Goal: Task Accomplishment & Management: Complete application form

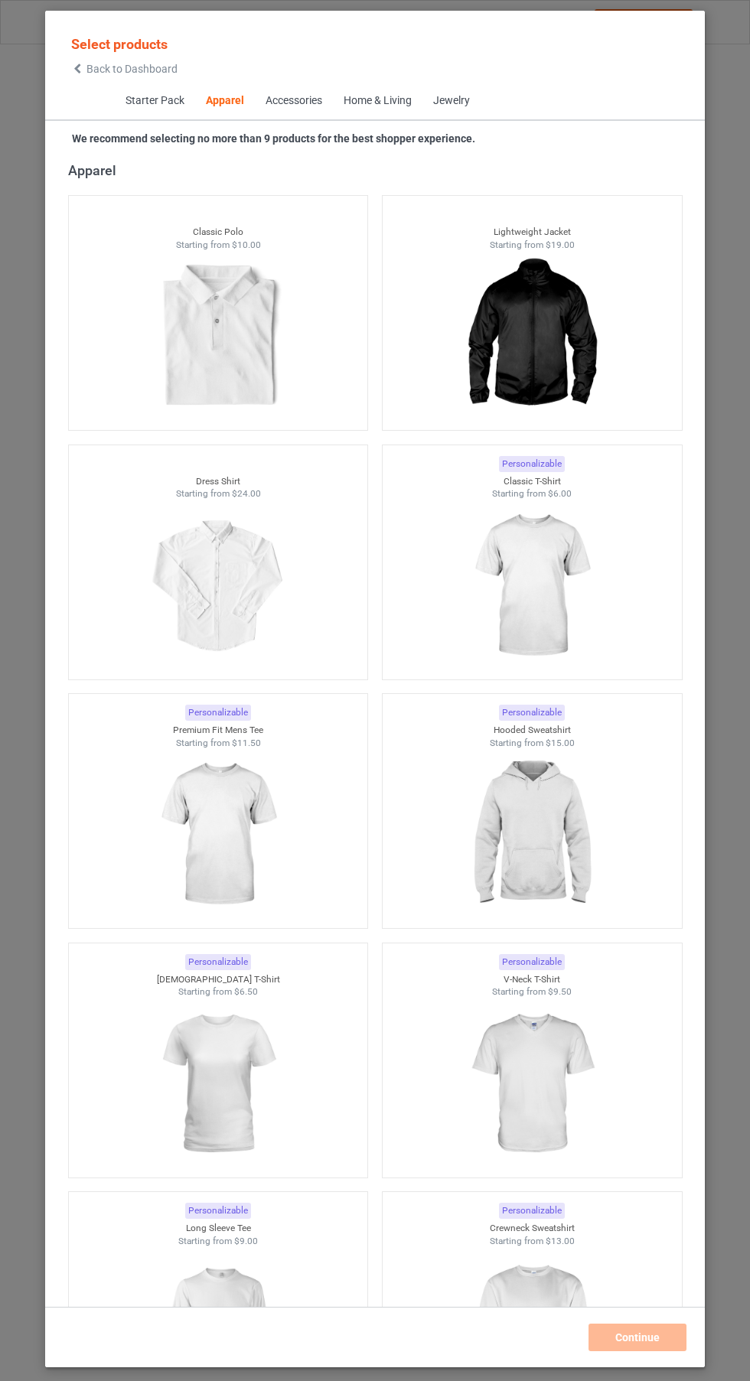
click at [577, 607] on img at bounding box center [531, 585] width 137 height 171
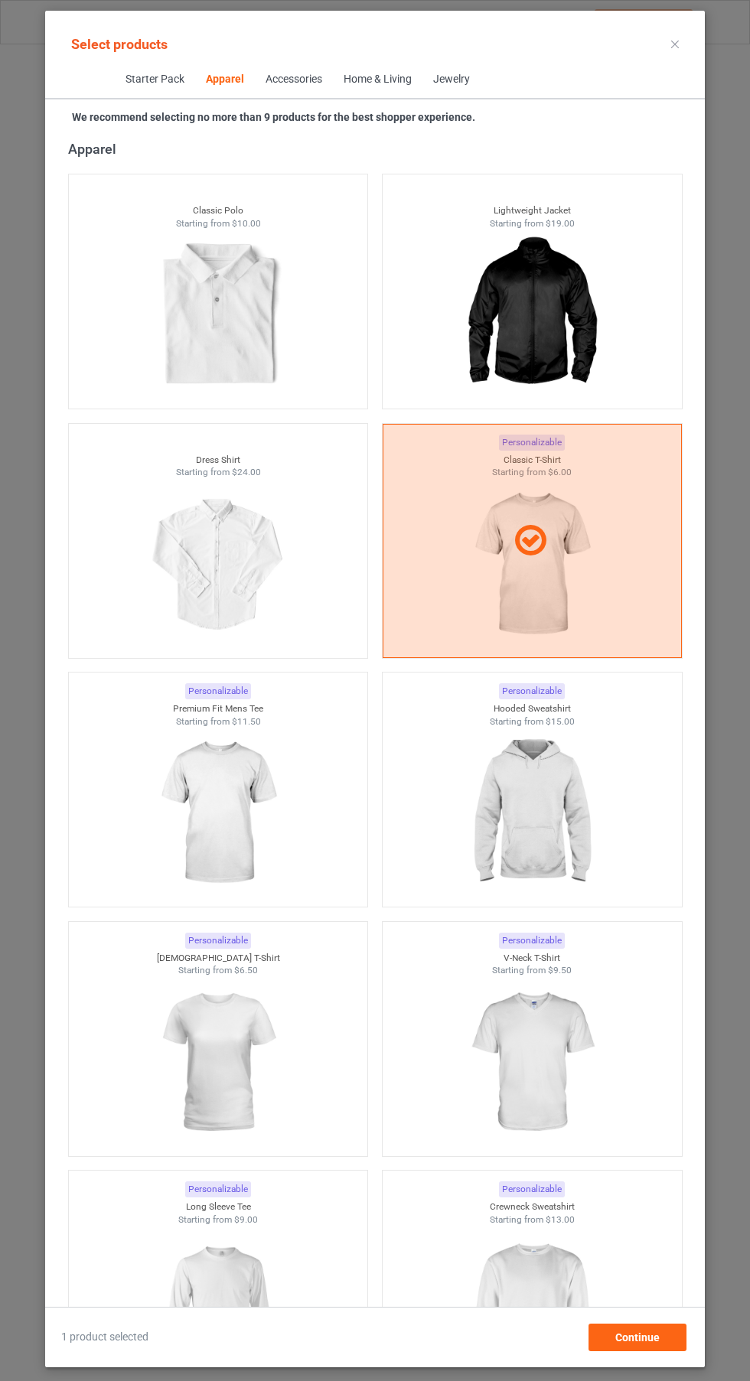
click at [239, 1082] on img at bounding box center [217, 1062] width 137 height 171
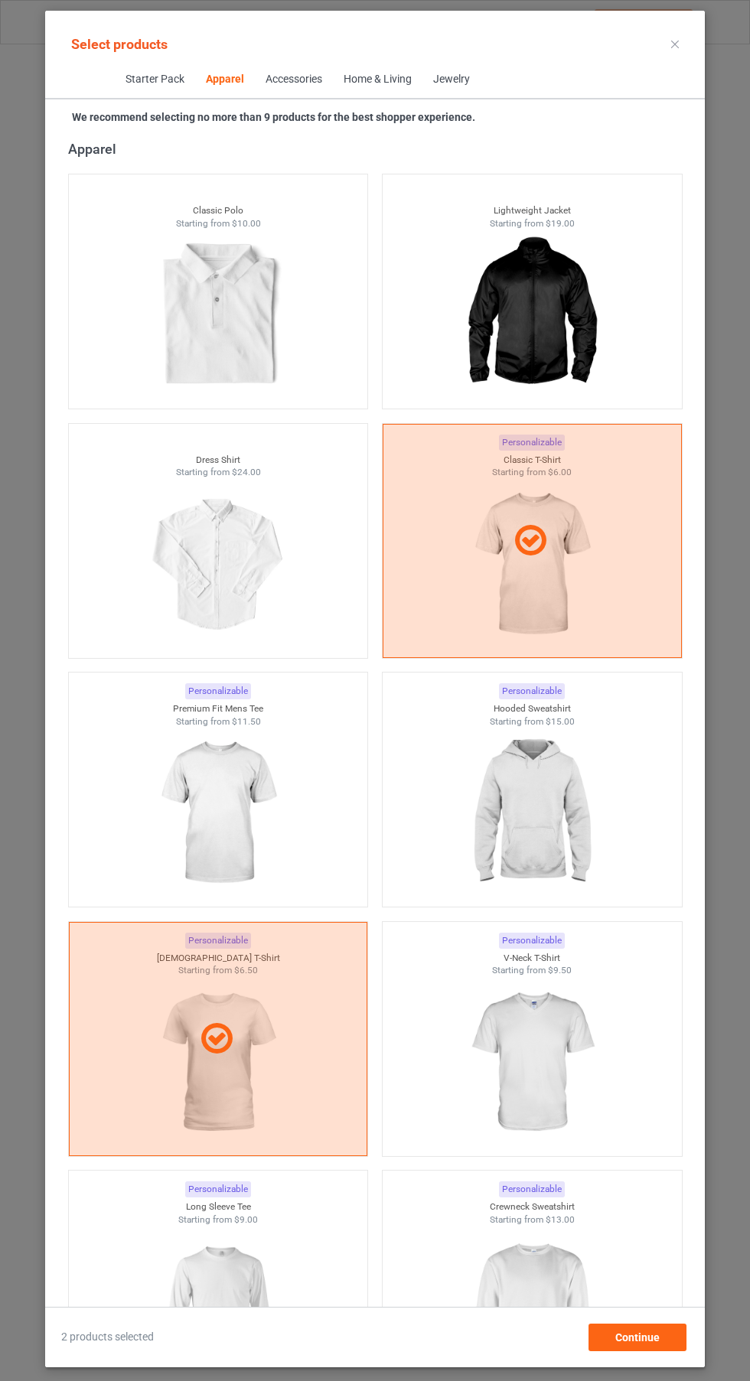
click at [568, 824] on img at bounding box center [531, 812] width 137 height 171
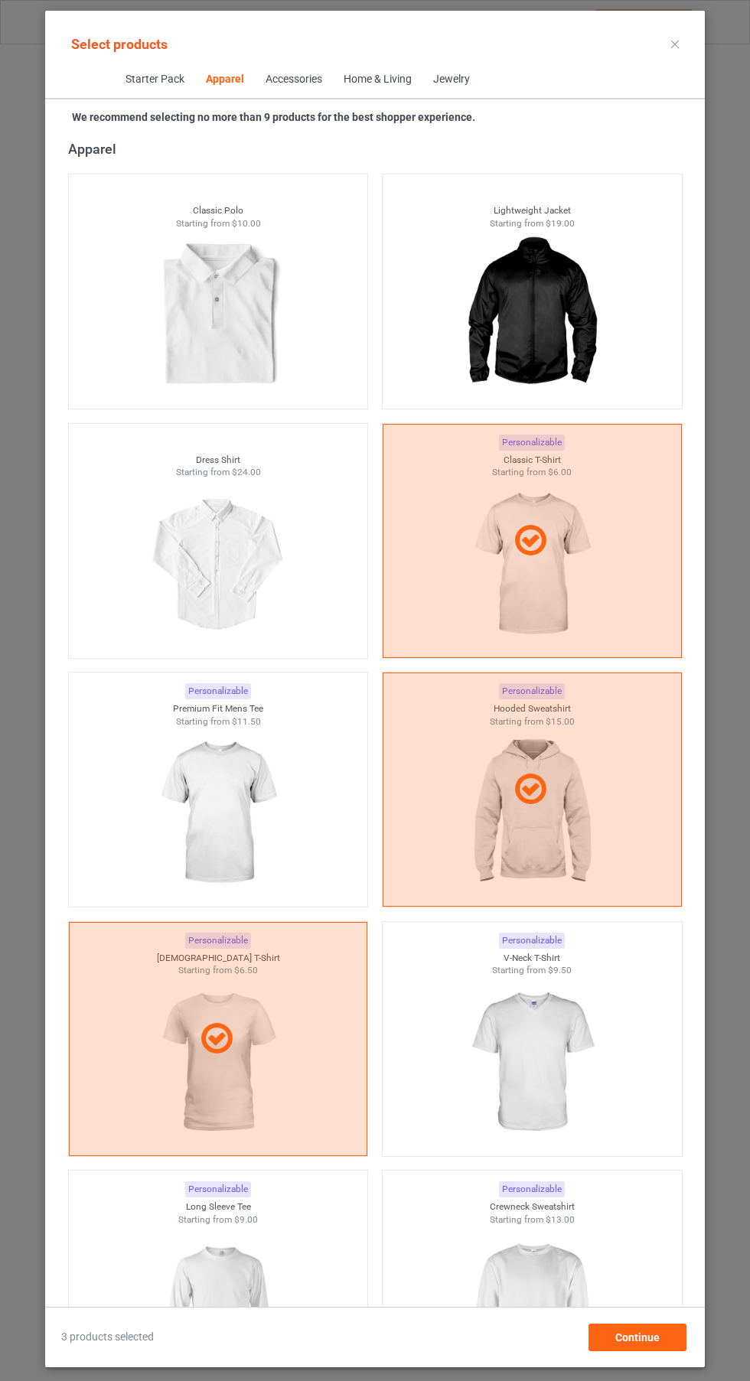
click at [568, 1317] on img at bounding box center [531, 1310] width 137 height 171
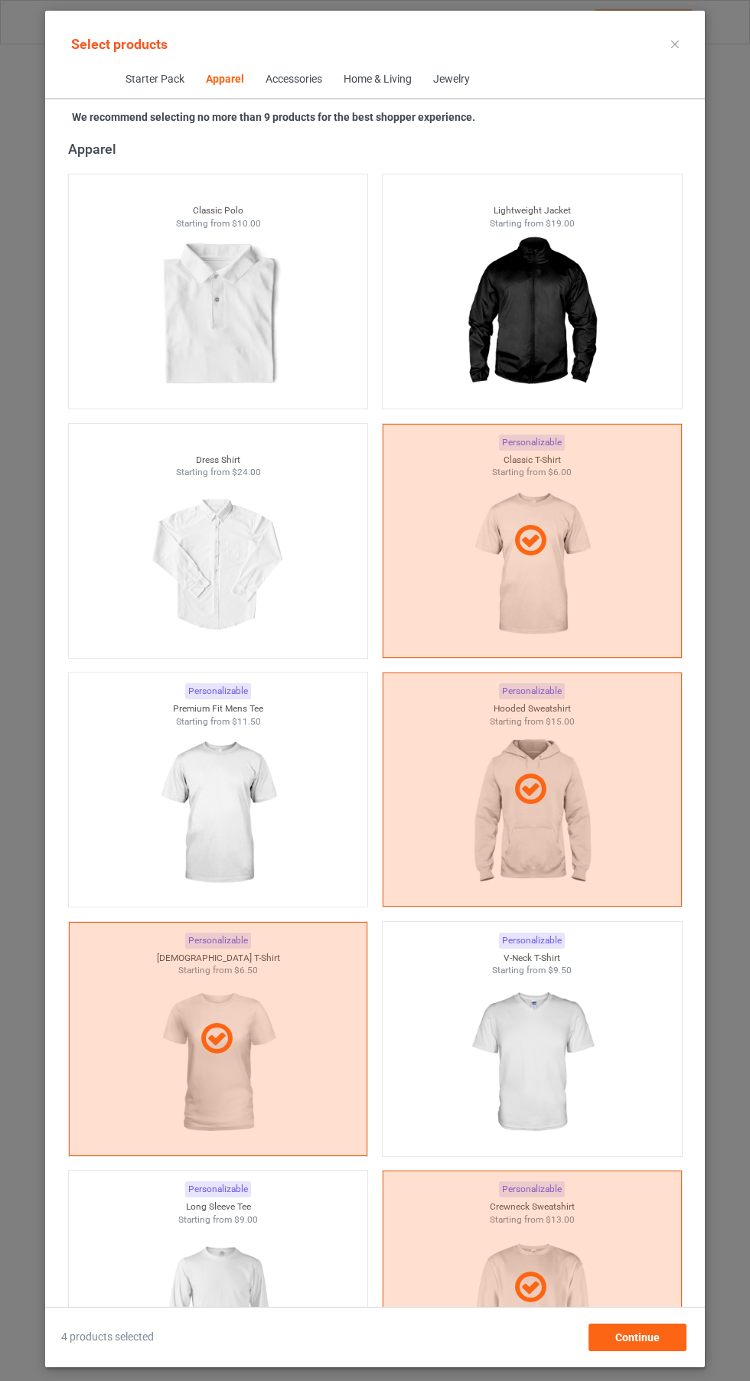
click at [265, 1310] on img at bounding box center [217, 1310] width 137 height 171
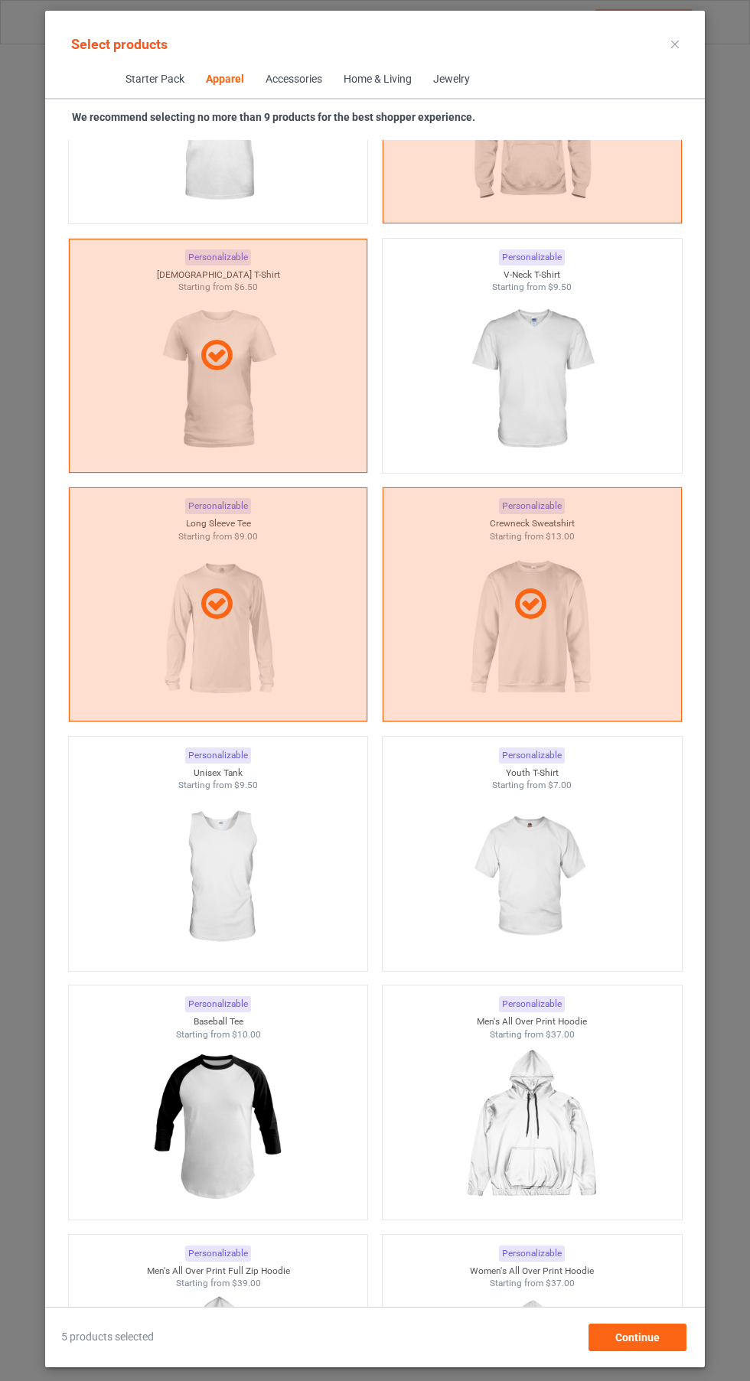
scroll to position [1503, 0]
click at [577, 884] on img at bounding box center [531, 875] width 137 height 171
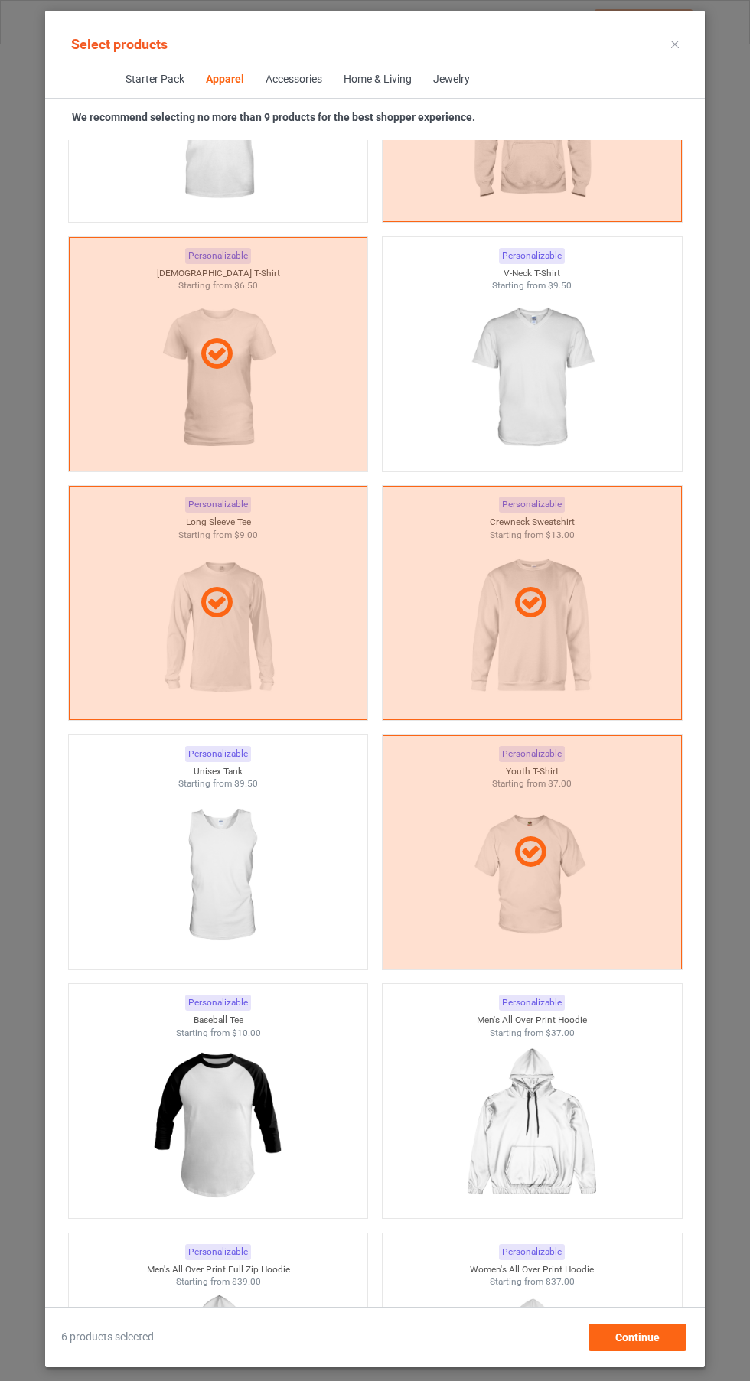
click at [171, 913] on img at bounding box center [217, 875] width 137 height 171
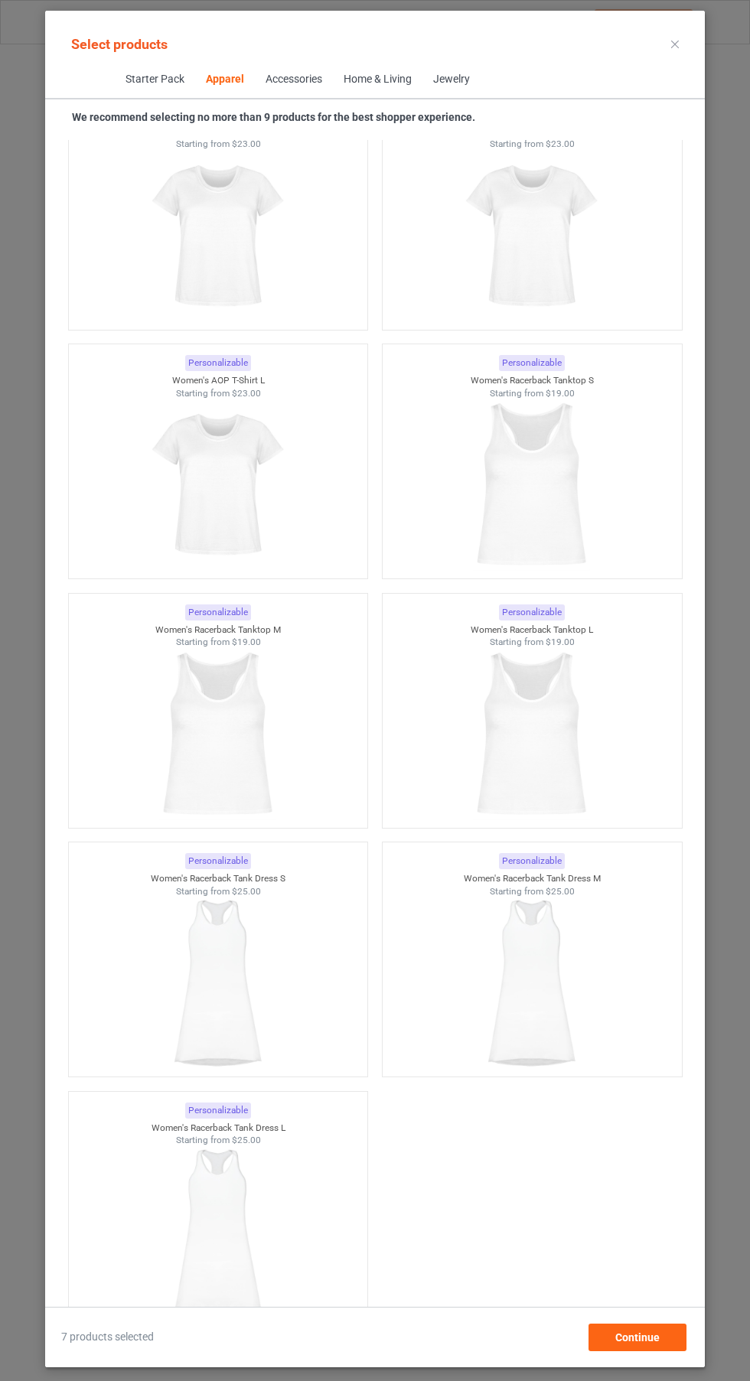
scroll to position [6343, 0]
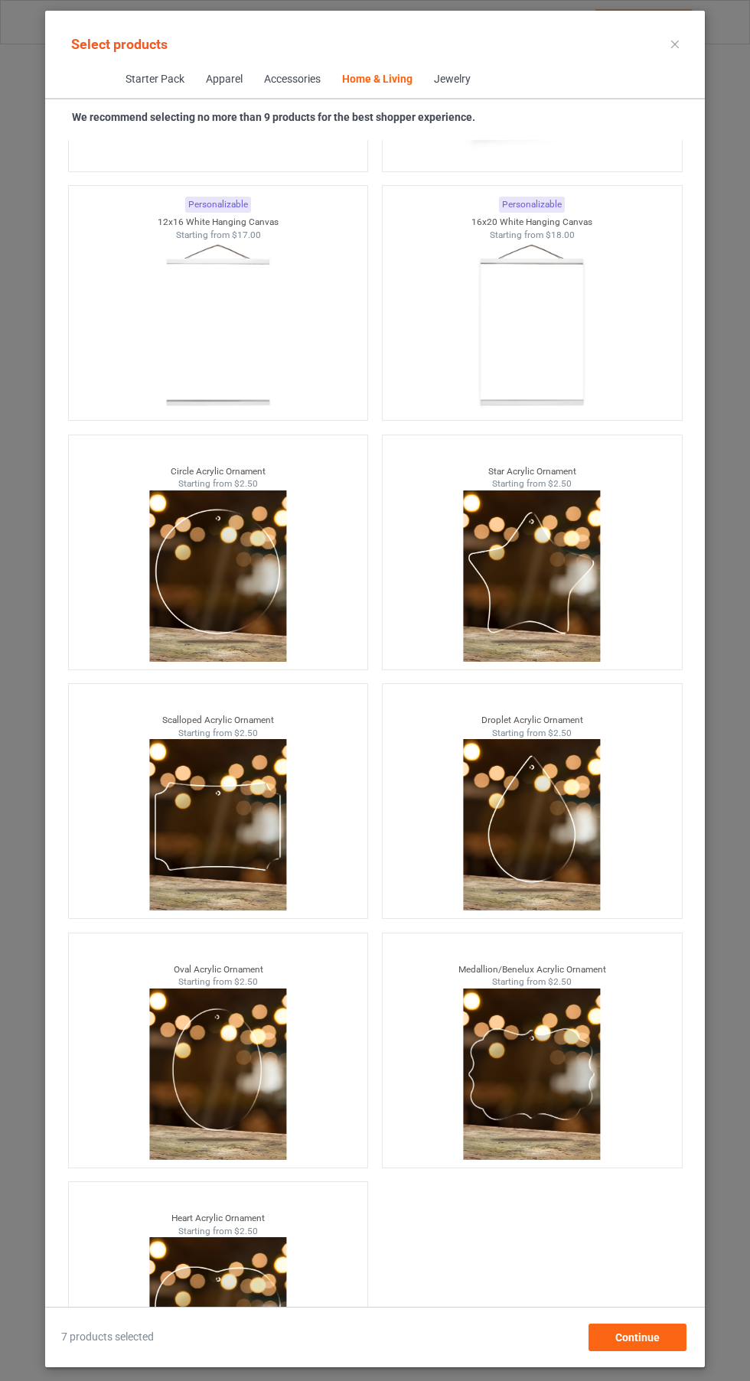
scroll to position [113, 0]
click at [662, 1351] on div "Continue" at bounding box center [637, 1337] width 98 height 28
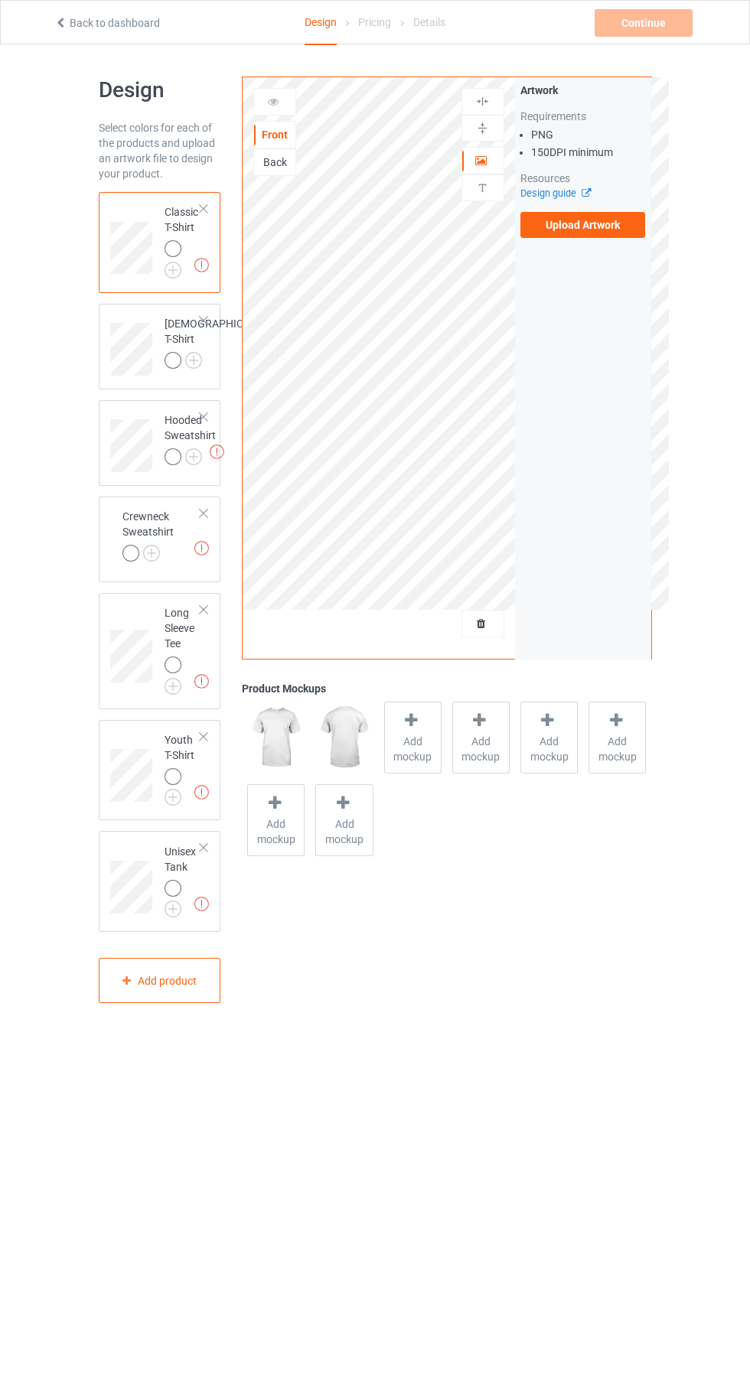
click at [0, 0] on img at bounding box center [0, 0] width 0 height 0
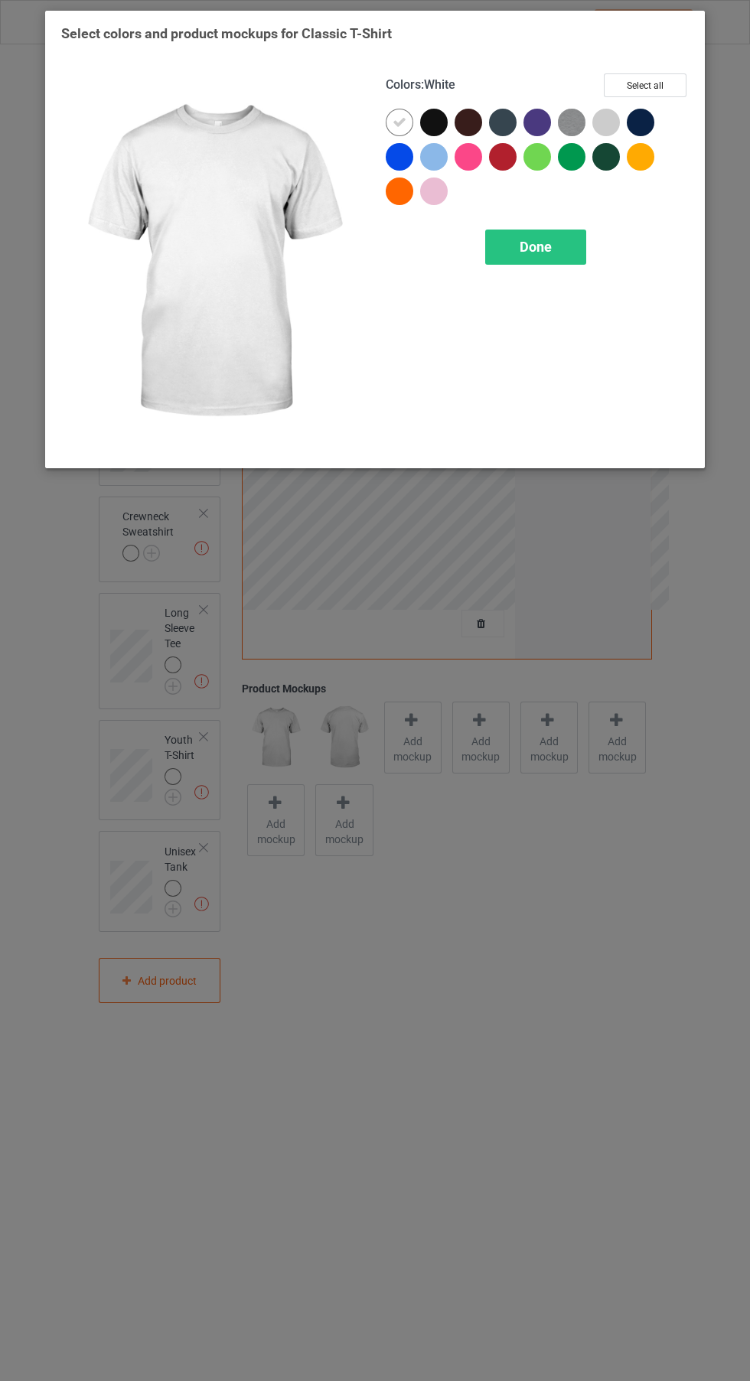
click at [440, 131] on div at bounding box center [434, 123] width 28 height 28
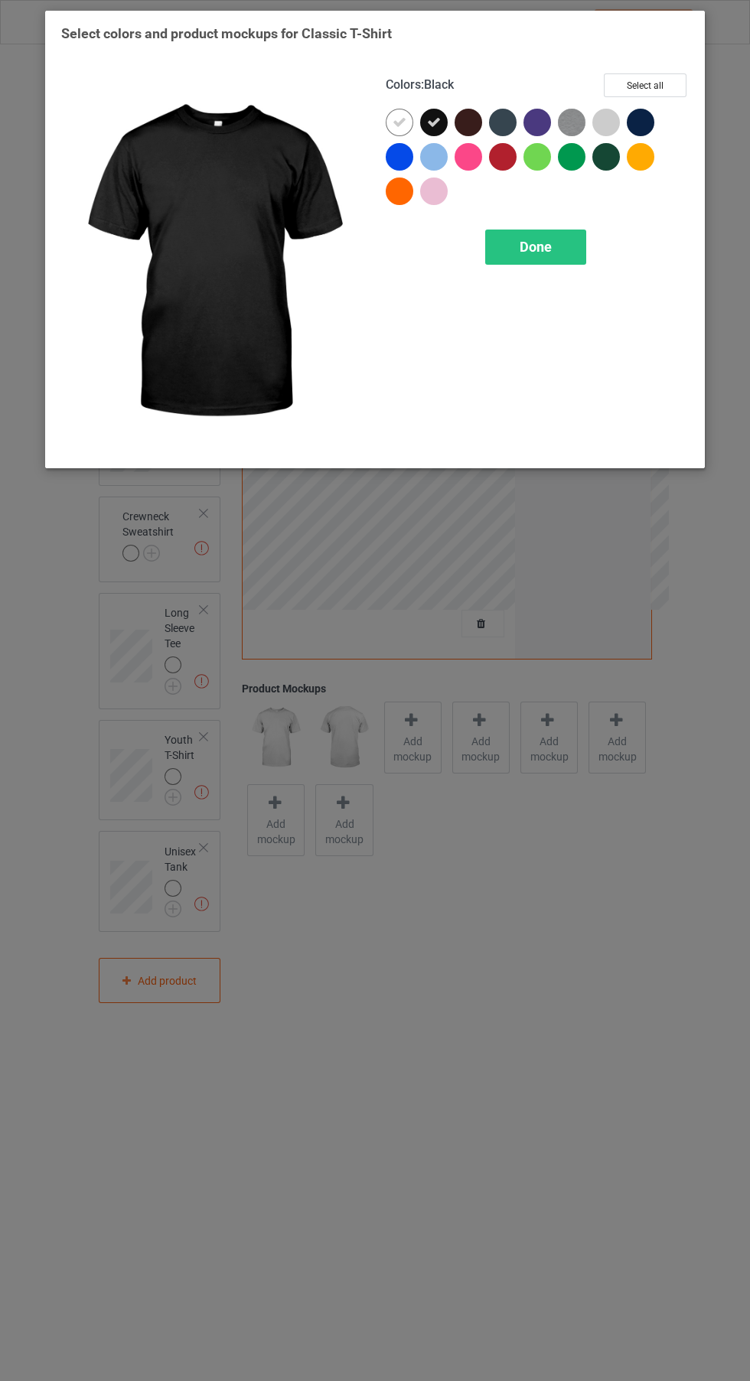
click at [399, 122] on icon at bounding box center [399, 123] width 14 height 14
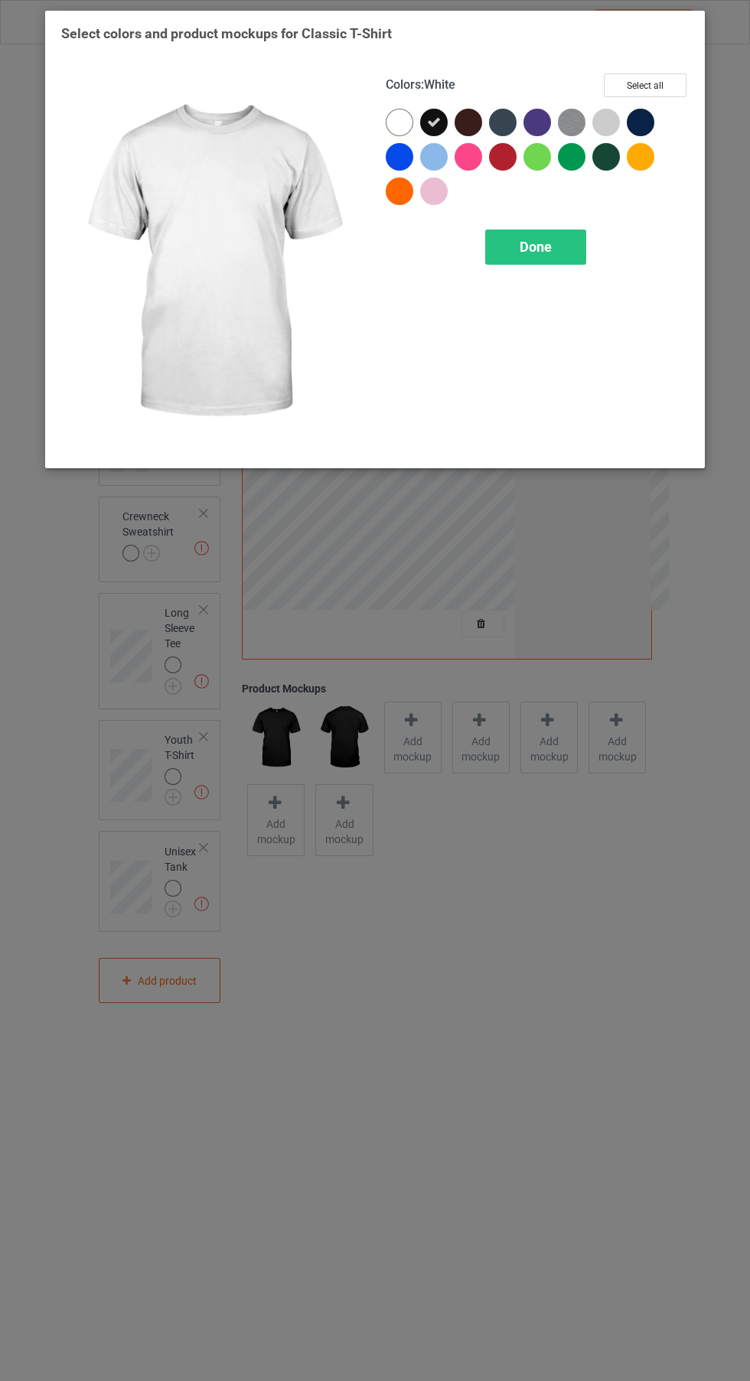
click at [550, 253] on span "Done" at bounding box center [535, 247] width 32 height 16
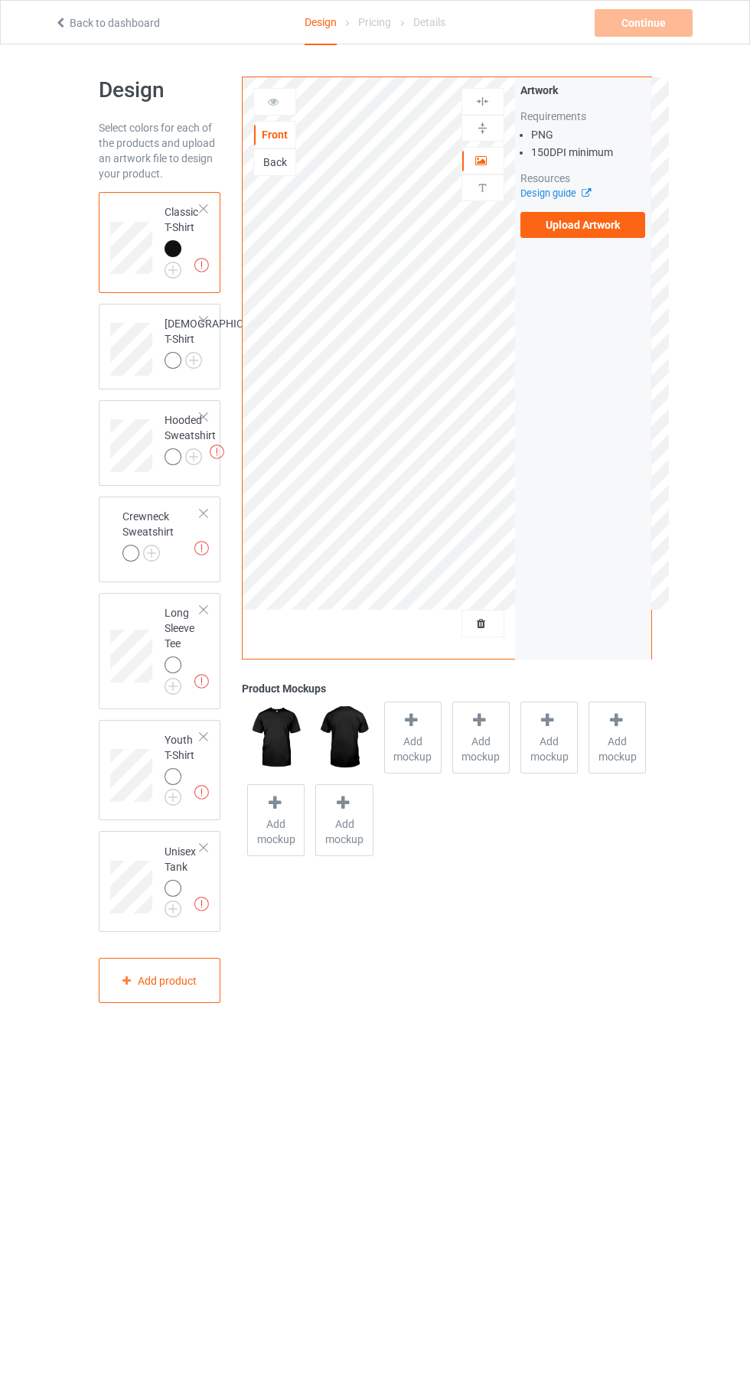
click at [0, 0] on img at bounding box center [0, 0] width 0 height 0
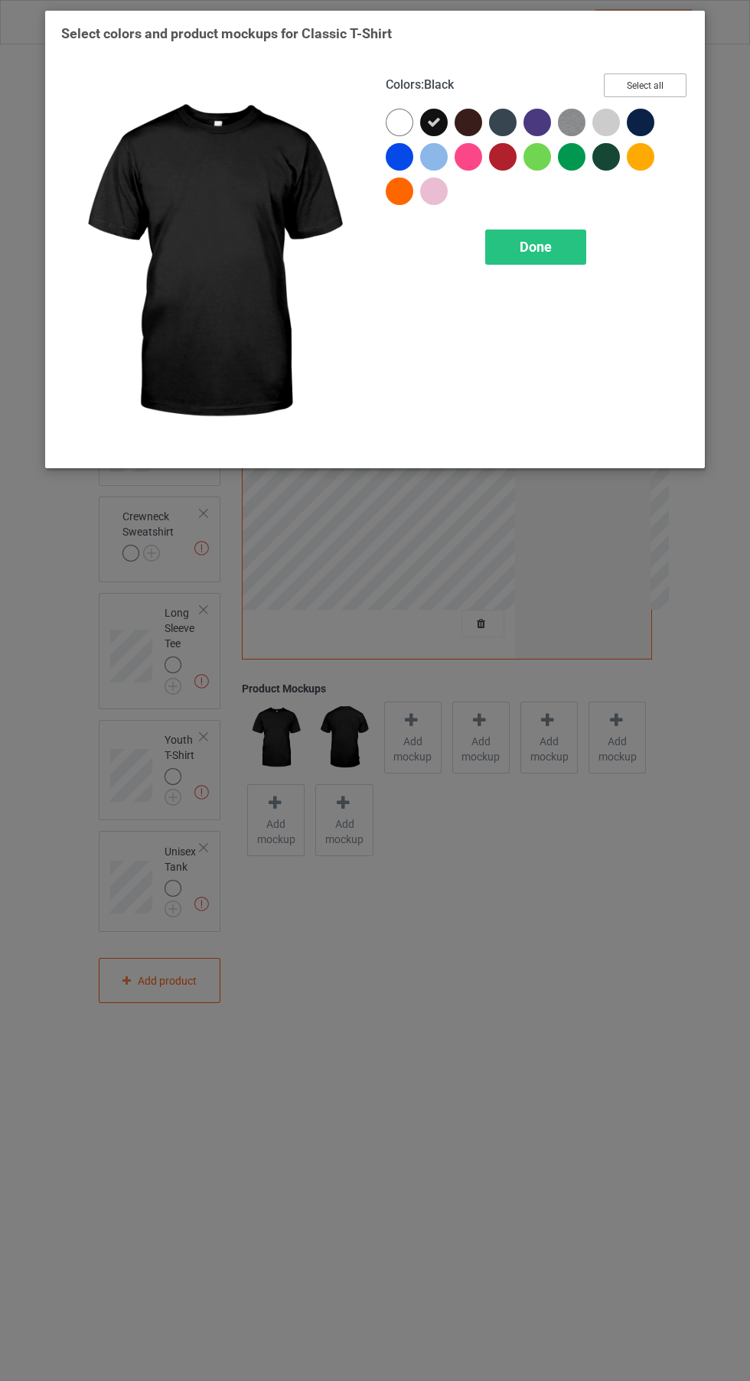
click at [675, 83] on button "Select all" at bounding box center [645, 85] width 83 height 24
click at [400, 123] on icon at bounding box center [399, 123] width 14 height 14
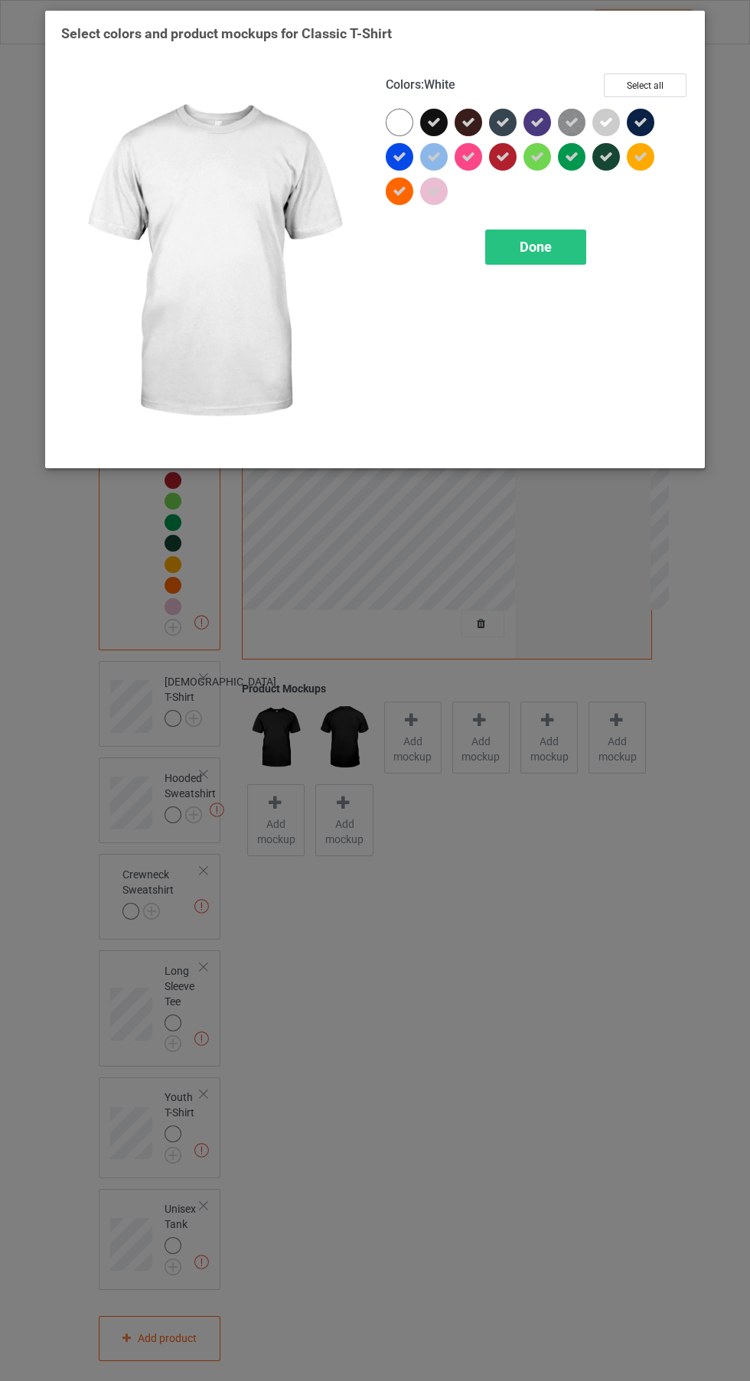
click at [610, 124] on icon at bounding box center [606, 123] width 14 height 14
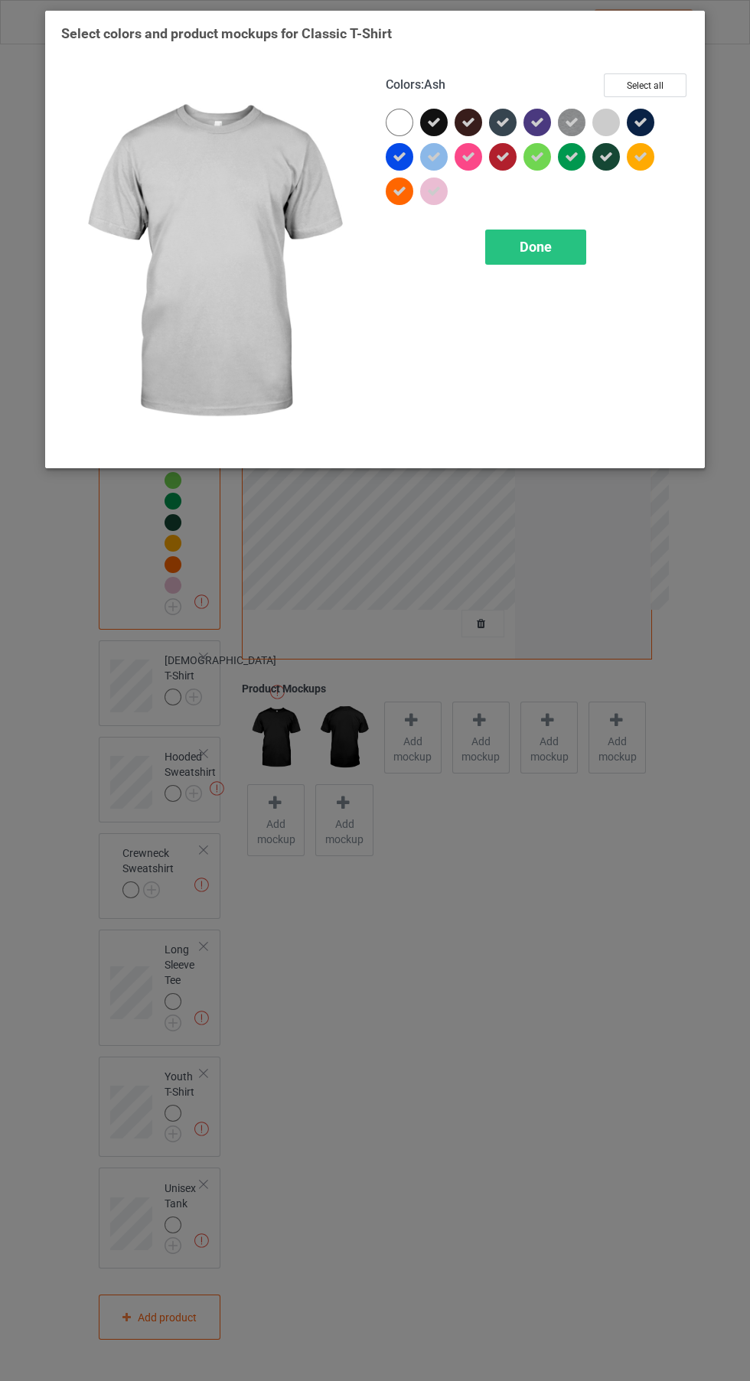
click at [607, 127] on div at bounding box center [606, 123] width 28 height 28
click at [559, 248] on div "Done" at bounding box center [535, 246] width 101 height 35
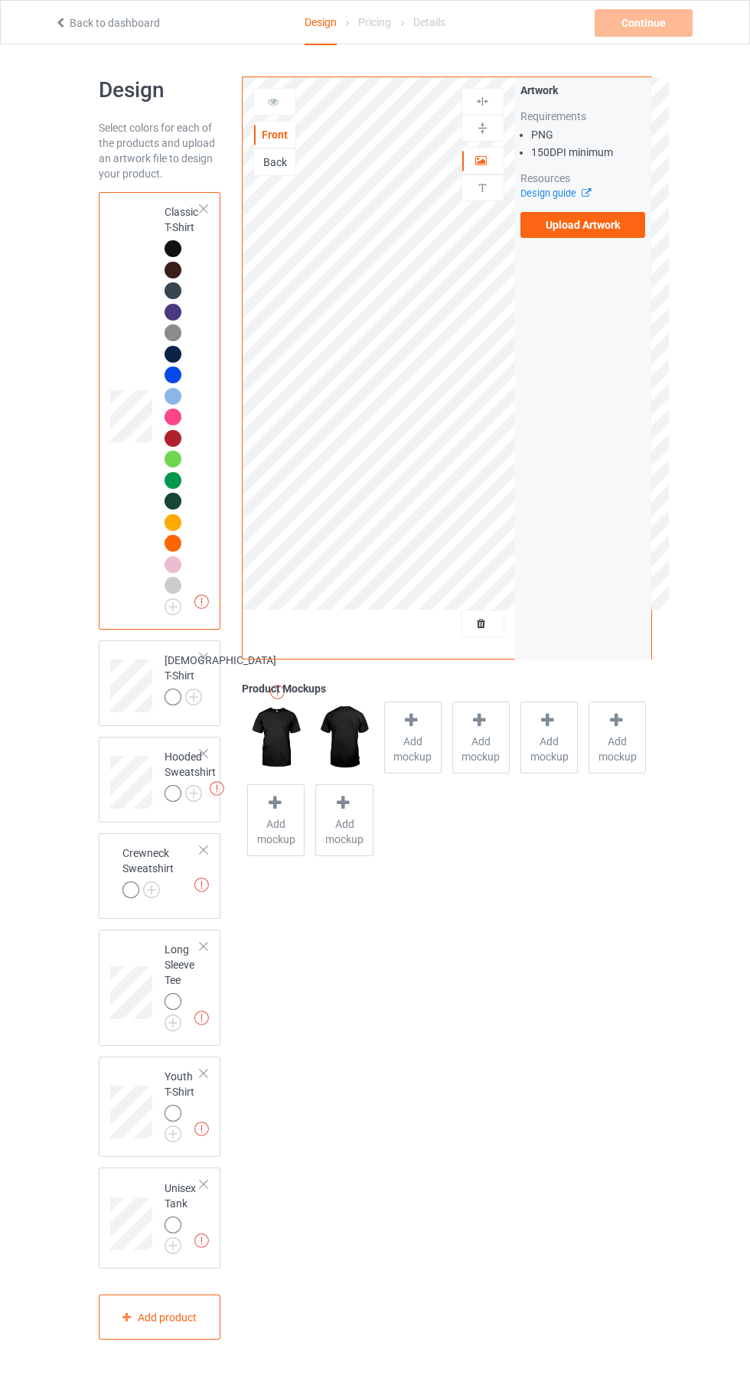
click at [625, 235] on label "Upload Artwork" at bounding box center [582, 225] width 125 height 26
click at [0, 0] on input "Upload Artwork" at bounding box center [0, 0] width 0 height 0
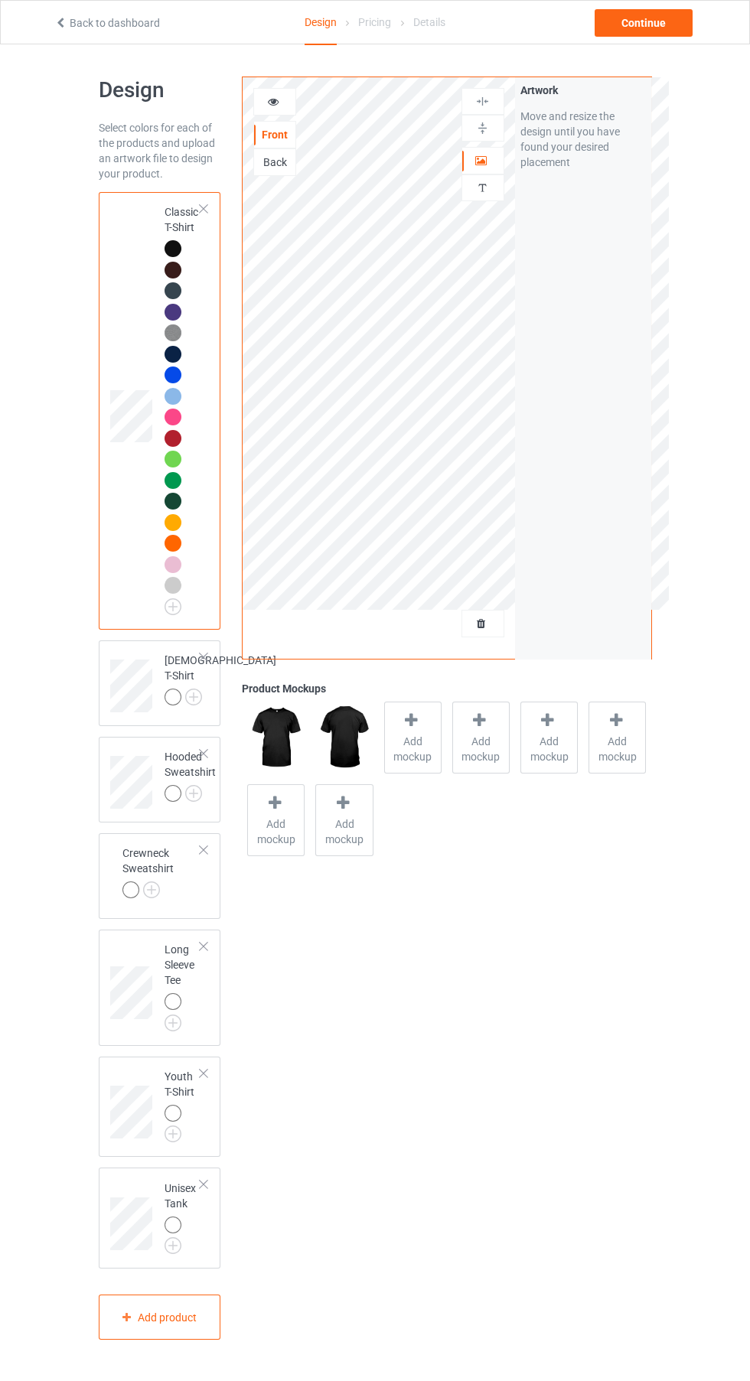
click at [289, 109] on div at bounding box center [274, 101] width 41 height 15
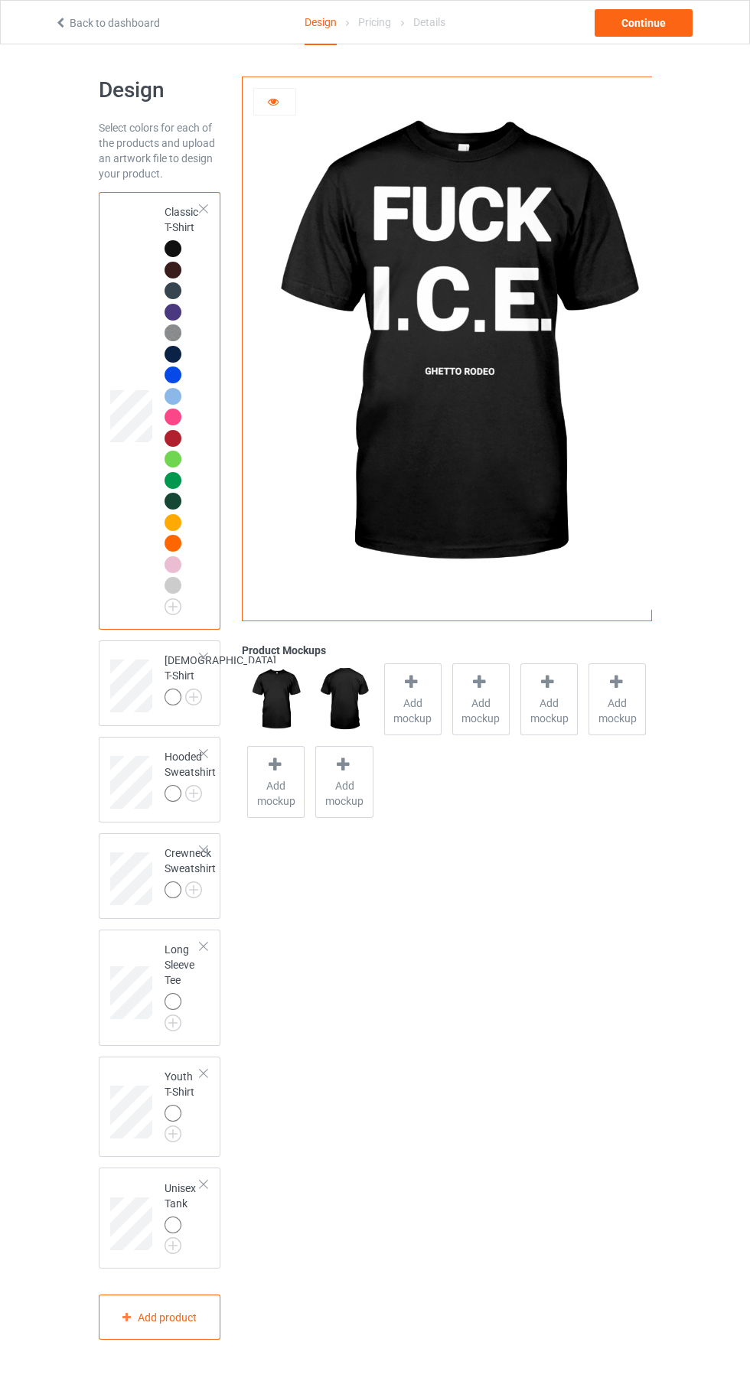
click at [283, 103] on div at bounding box center [274, 101] width 41 height 15
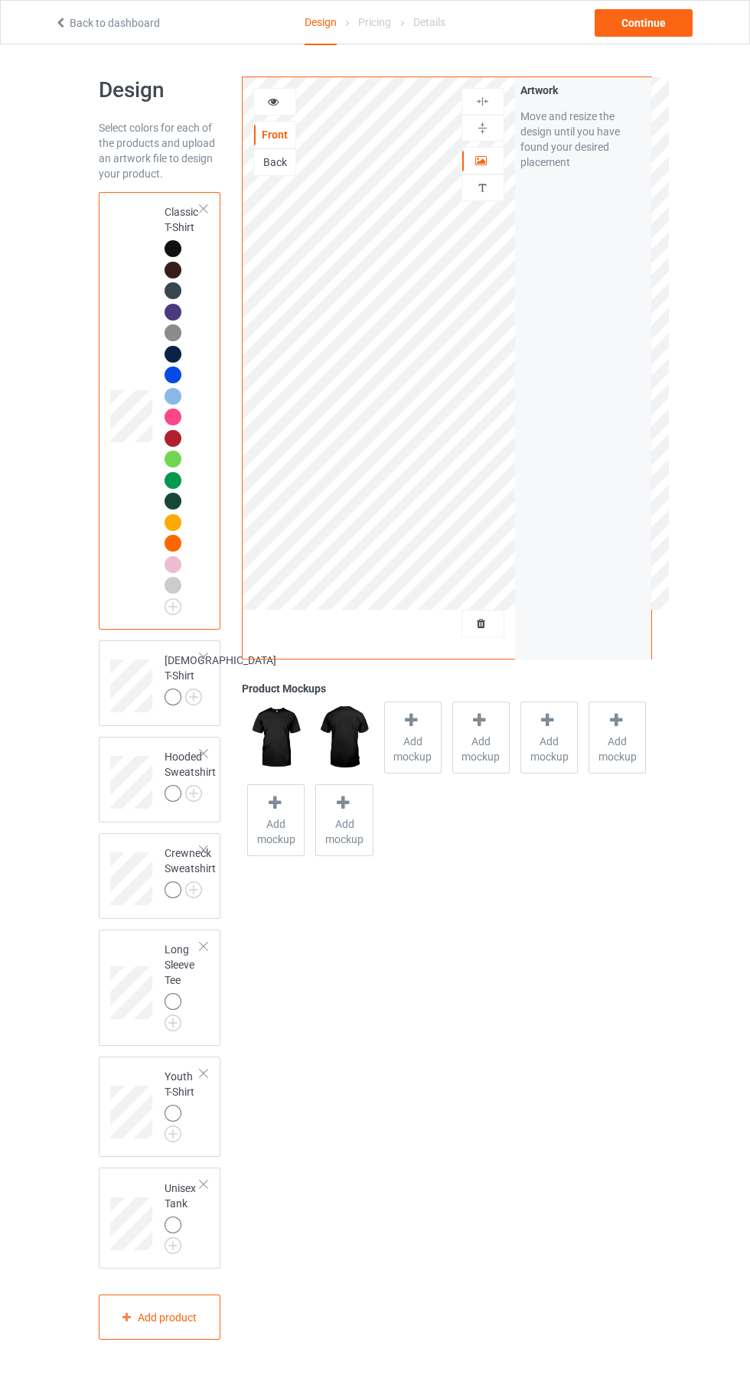
click at [490, 169] on div "Artwork" at bounding box center [482, 161] width 43 height 28
click at [177, 802] on div at bounding box center [172, 793] width 17 height 17
click at [0, 0] on img at bounding box center [0, 0] width 0 height 0
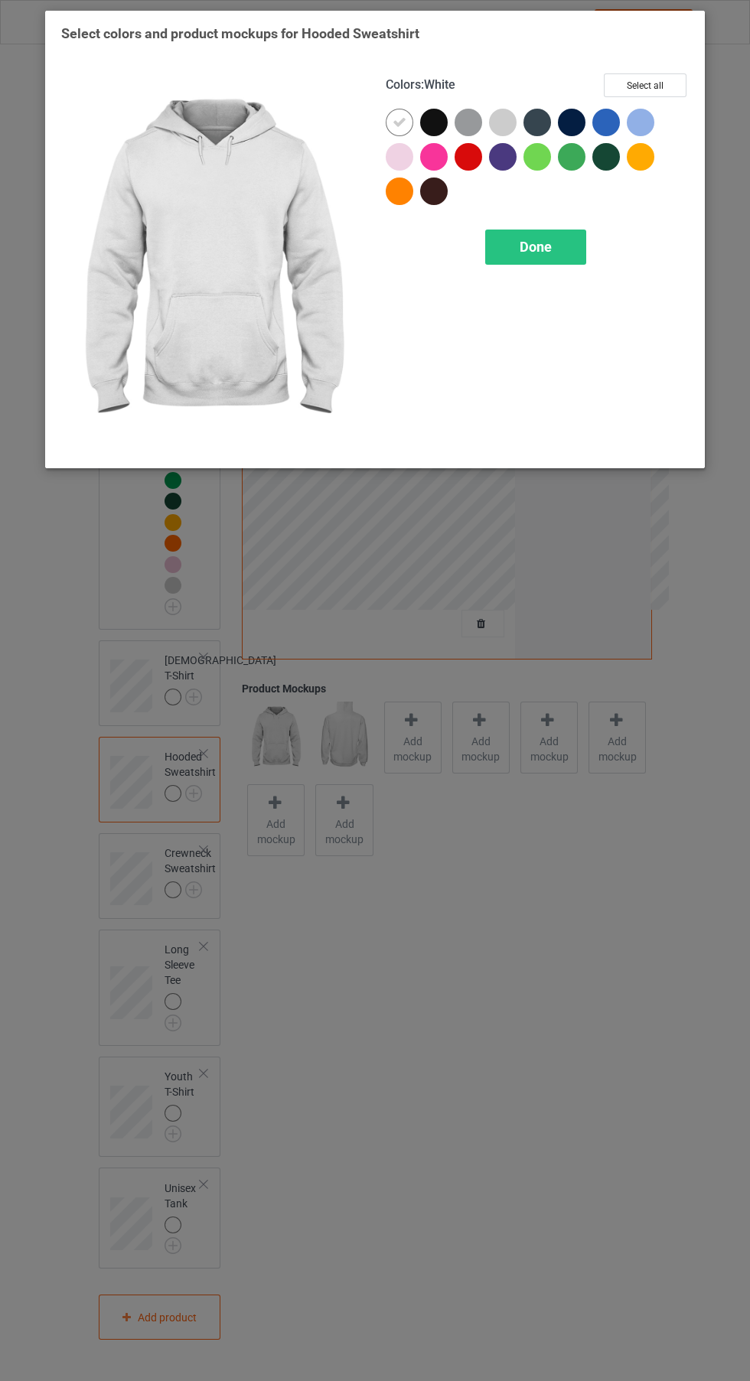
click at [438, 114] on div at bounding box center [434, 123] width 28 height 28
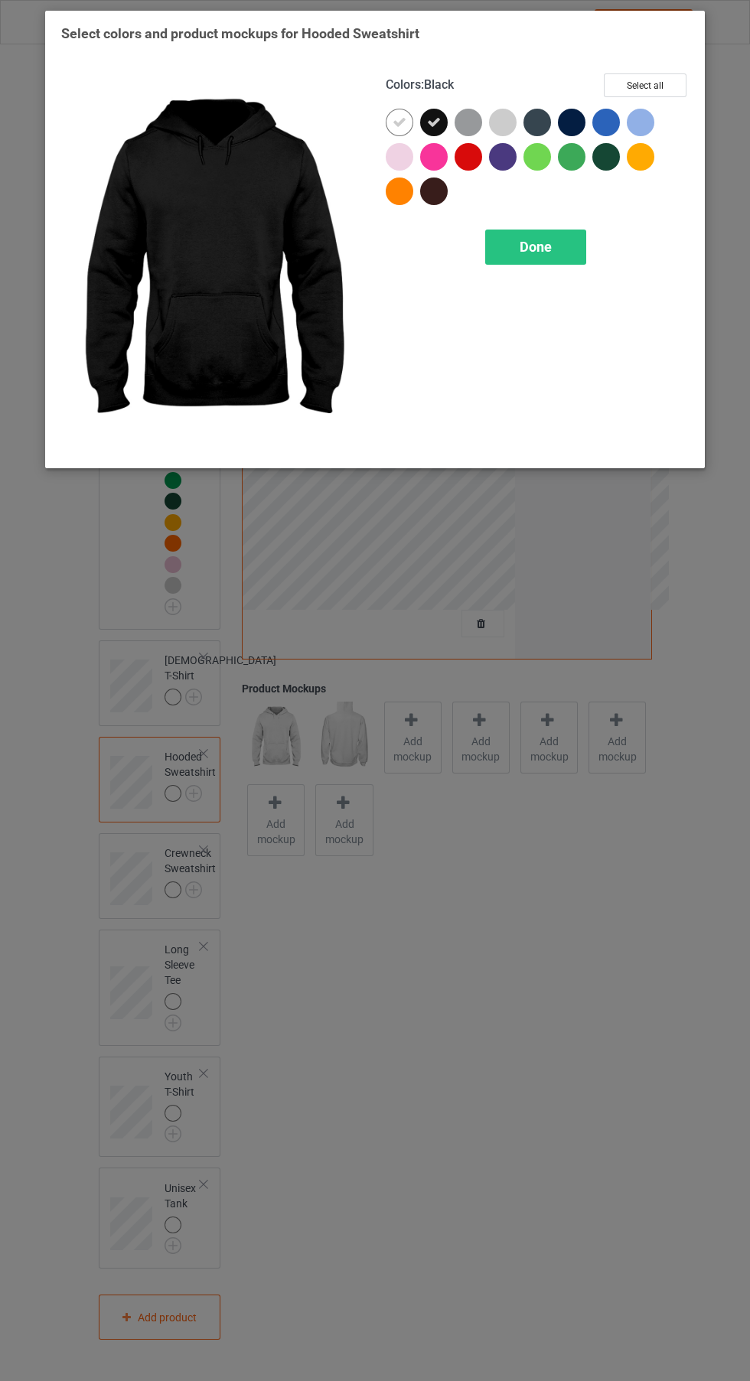
click at [402, 122] on icon at bounding box center [399, 123] width 14 height 14
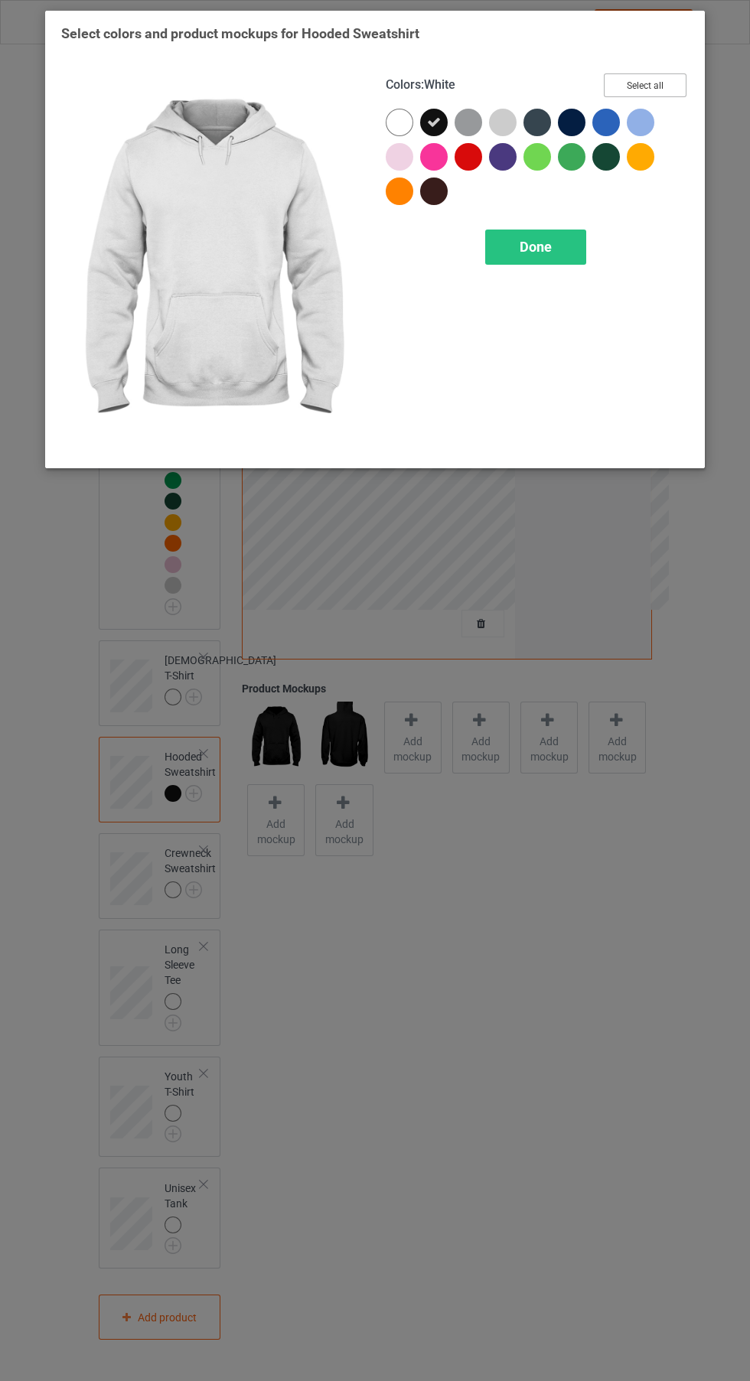
click at [668, 79] on button "Select all" at bounding box center [645, 85] width 83 height 24
click at [395, 121] on icon at bounding box center [399, 123] width 14 height 14
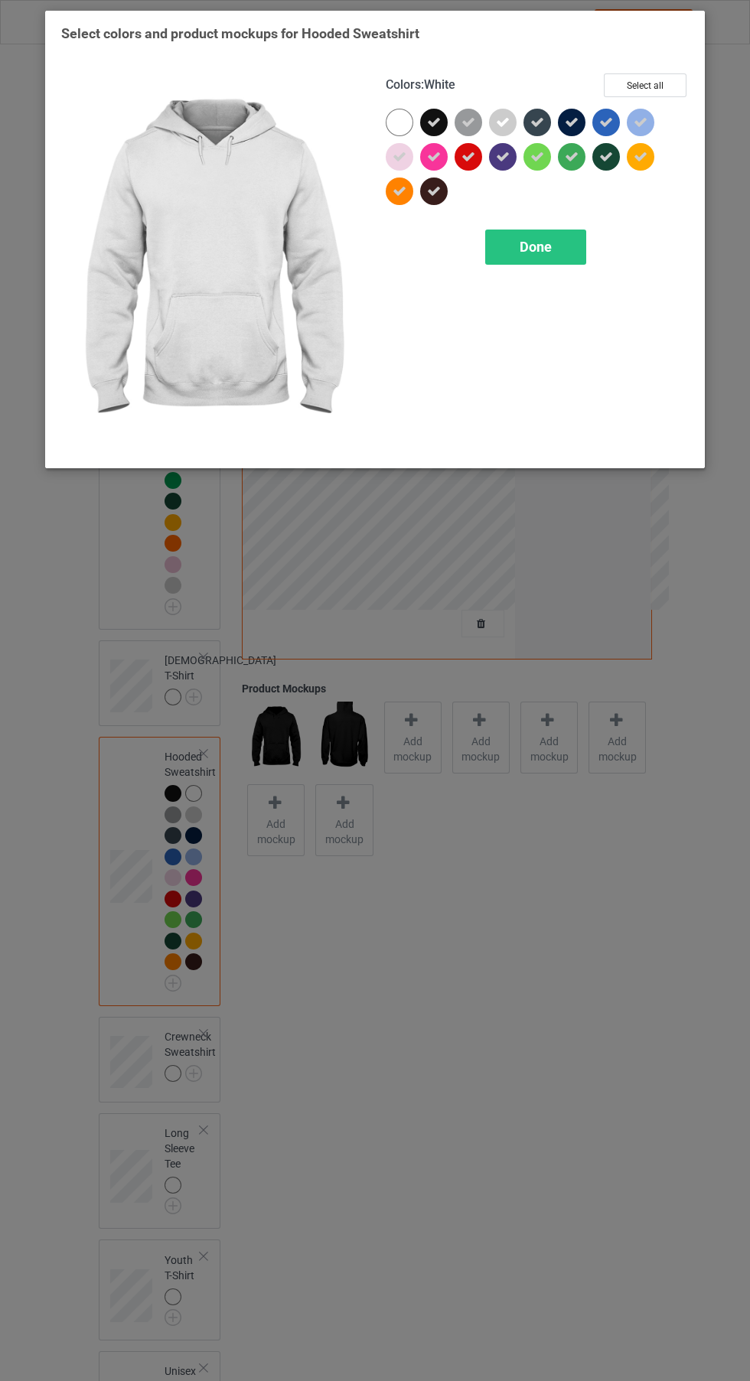
click at [558, 262] on div "Done" at bounding box center [535, 246] width 101 height 35
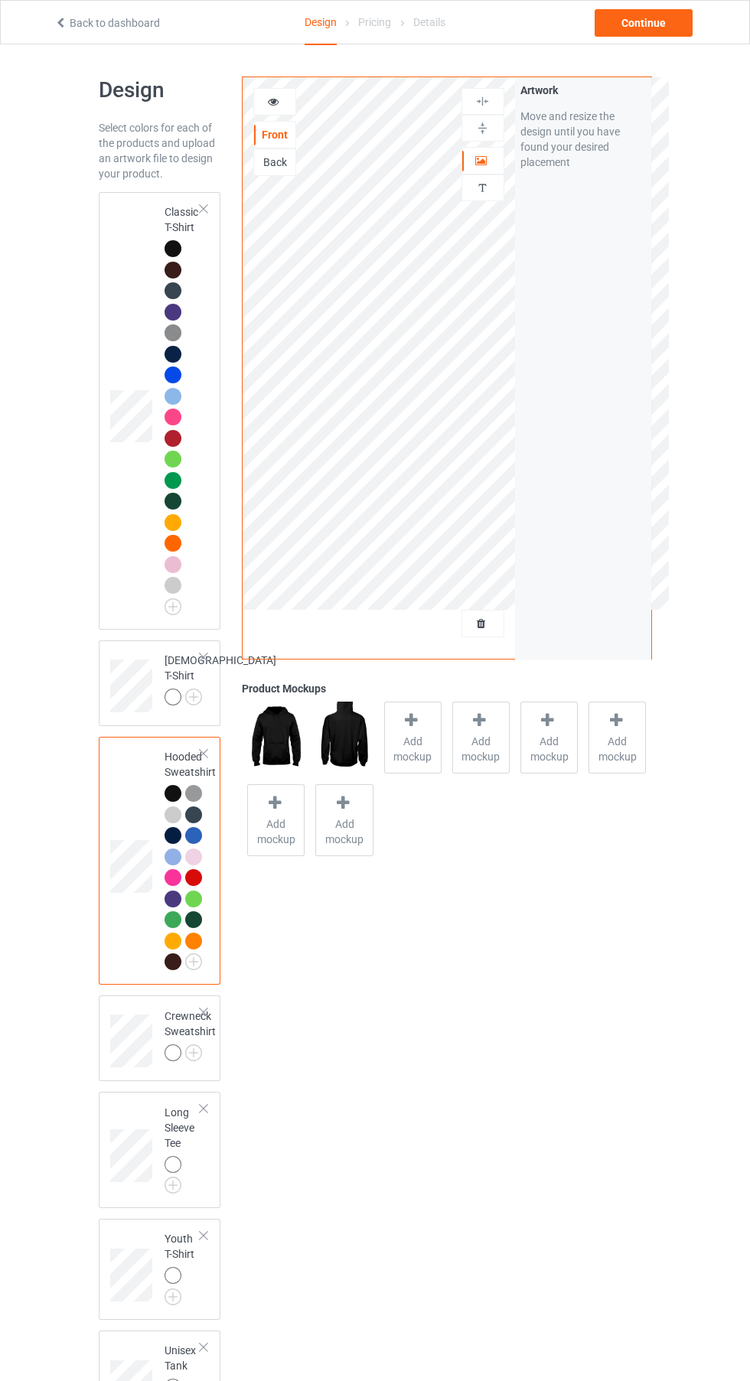
click at [489, 171] on div "Artwork" at bounding box center [482, 161] width 43 height 28
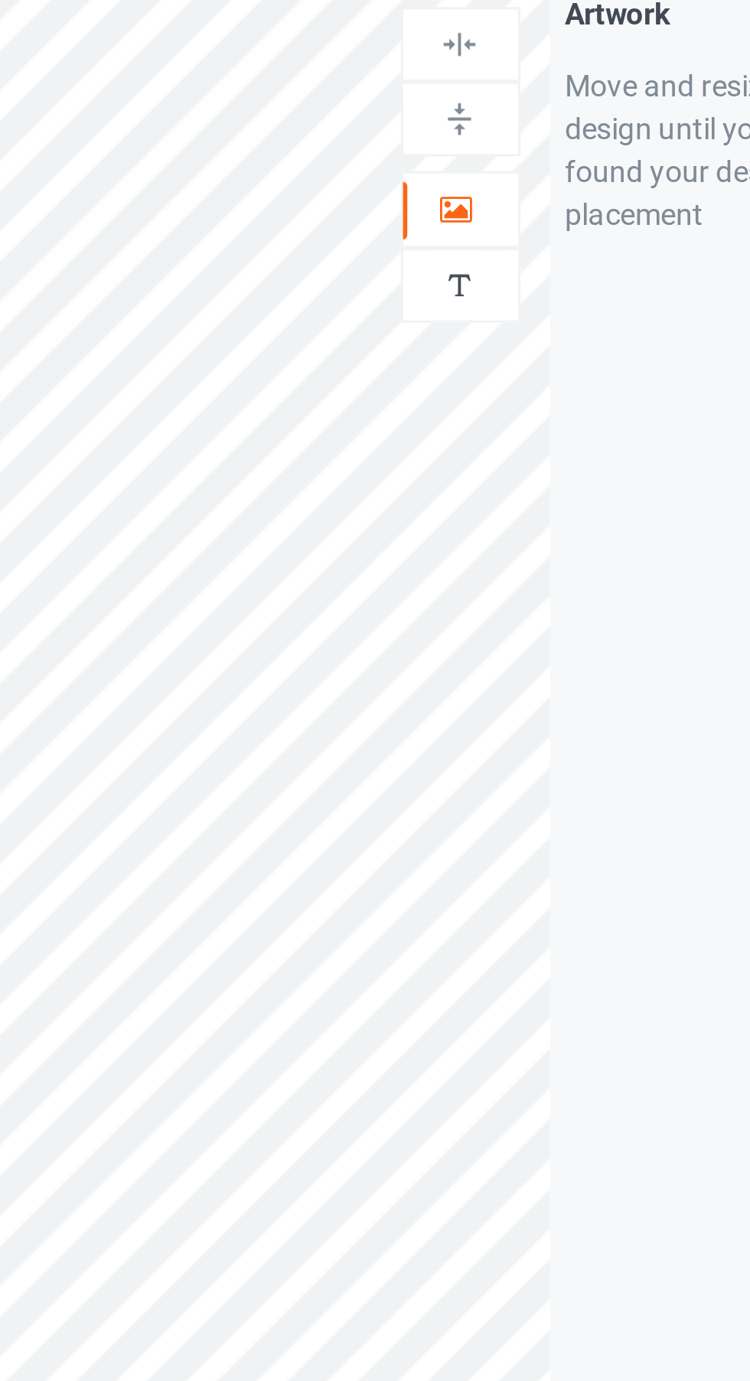
click at [484, 161] on icon at bounding box center [481, 158] width 13 height 11
click at [486, 106] on img at bounding box center [482, 101] width 15 height 15
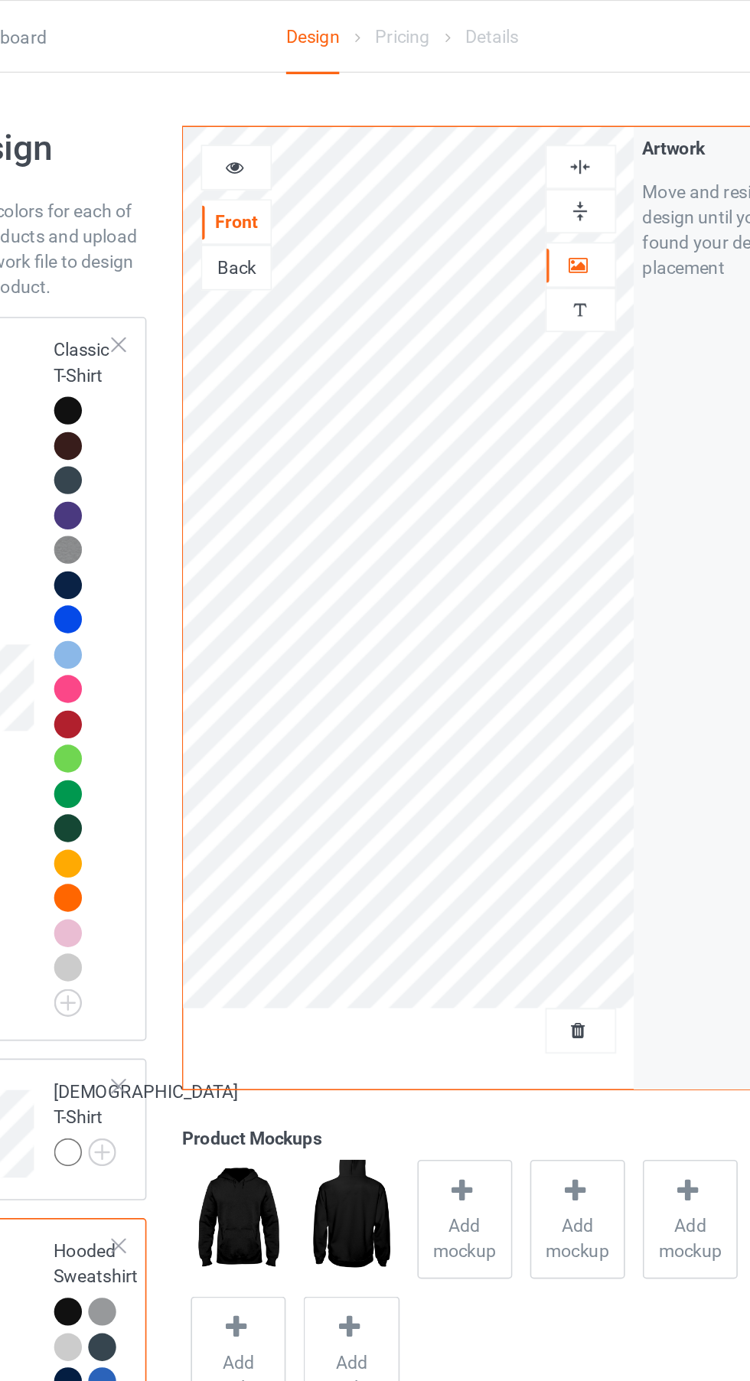
click at [166, 221] on div "Classic T-Shirt" at bounding box center [182, 406] width 37 height 405
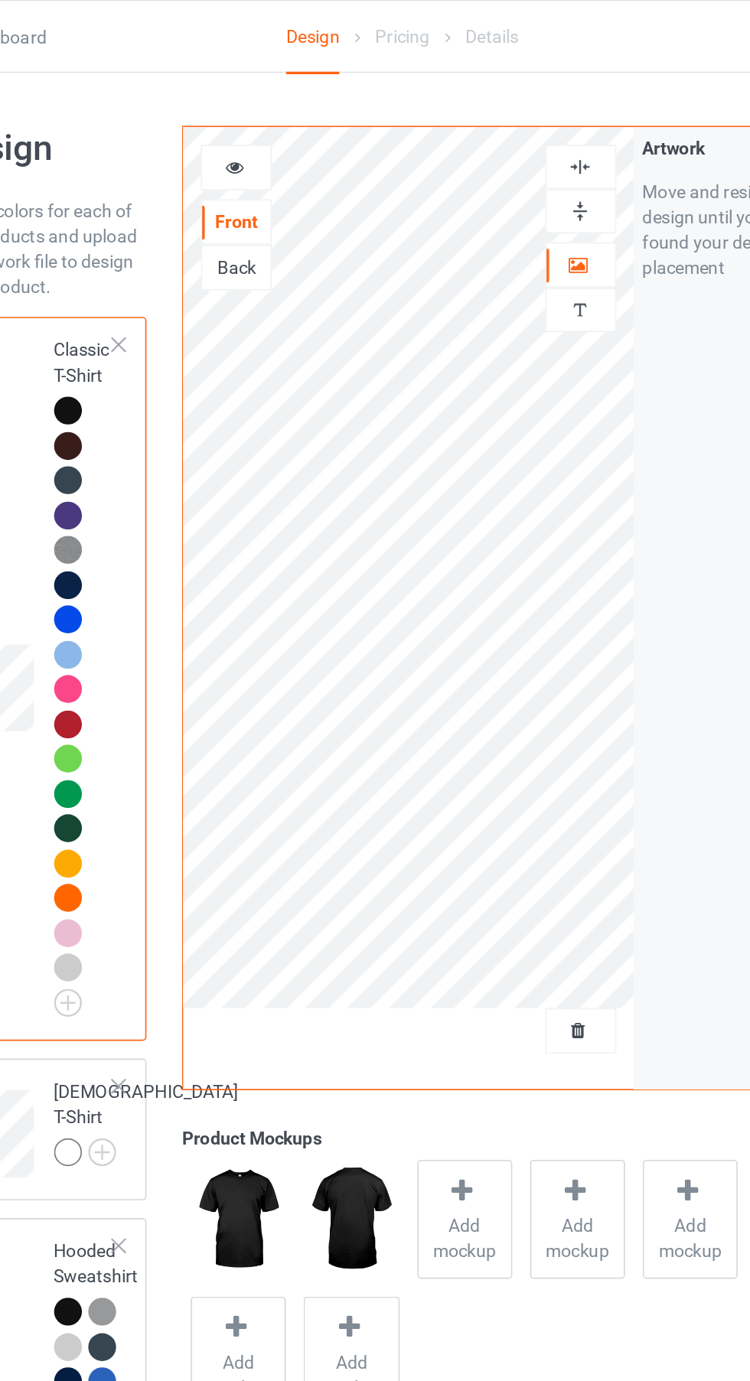
click at [273, 102] on icon at bounding box center [273, 99] width 13 height 11
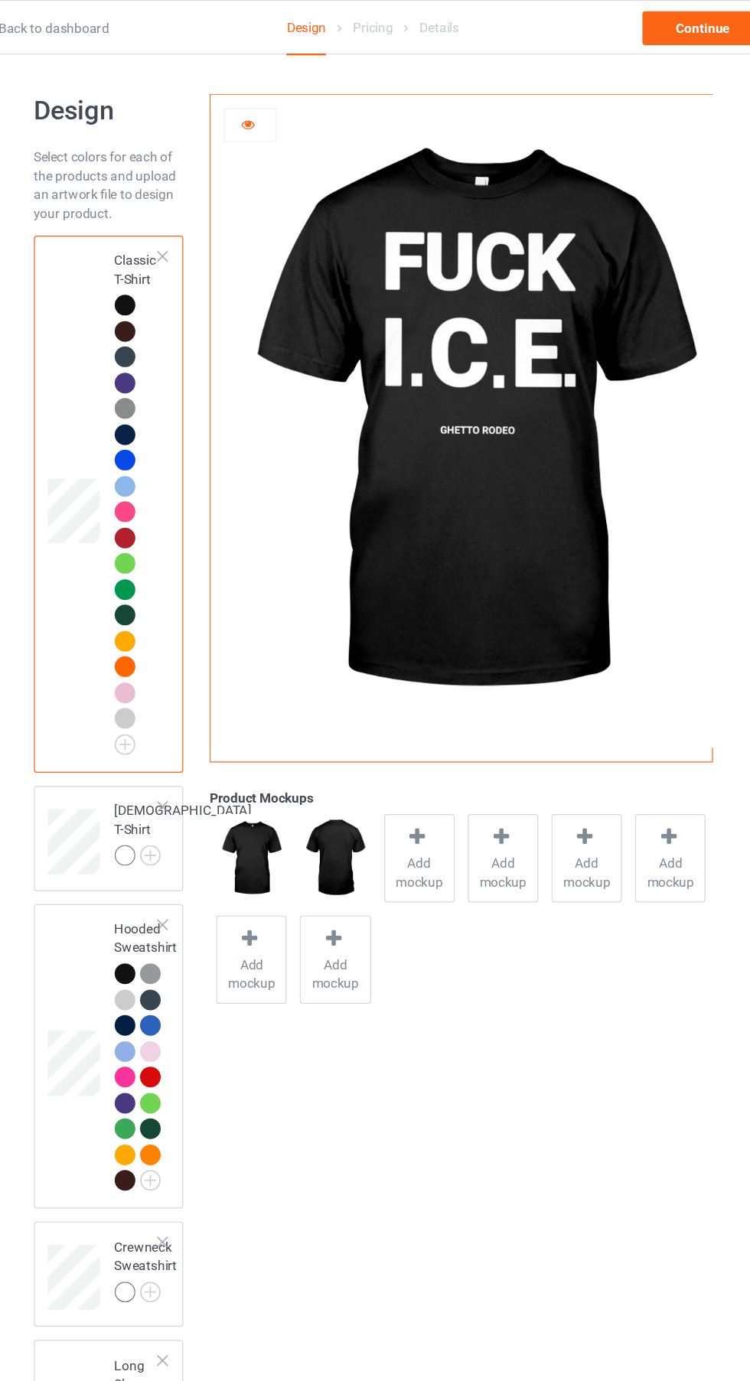
click at [419, 708] on span "Add mockup" at bounding box center [413, 710] width 56 height 31
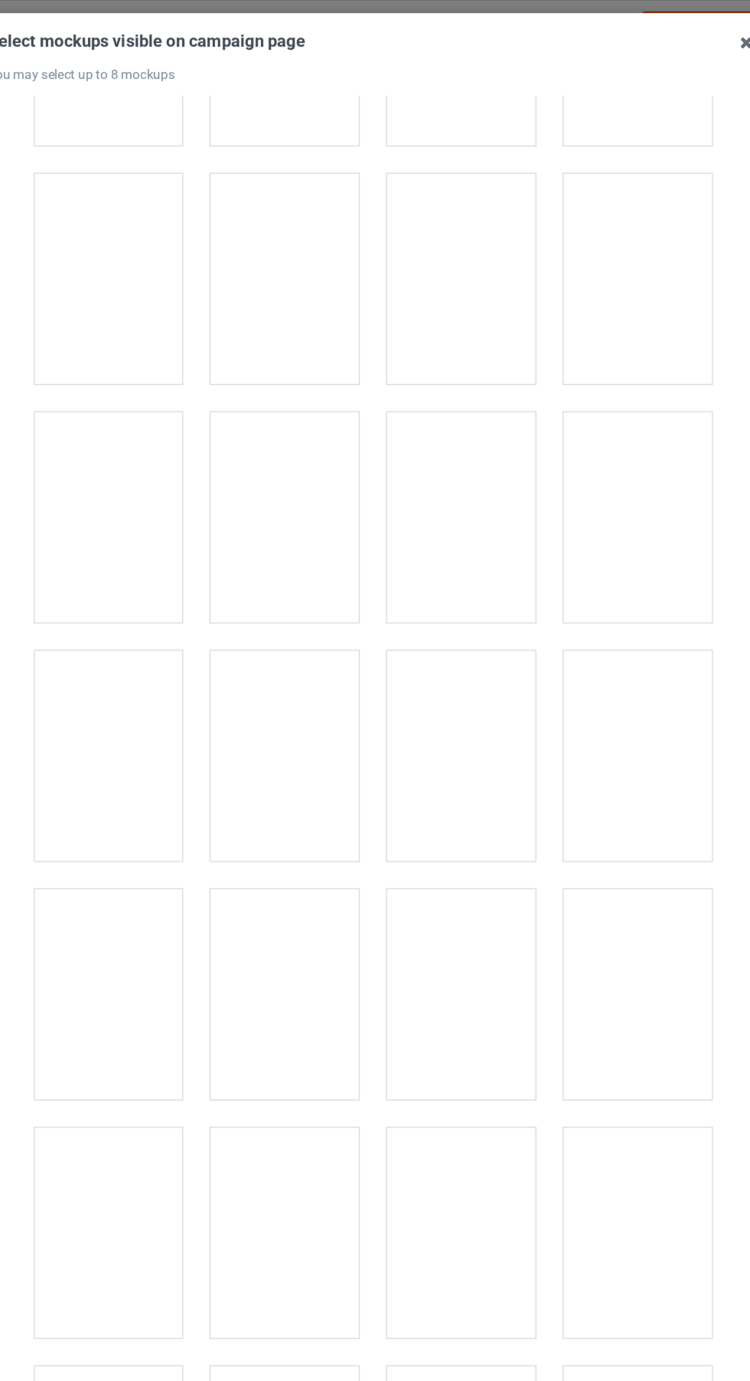
scroll to position [729, 0]
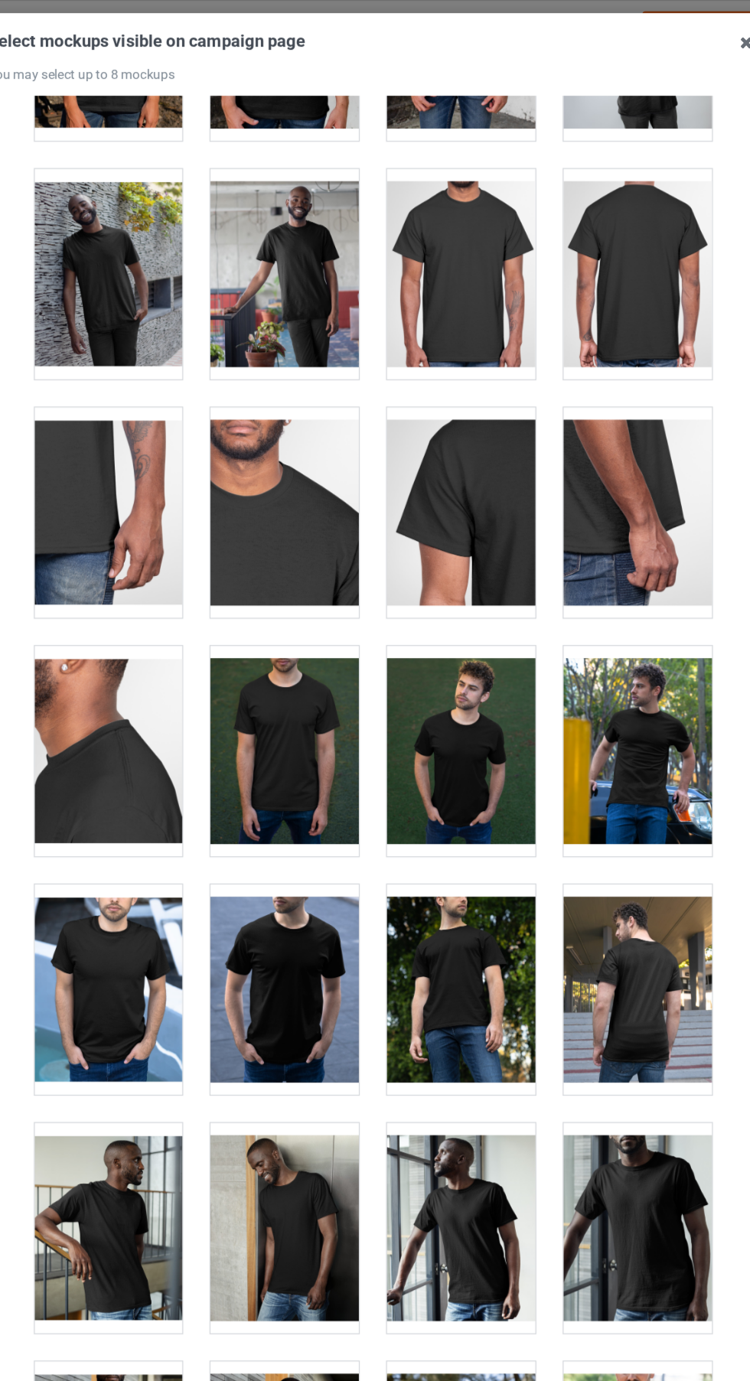
click at [609, 634] on div at bounding box center [590, 611] width 121 height 171
click at [468, 662] on div at bounding box center [446, 611] width 121 height 171
click at [611, 633] on div at bounding box center [590, 611] width 121 height 171
click at [623, 630] on div at bounding box center [590, 611] width 121 height 171
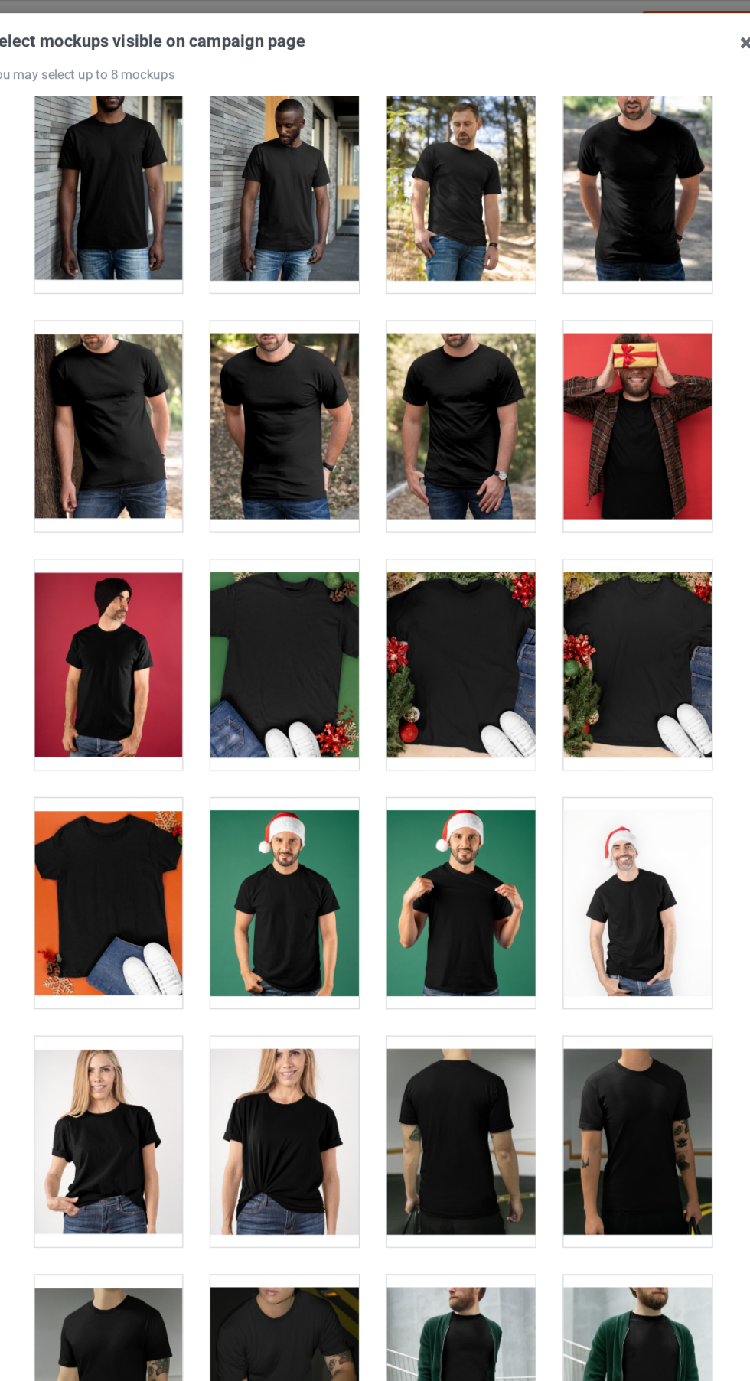
scroll to position [1821, 0]
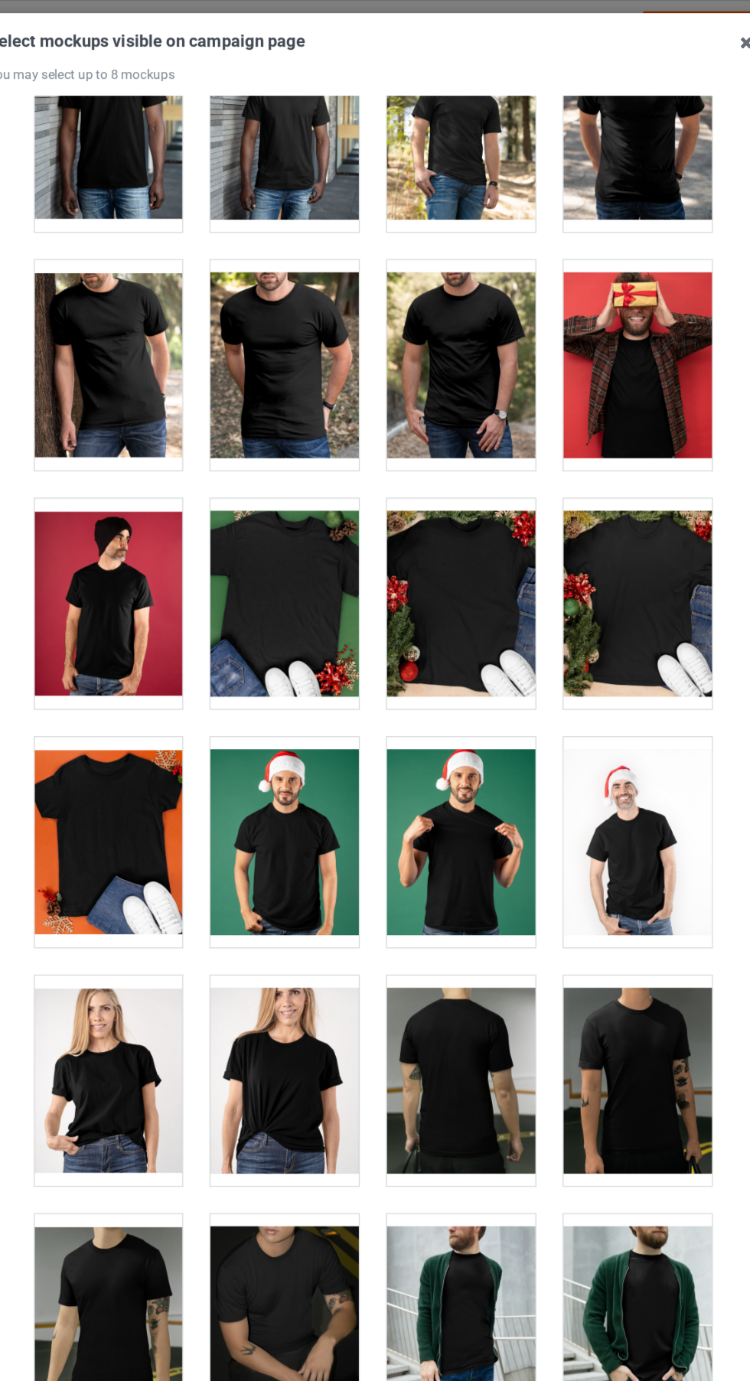
click at [322, 717] on div at bounding box center [302, 686] width 121 height 171
click at [327, 709] on div at bounding box center [302, 686] width 121 height 171
click at [351, 710] on div at bounding box center [302, 686] width 121 height 171
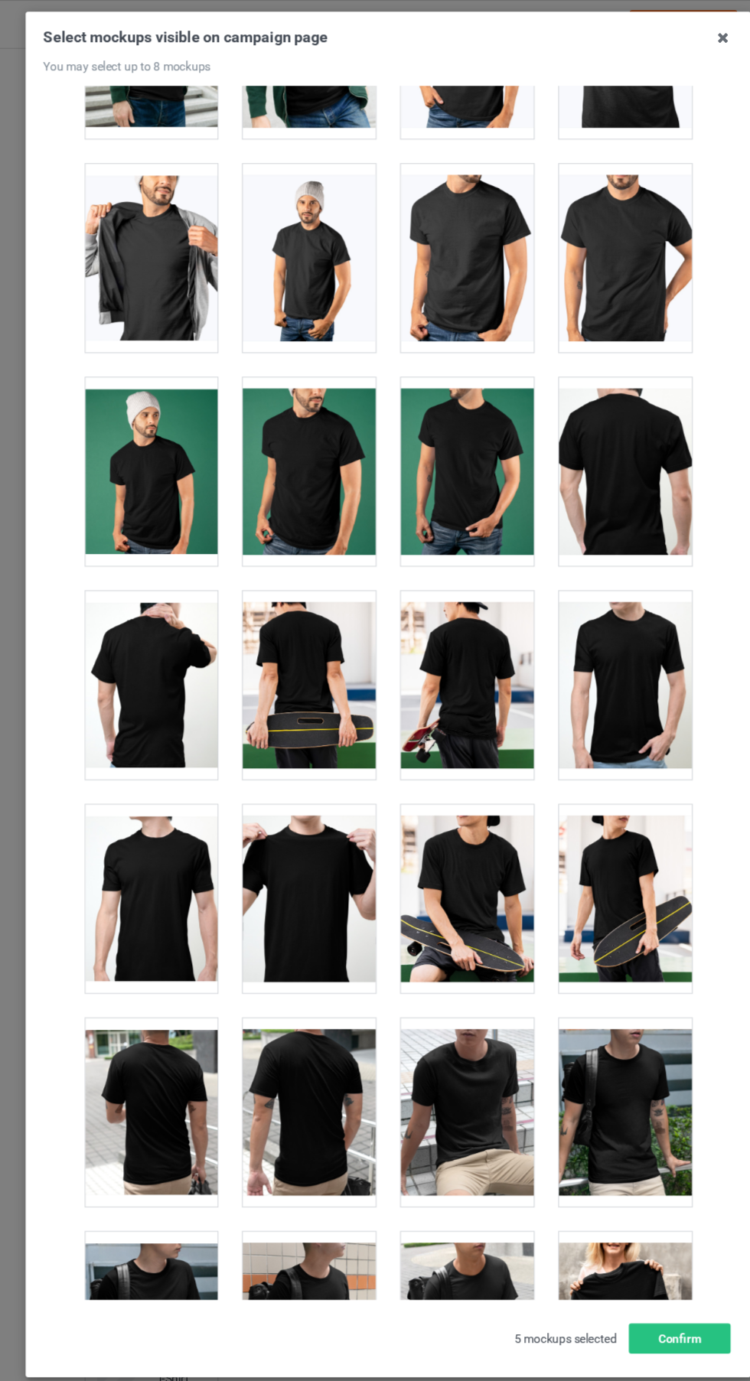
scroll to position [3048, 0]
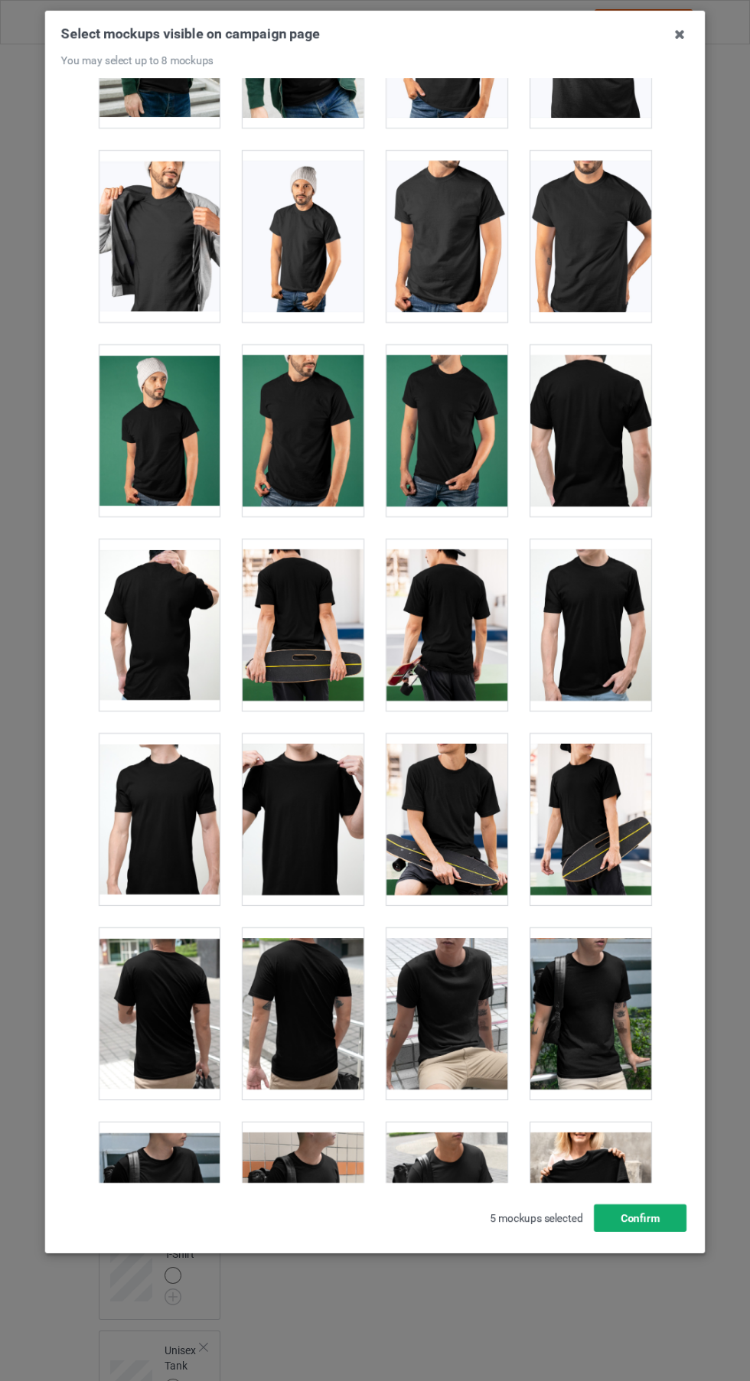
click at [675, 1232] on button "Confirm" at bounding box center [640, 1218] width 93 height 28
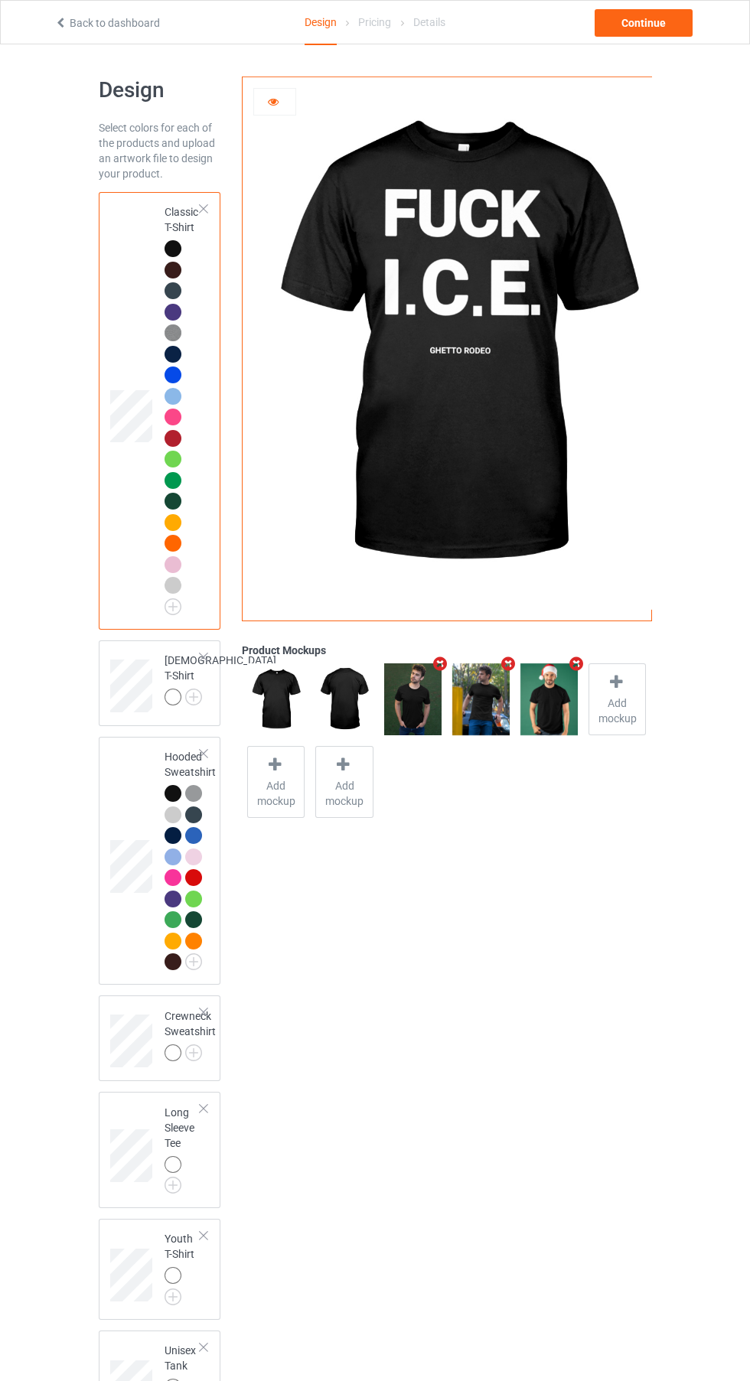
click at [0, 0] on img at bounding box center [0, 0] width 0 height 0
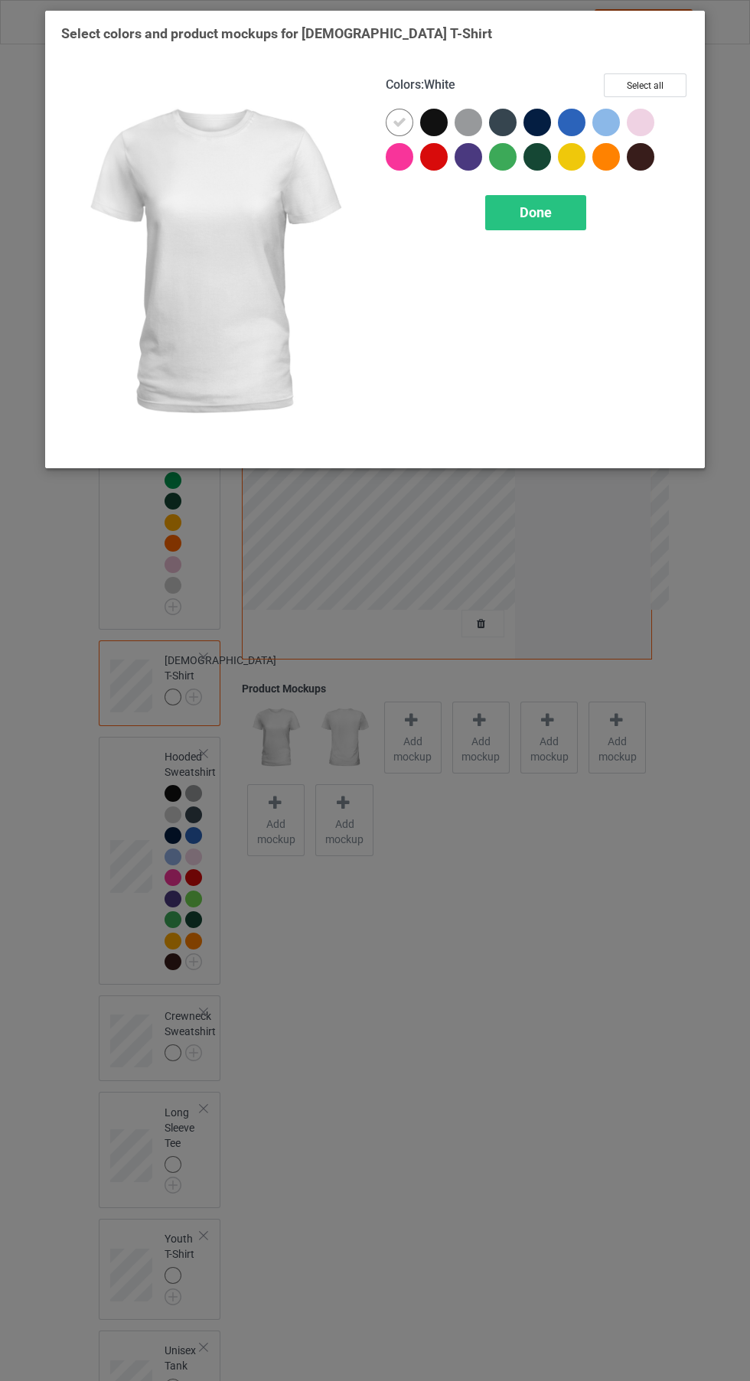
click at [427, 119] on div at bounding box center [434, 123] width 28 height 28
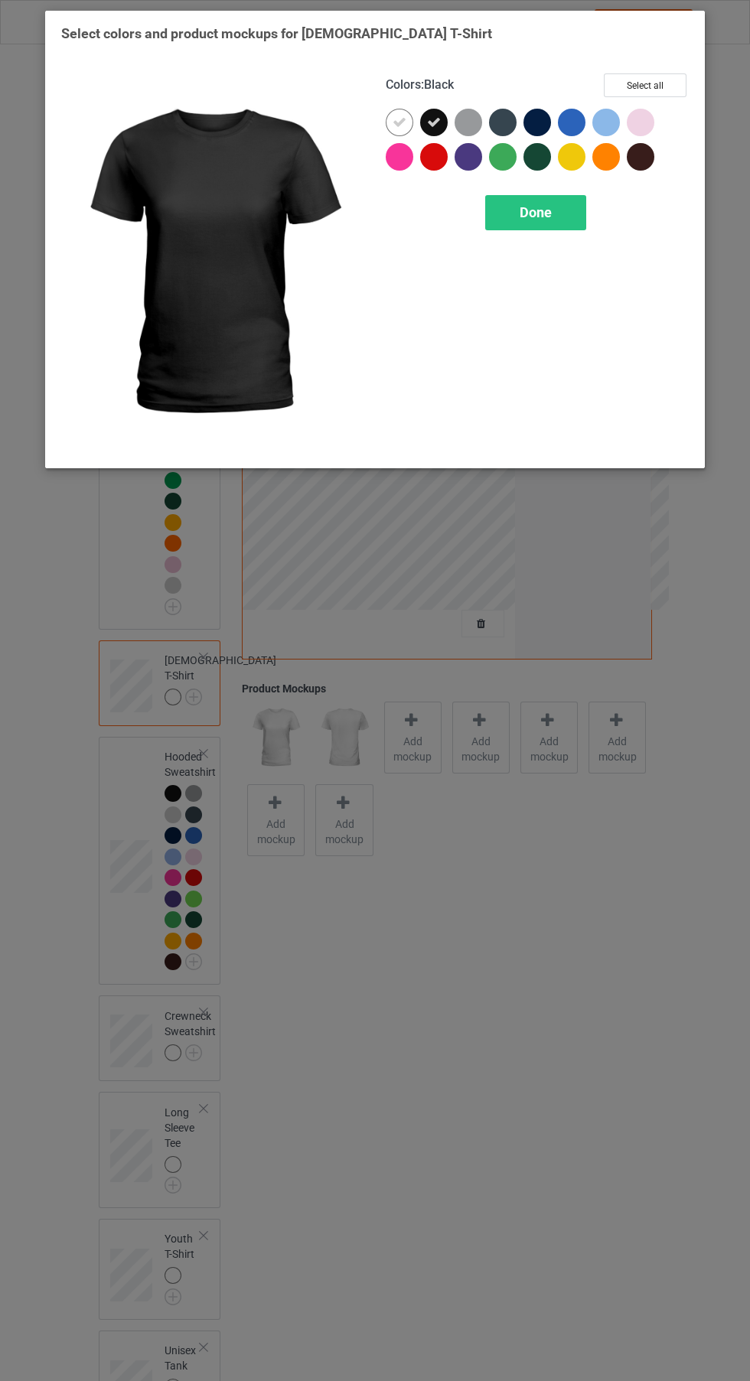
click at [400, 122] on icon at bounding box center [399, 123] width 14 height 14
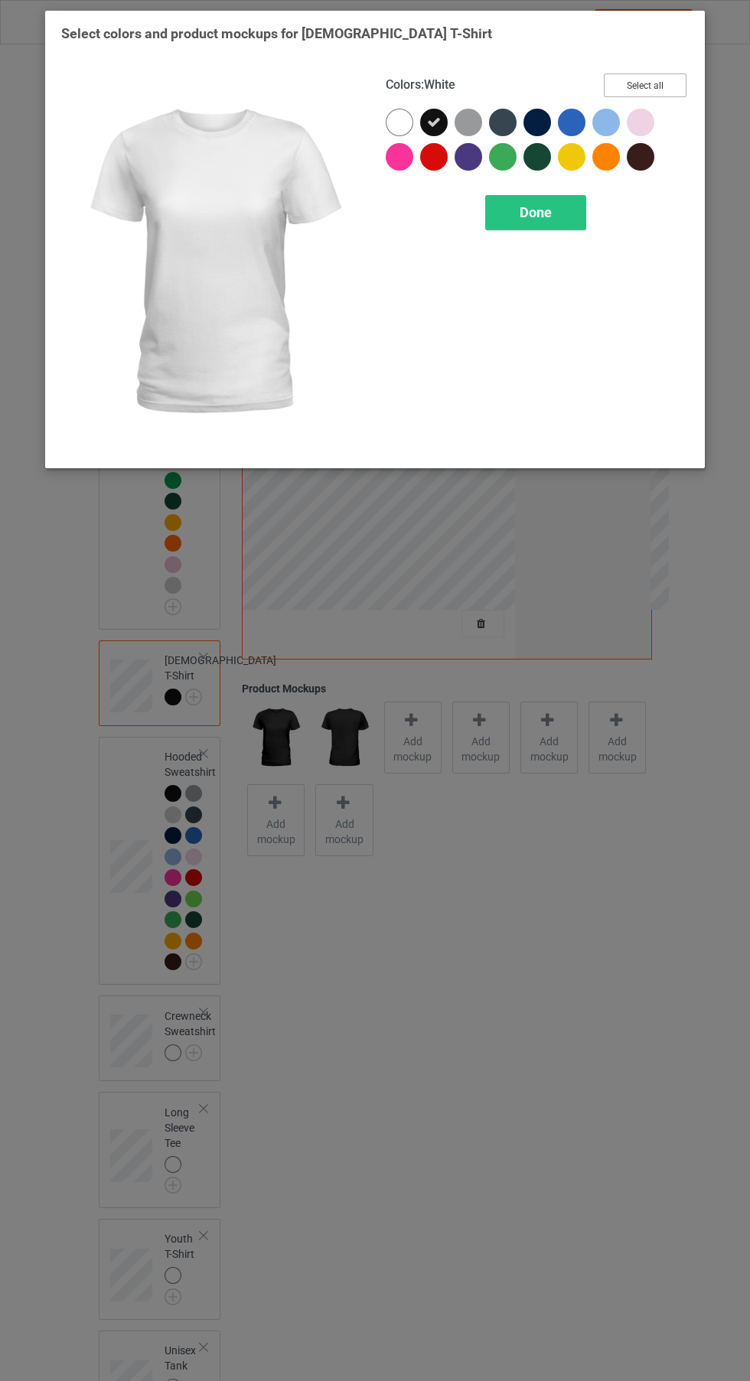
click at [663, 86] on button "Select all" at bounding box center [645, 85] width 83 height 24
click at [399, 122] on icon at bounding box center [399, 123] width 14 height 14
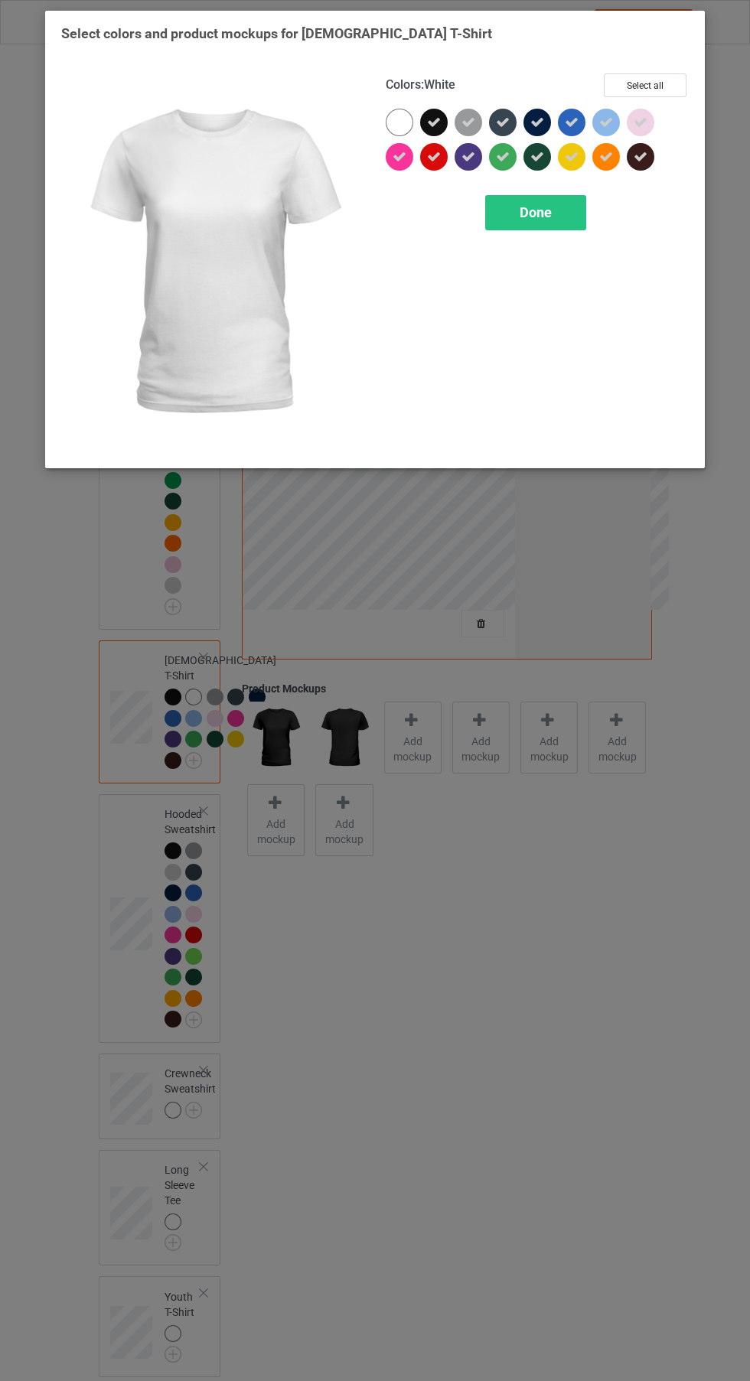
click at [575, 219] on div "Done" at bounding box center [535, 212] width 101 height 35
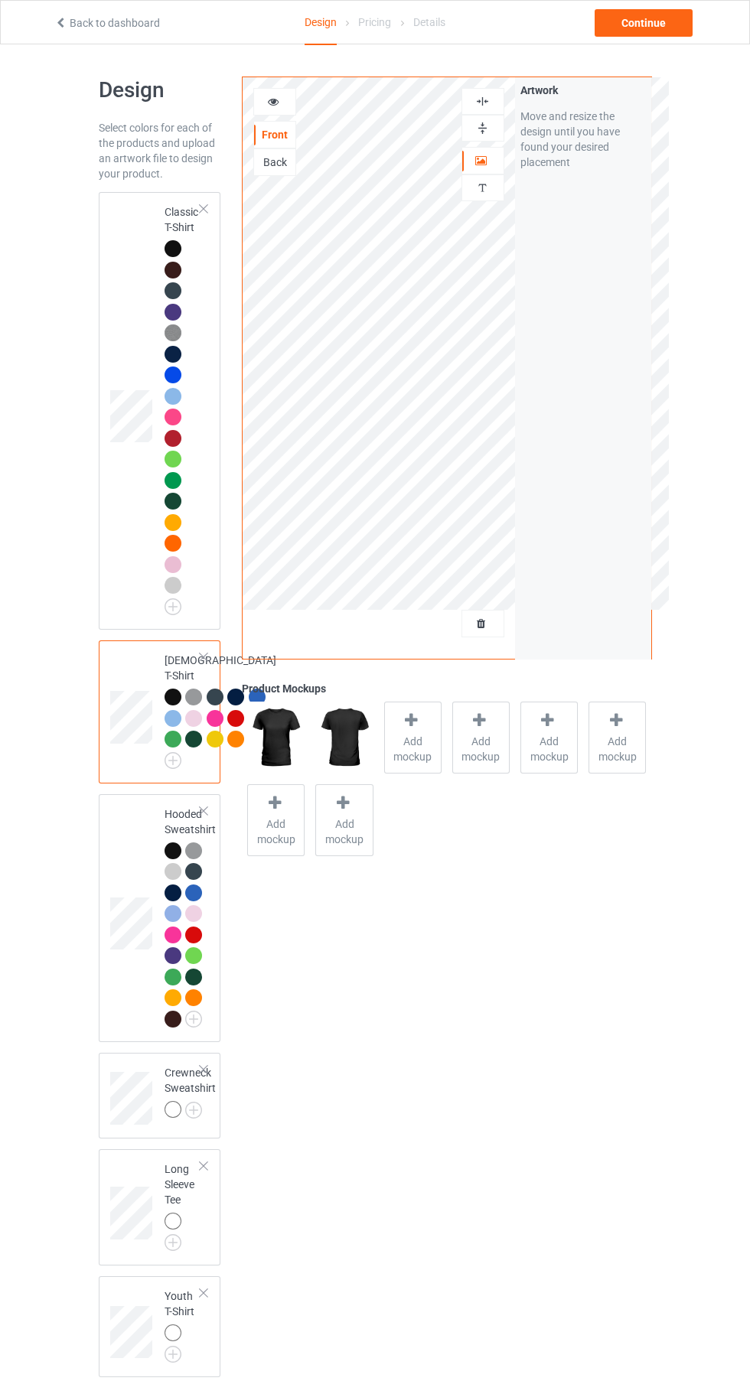
scroll to position [12, 0]
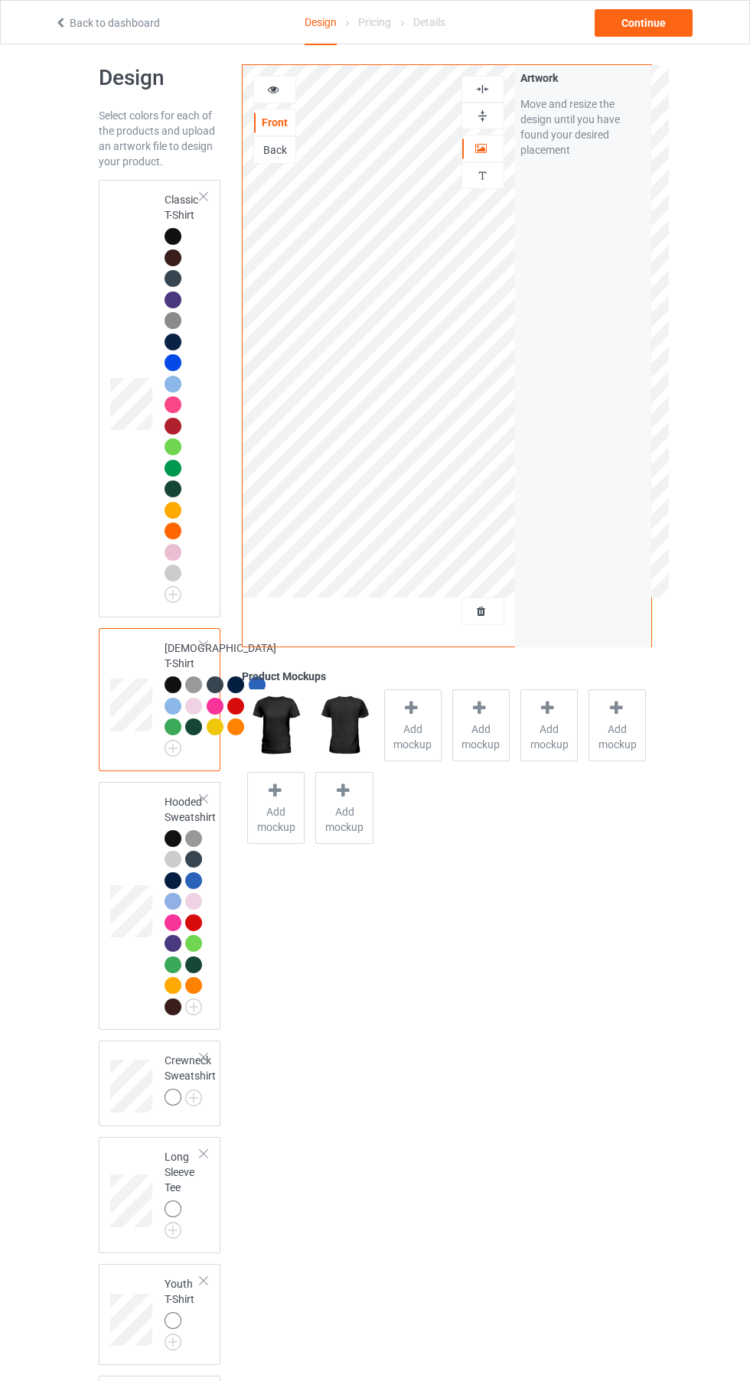
click at [416, 732] on span "Add mockup" at bounding box center [413, 736] width 56 height 31
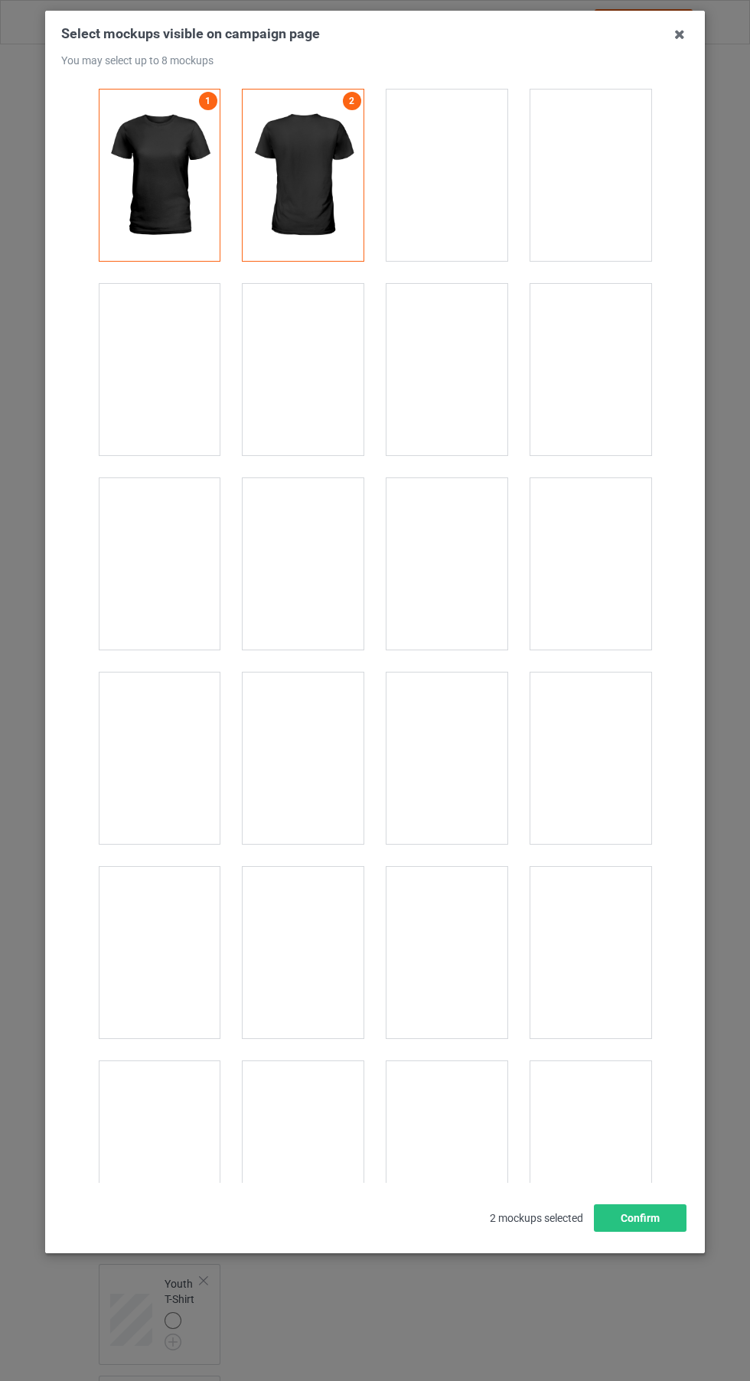
click at [204, 399] on div at bounding box center [159, 369] width 121 height 171
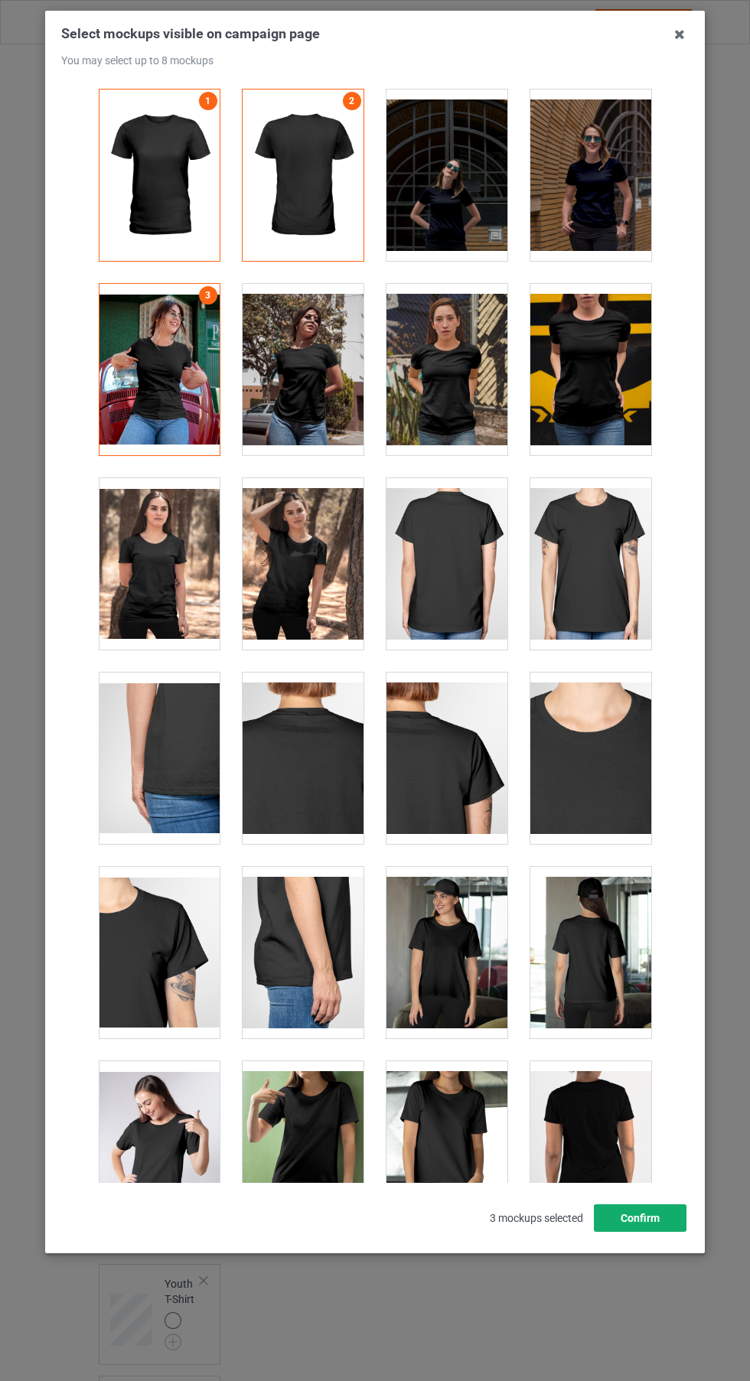
click at [668, 1232] on button "Confirm" at bounding box center [640, 1218] width 93 height 28
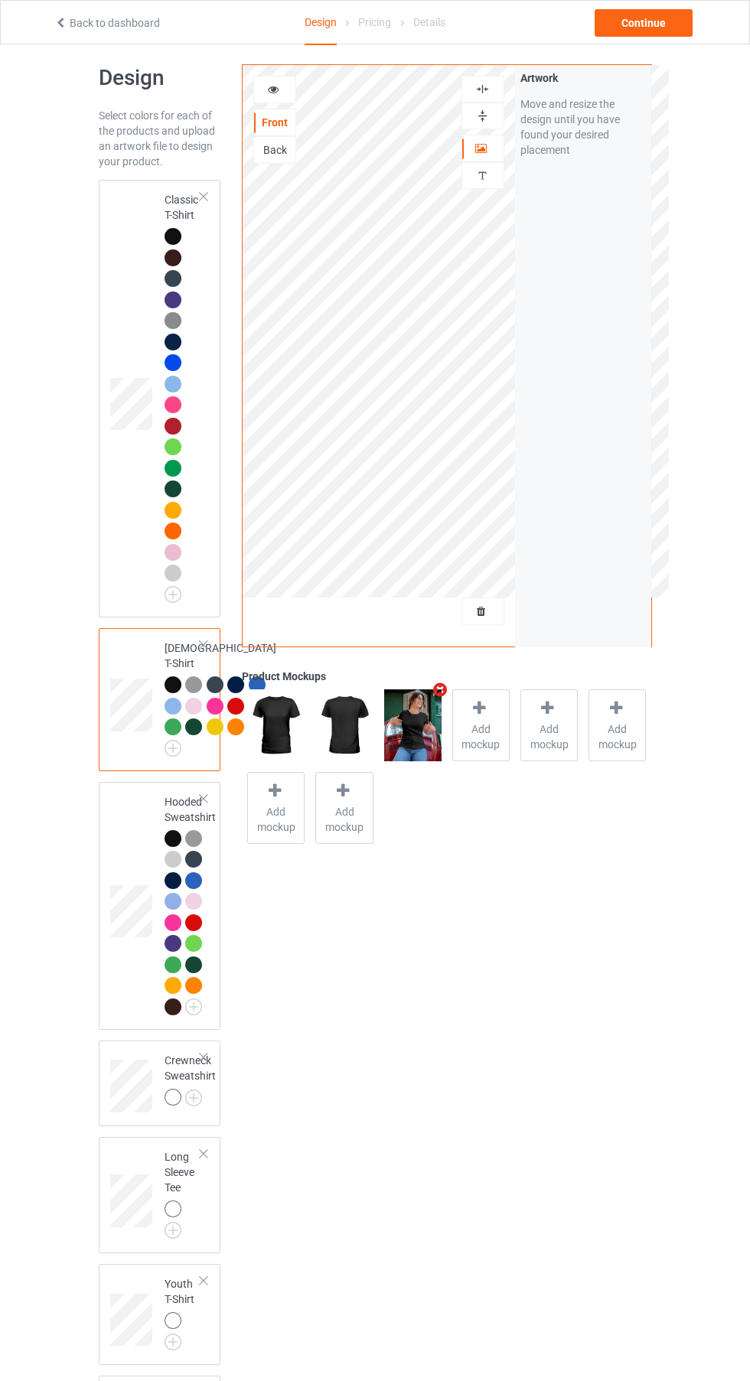
click at [135, 1024] on td at bounding box center [133, 906] width 46 height 236
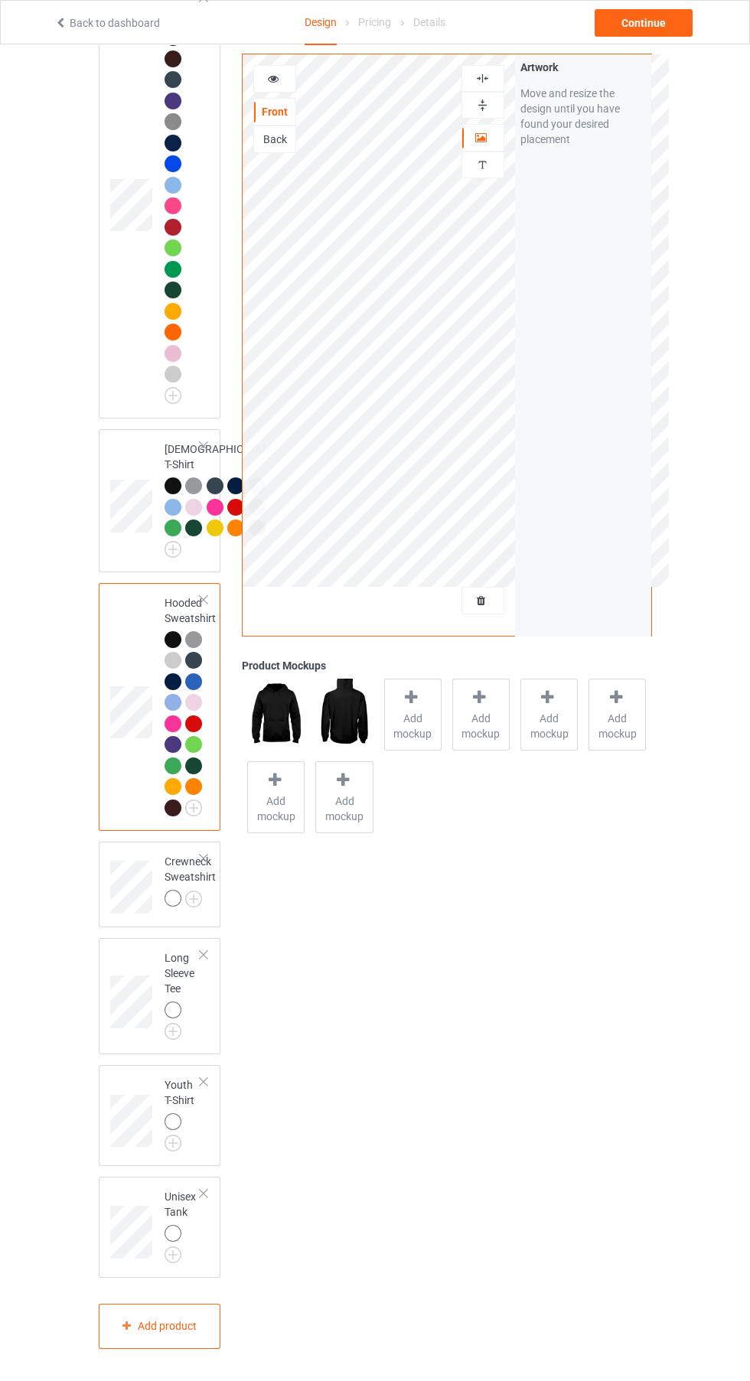
scroll to position [284, 0]
click at [172, 907] on div at bounding box center [172, 898] width 17 height 17
click at [0, 0] on img at bounding box center [0, 0] width 0 height 0
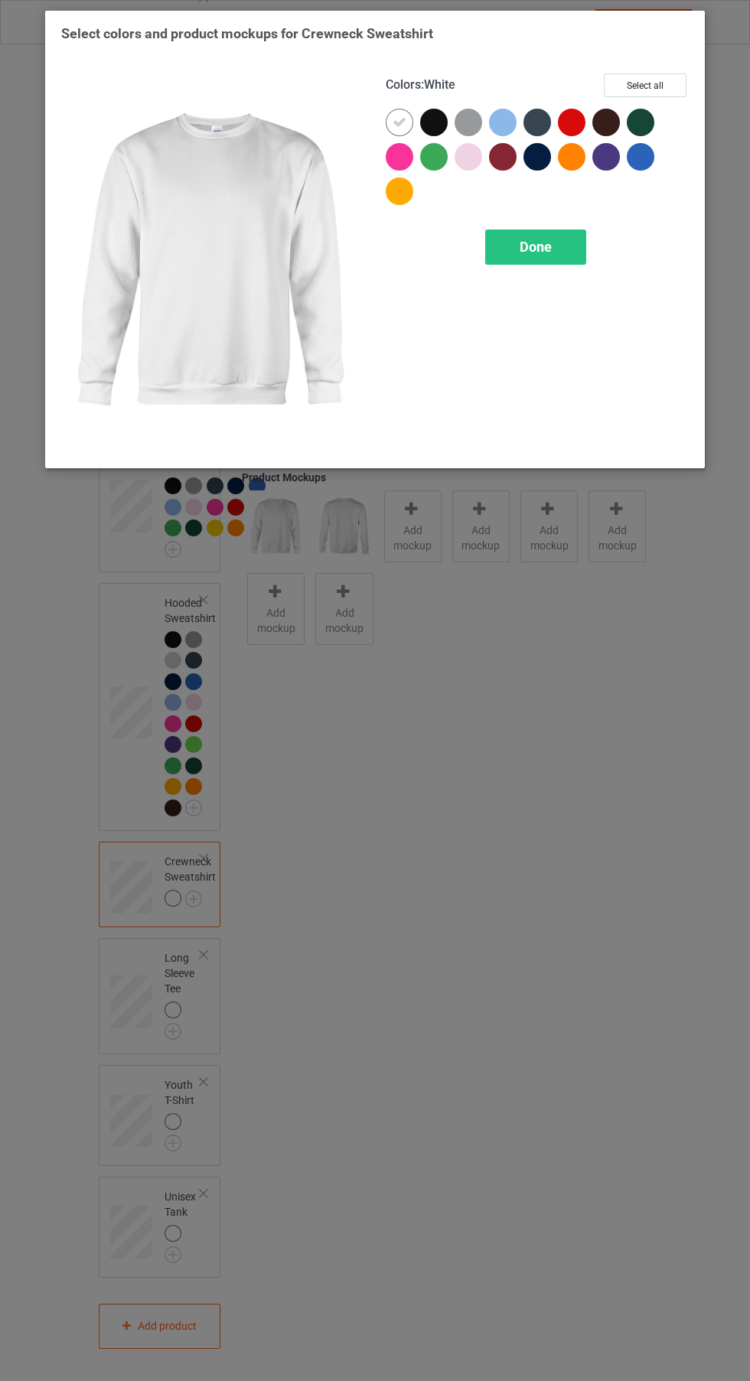
click at [443, 128] on div at bounding box center [434, 123] width 28 height 28
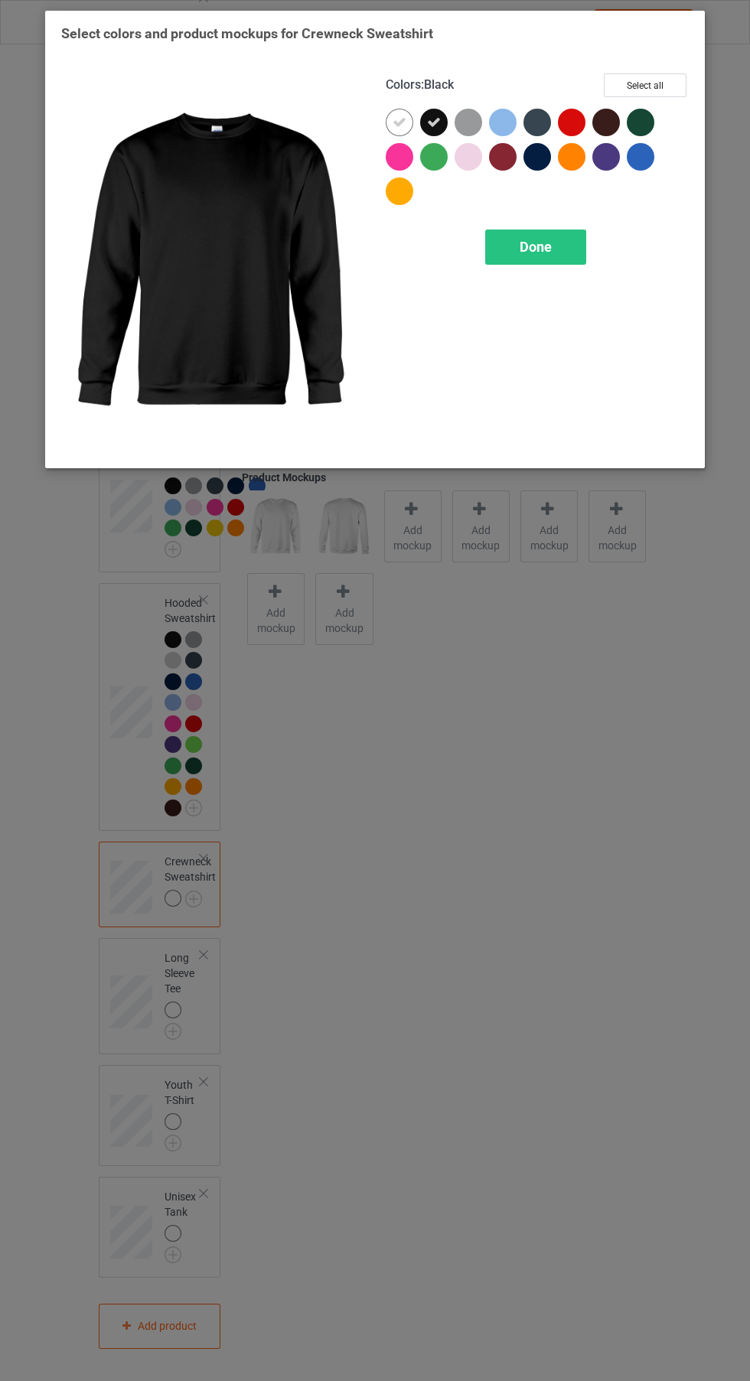
click at [393, 118] on icon at bounding box center [399, 123] width 14 height 14
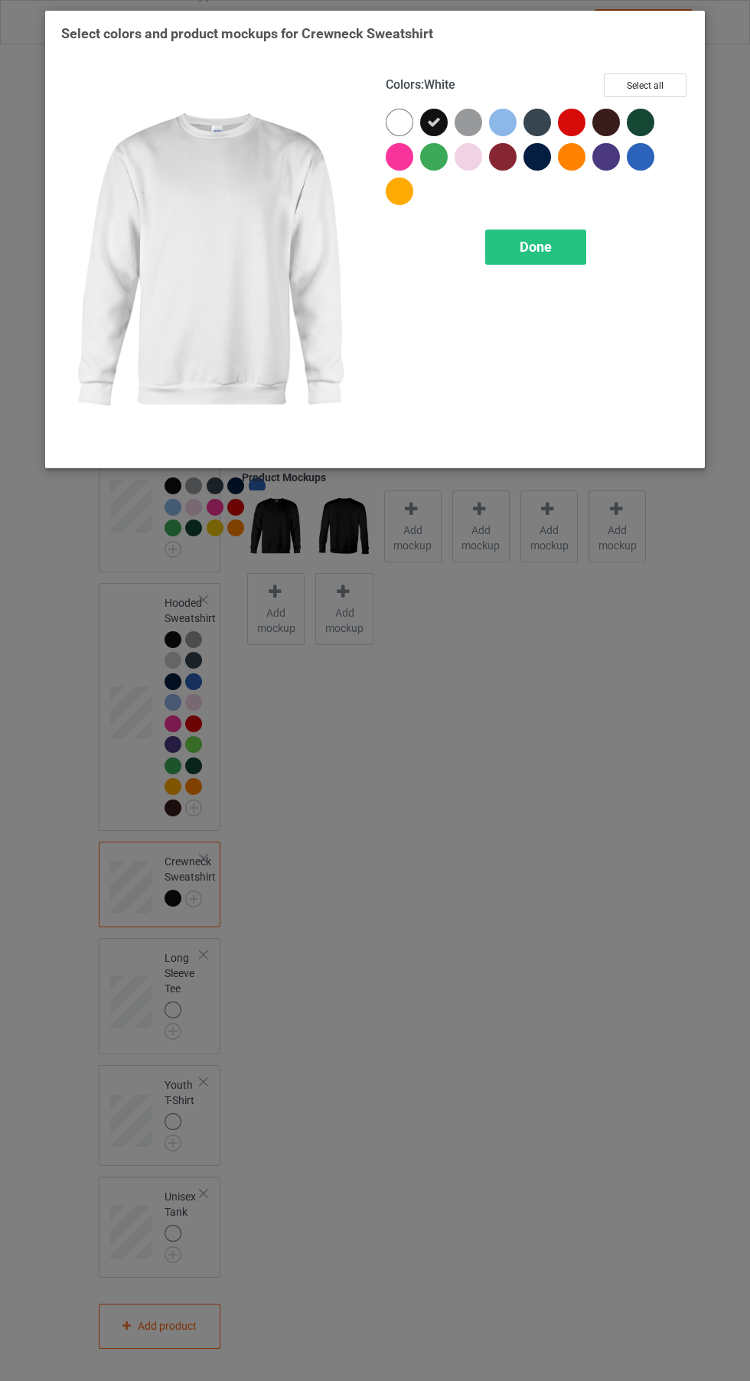
click at [671, 83] on button "Select all" at bounding box center [645, 85] width 83 height 24
click at [399, 122] on icon at bounding box center [399, 123] width 14 height 14
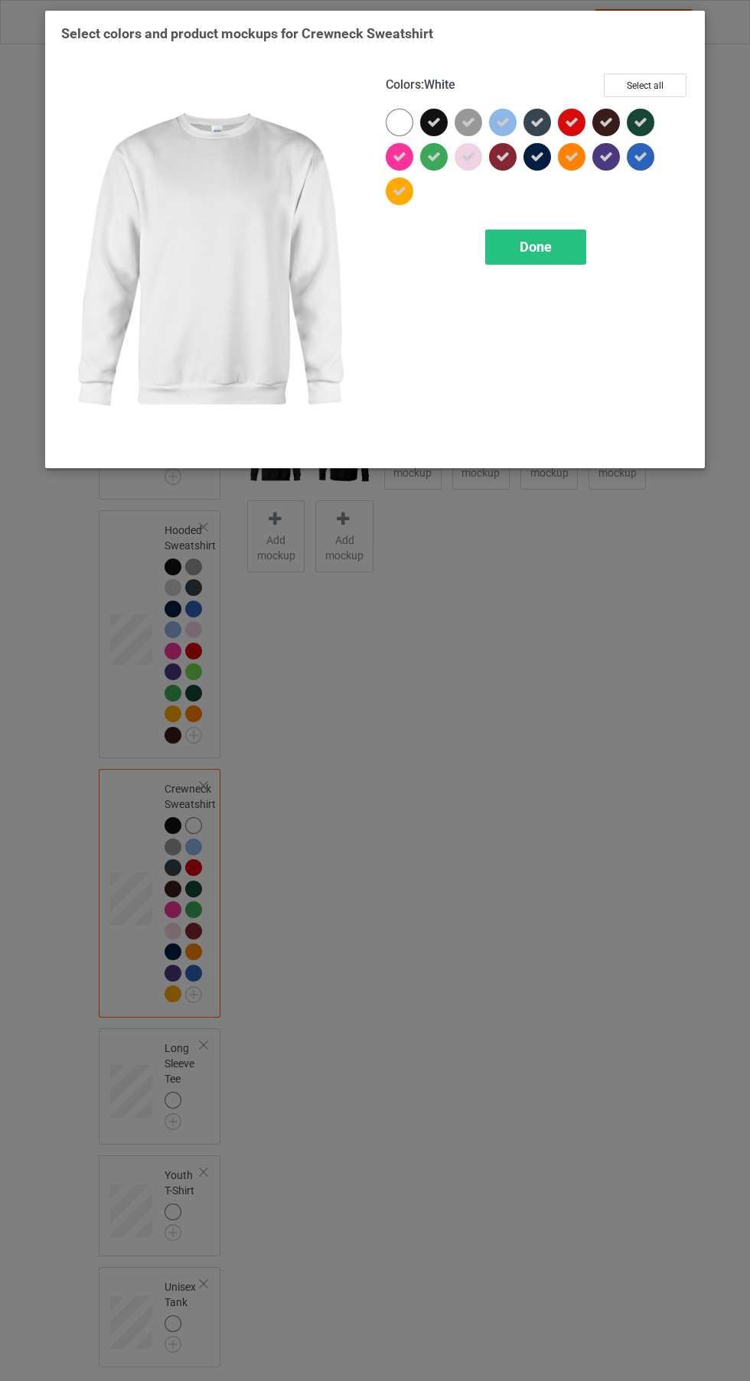
click at [570, 247] on div "Done" at bounding box center [535, 246] width 101 height 35
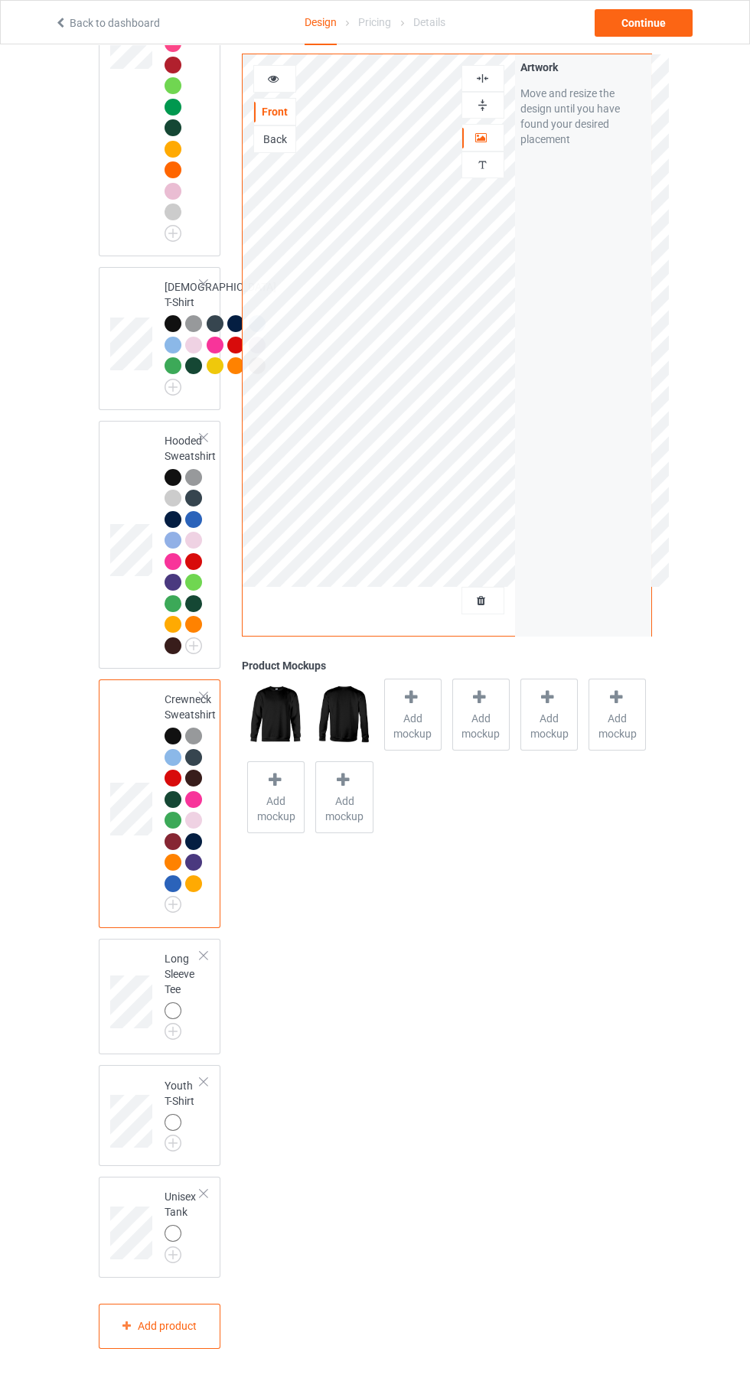
scroll to position [437, 0]
click at [0, 0] on img at bounding box center [0, 0] width 0 height 0
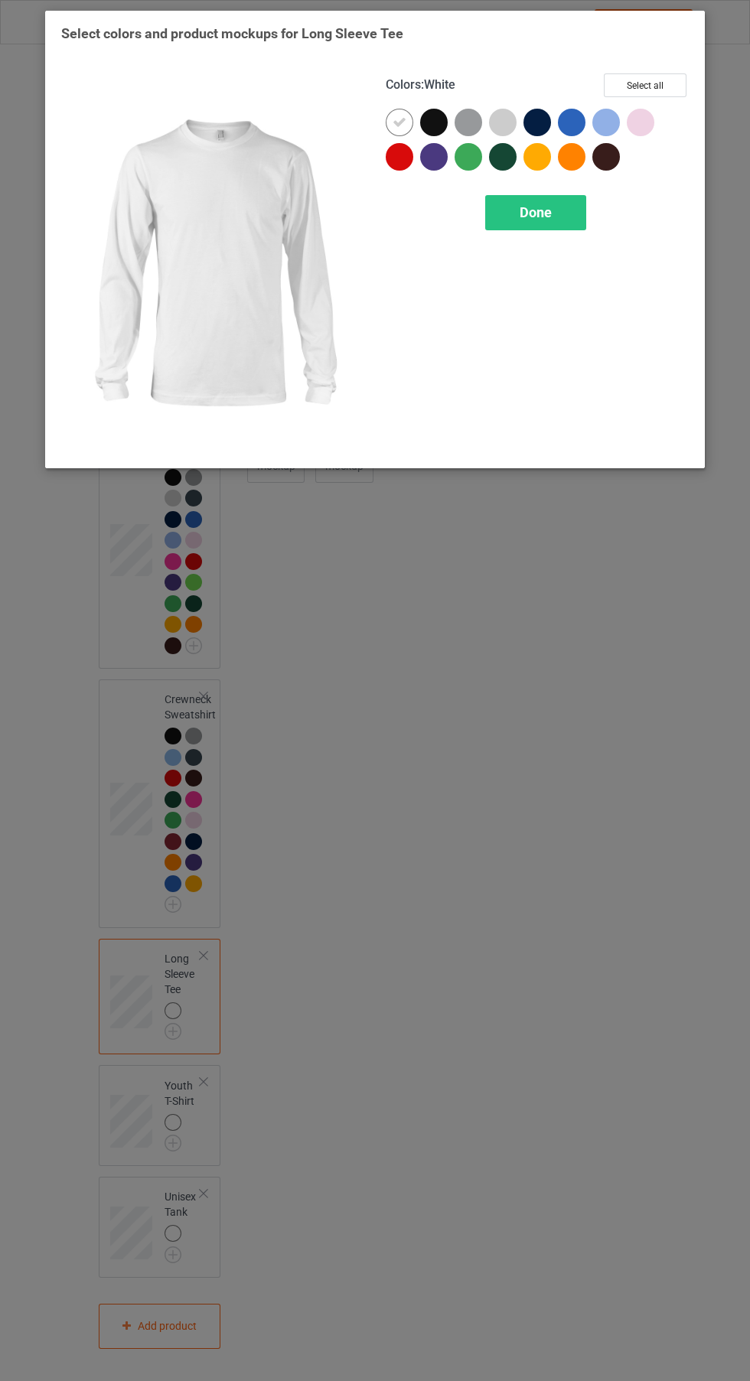
click at [442, 116] on div at bounding box center [434, 123] width 28 height 28
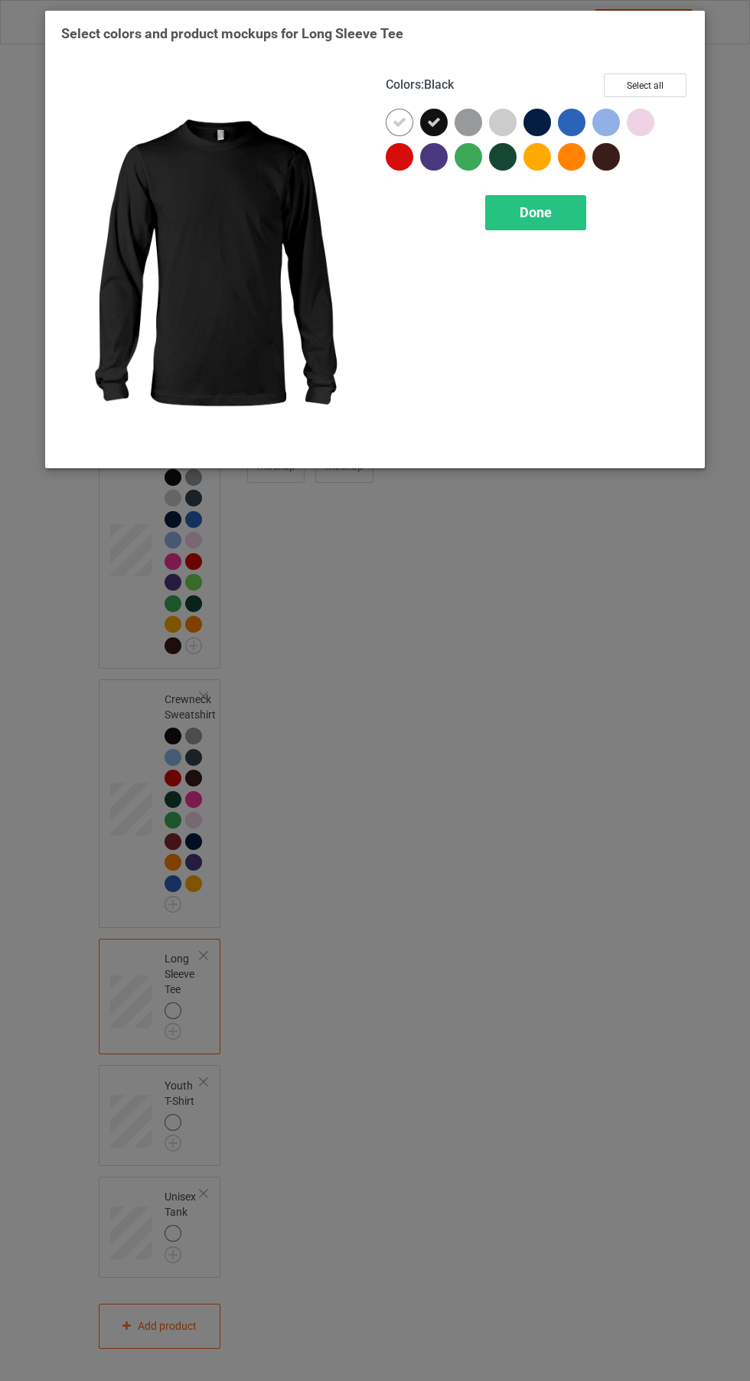
click at [399, 122] on icon at bounding box center [399, 123] width 14 height 14
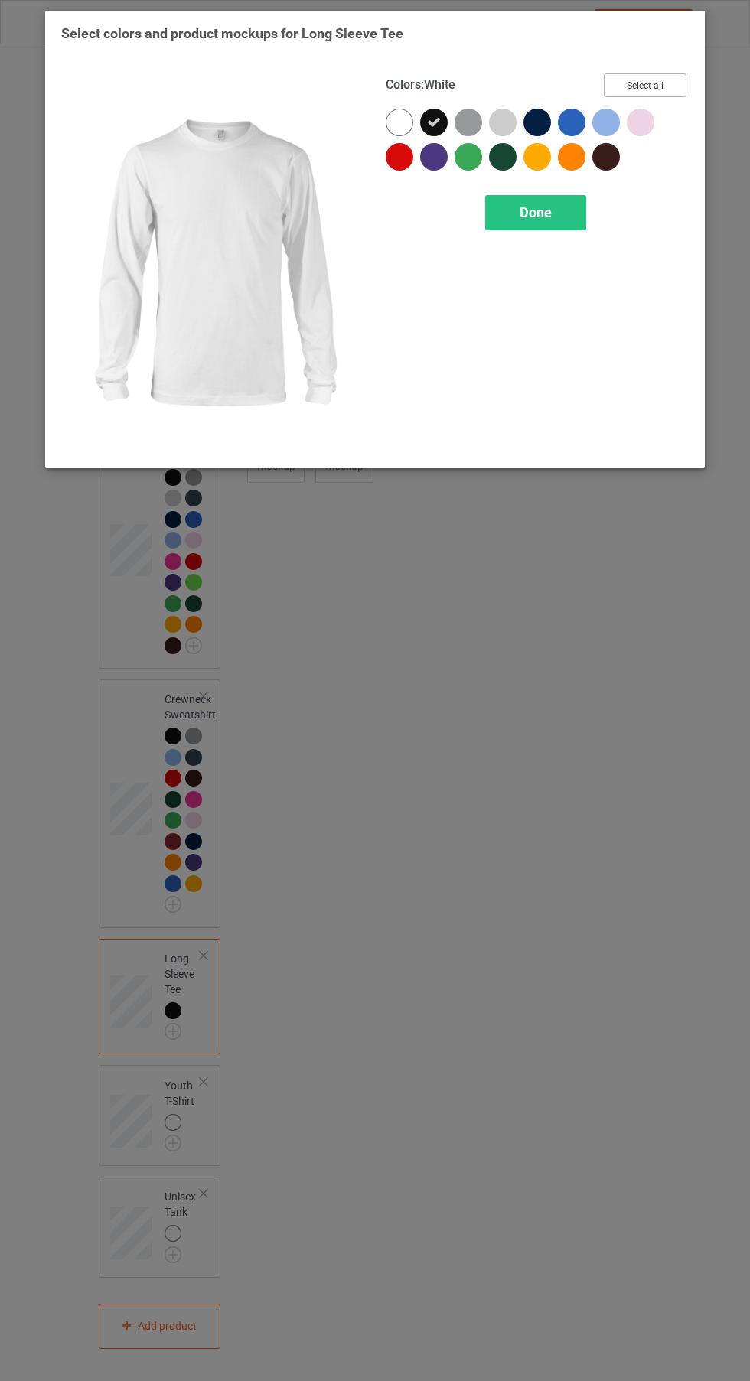
click at [671, 86] on button "Select all" at bounding box center [645, 85] width 83 height 24
click at [393, 120] on icon at bounding box center [399, 123] width 14 height 14
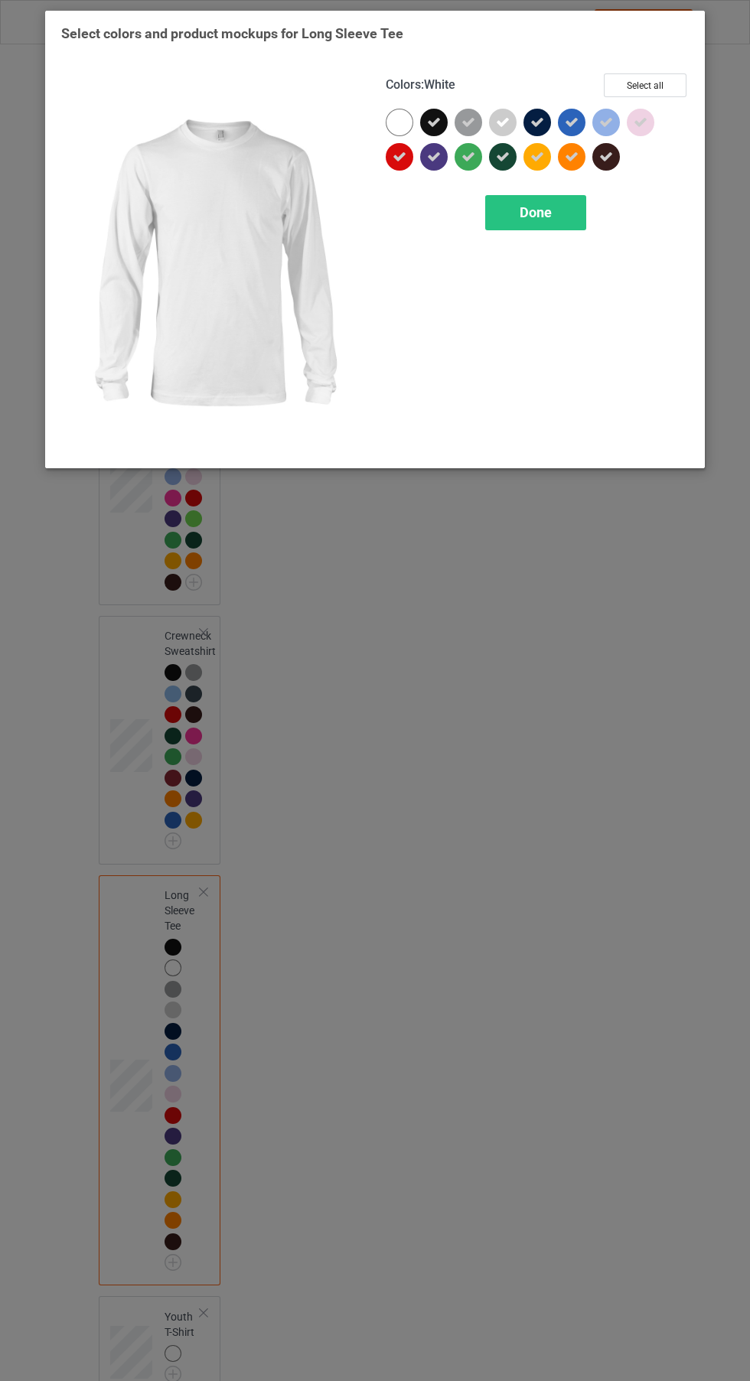
click at [555, 200] on div "Done" at bounding box center [535, 212] width 101 height 35
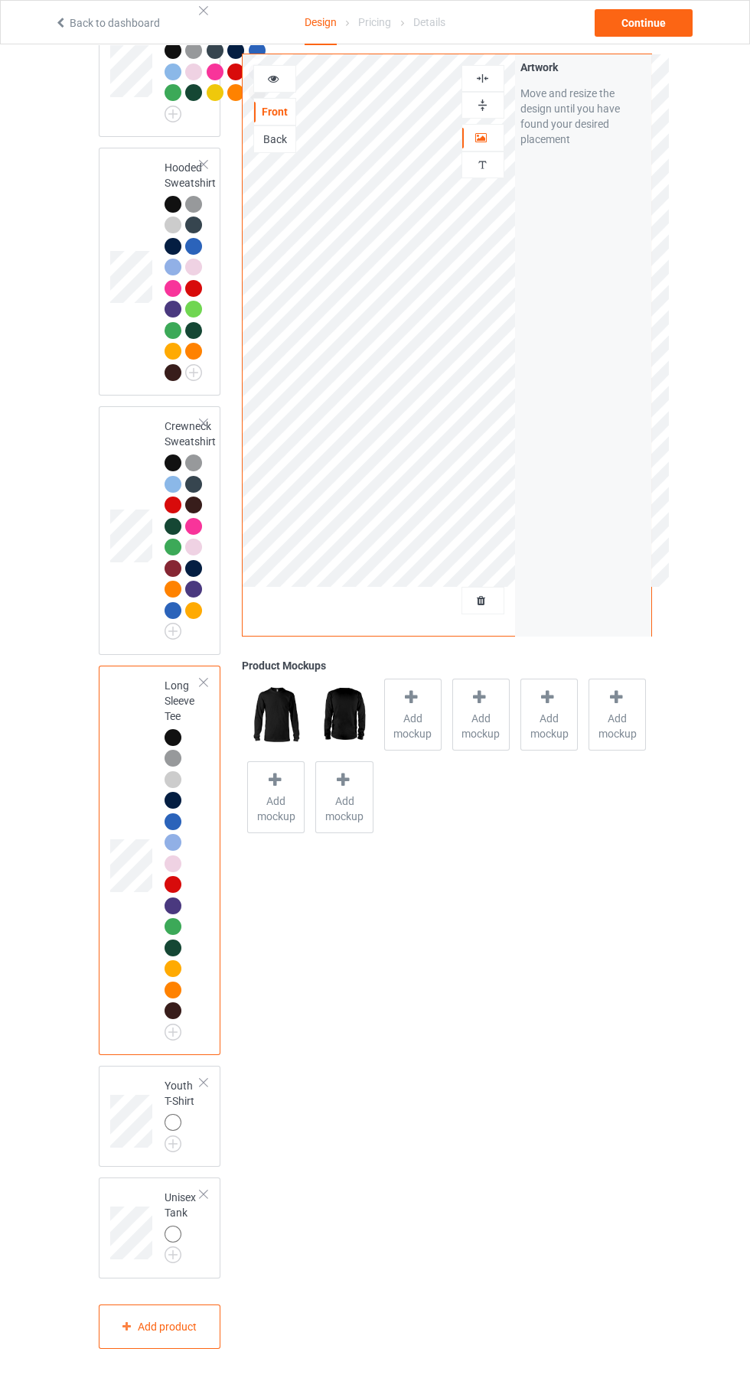
scroll to position [786, 0]
click at [0, 0] on img at bounding box center [0, 0] width 0 height 0
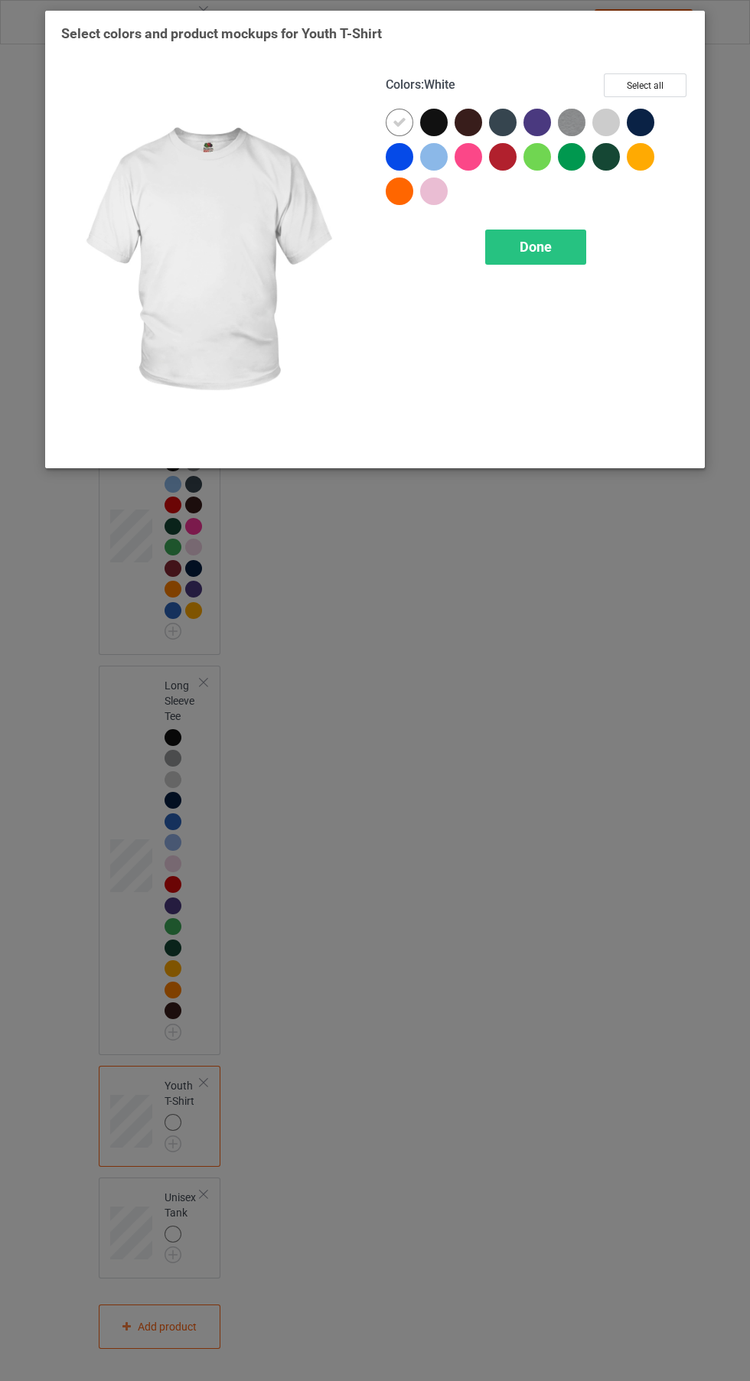
click at [438, 129] on div at bounding box center [434, 123] width 28 height 28
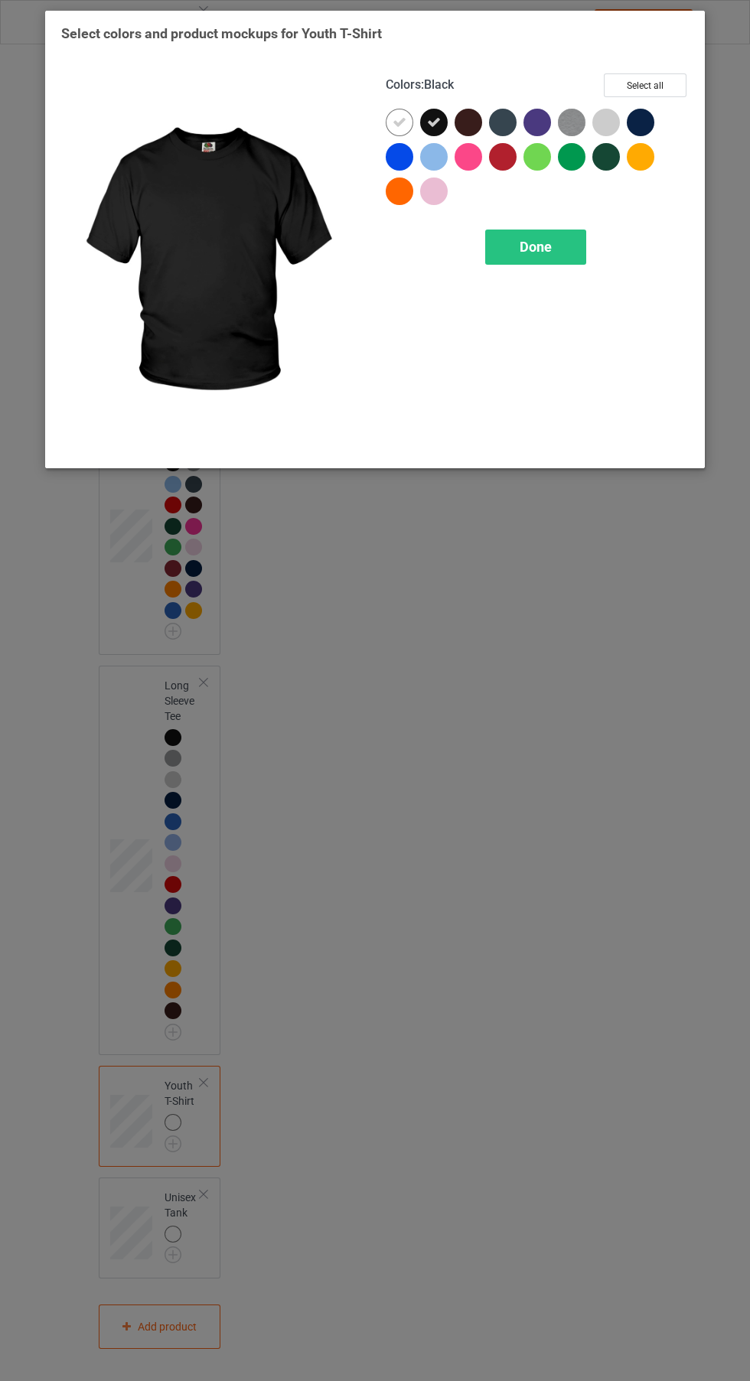
click at [399, 122] on icon at bounding box center [399, 123] width 14 height 14
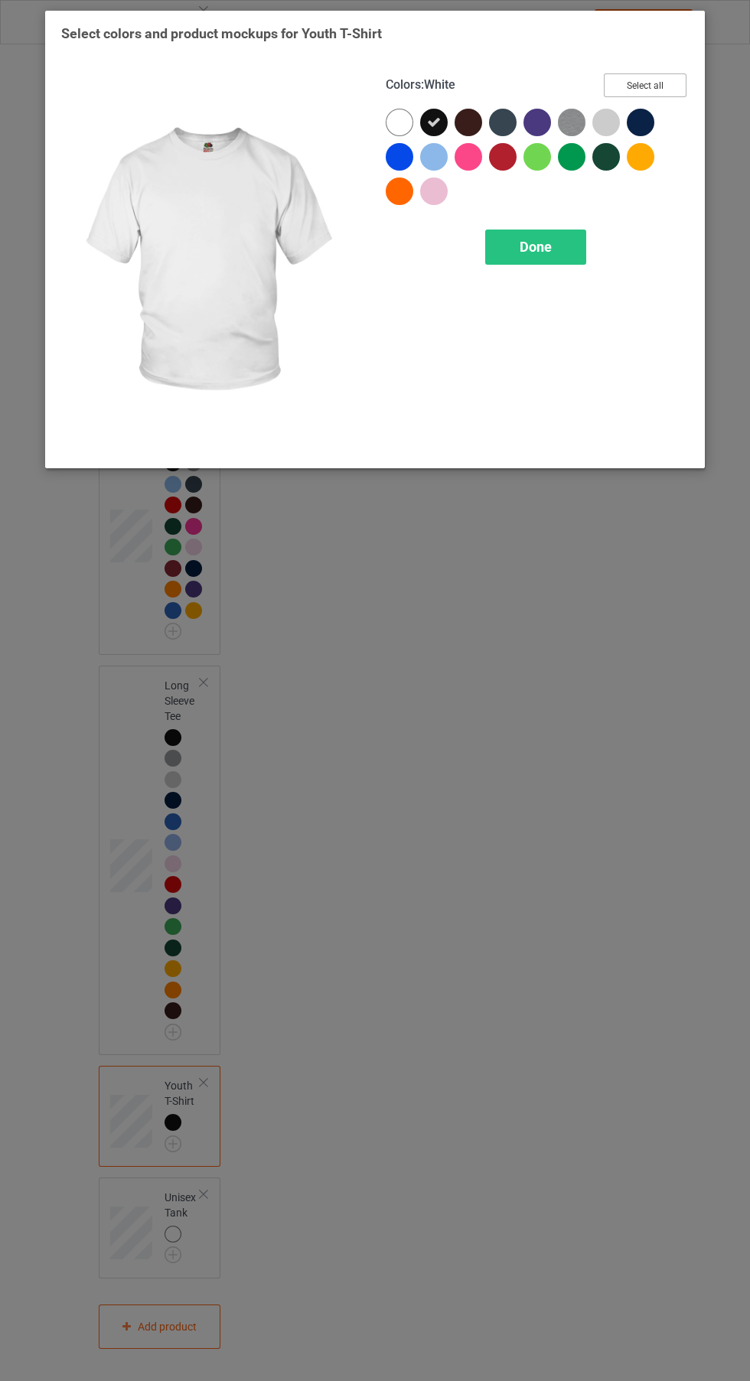
click at [666, 80] on button "Select all" at bounding box center [645, 85] width 83 height 24
click at [399, 123] on icon at bounding box center [399, 123] width 14 height 14
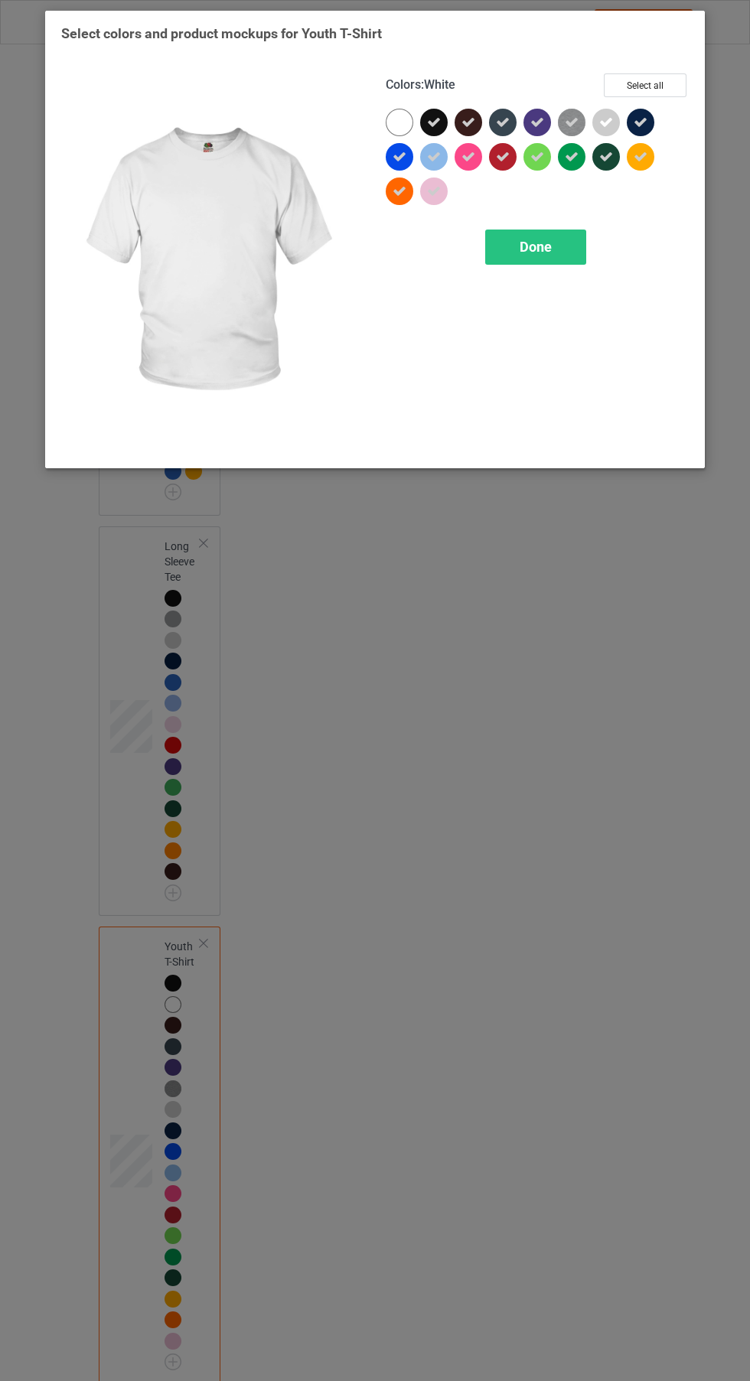
click at [569, 248] on div "Done" at bounding box center [535, 246] width 101 height 35
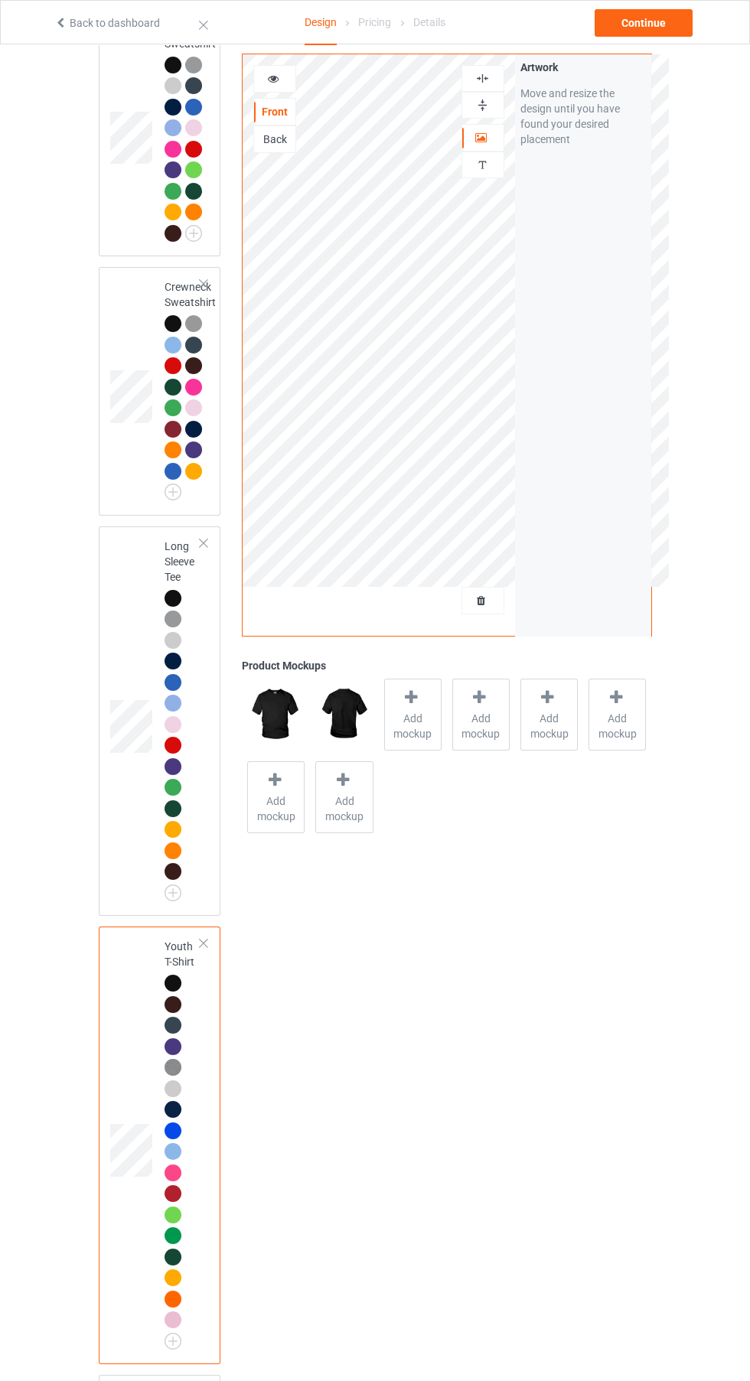
click at [427, 698] on div "Add mockup" at bounding box center [412, 715] width 57 height 72
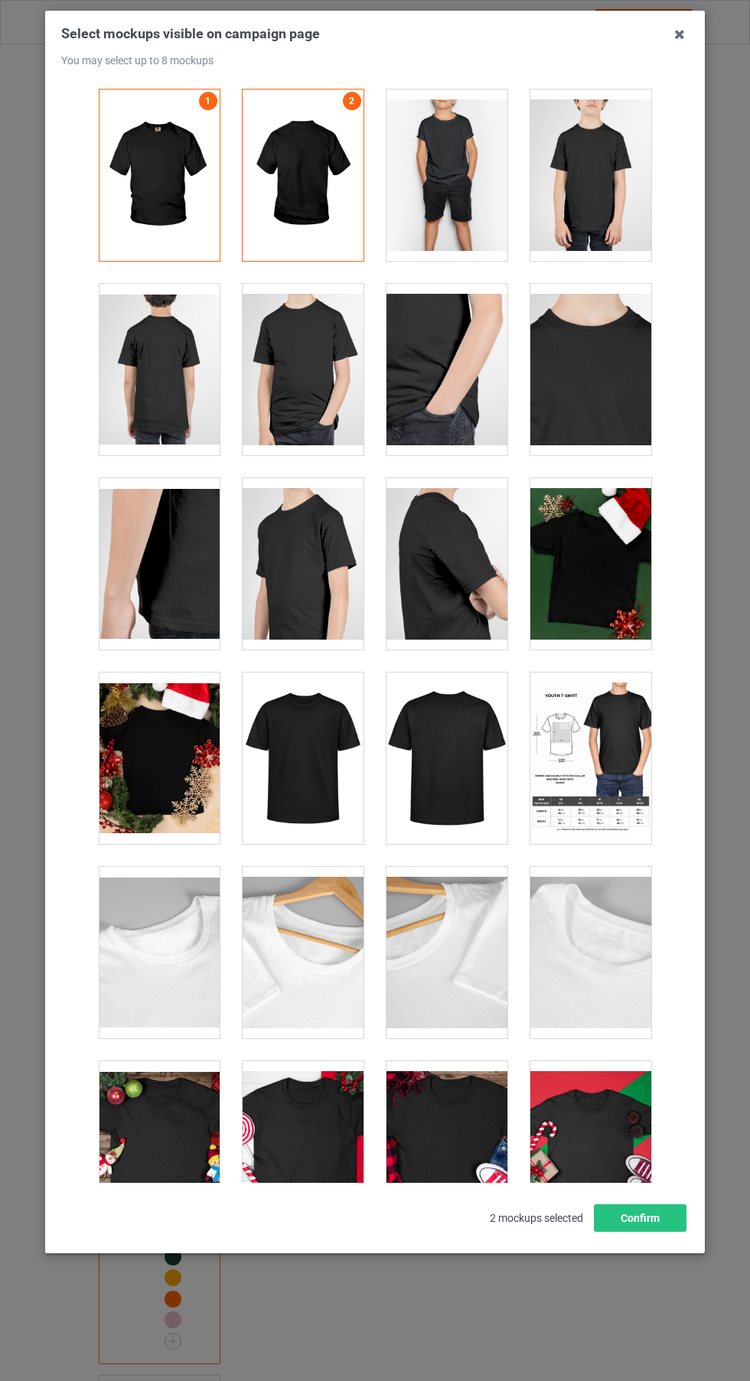
click at [474, 194] on div at bounding box center [446, 175] width 121 height 171
click at [608, 220] on div at bounding box center [590, 175] width 121 height 171
click at [329, 782] on div at bounding box center [302, 757] width 121 height 171
click at [667, 1232] on button "Confirm" at bounding box center [640, 1218] width 93 height 28
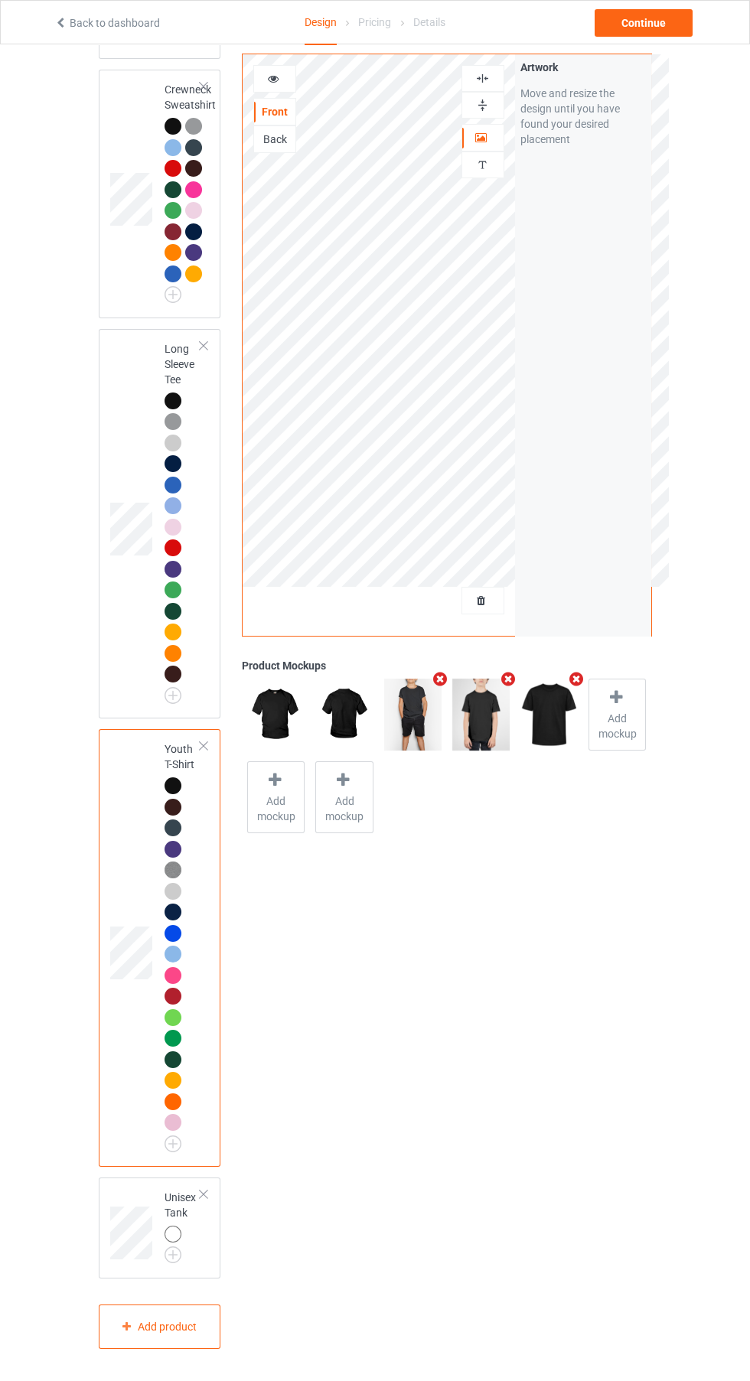
scroll to position [1122, 0]
click at [0, 0] on img at bounding box center [0, 0] width 0 height 0
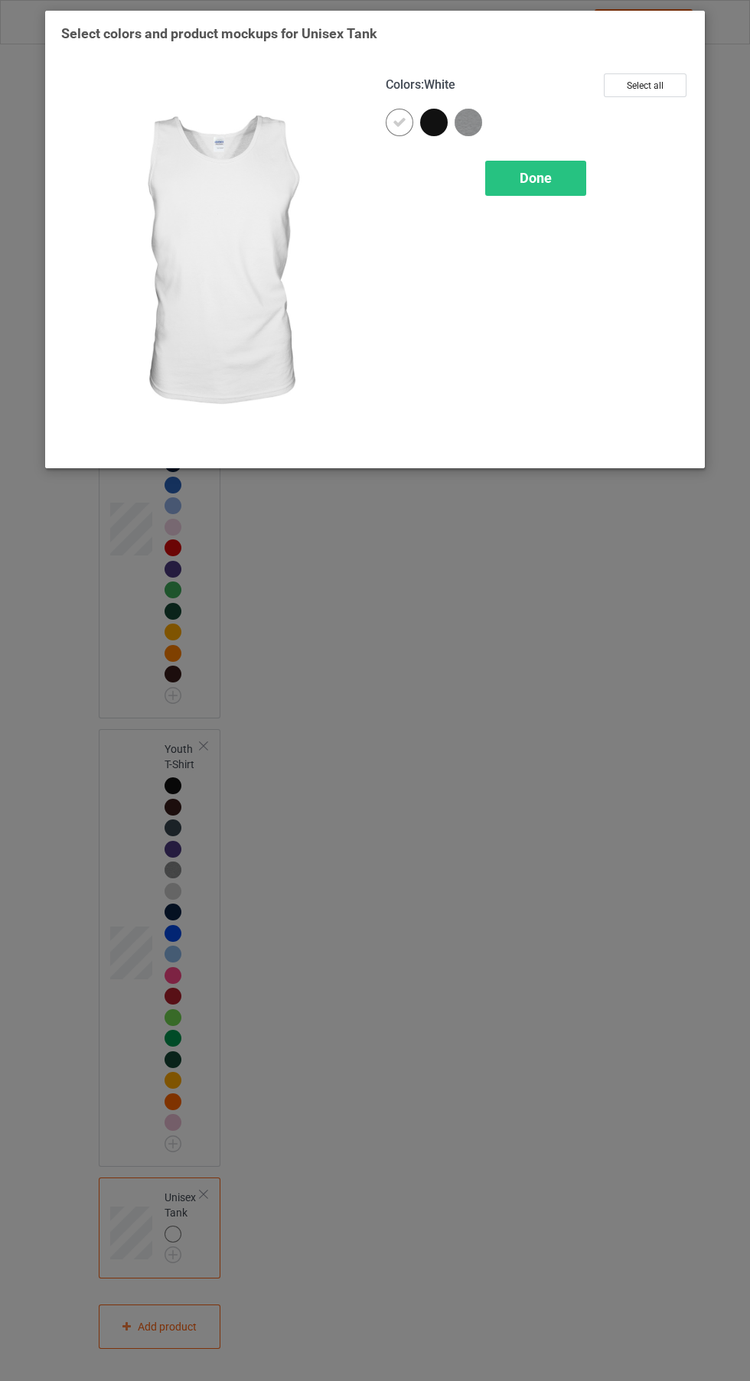
click at [432, 119] on div at bounding box center [434, 123] width 28 height 28
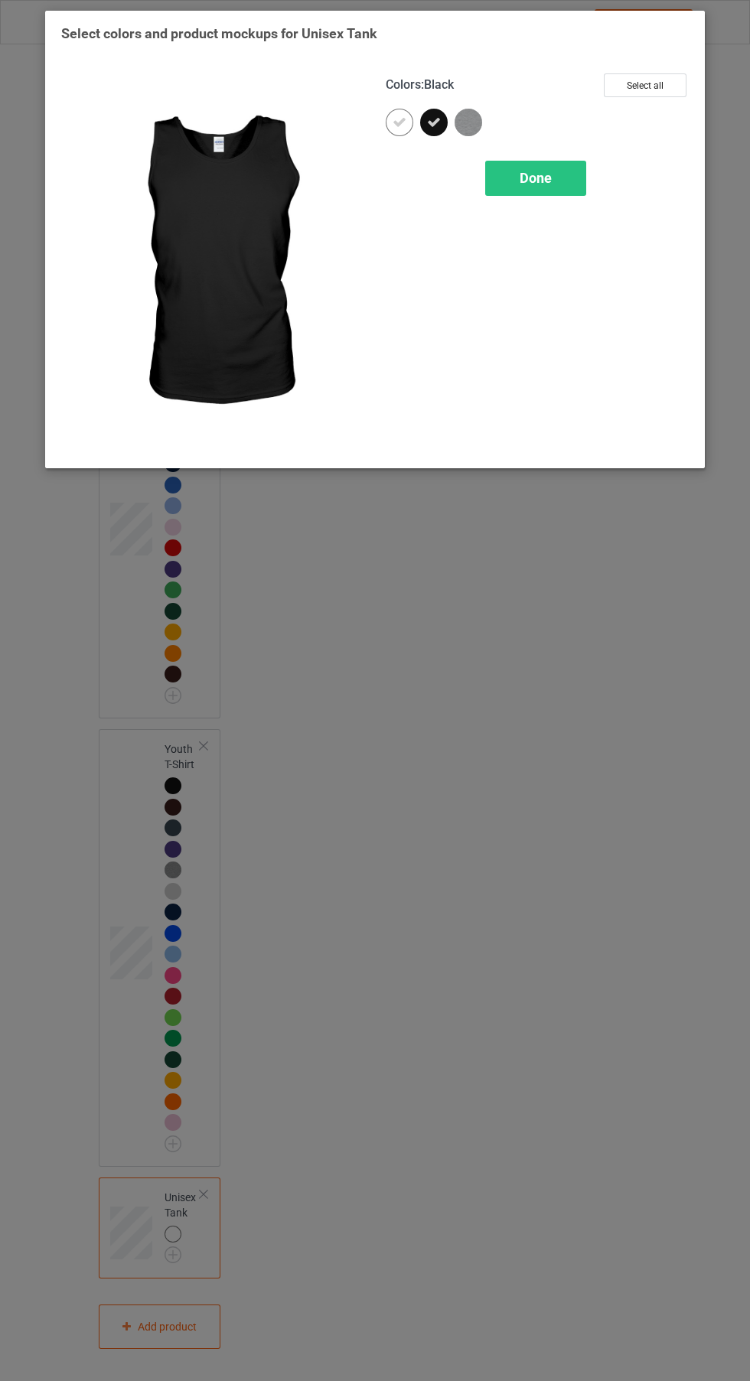
click at [478, 129] on img at bounding box center [468, 123] width 28 height 28
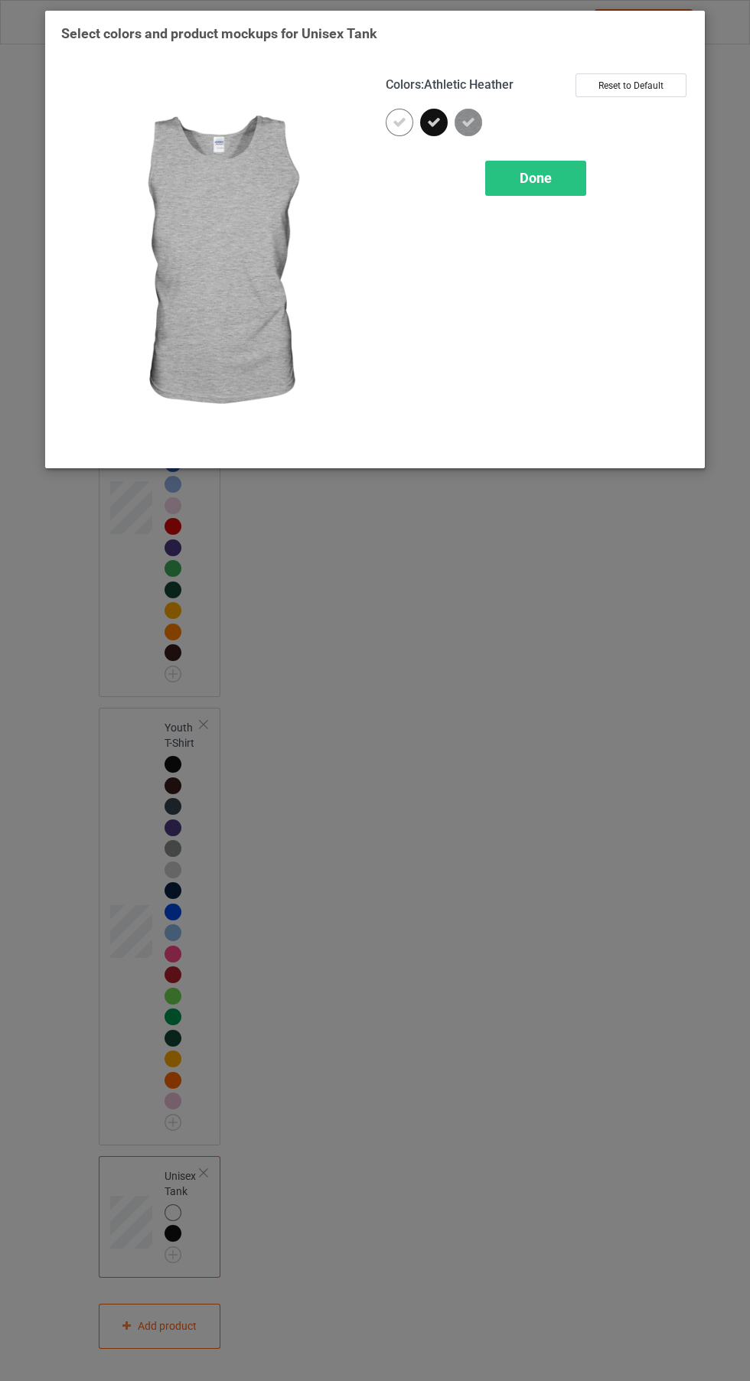
click at [404, 125] on icon at bounding box center [399, 123] width 14 height 14
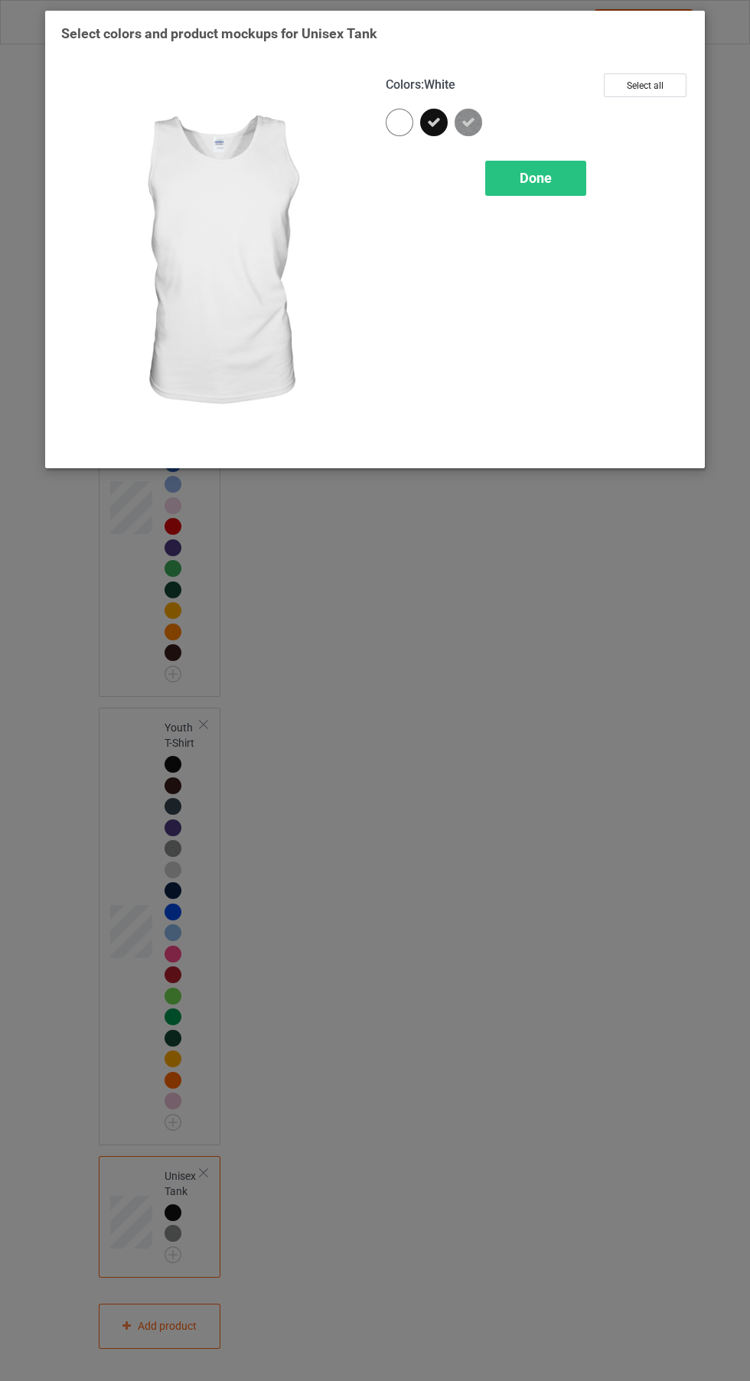
click at [572, 192] on div "Done" at bounding box center [535, 178] width 101 height 35
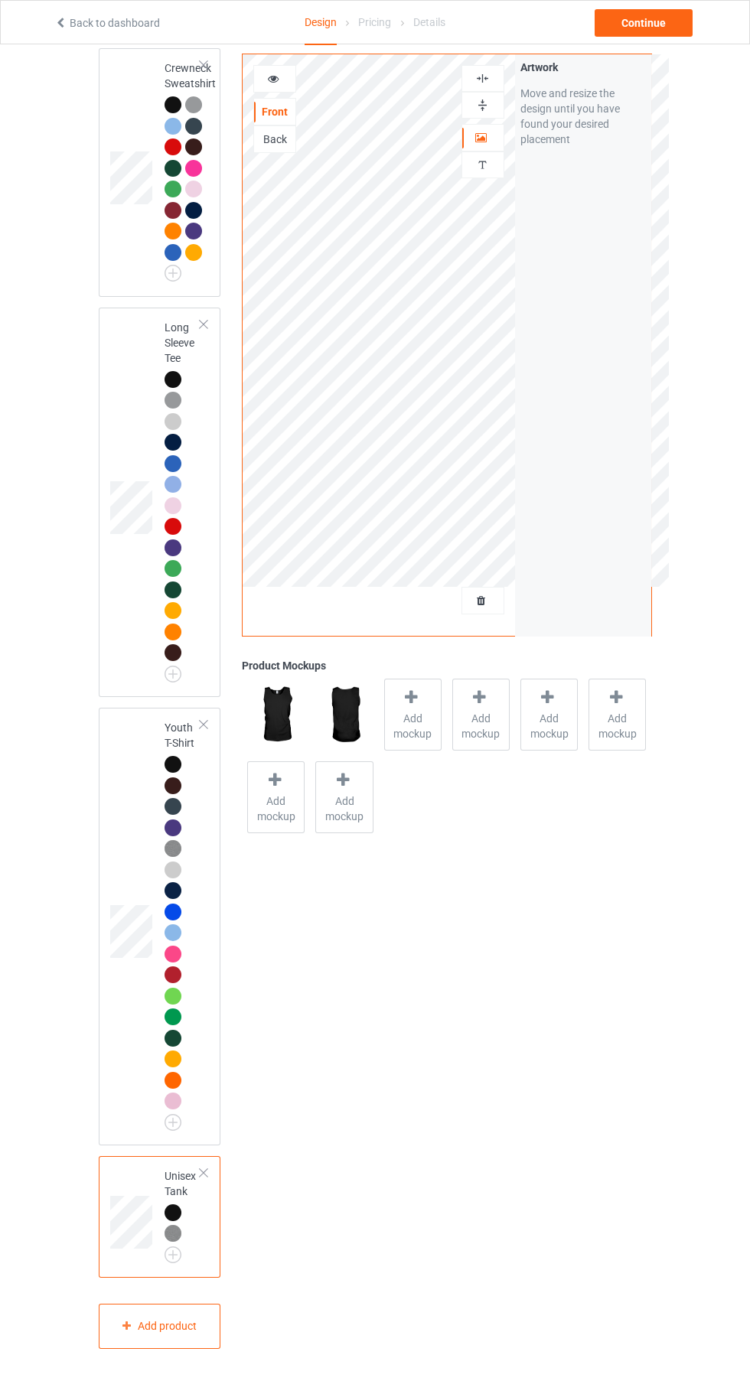
click at [435, 726] on span "Add mockup" at bounding box center [413, 726] width 56 height 31
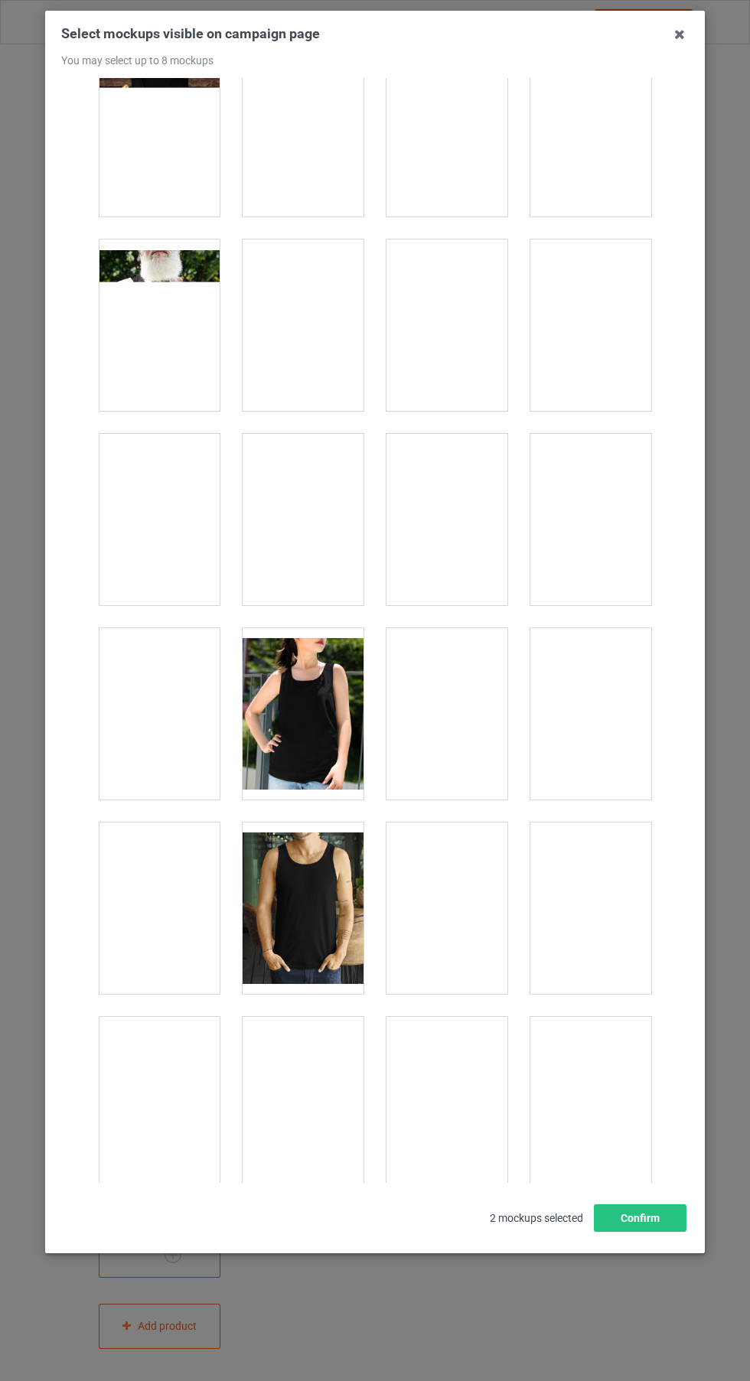
scroll to position [986, 0]
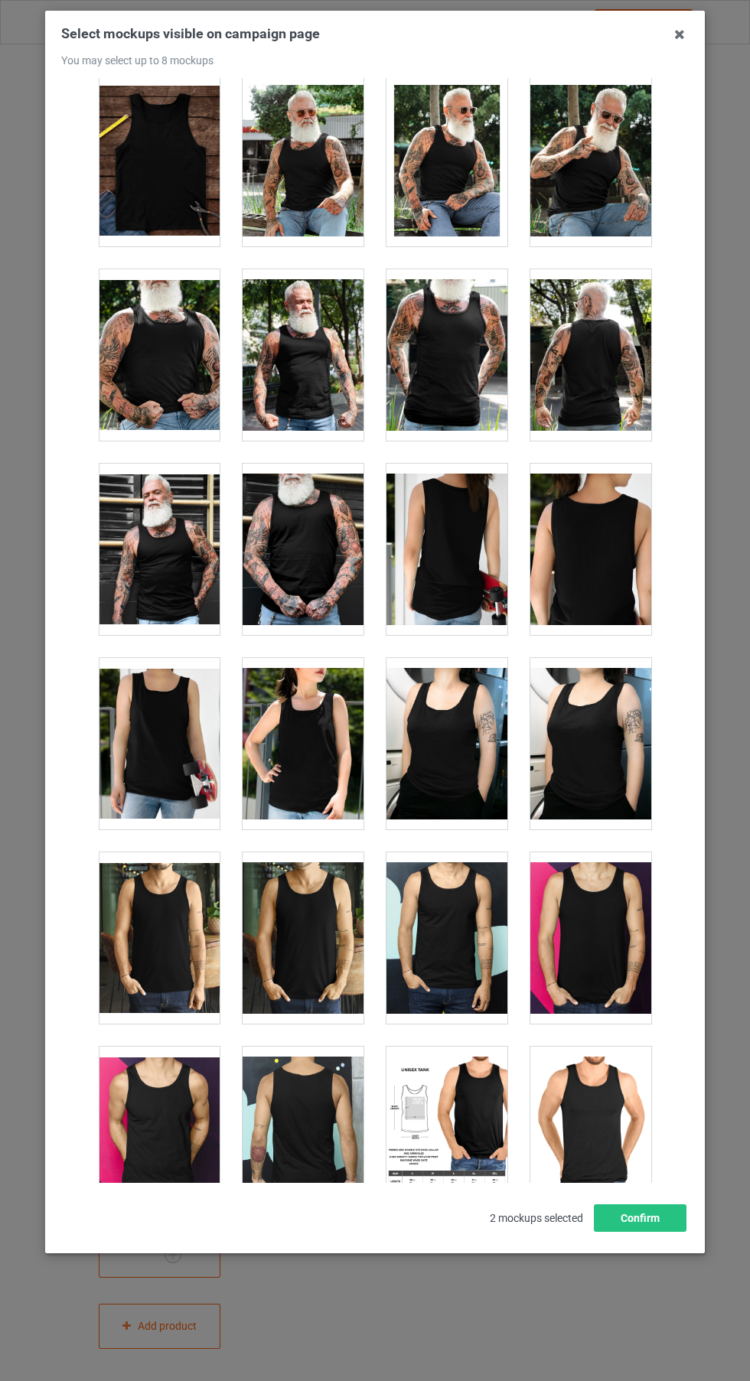
click at [353, 952] on div at bounding box center [302, 937] width 121 height 171
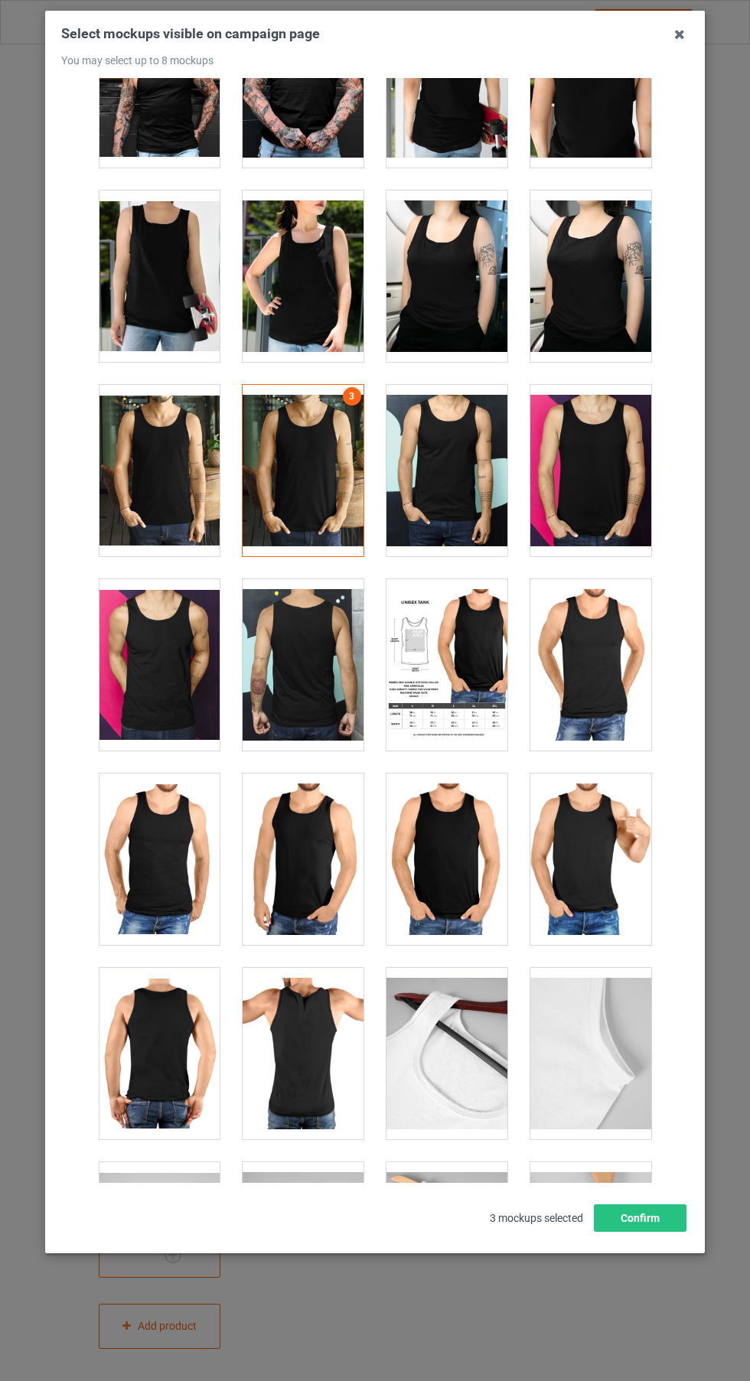
scroll to position [1454, 0]
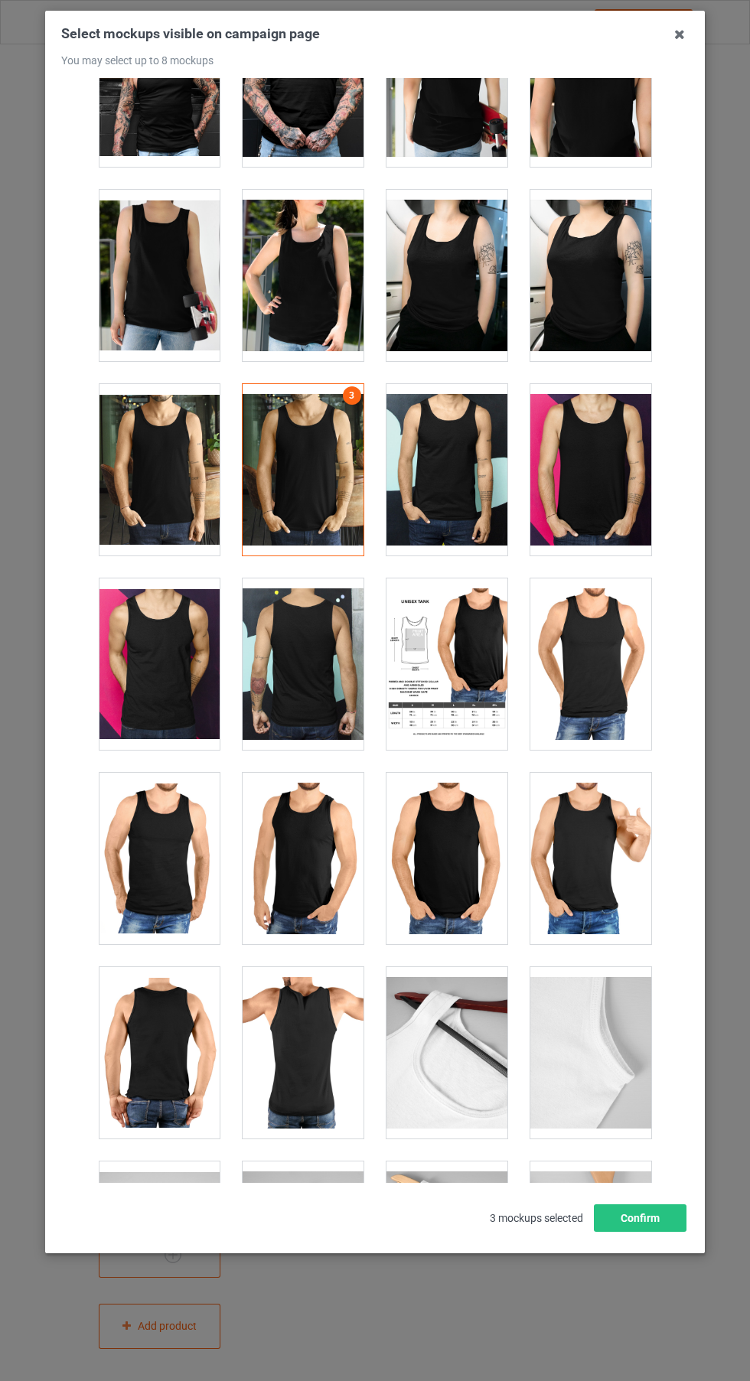
click at [489, 896] on div at bounding box center [446, 858] width 121 height 171
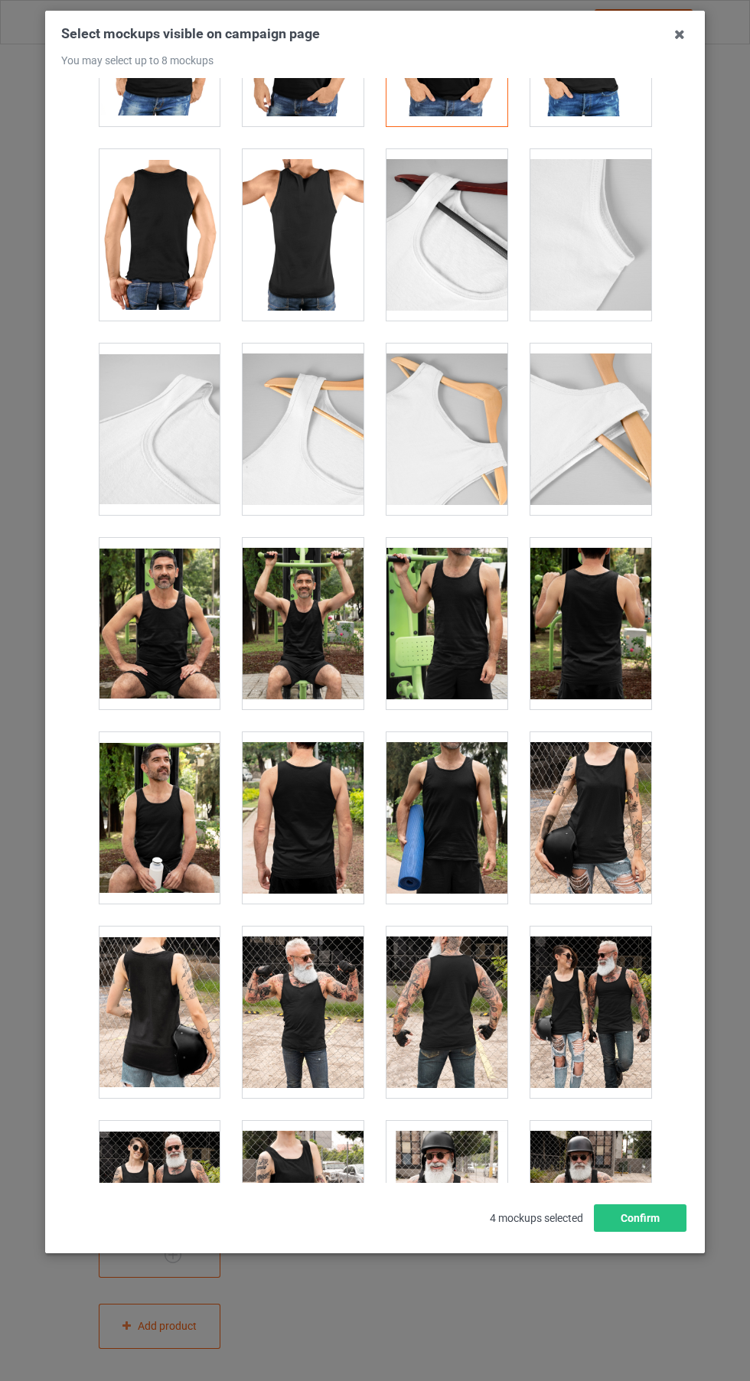
scroll to position [2274, 0]
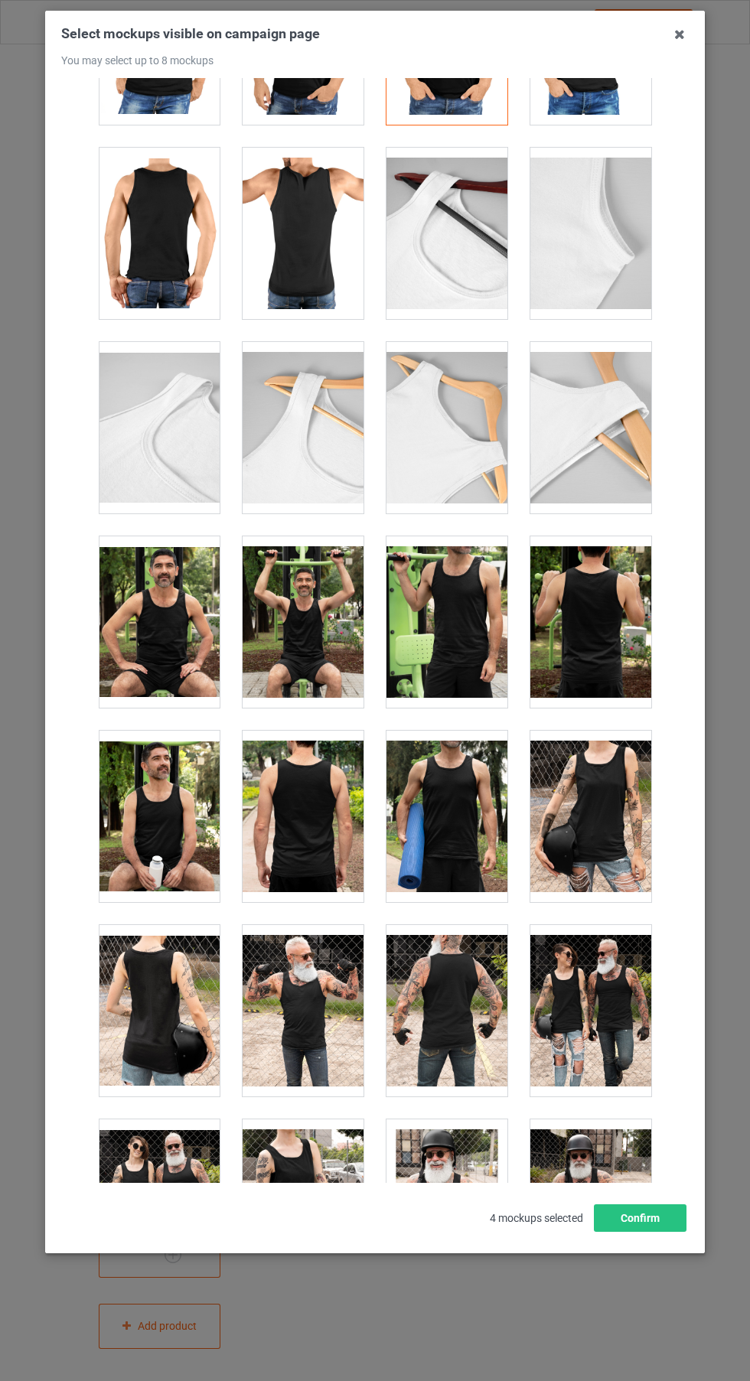
click at [340, 677] on div at bounding box center [302, 621] width 121 height 171
click at [669, 1232] on button "Confirm" at bounding box center [640, 1218] width 93 height 28
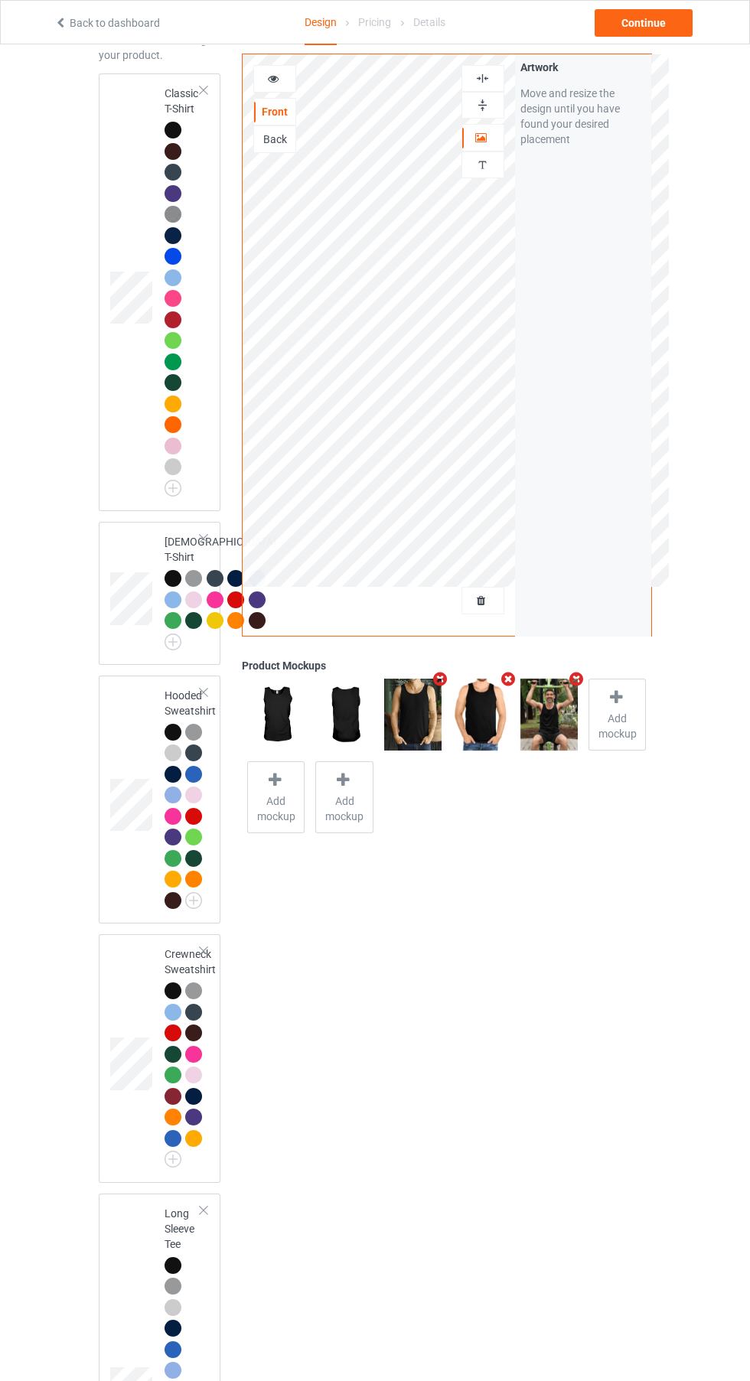
scroll to position [0, 0]
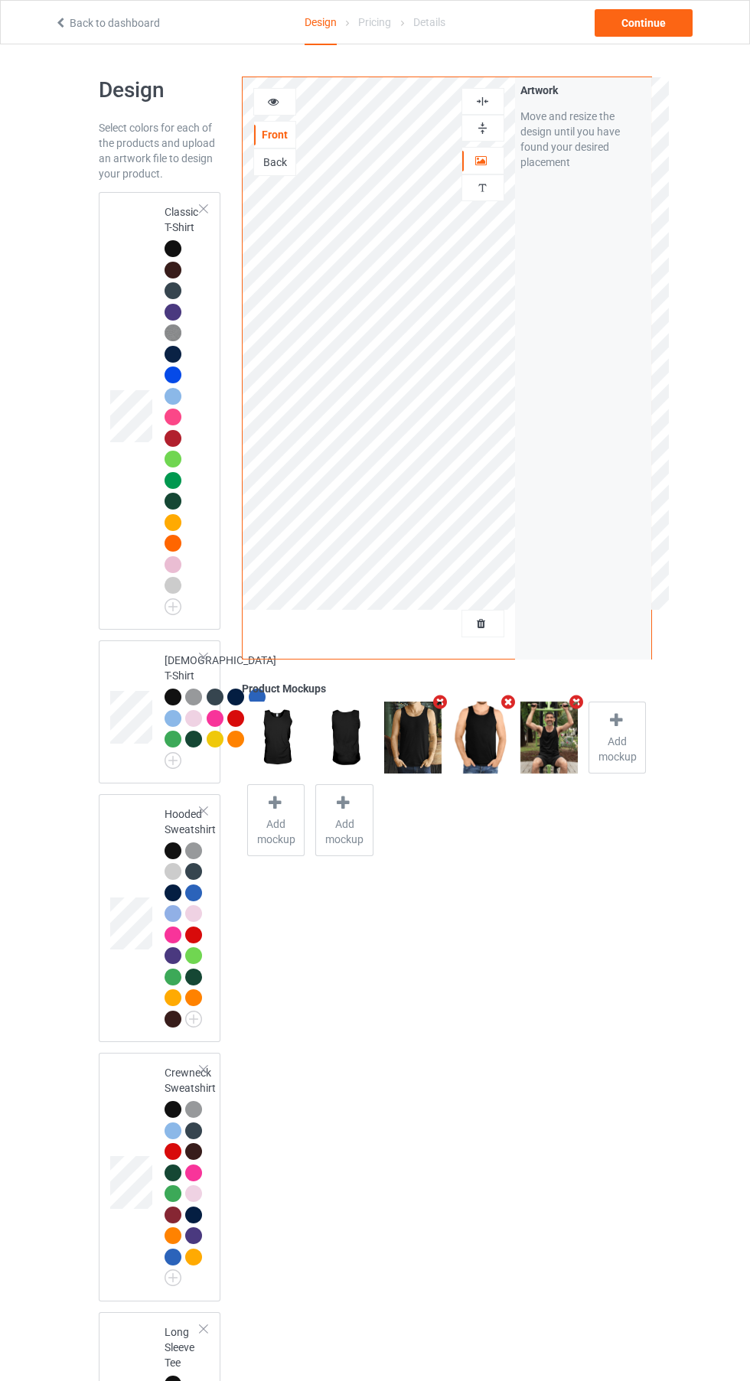
click at [172, 245] on div at bounding box center [172, 248] width 17 height 17
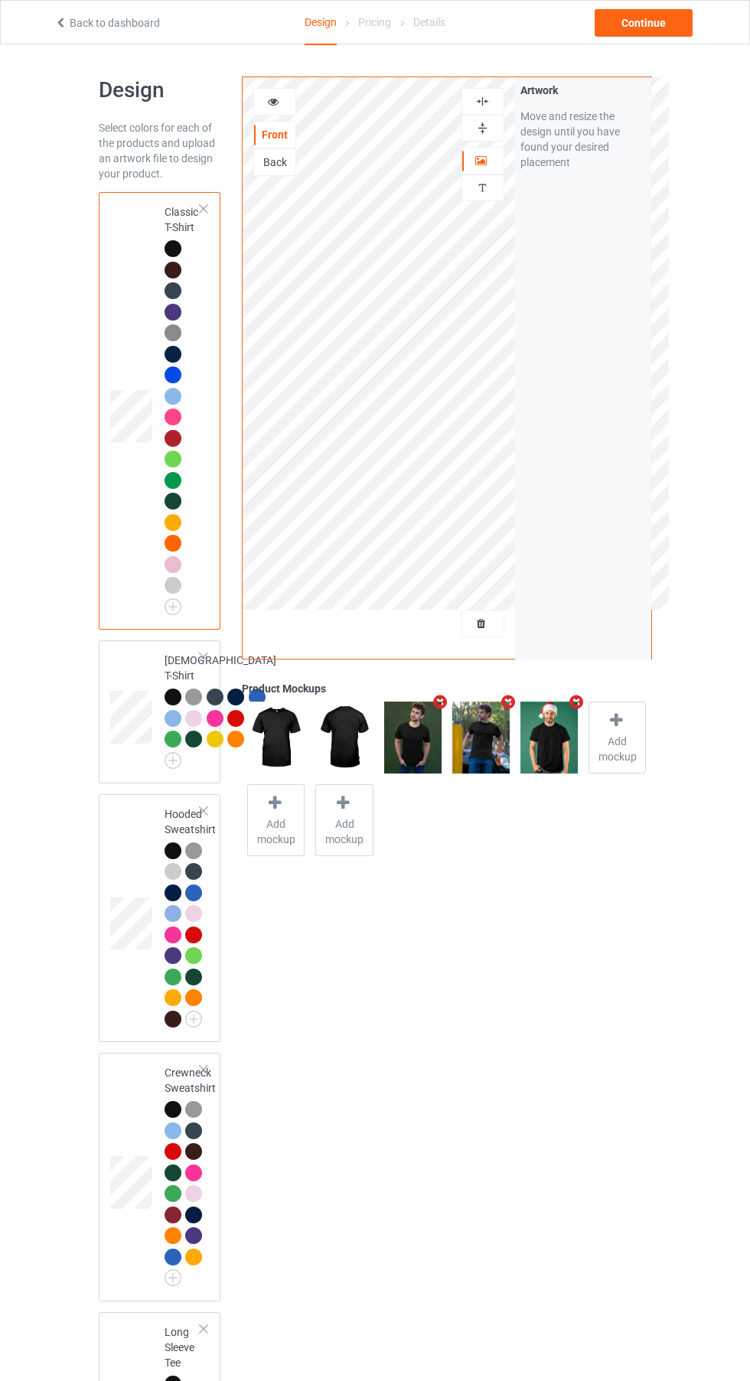
click at [288, 108] on div at bounding box center [274, 101] width 41 height 15
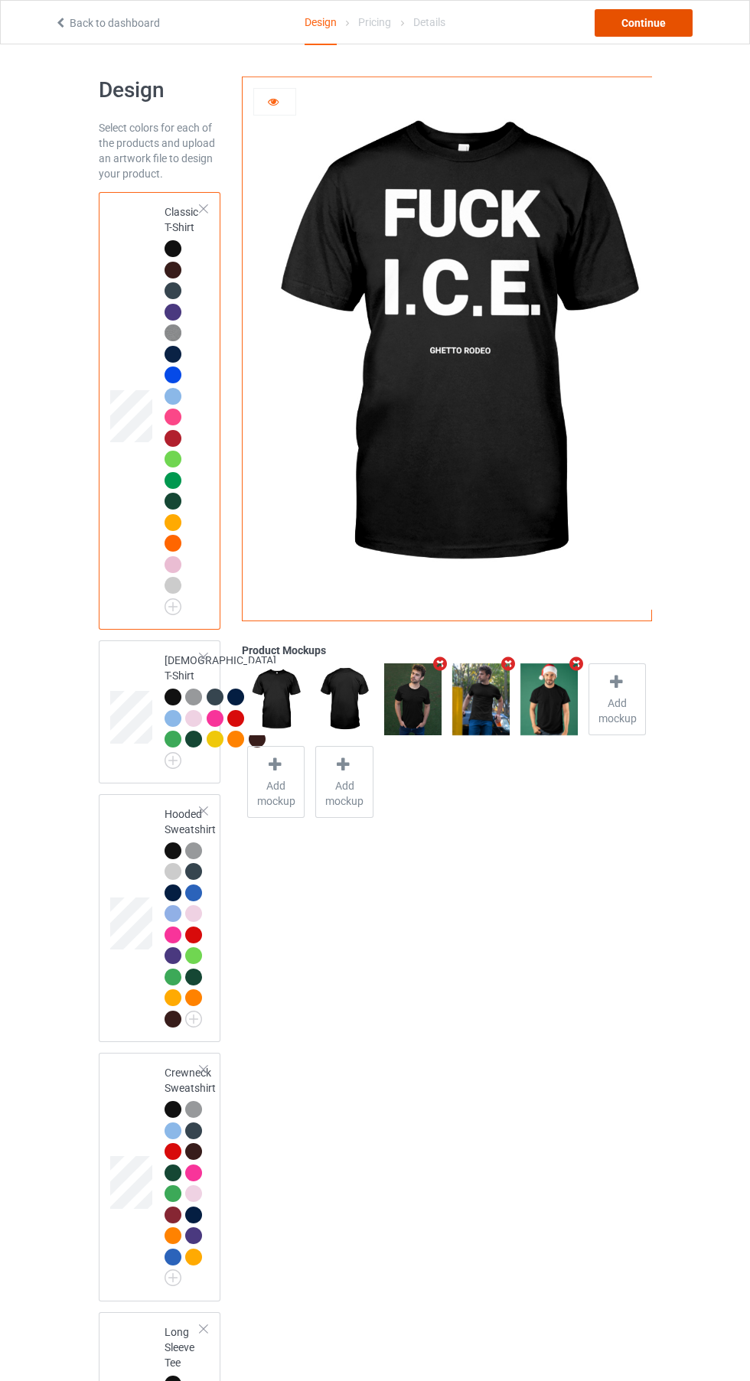
click at [678, 33] on div "Continue" at bounding box center [643, 23] width 98 height 28
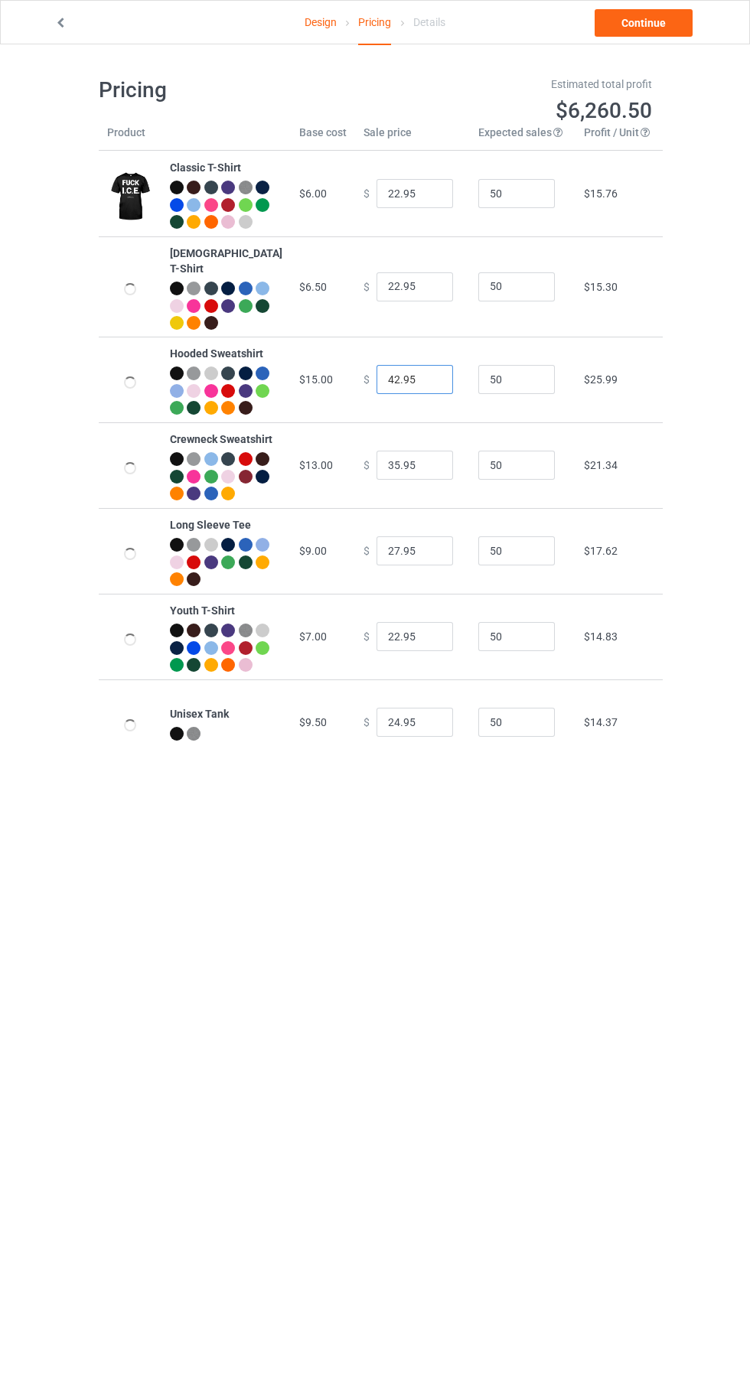
click at [392, 390] on input "42.95" at bounding box center [414, 379] width 76 height 29
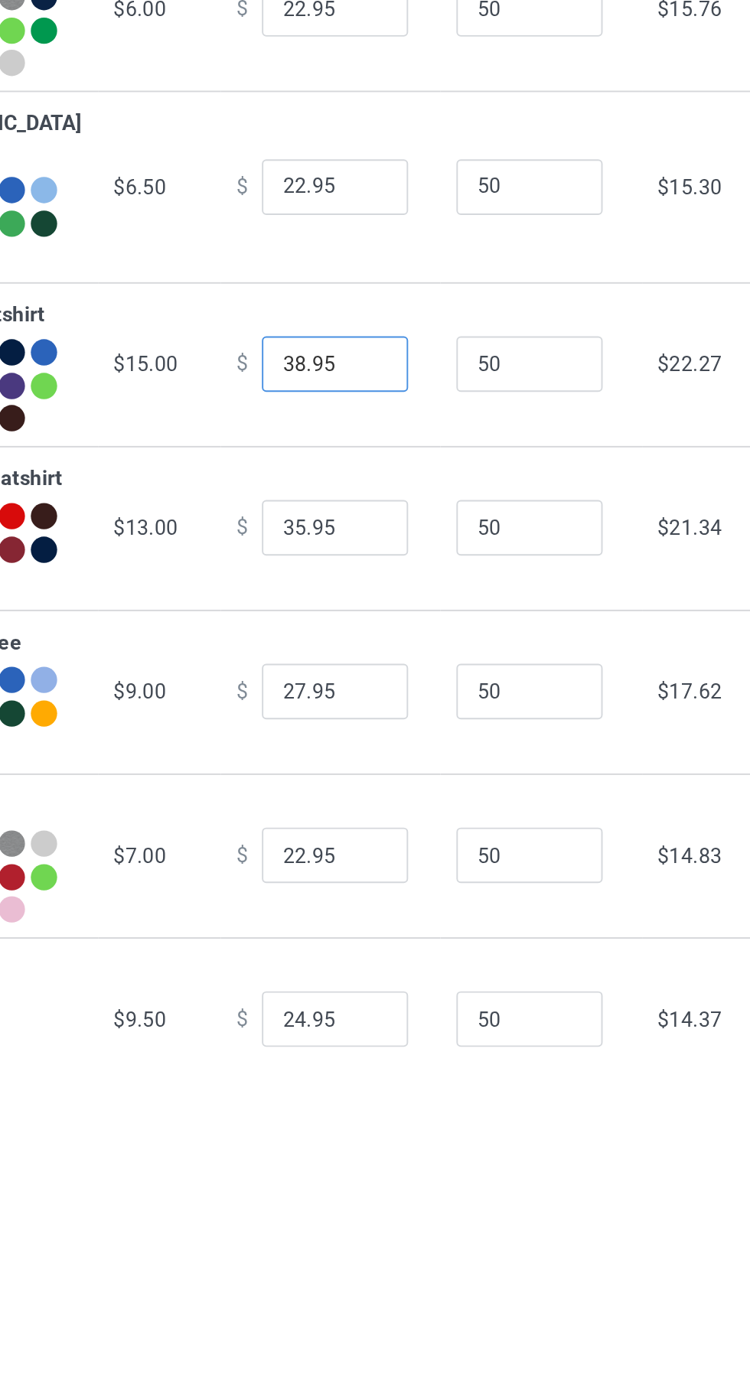
type input "38.95"
click at [381, 480] on input "35.95" at bounding box center [414, 465] width 76 height 29
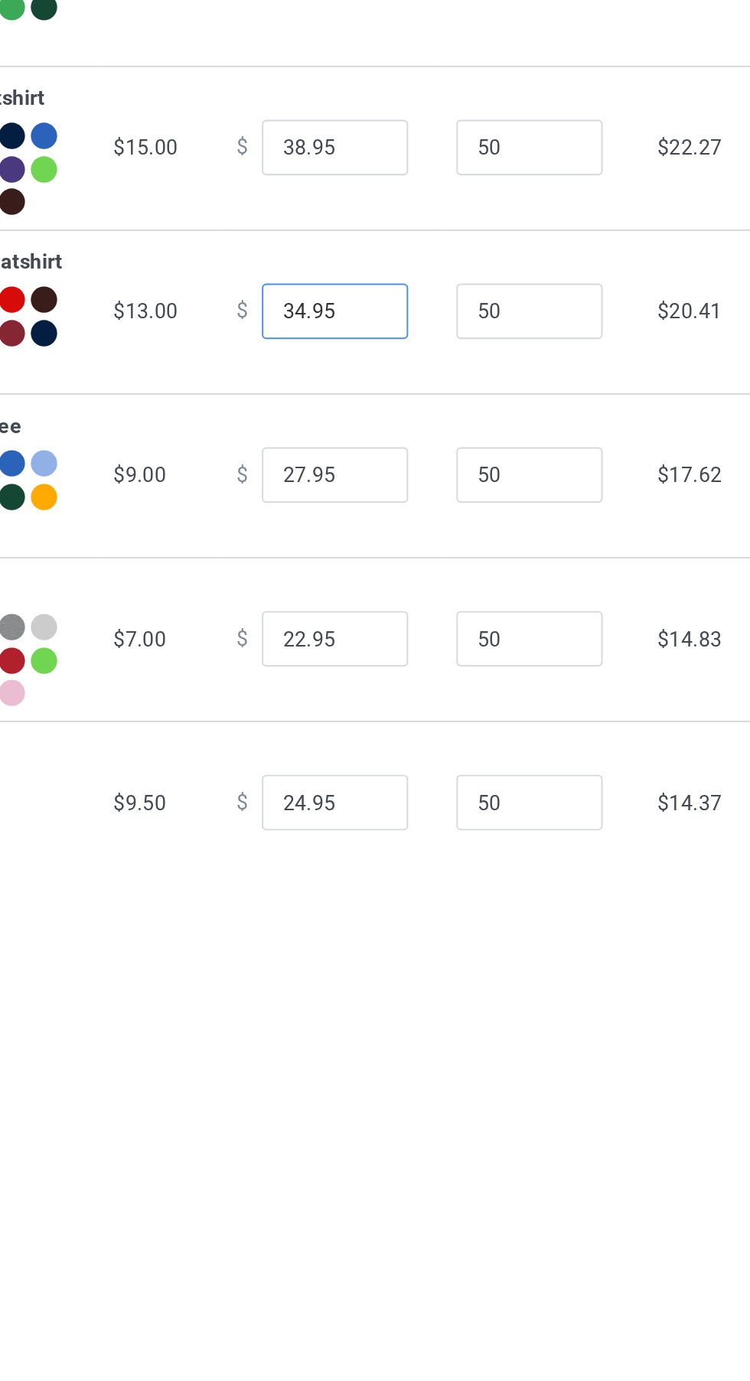
type input "34.95"
click at [379, 565] on input "27.95" at bounding box center [414, 550] width 76 height 29
type input "26.95"
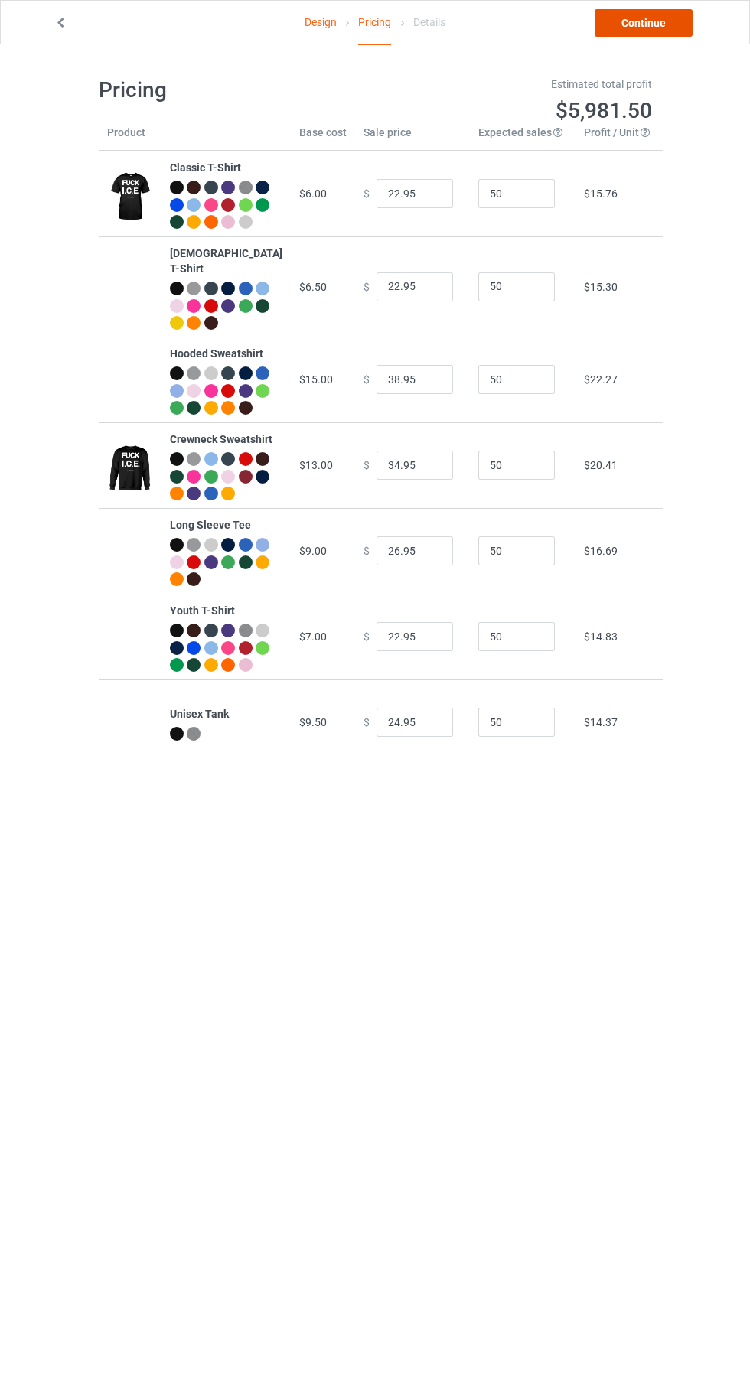
click at [671, 31] on link "Continue" at bounding box center [643, 23] width 98 height 28
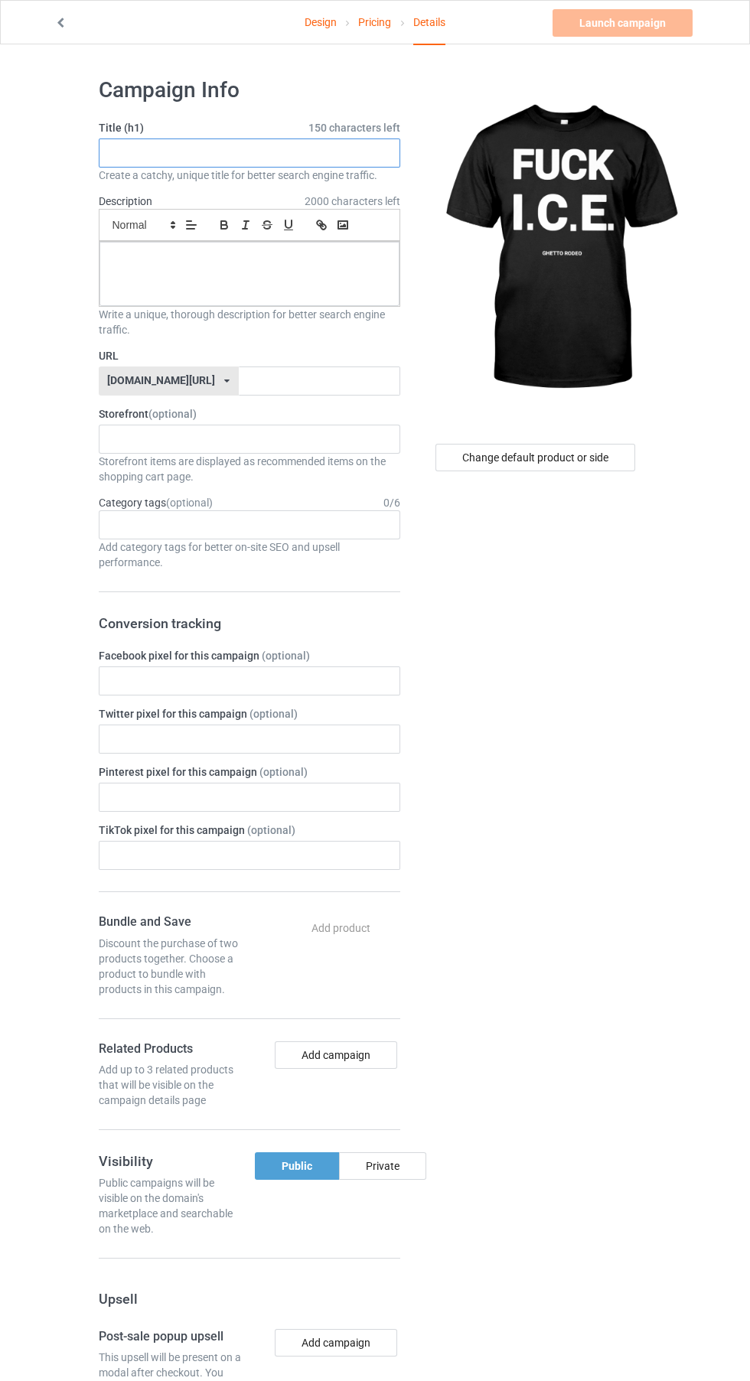
click at [356, 153] on input "text" at bounding box center [249, 152] width 301 height 29
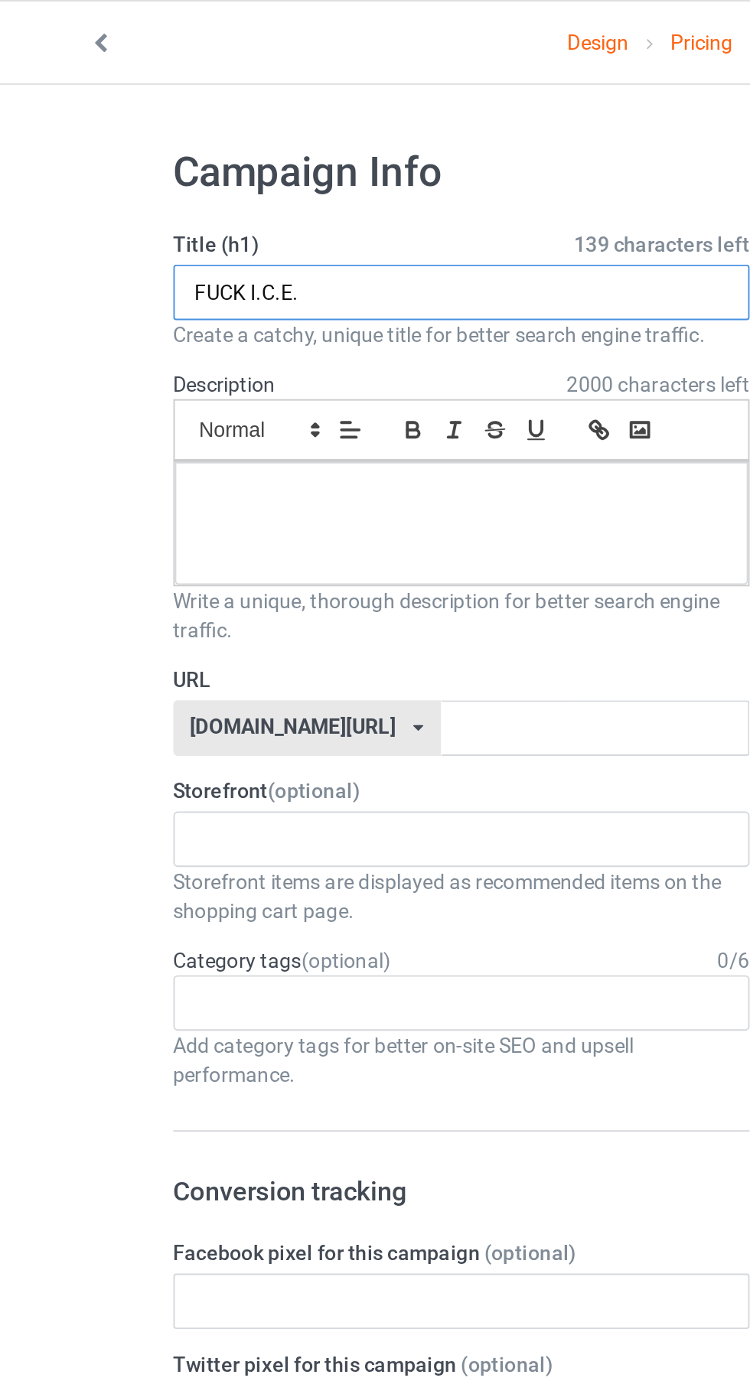
type input "FUCK I.C.E."
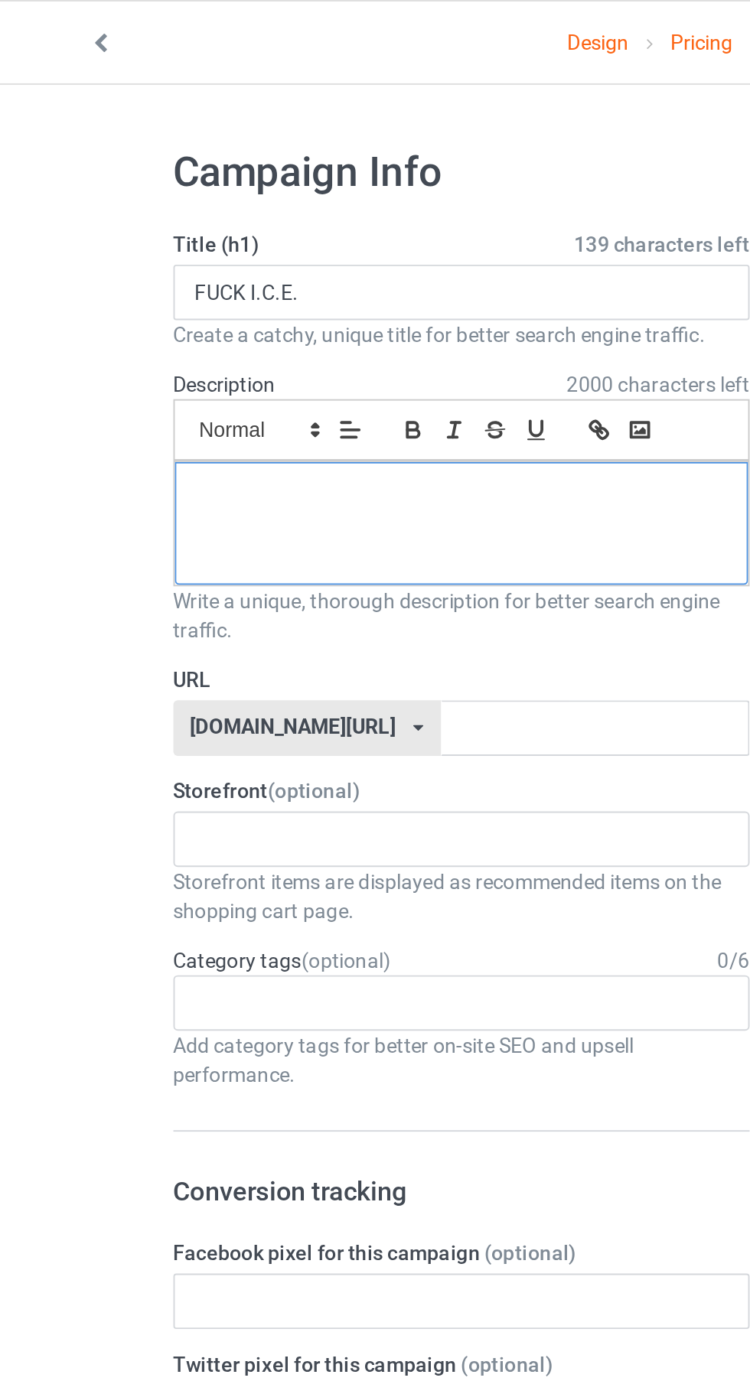
click at [288, 282] on div at bounding box center [249, 274] width 300 height 64
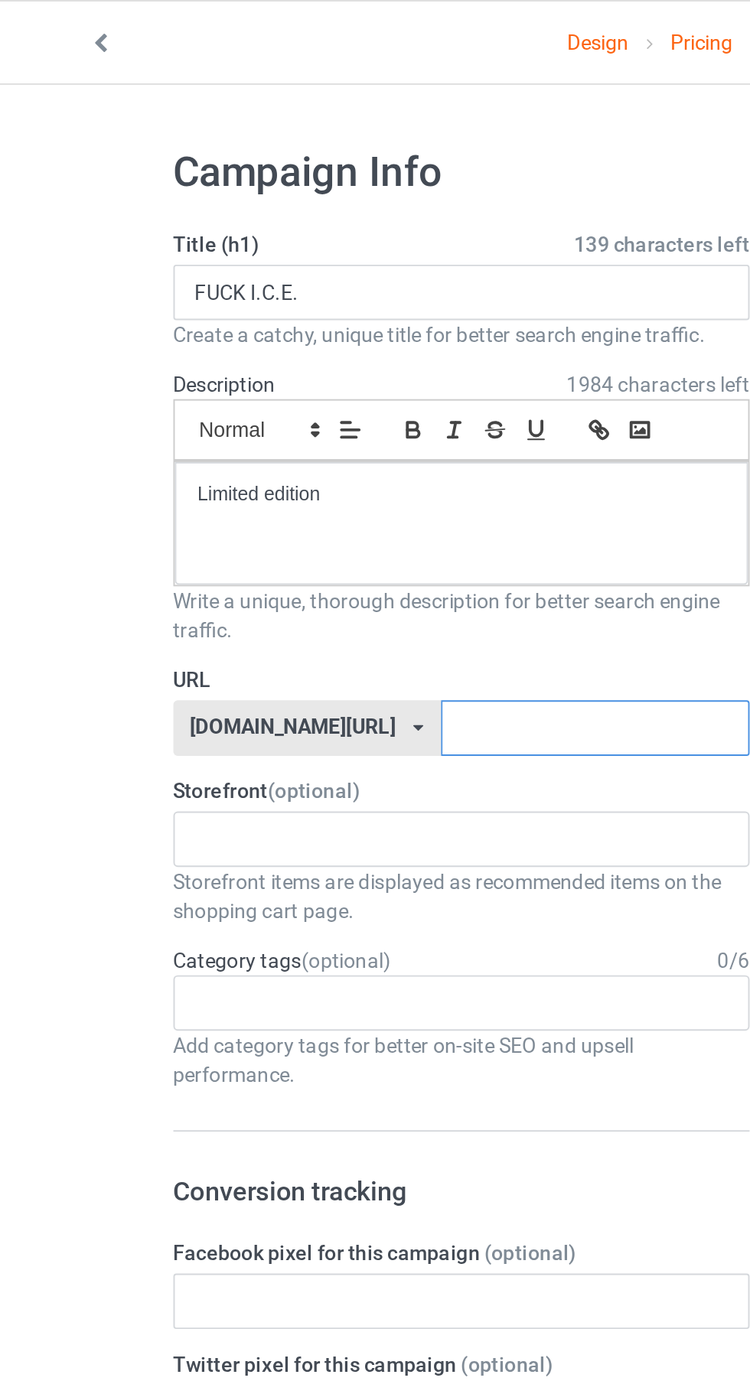
click at [281, 375] on input "text" at bounding box center [319, 380] width 161 height 29
type input "Kskheikj"
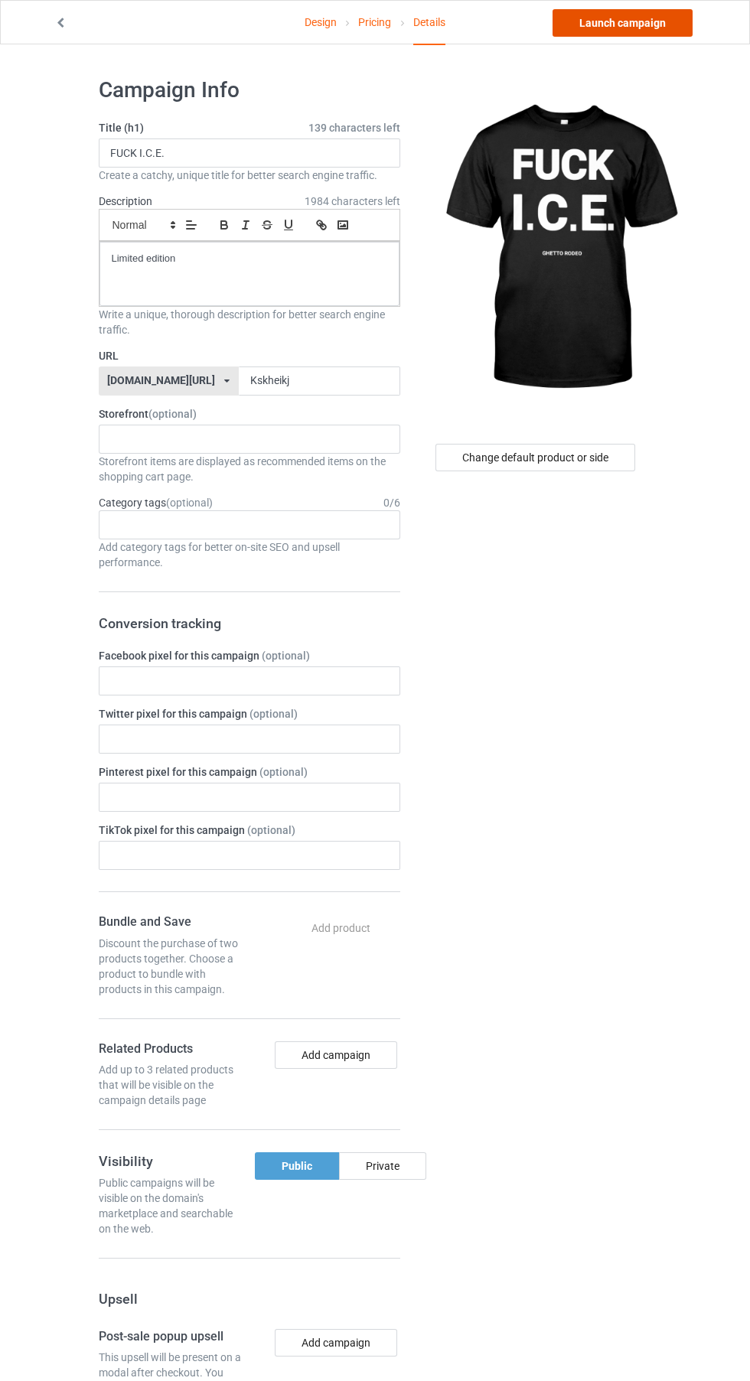
click at [657, 28] on link "Launch campaign" at bounding box center [622, 23] width 140 height 28
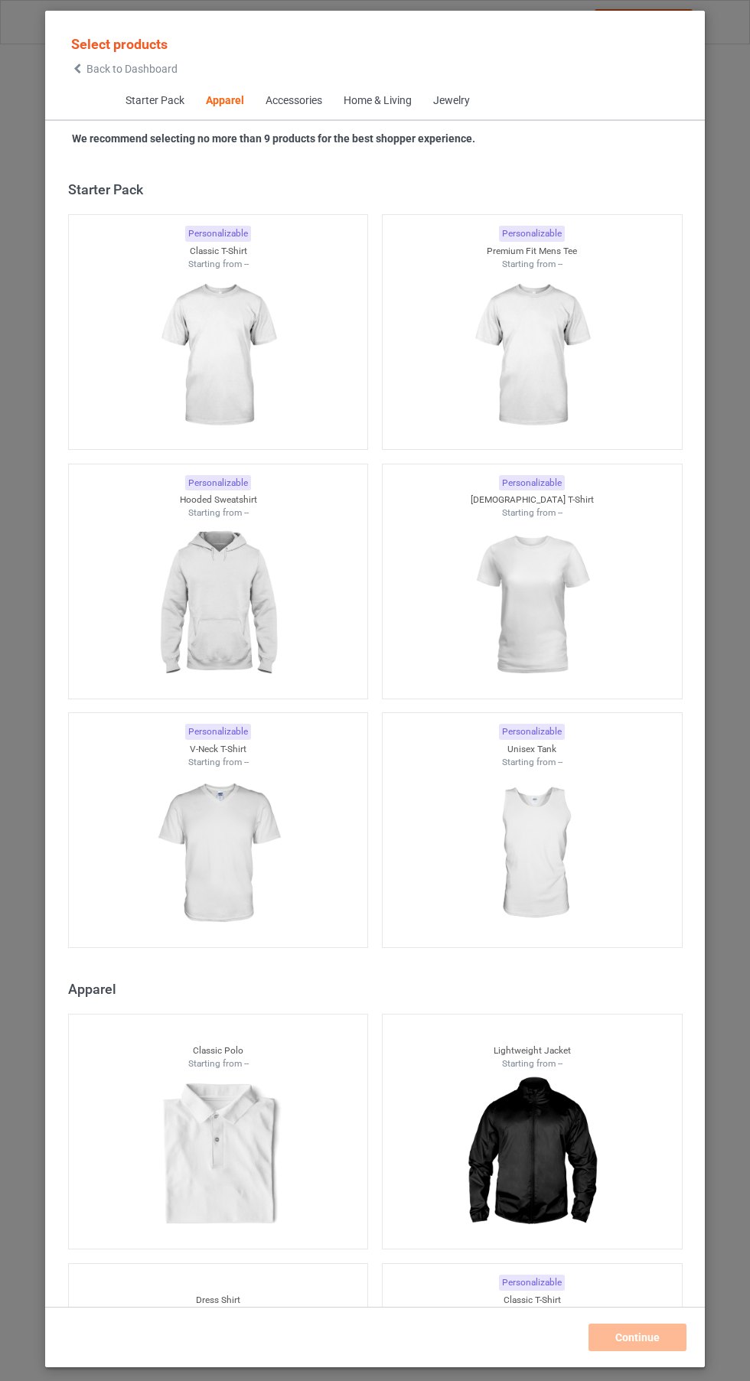
click at [77, 69] on icon at bounding box center [77, 68] width 13 height 11
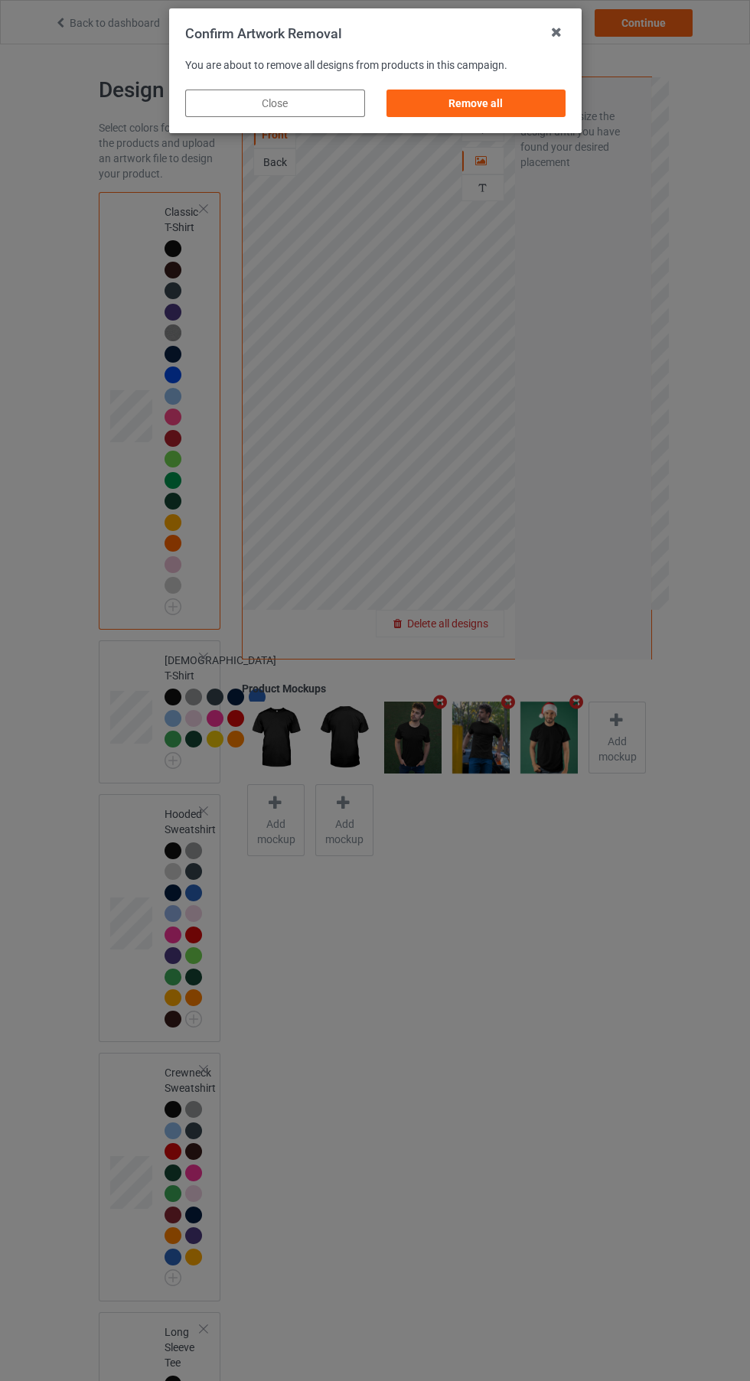
click at [504, 107] on div "Remove all" at bounding box center [476, 104] width 180 height 28
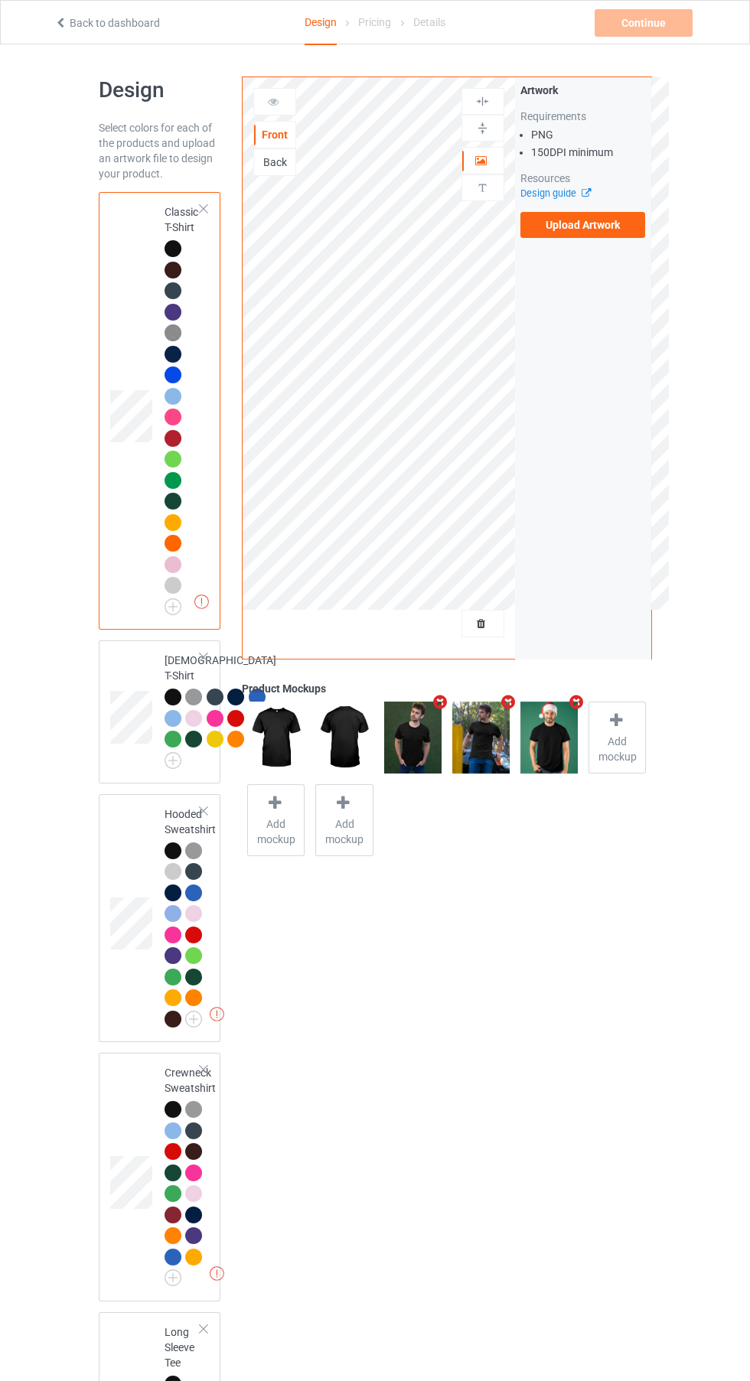
click at [0, 0] on img at bounding box center [0, 0] width 0 height 0
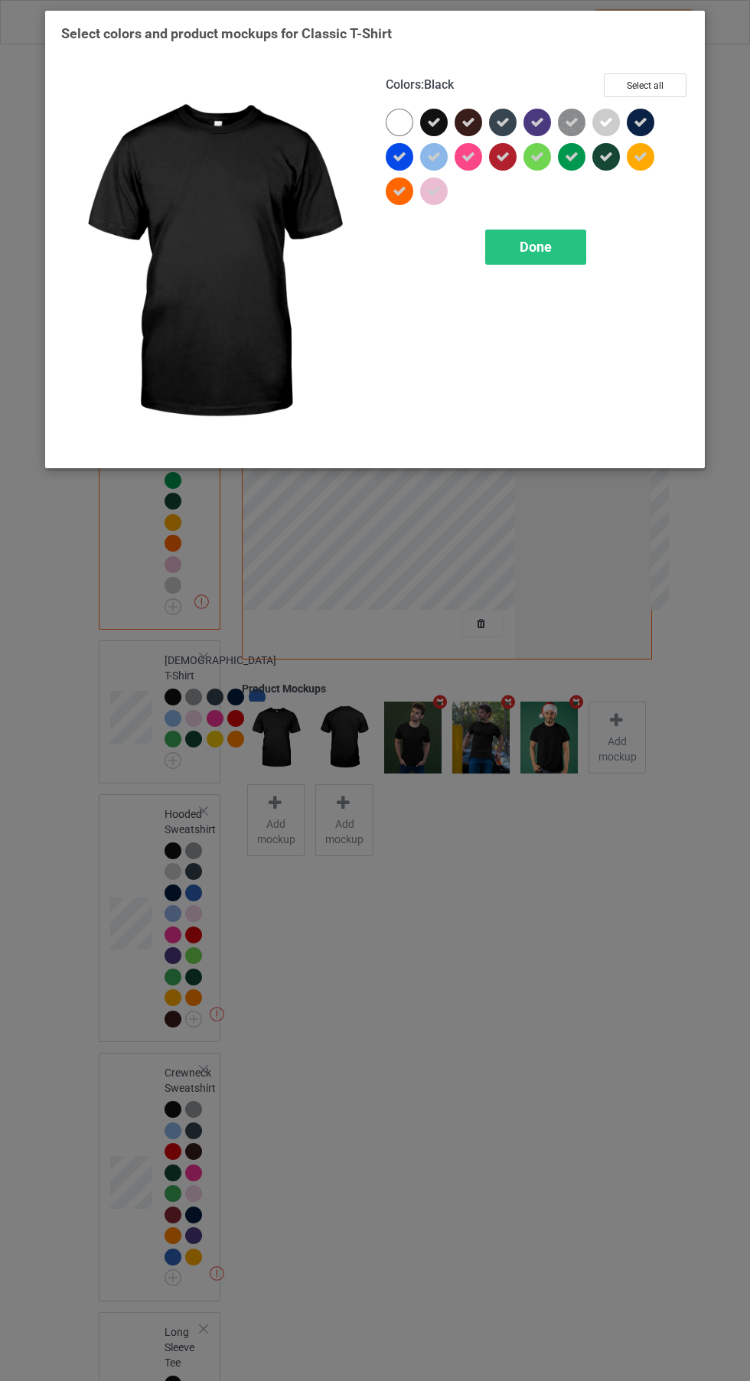
click at [404, 123] on div at bounding box center [400, 123] width 28 height 28
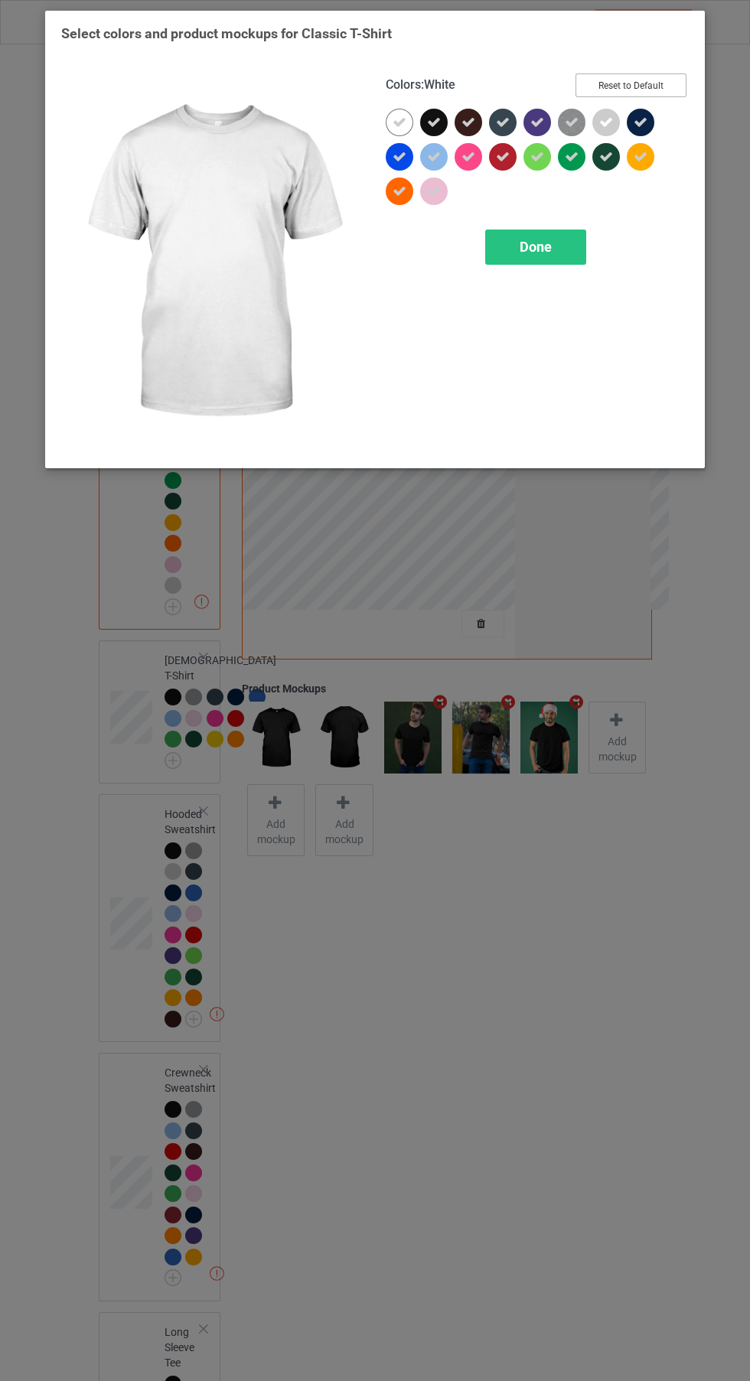
click at [666, 95] on button "Reset to Default" at bounding box center [630, 85] width 111 height 24
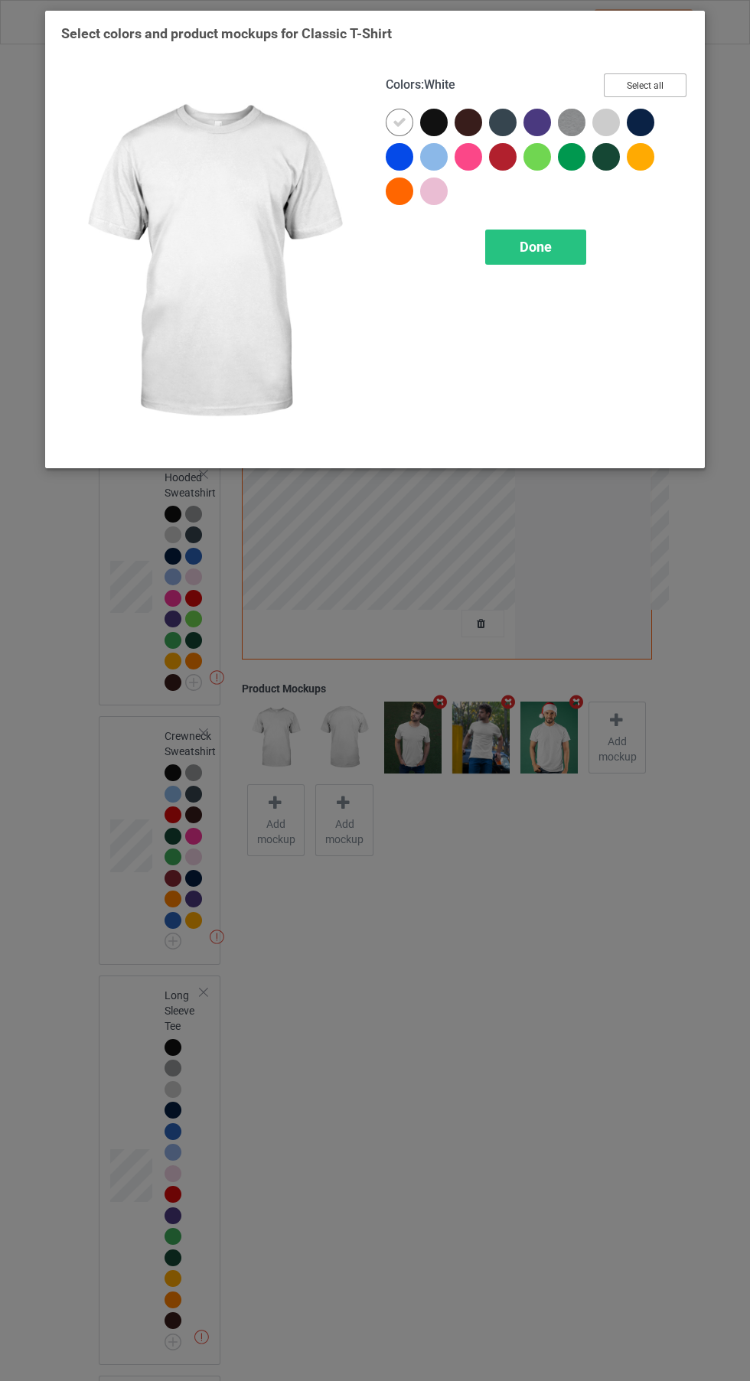
click at [669, 86] on button "Select all" at bounding box center [645, 85] width 83 height 24
click at [434, 122] on icon at bounding box center [434, 123] width 14 height 14
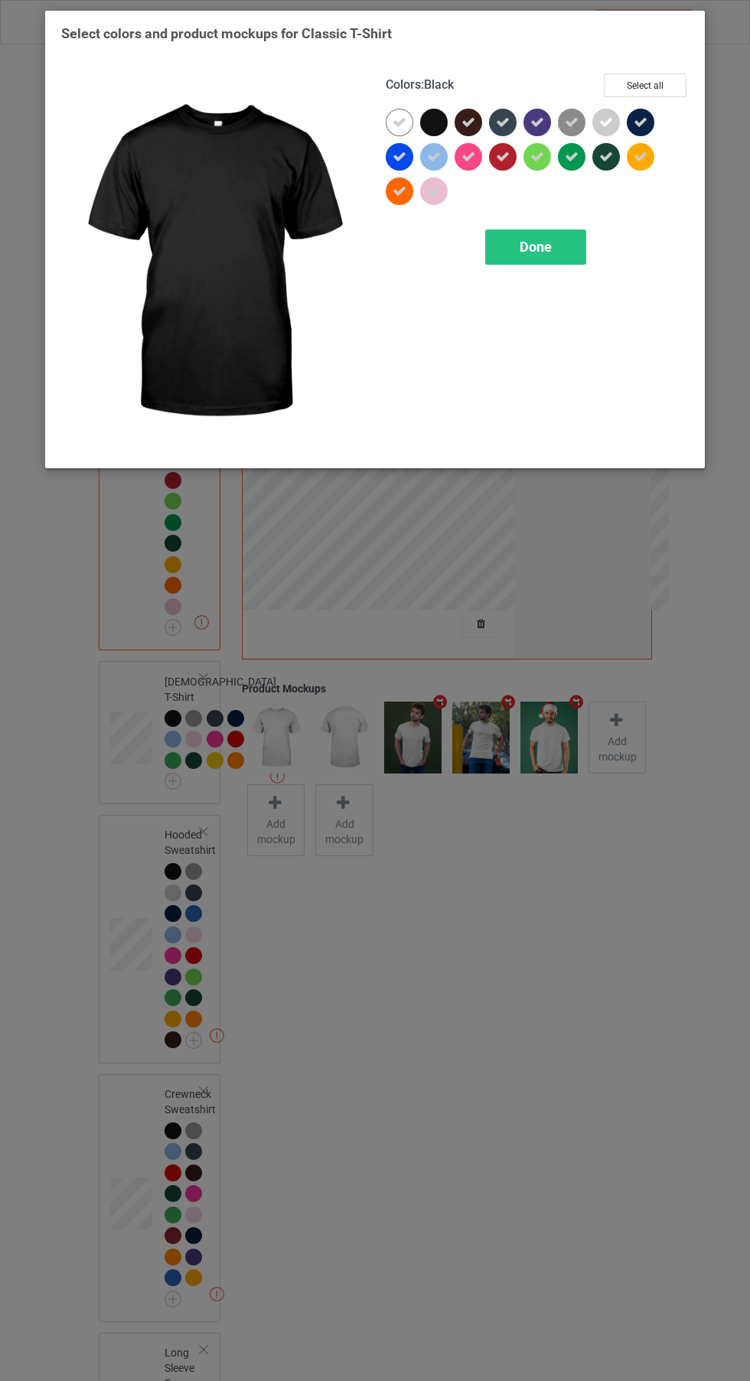
click at [561, 250] on div "Done" at bounding box center [535, 246] width 101 height 35
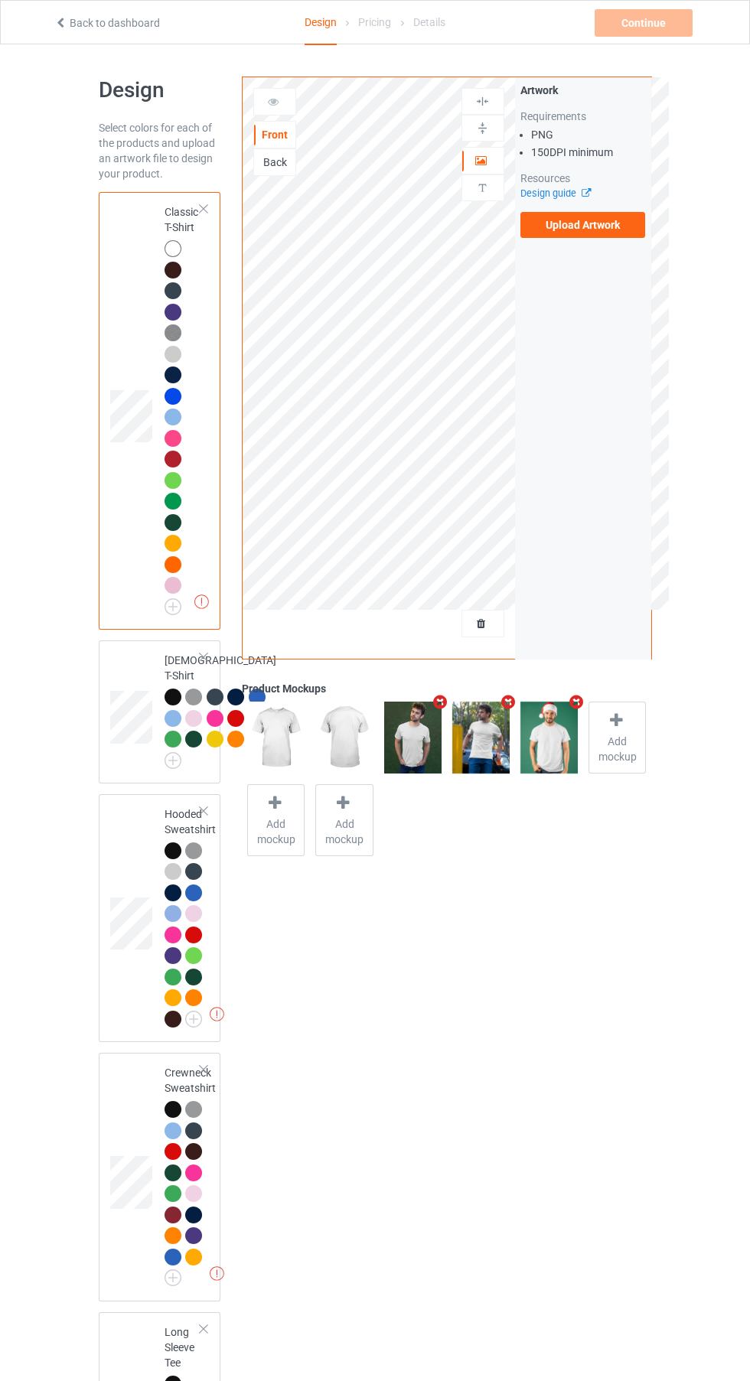
click at [623, 216] on label "Upload Artwork" at bounding box center [582, 225] width 125 height 26
click at [0, 0] on input "Upload Artwork" at bounding box center [0, 0] width 0 height 0
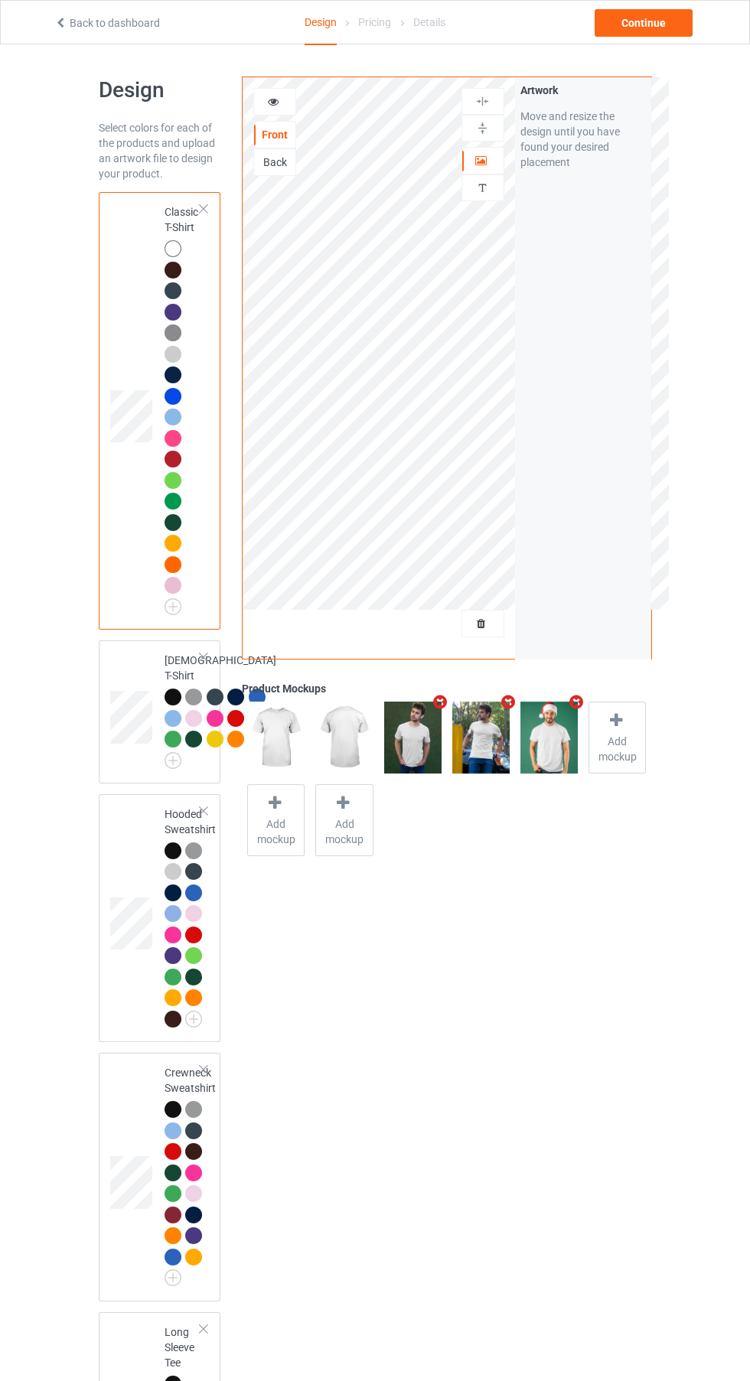
click at [172, 859] on div at bounding box center [172, 850] width 17 height 17
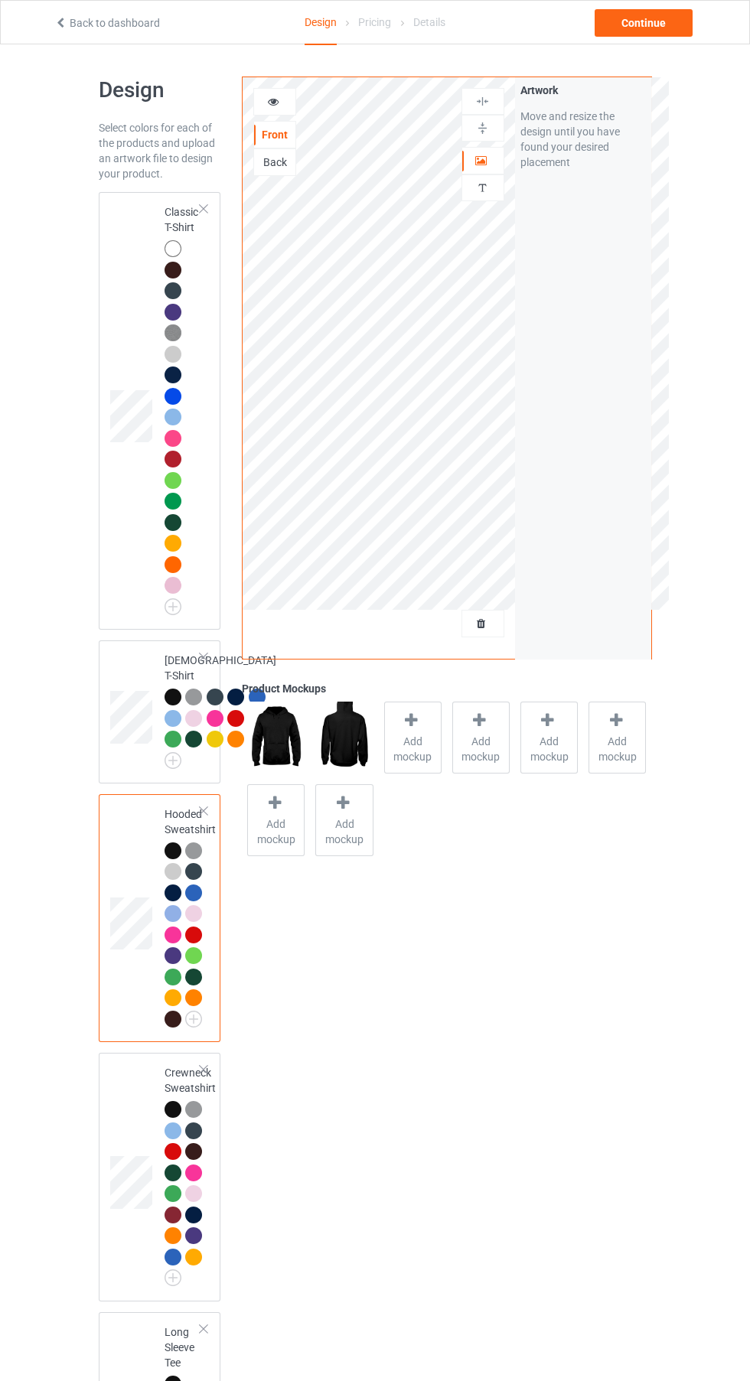
click at [0, 0] on img at bounding box center [0, 0] width 0 height 0
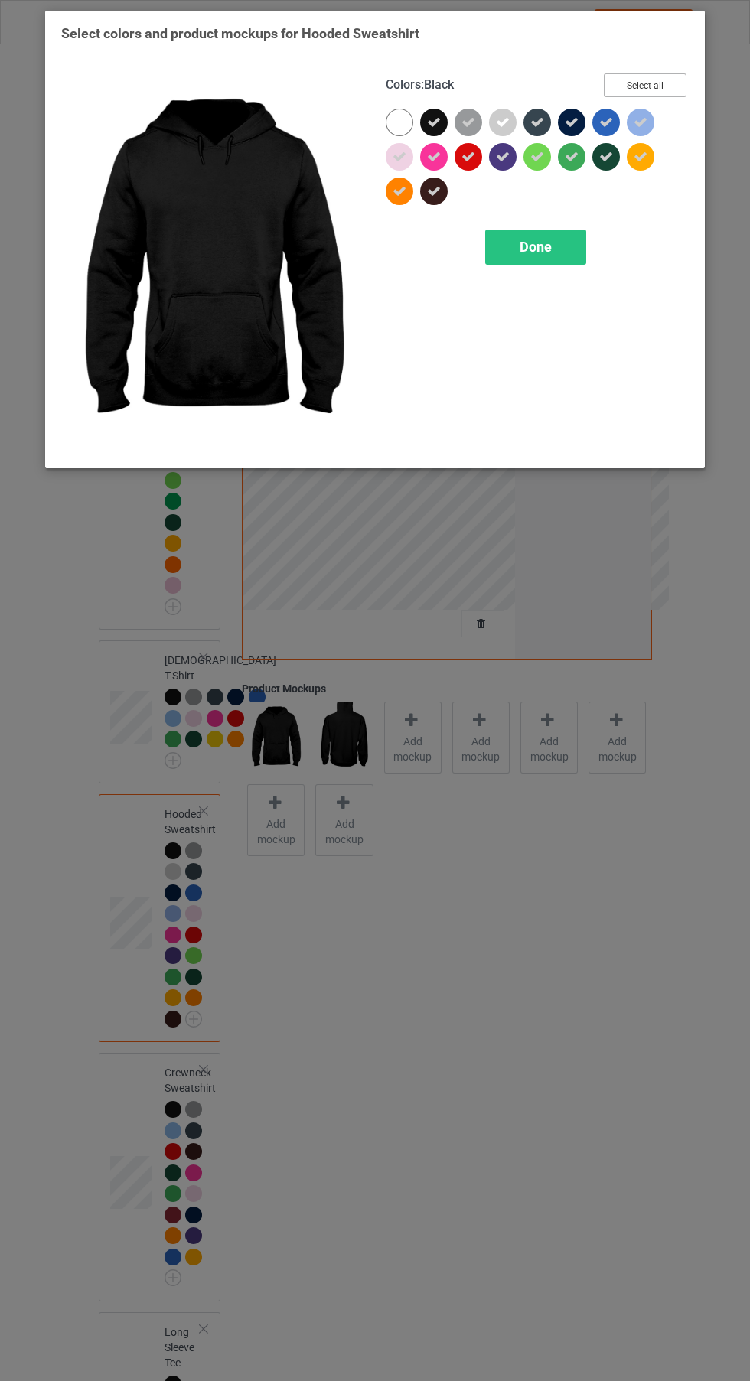
click at [664, 92] on button "Select all" at bounding box center [645, 85] width 83 height 24
click at [653, 95] on button "Reset to Default" at bounding box center [630, 85] width 111 height 24
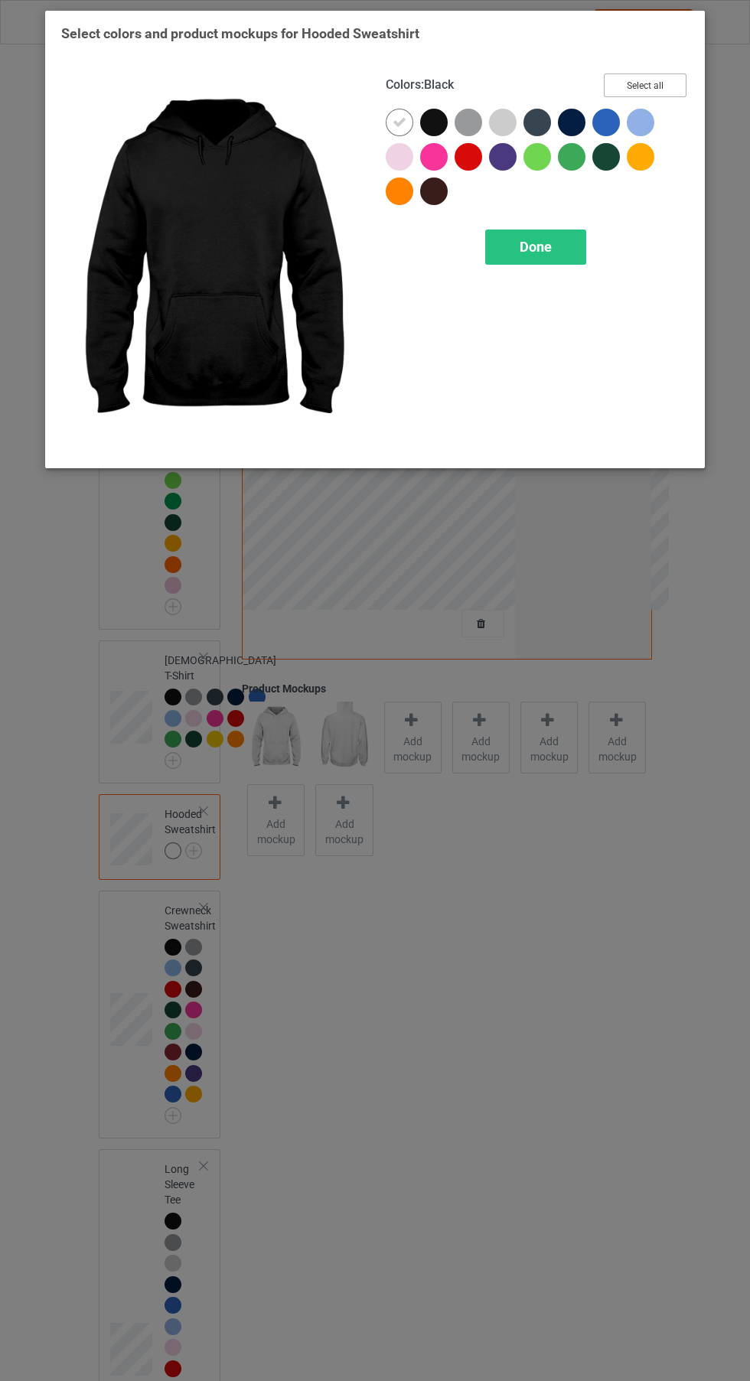
click at [665, 96] on button "Select all" at bounding box center [645, 85] width 83 height 24
click at [434, 122] on icon at bounding box center [434, 123] width 14 height 14
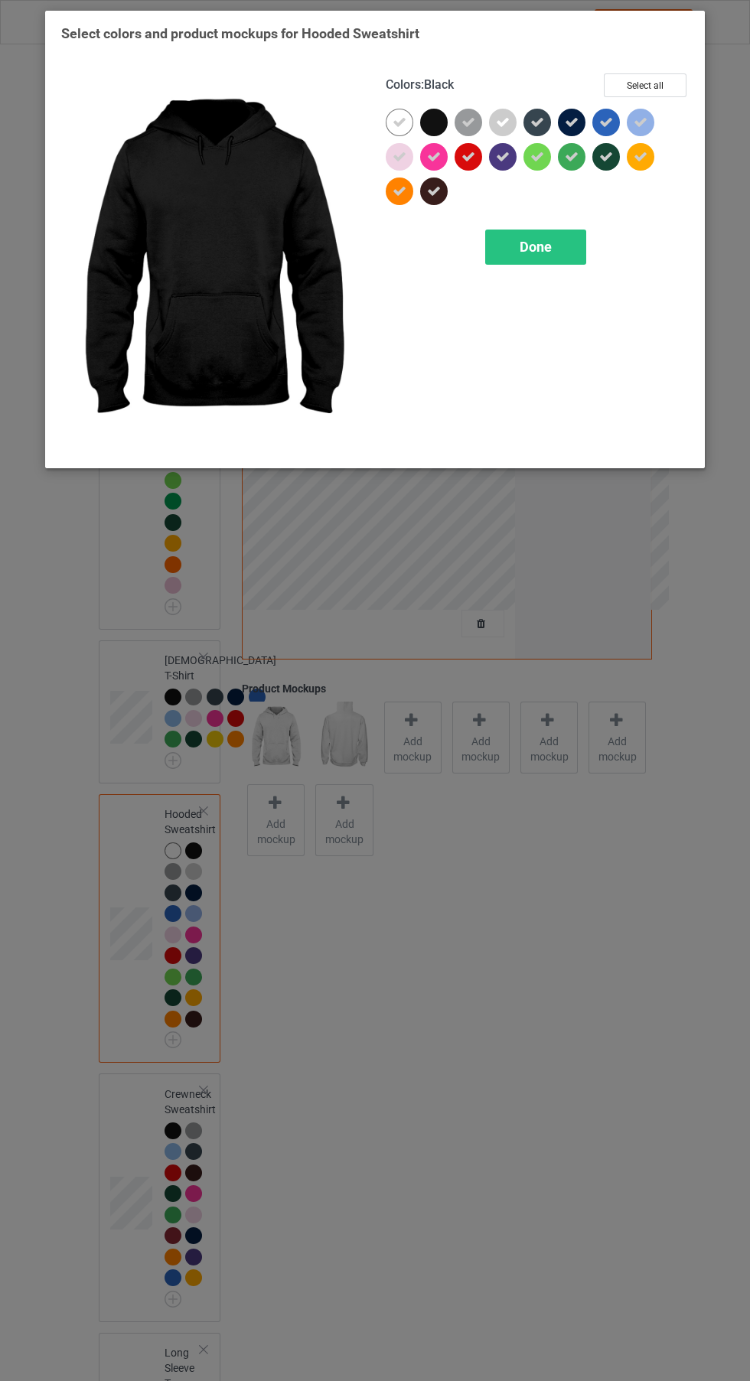
click at [548, 246] on span "Done" at bounding box center [535, 247] width 32 height 16
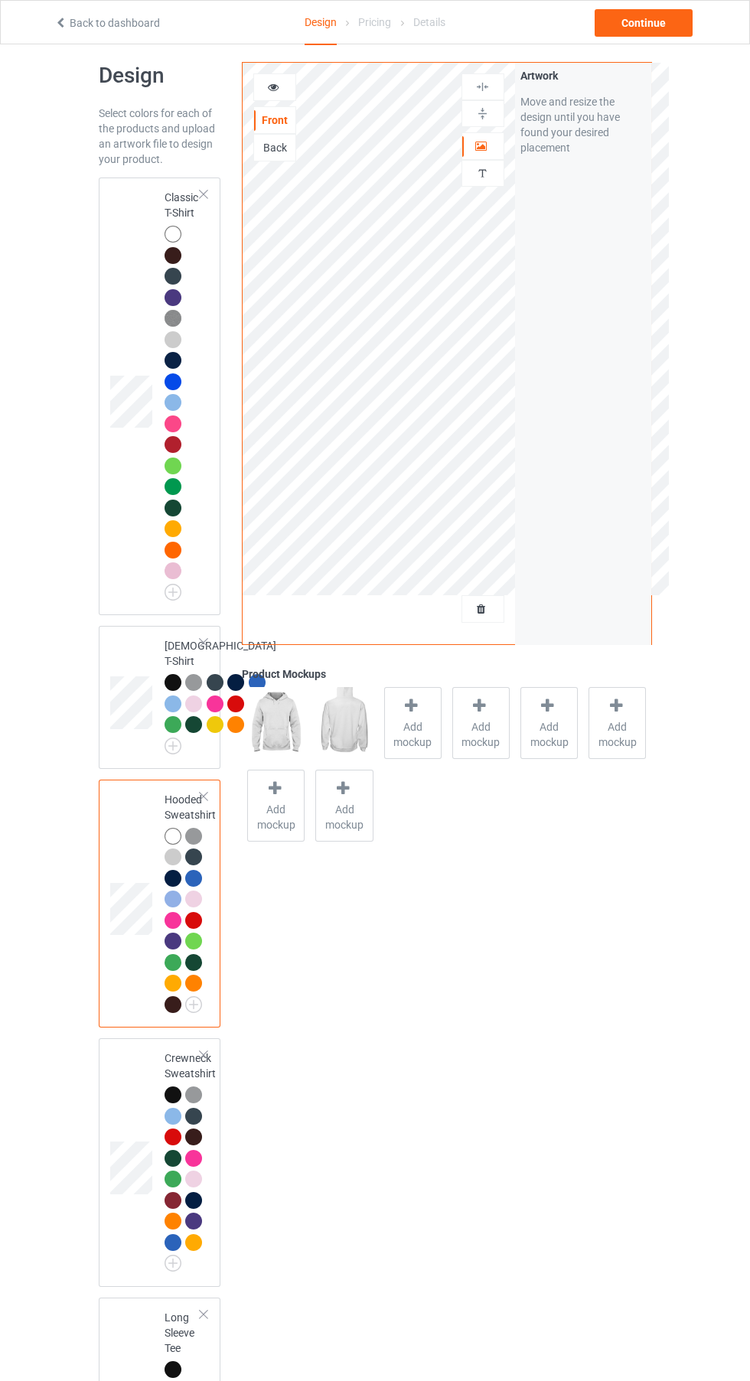
scroll to position [15, 0]
click at [0, 0] on img at bounding box center [0, 0] width 0 height 0
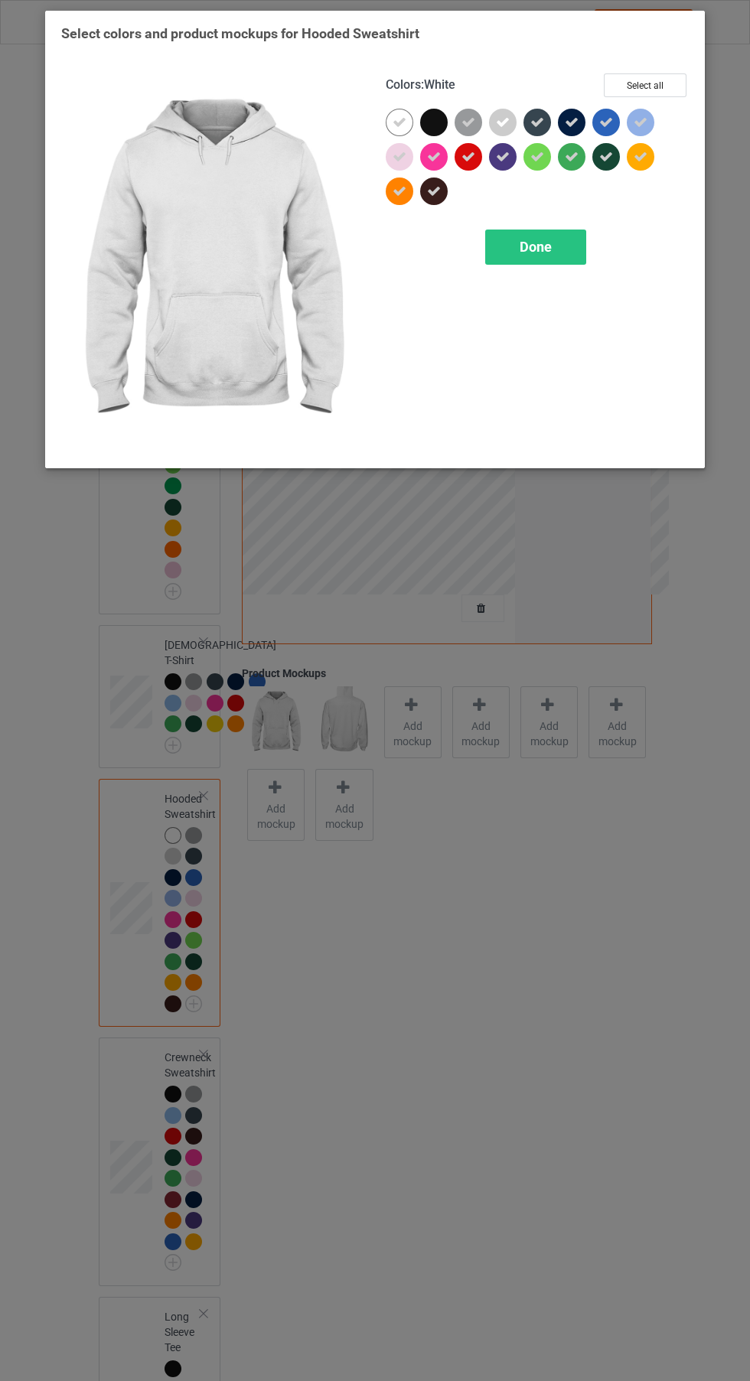
click at [535, 581] on div "Select colors and product mockups for Hooded Sweatshirt Colors : White Select a…" at bounding box center [375, 690] width 750 height 1381
click at [496, 542] on div "Select colors and product mockups for Hooded Sweatshirt Colors : White Select a…" at bounding box center [375, 690] width 750 height 1381
click at [555, 258] on div "Done" at bounding box center [535, 246] width 101 height 35
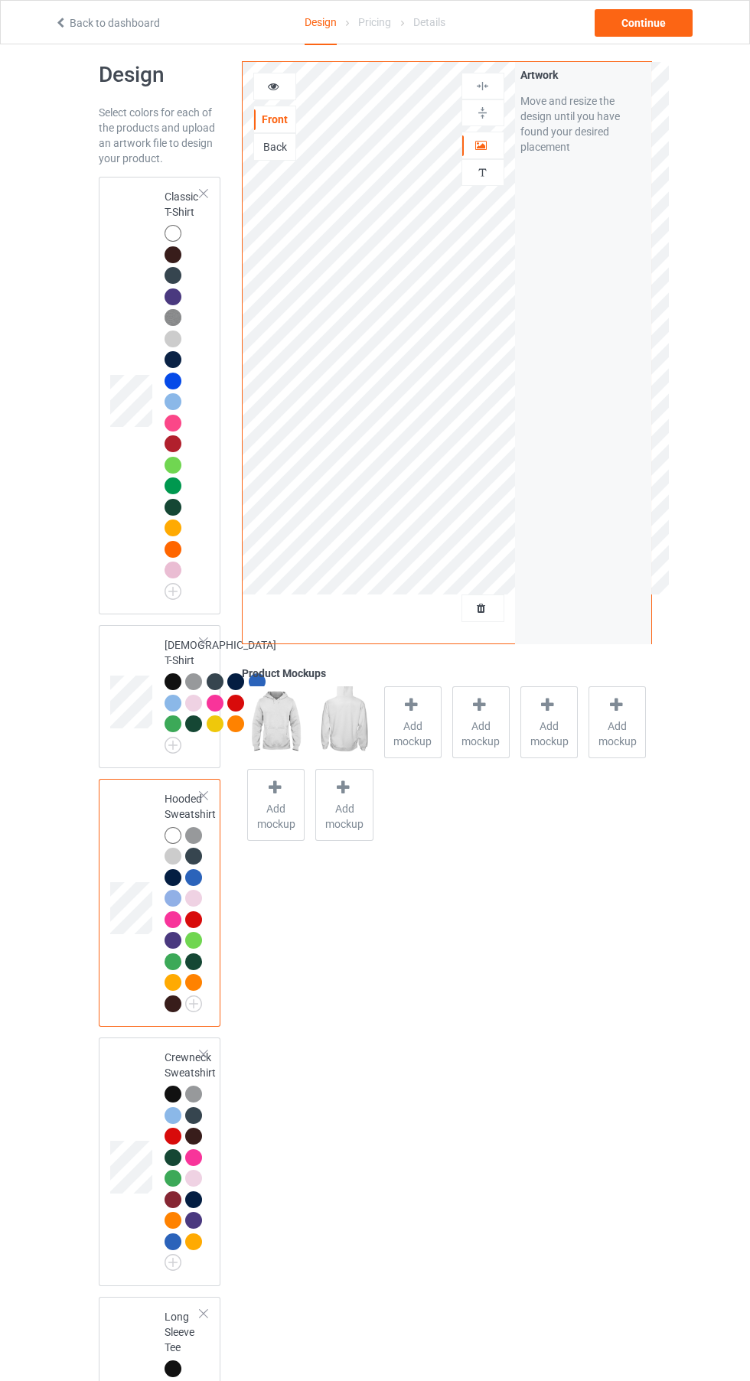
click at [500, 155] on div "Artwork" at bounding box center [482, 146] width 43 height 28
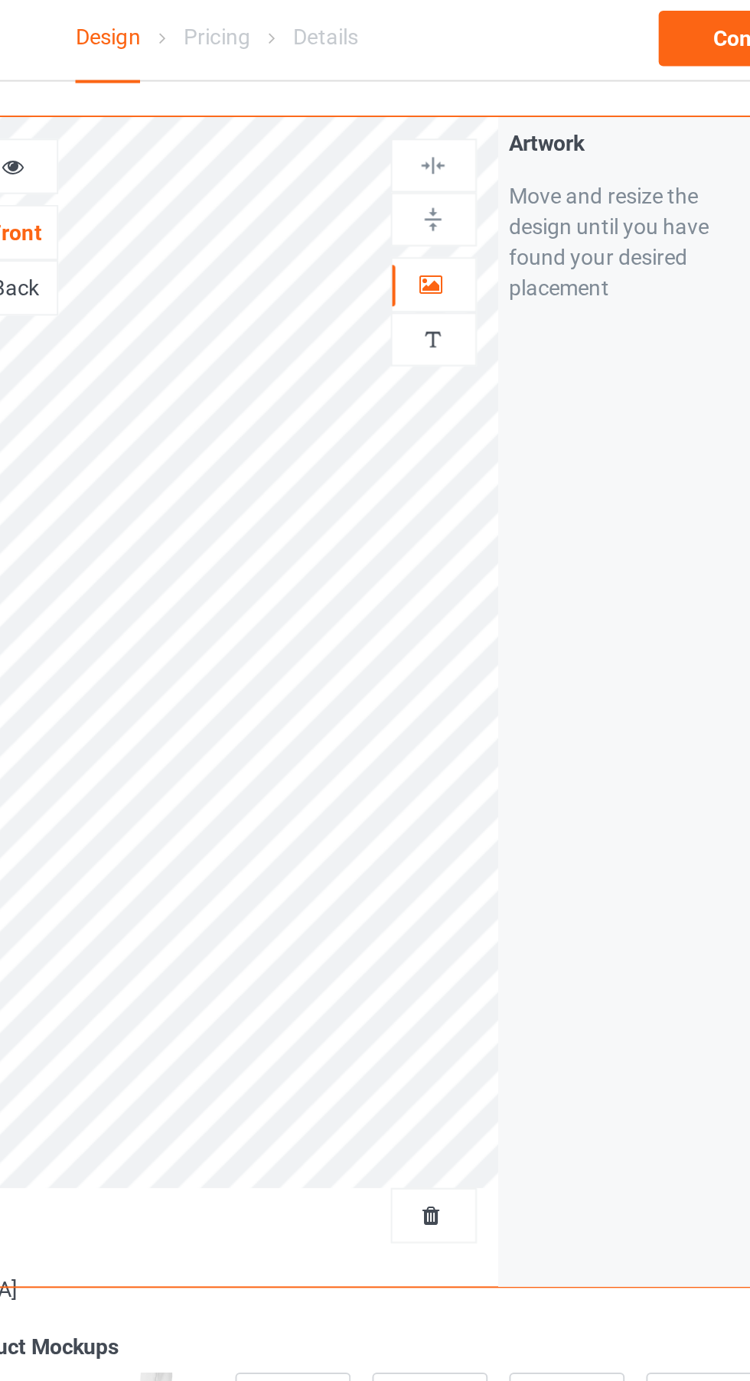
scroll to position [14, 0]
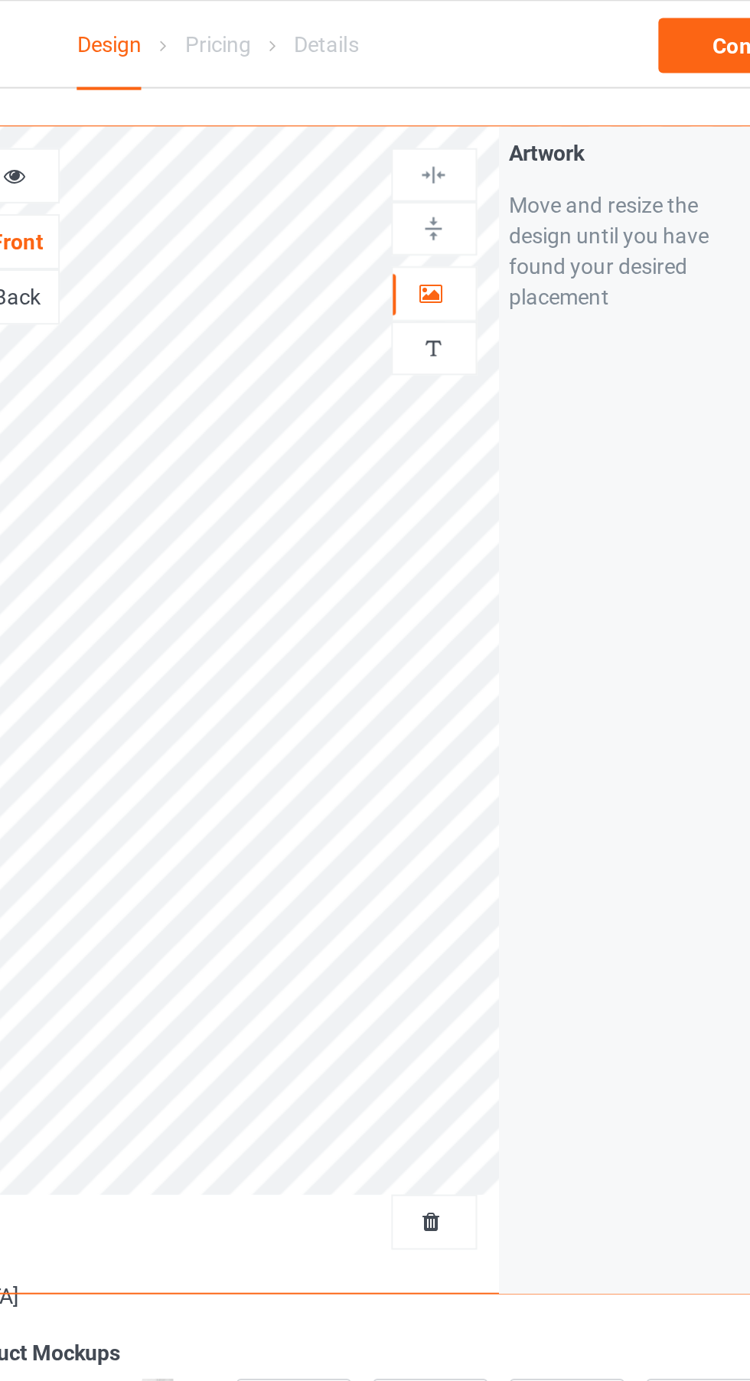
click at [489, 150] on div at bounding box center [482, 146] width 41 height 15
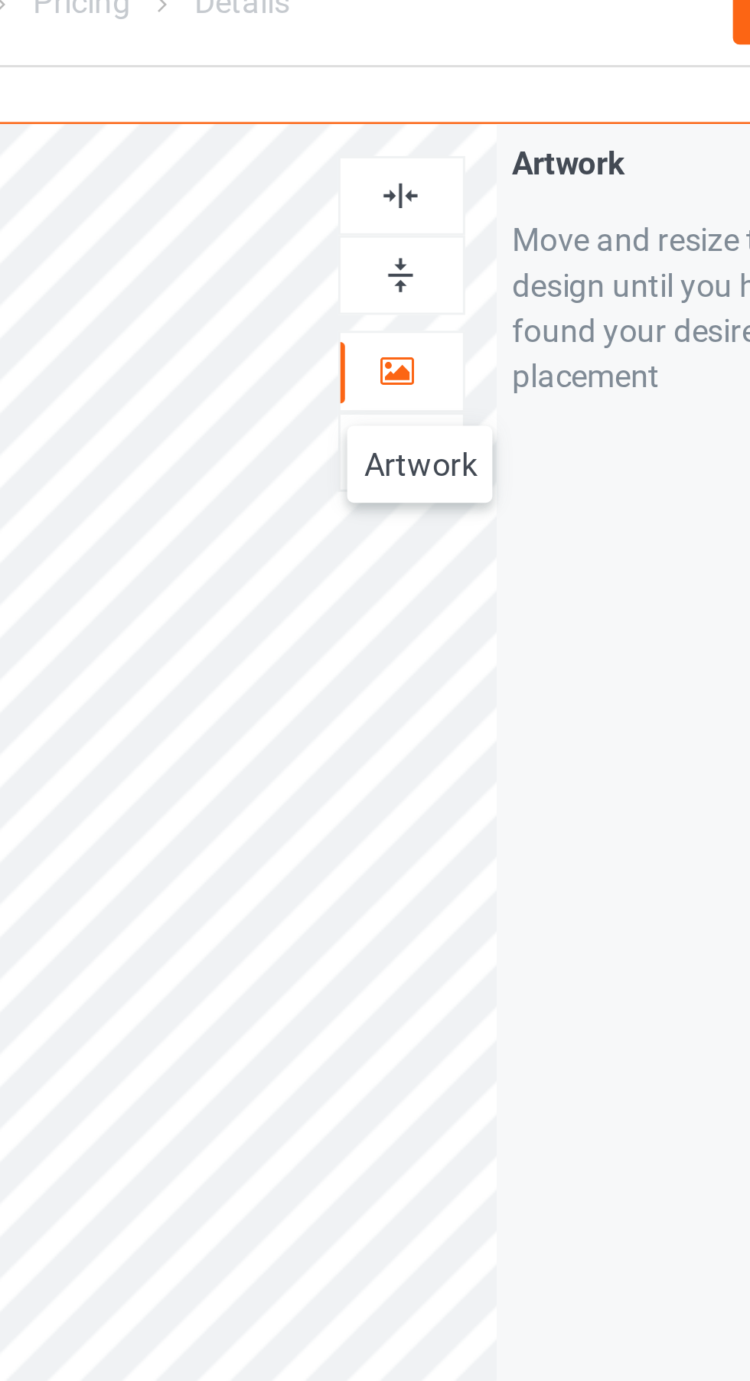
click at [487, 92] on img at bounding box center [482, 87] width 15 height 15
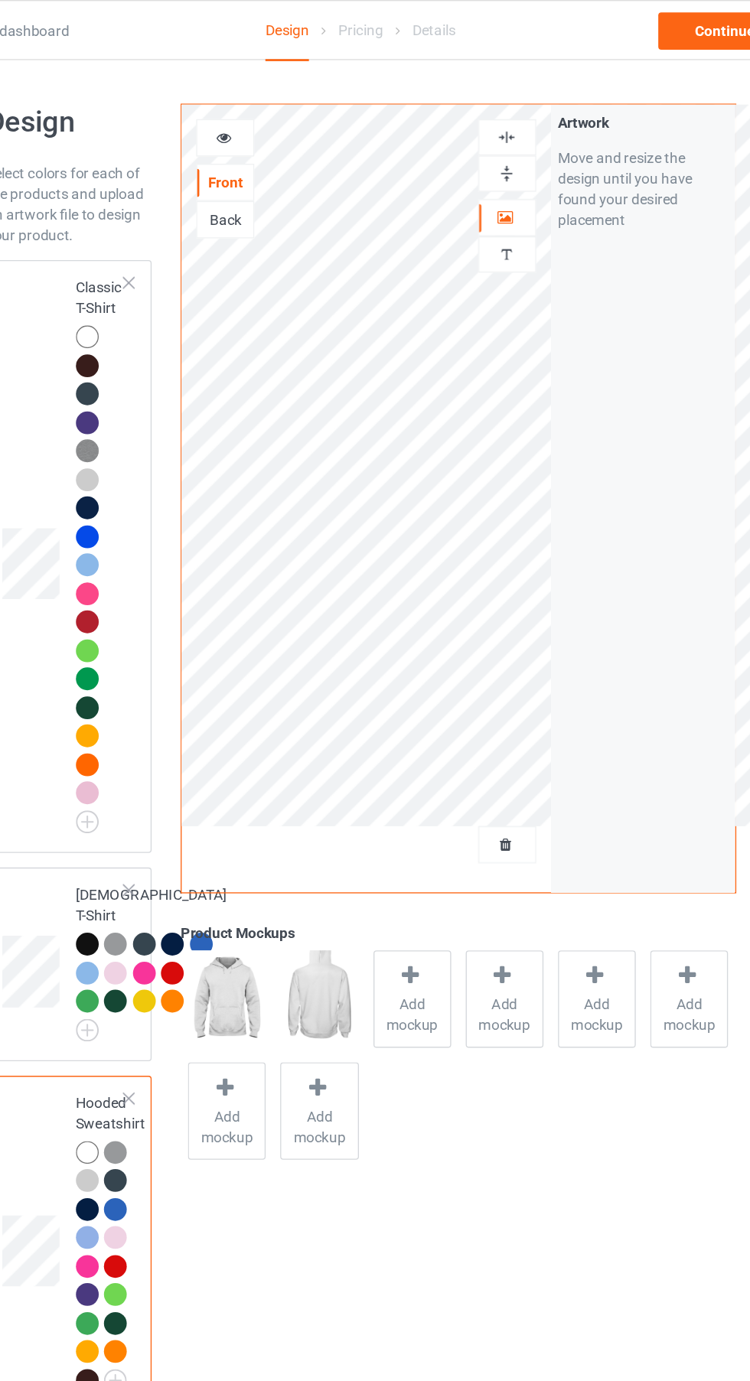
click at [172, 242] on div at bounding box center [172, 248] width 17 height 17
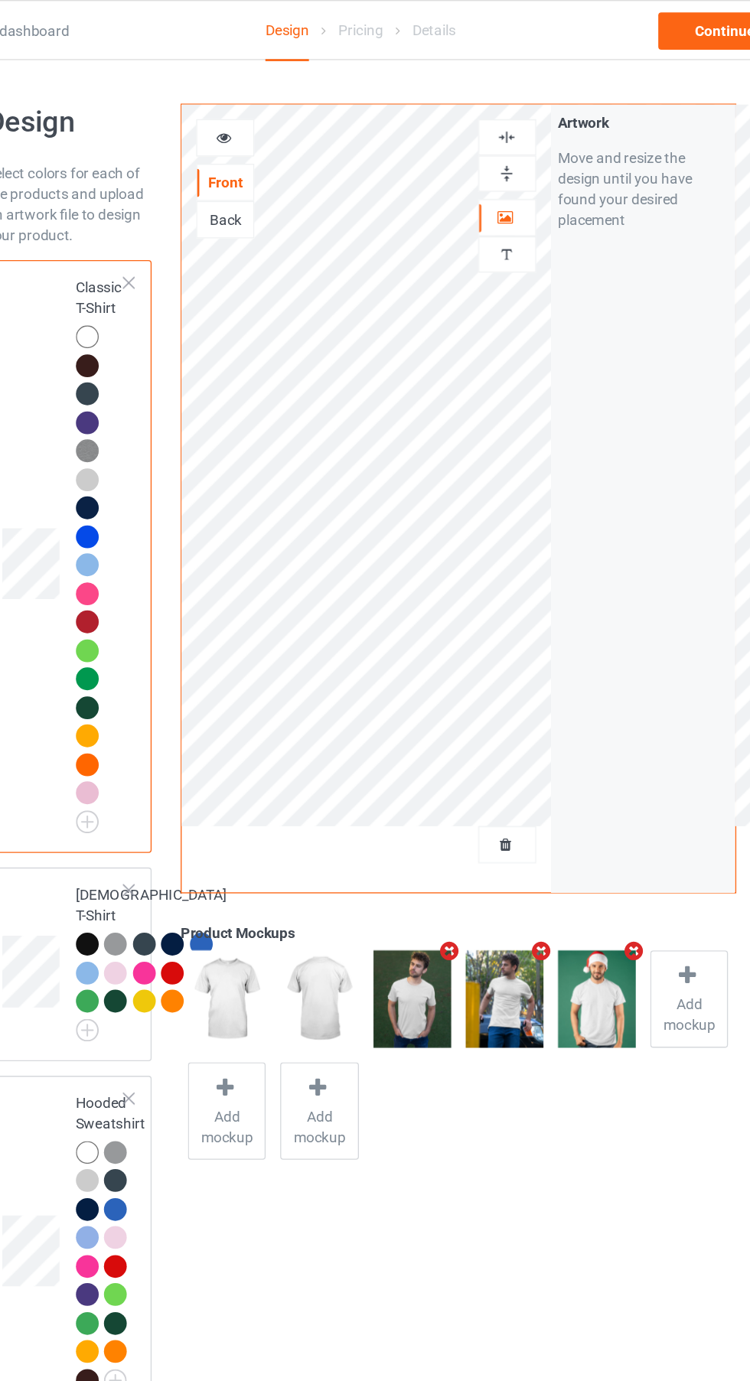
click at [276, 105] on icon at bounding box center [273, 99] width 13 height 11
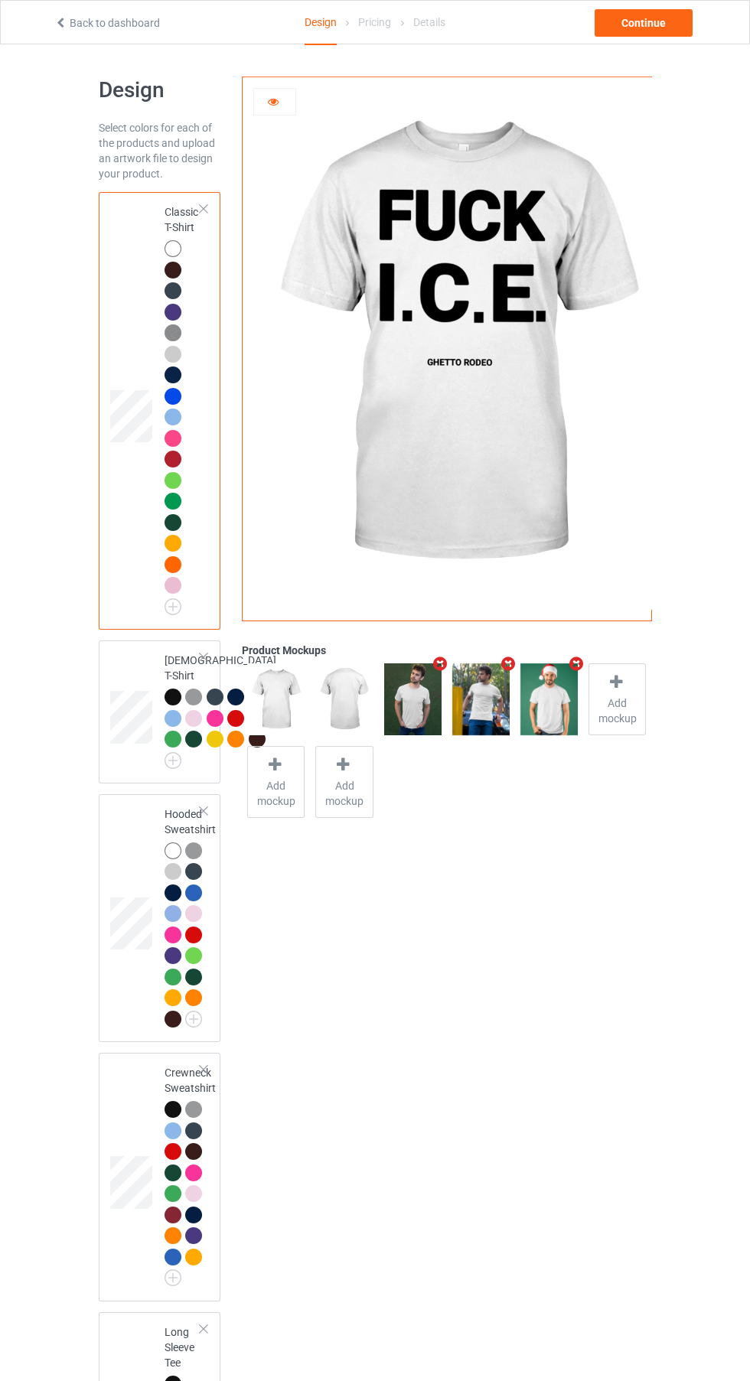
click at [0, 0] on img at bounding box center [0, 0] width 0 height 0
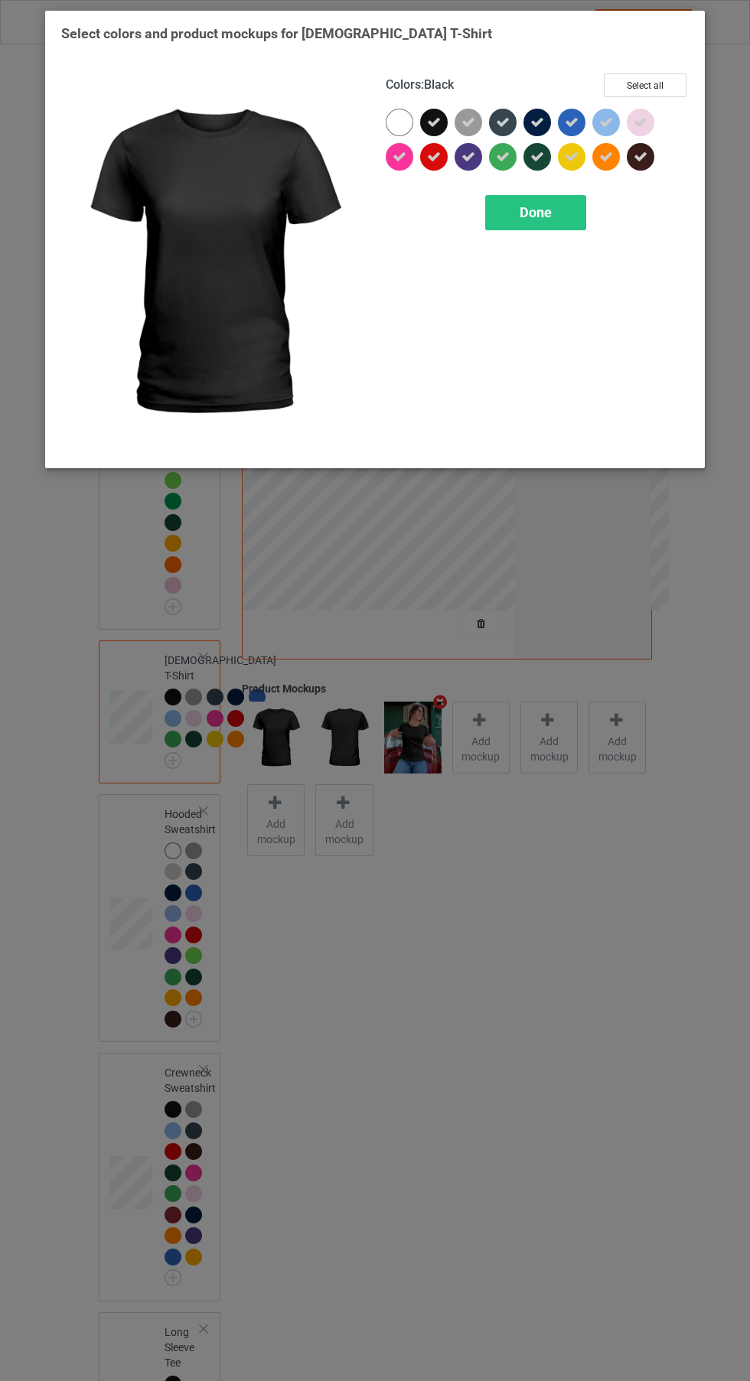
click at [398, 122] on div at bounding box center [400, 123] width 28 height 28
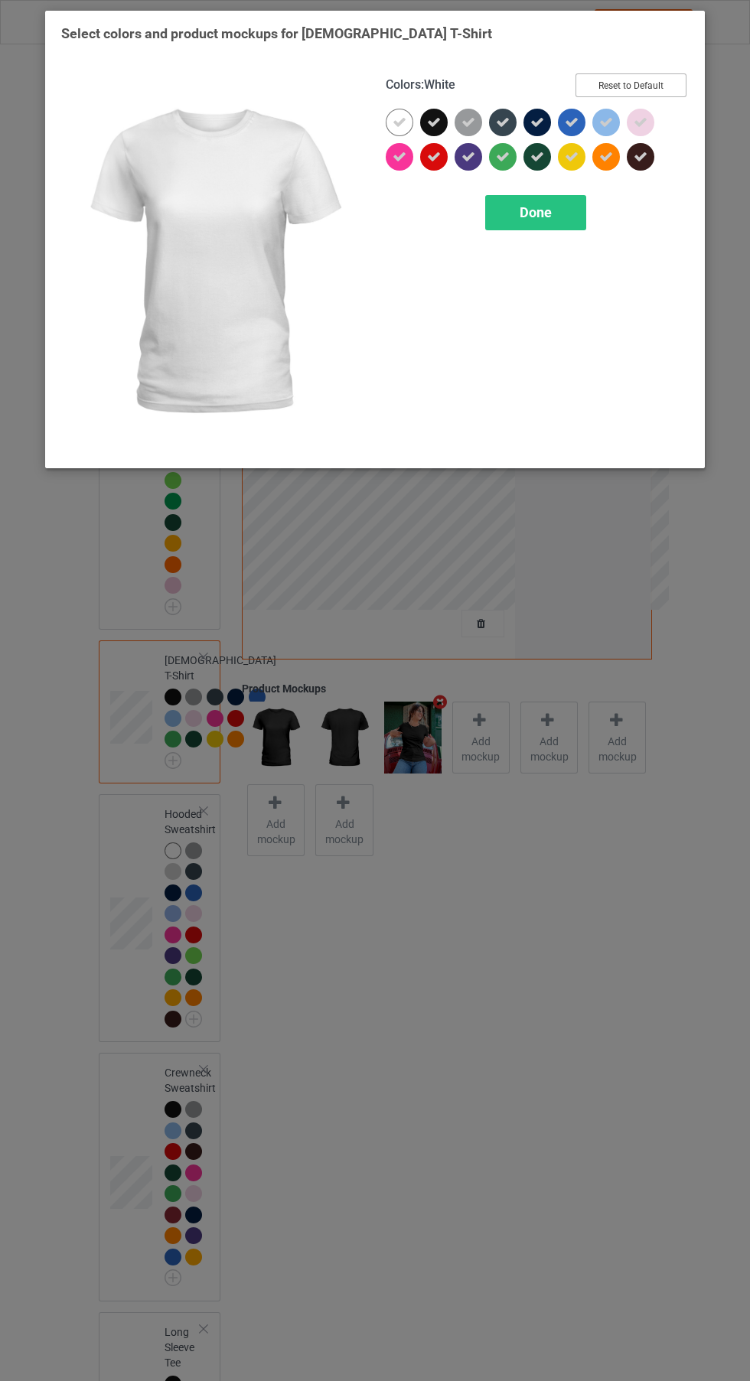
click at [666, 88] on button "Reset to Default" at bounding box center [630, 85] width 111 height 24
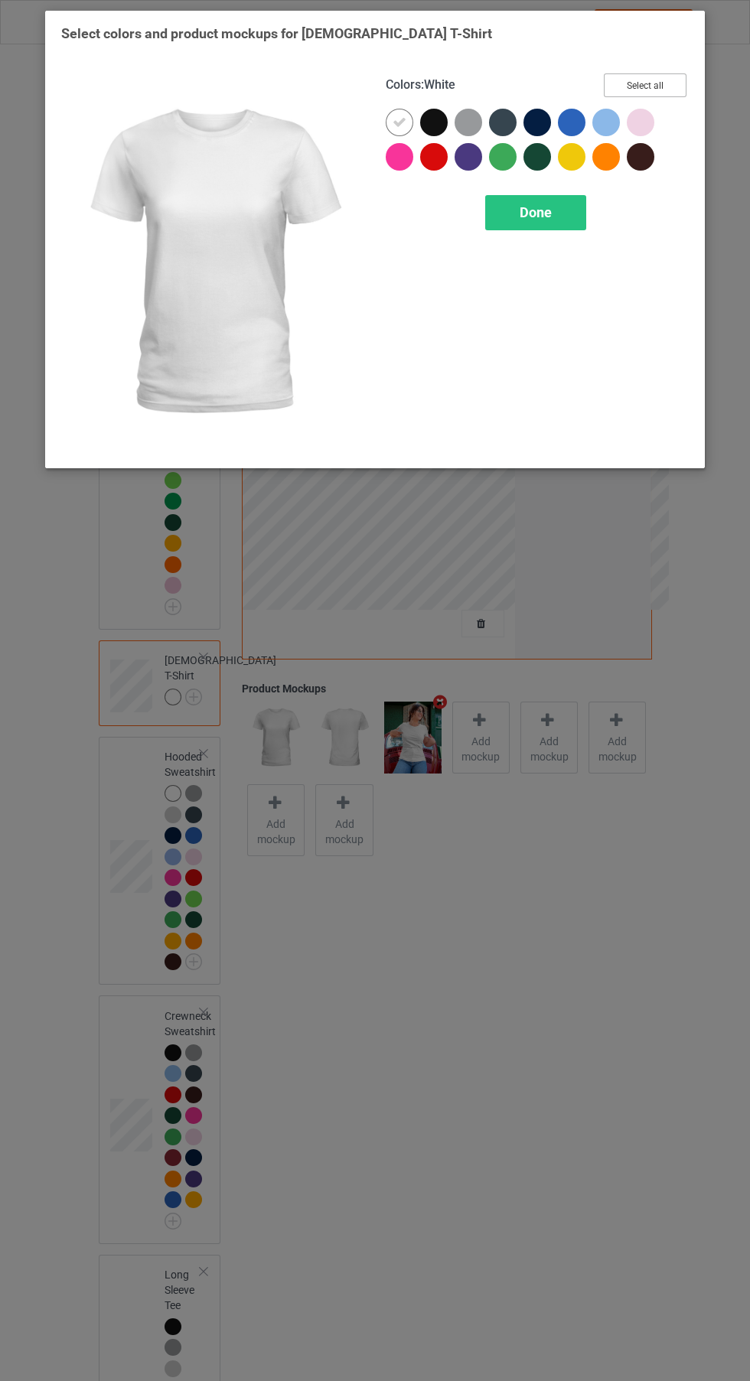
click at [656, 96] on button "Select all" at bounding box center [645, 85] width 83 height 24
click at [434, 122] on icon at bounding box center [434, 123] width 14 height 14
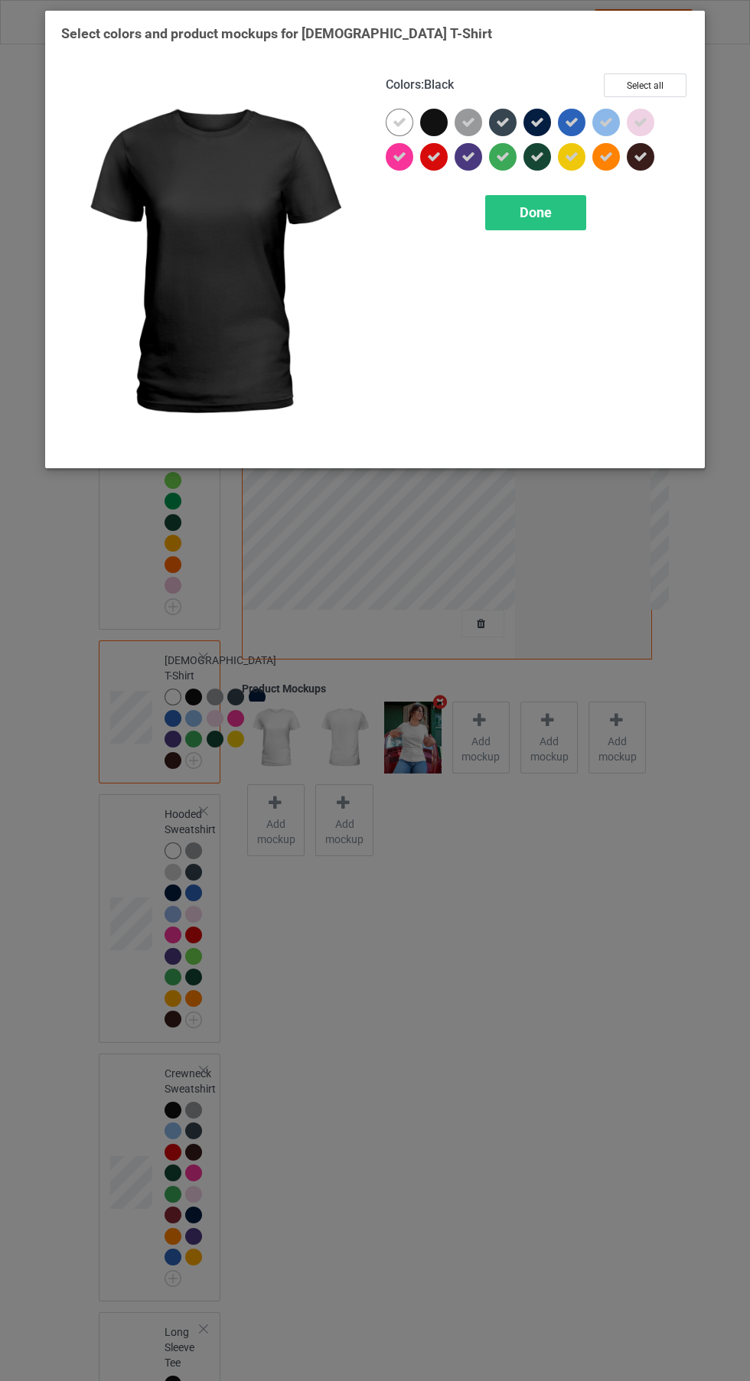
click at [576, 207] on div "Done" at bounding box center [535, 212] width 101 height 35
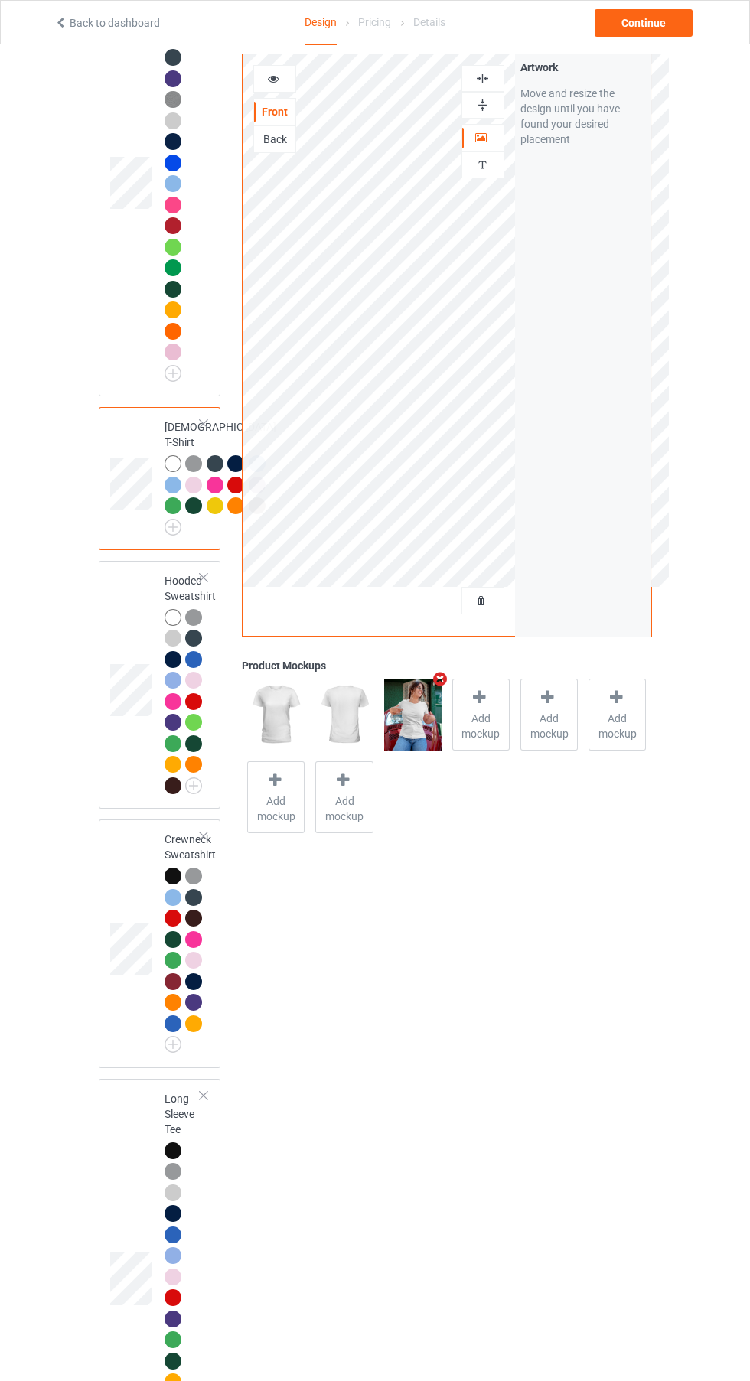
scroll to position [234, 0]
click at [0, 0] on img at bounding box center [0, 0] width 0 height 0
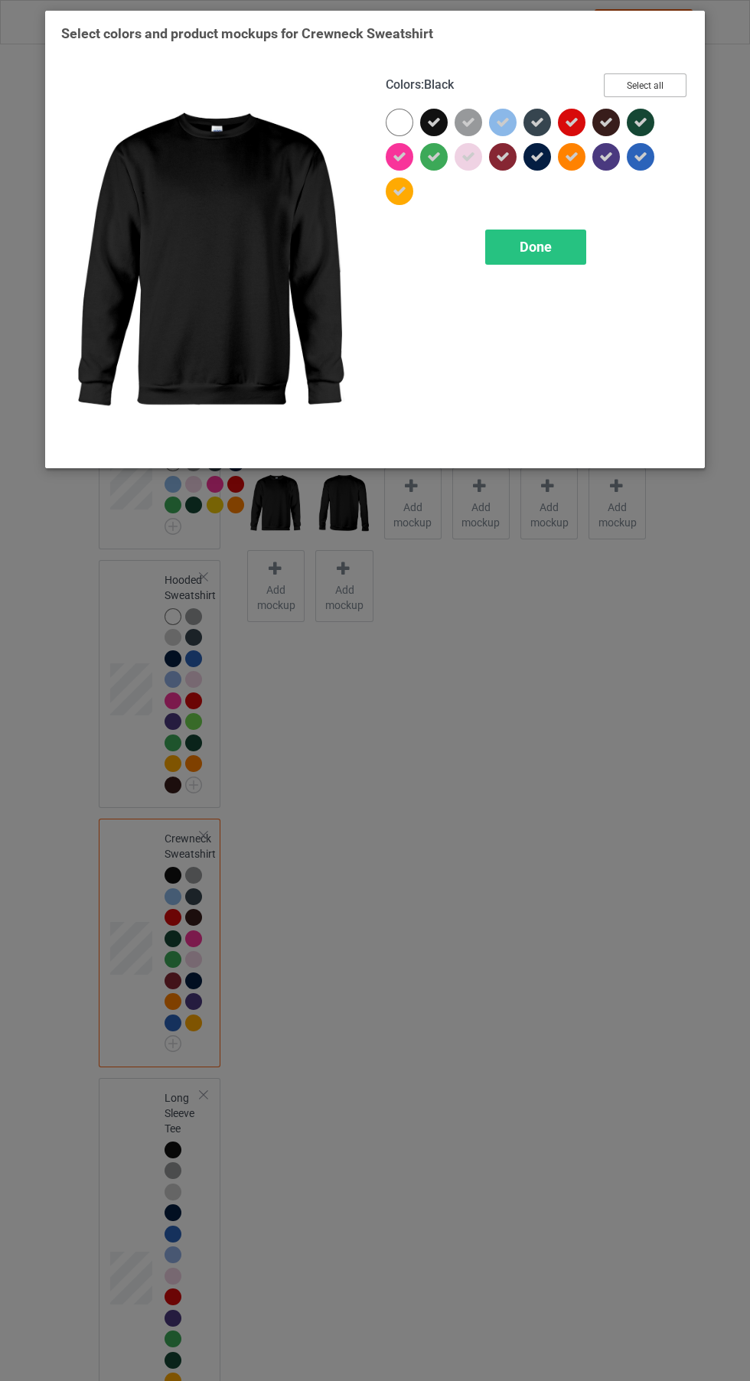
click at [671, 84] on button "Select all" at bounding box center [645, 85] width 83 height 24
click at [656, 87] on button "Reset to Default" at bounding box center [630, 85] width 111 height 24
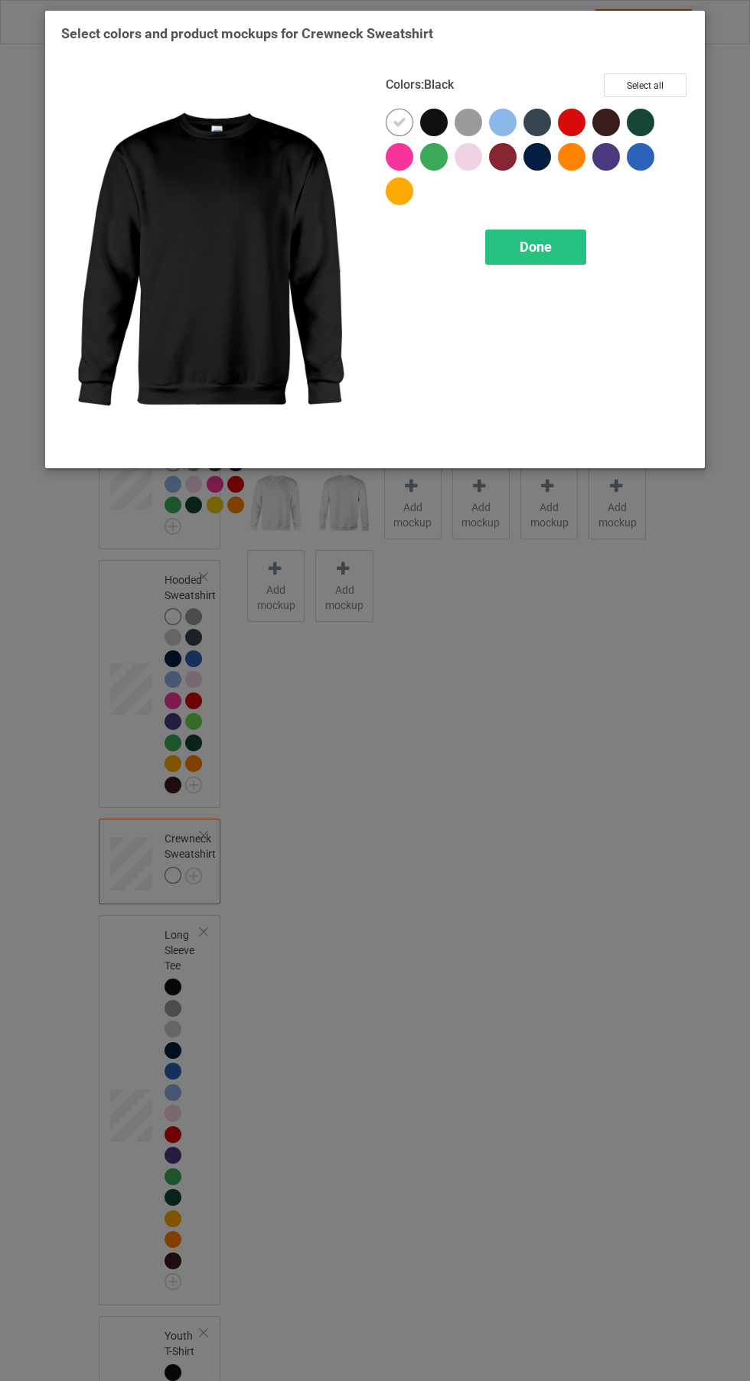
click at [431, 132] on div at bounding box center [434, 123] width 28 height 28
click at [434, 122] on icon at bounding box center [434, 123] width 14 height 14
click at [662, 83] on button "Select all" at bounding box center [645, 85] width 83 height 24
click at [434, 122] on icon at bounding box center [434, 123] width 14 height 14
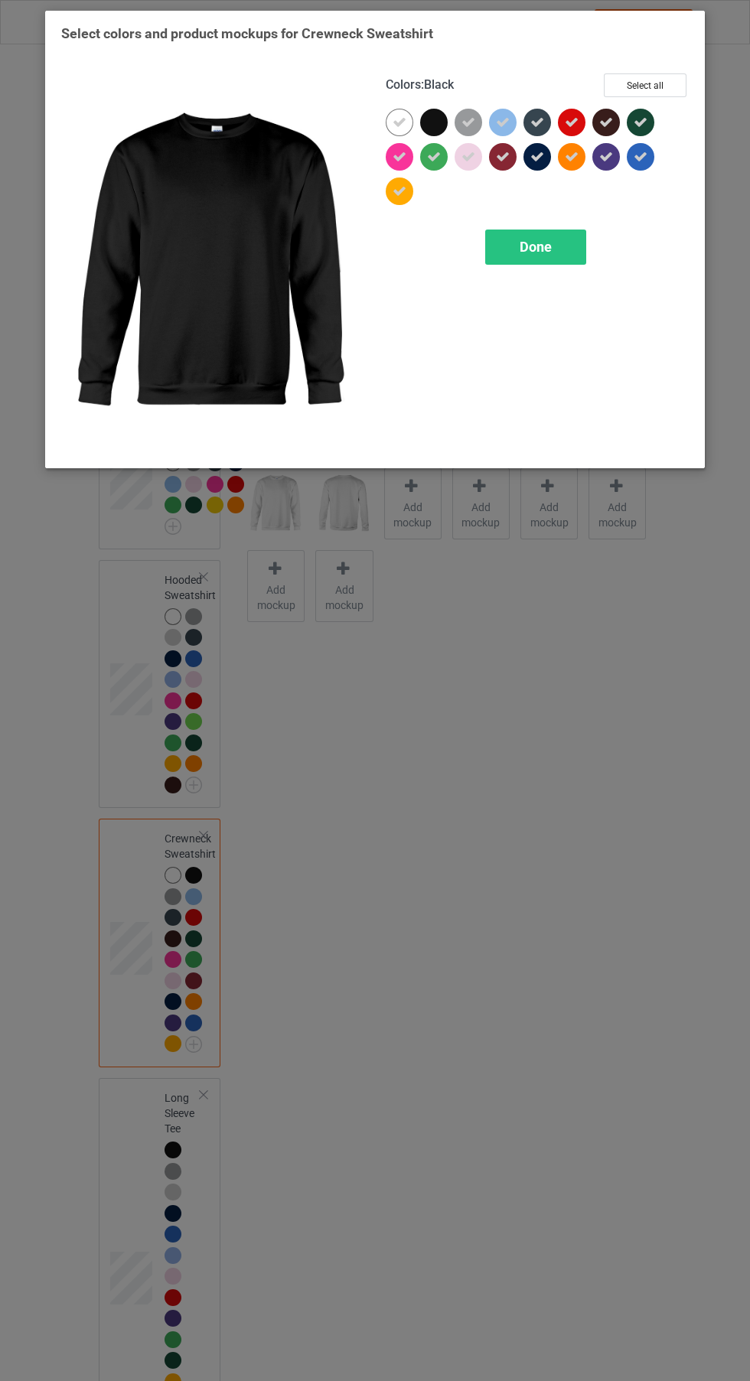
click at [607, 124] on icon at bounding box center [606, 123] width 14 height 14
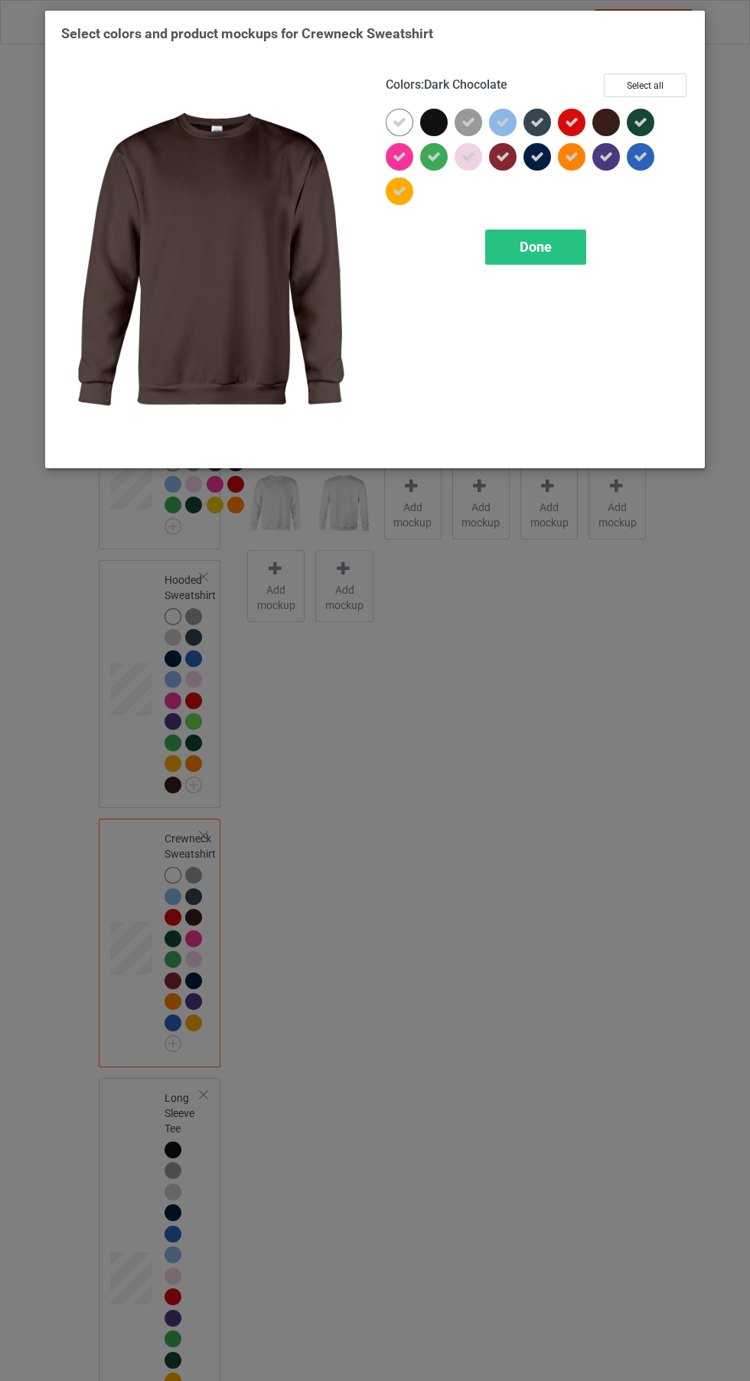
click at [607, 126] on div at bounding box center [606, 123] width 28 height 28
click at [567, 240] on div "Done" at bounding box center [535, 246] width 101 height 35
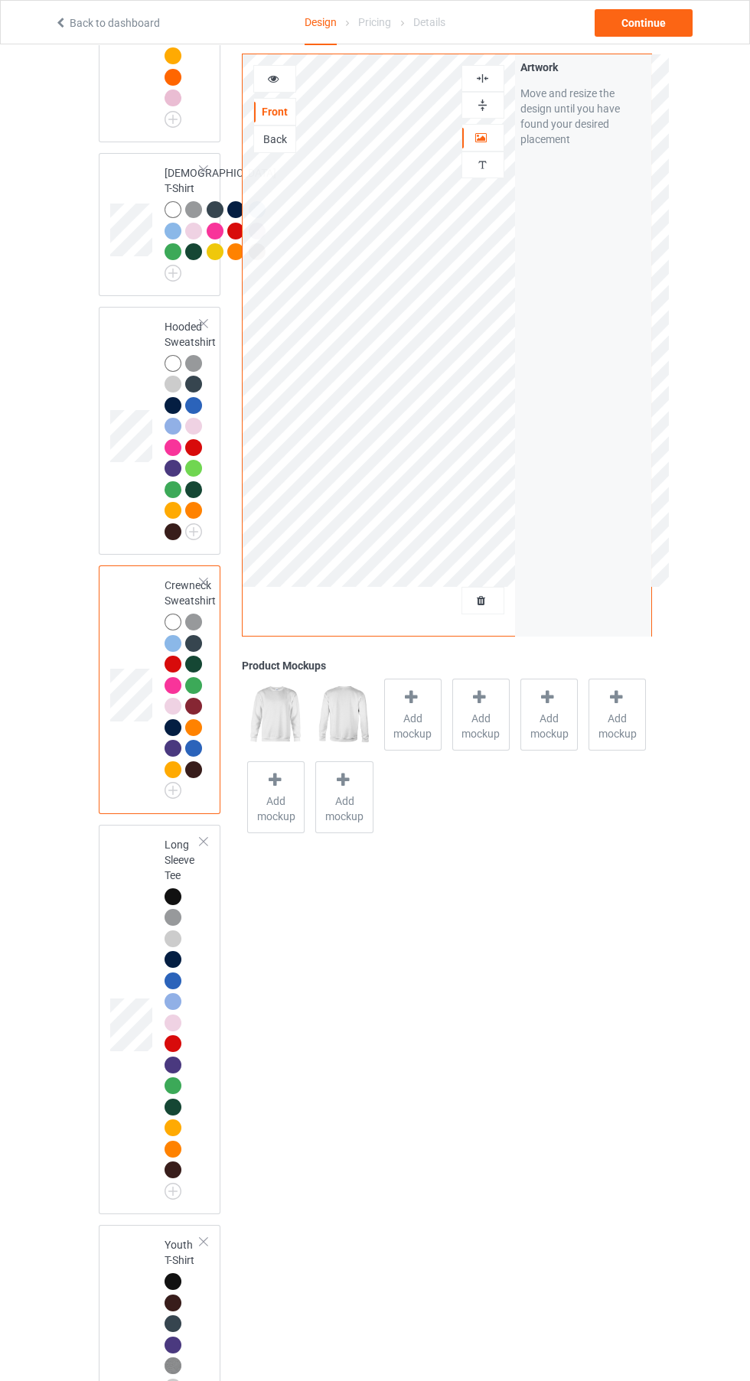
scroll to position [491, 0]
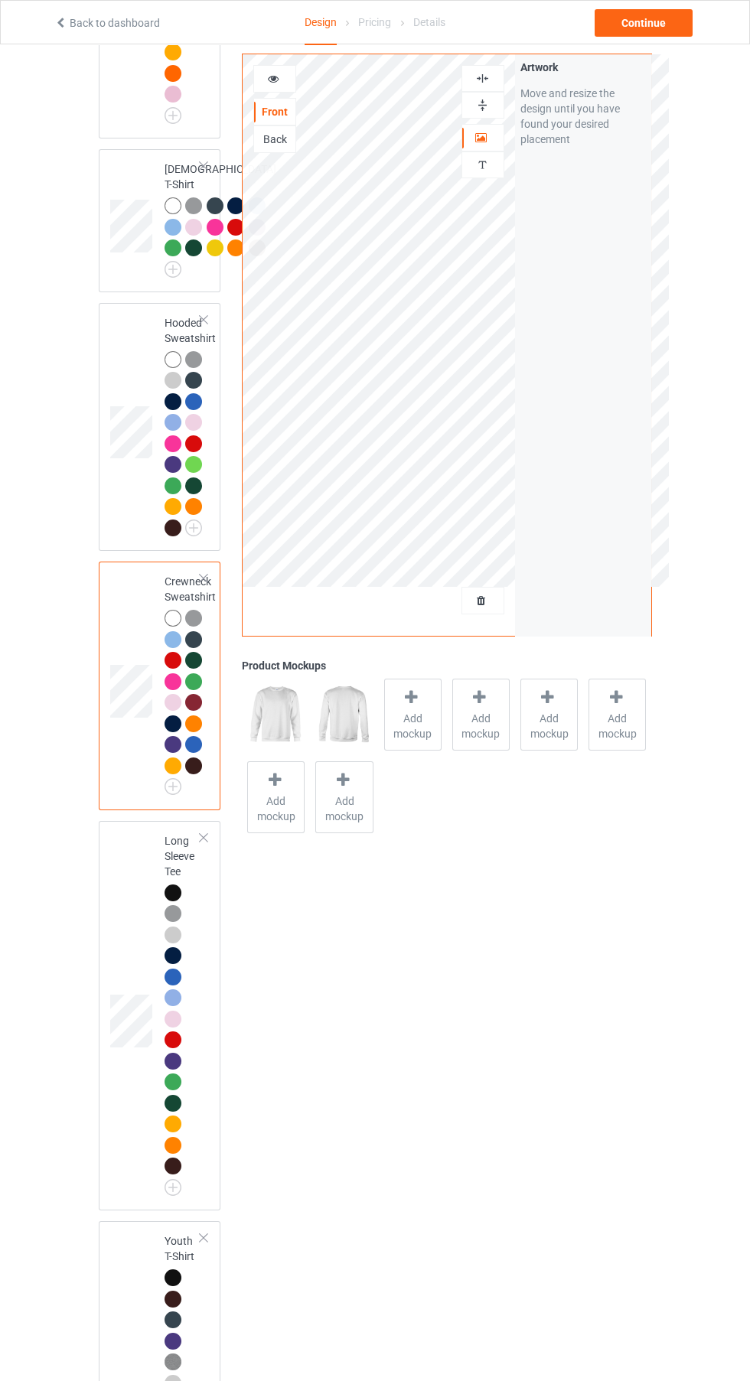
click at [0, 0] on img at bounding box center [0, 0] width 0 height 0
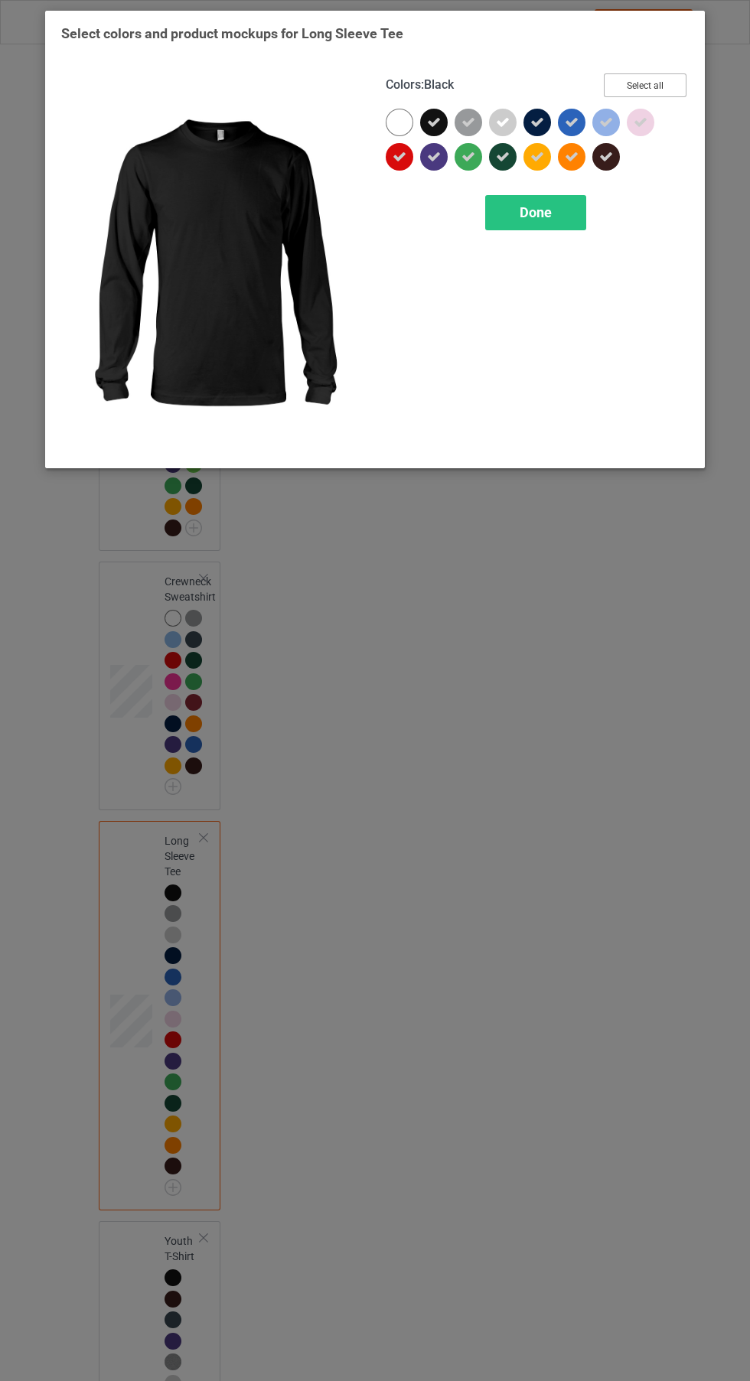
click at [652, 92] on button "Select all" at bounding box center [645, 85] width 83 height 24
click at [662, 91] on button "Reset to Default" at bounding box center [630, 85] width 111 height 24
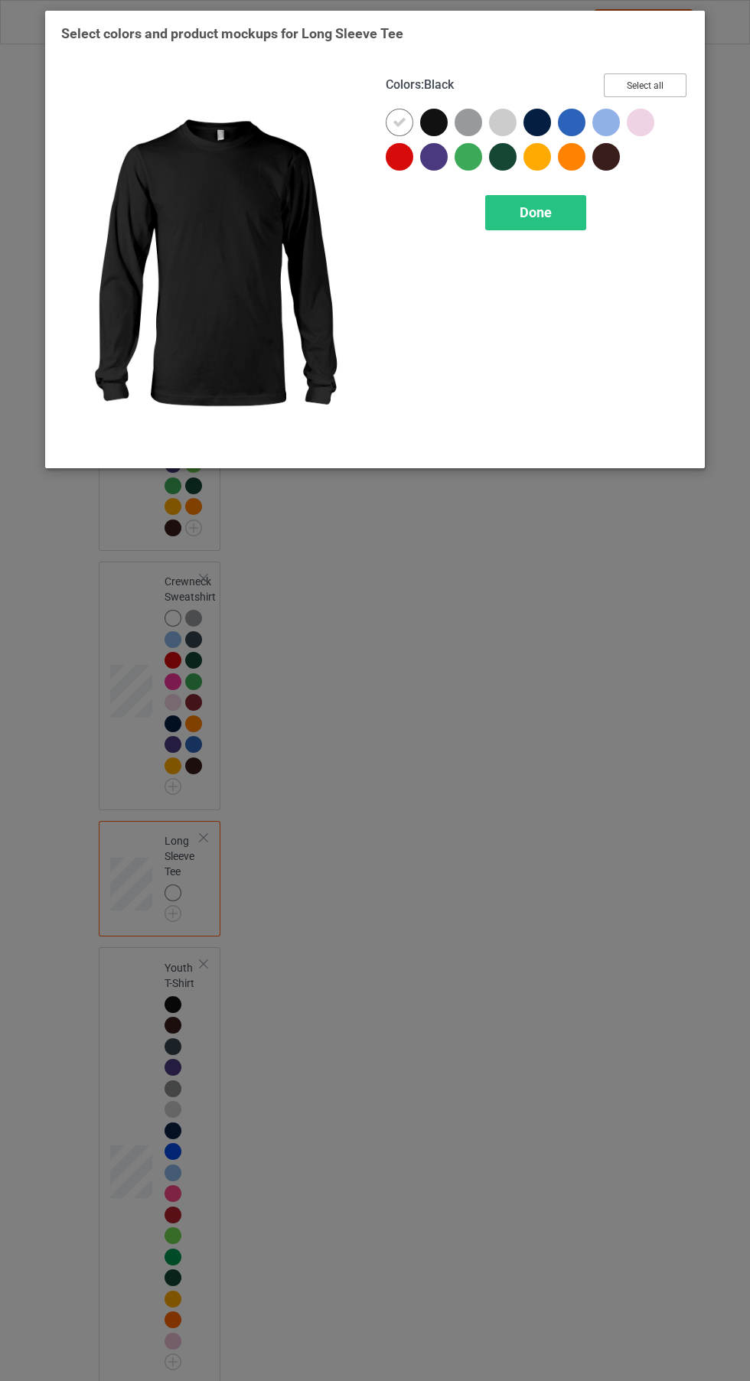
click at [665, 95] on button "Select all" at bounding box center [645, 85] width 83 height 24
click at [434, 122] on icon at bounding box center [434, 123] width 14 height 14
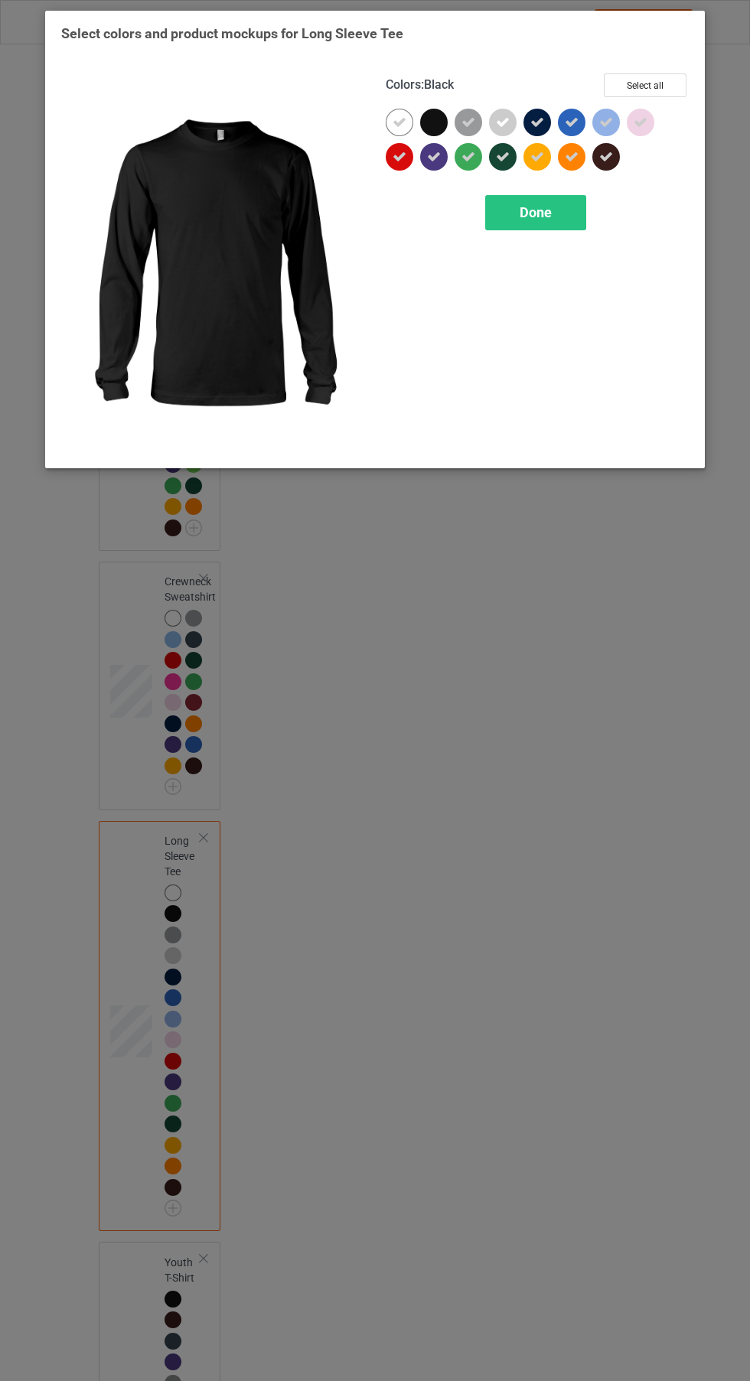
click at [568, 200] on div "Done" at bounding box center [535, 212] width 101 height 35
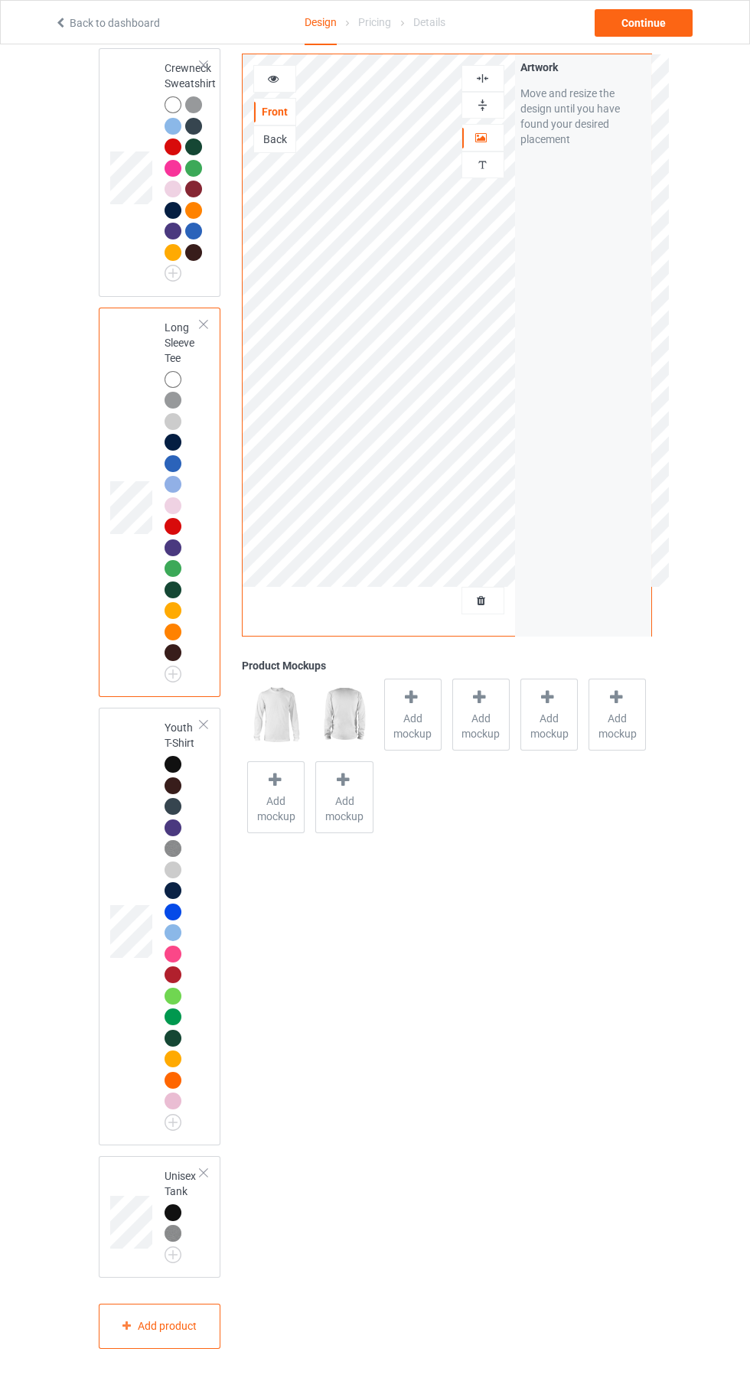
scroll to position [1124, 0]
click at [0, 0] on img at bounding box center [0, 0] width 0 height 0
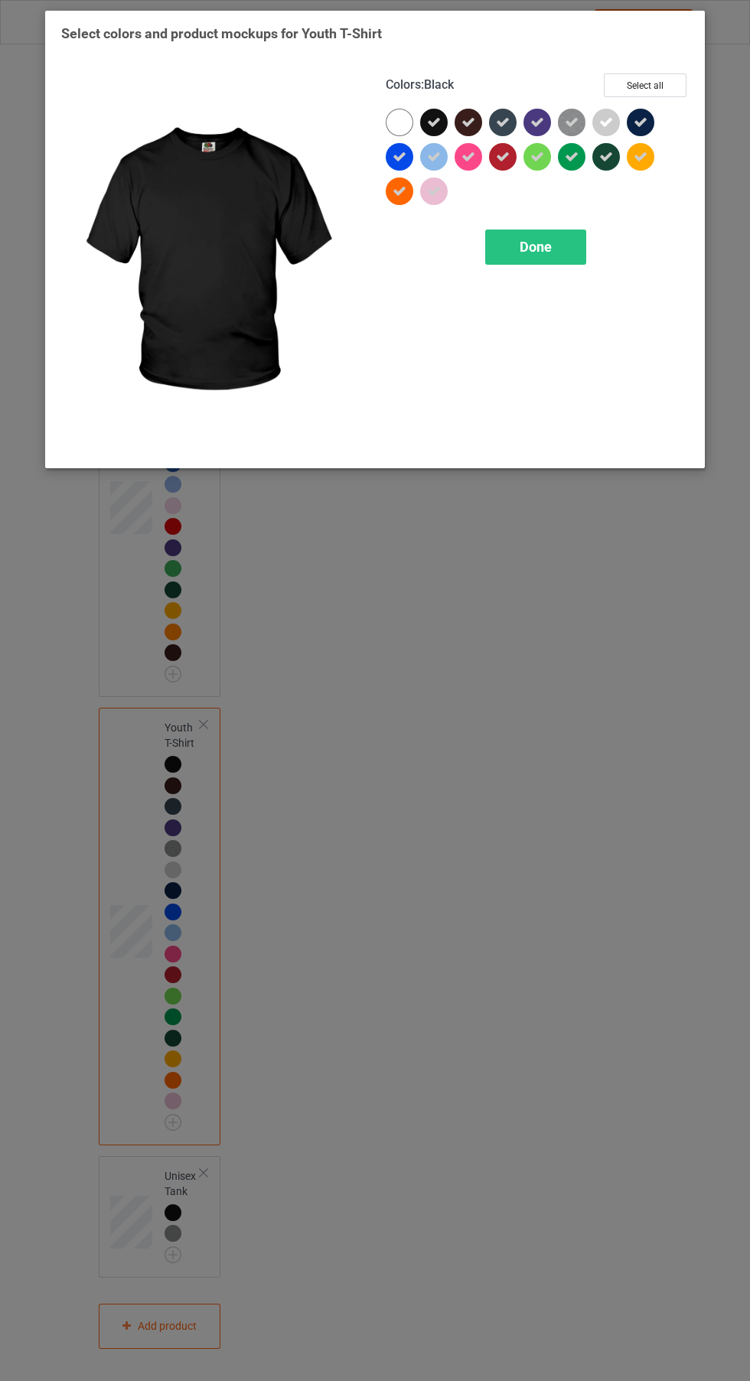
click at [659, 93] on button "Select all" at bounding box center [645, 85] width 83 height 24
click at [648, 92] on button "Reset to Default" at bounding box center [630, 85] width 111 height 24
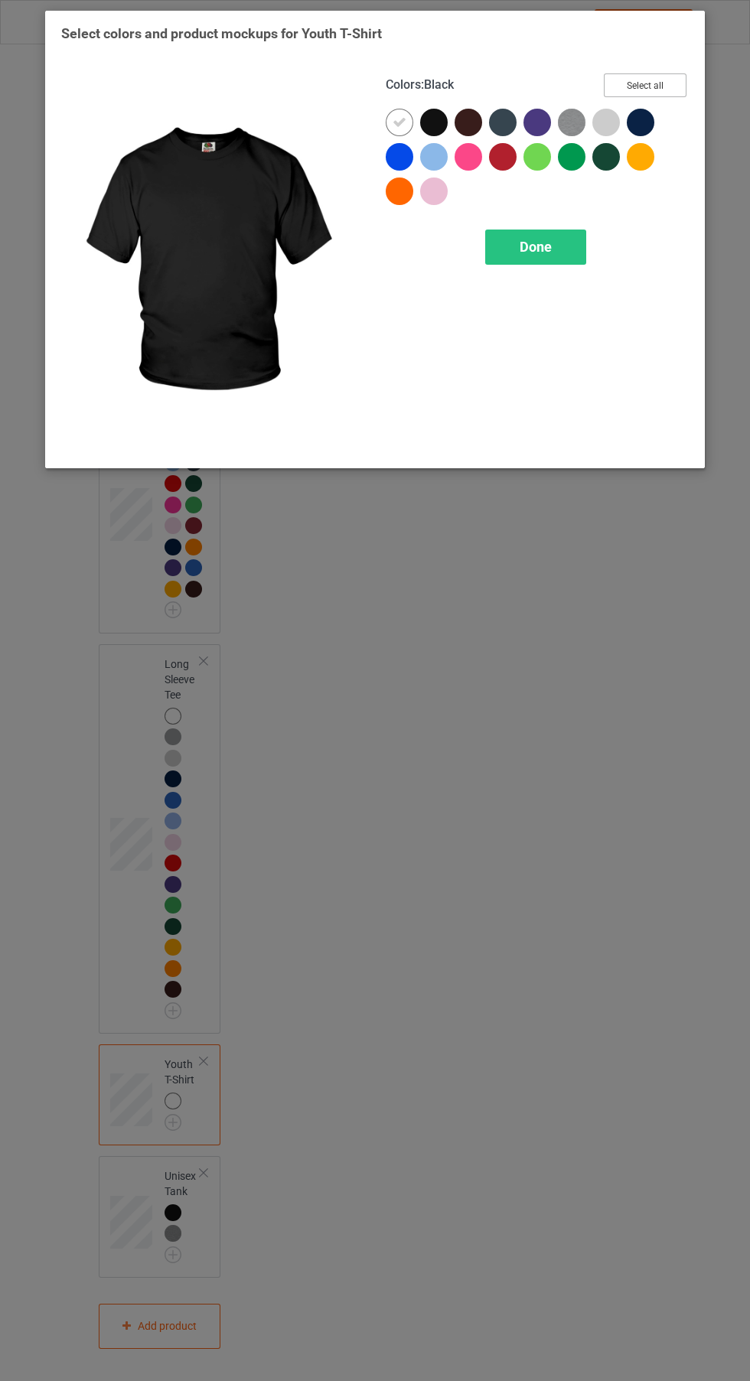
scroll to position [806, 0]
click at [643, 93] on button "Select all" at bounding box center [645, 85] width 83 height 24
click at [434, 138] on div at bounding box center [437, 126] width 34 height 34
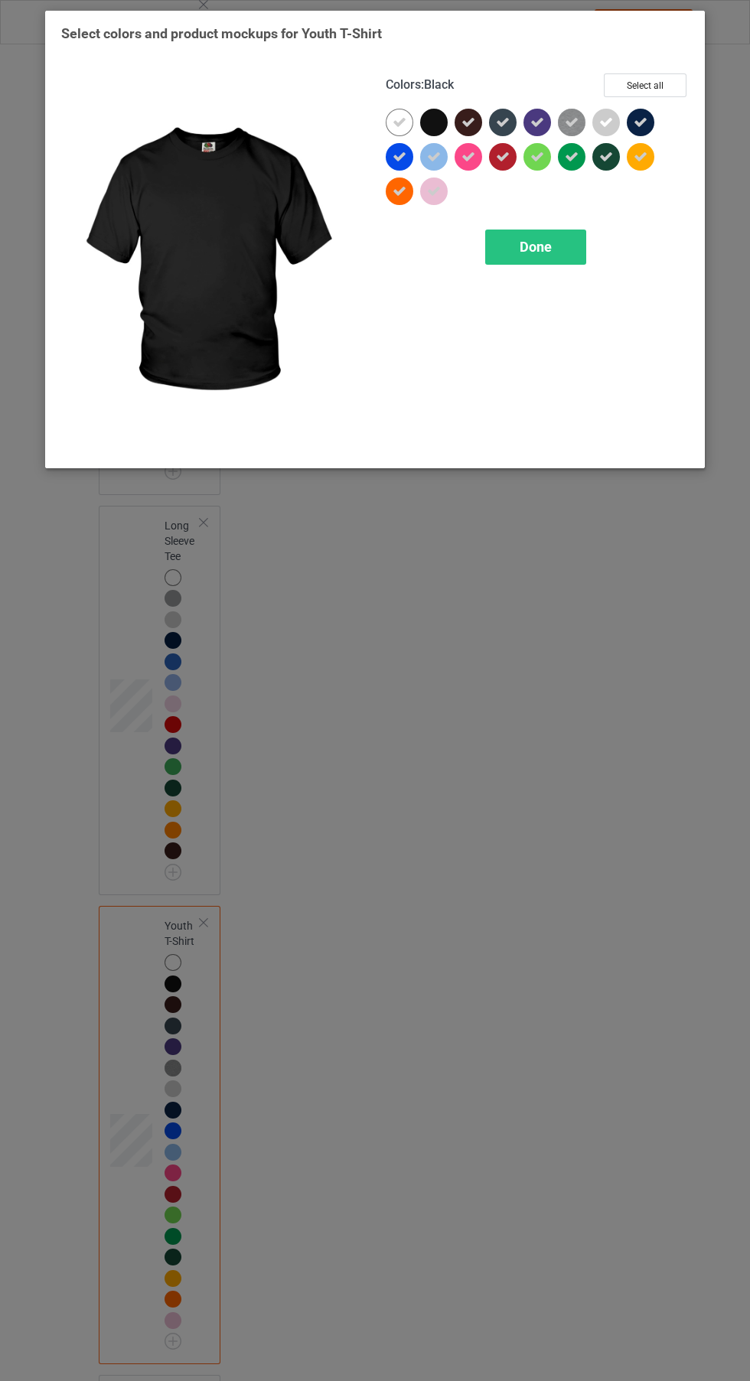
scroll to position [1124, 0]
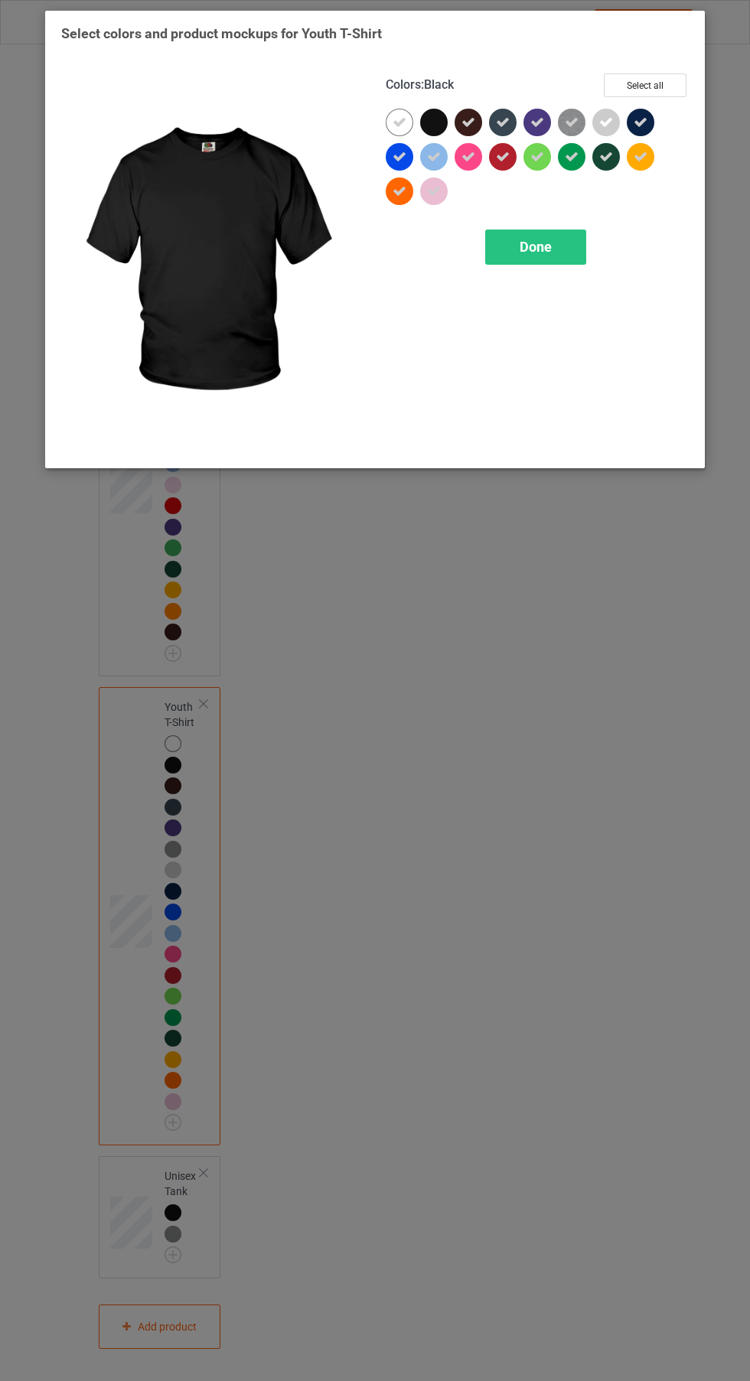
click at [579, 262] on div "Done" at bounding box center [535, 246] width 101 height 35
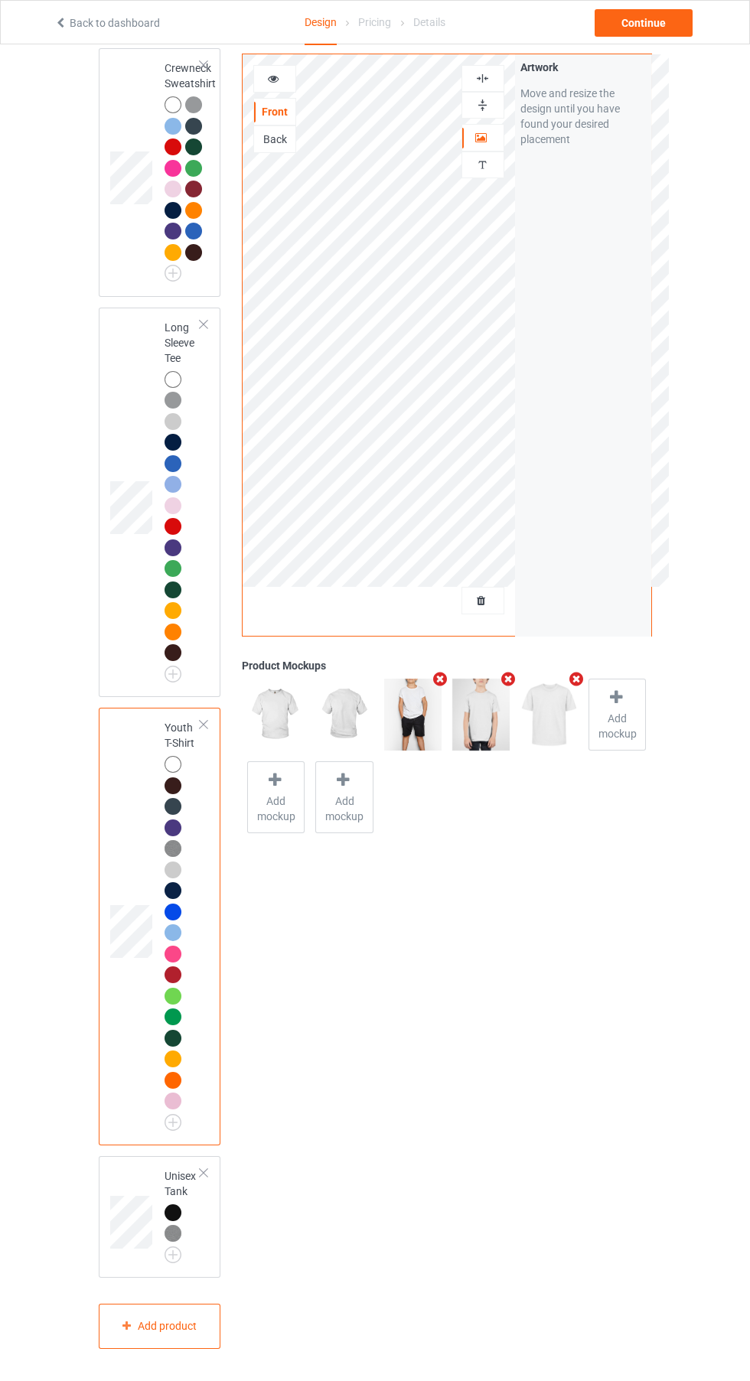
scroll to position [1143, 0]
click at [0, 0] on img at bounding box center [0, 0] width 0 height 0
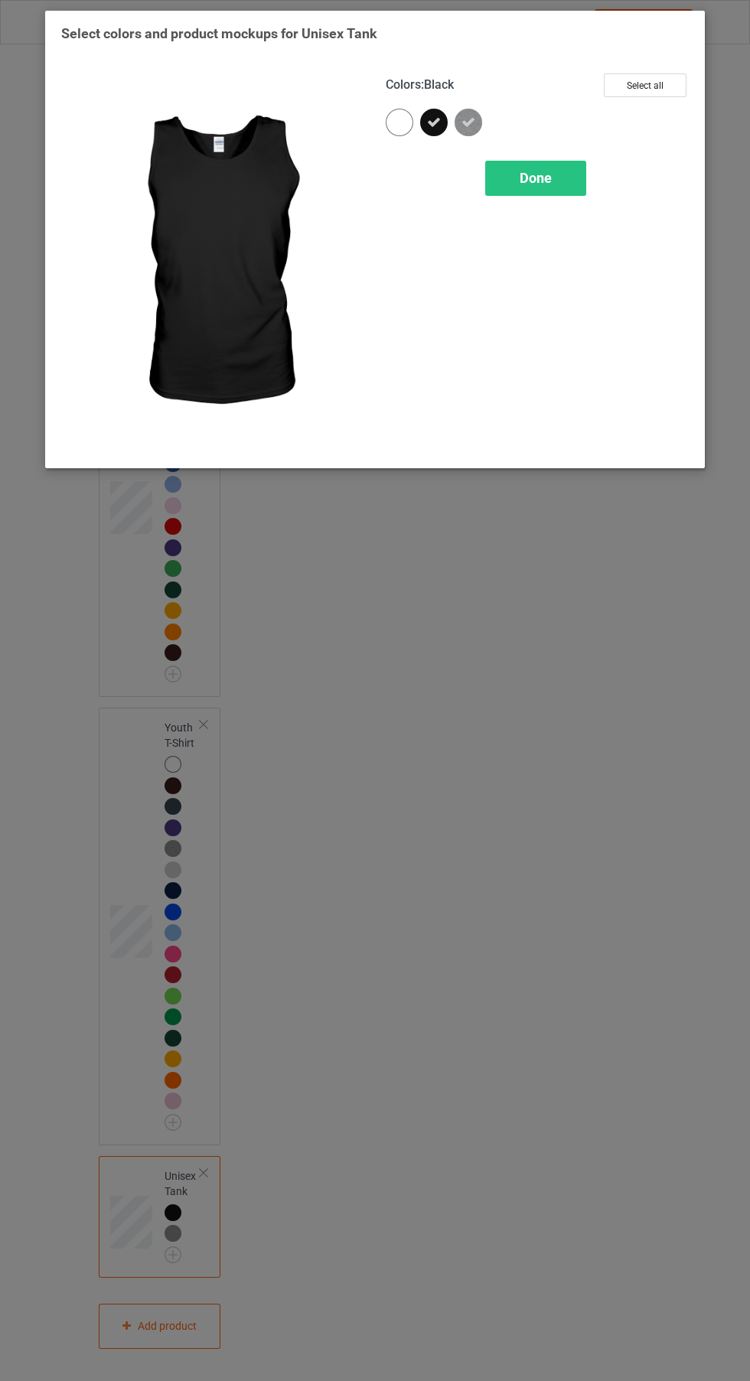
click at [402, 132] on div at bounding box center [400, 123] width 28 height 28
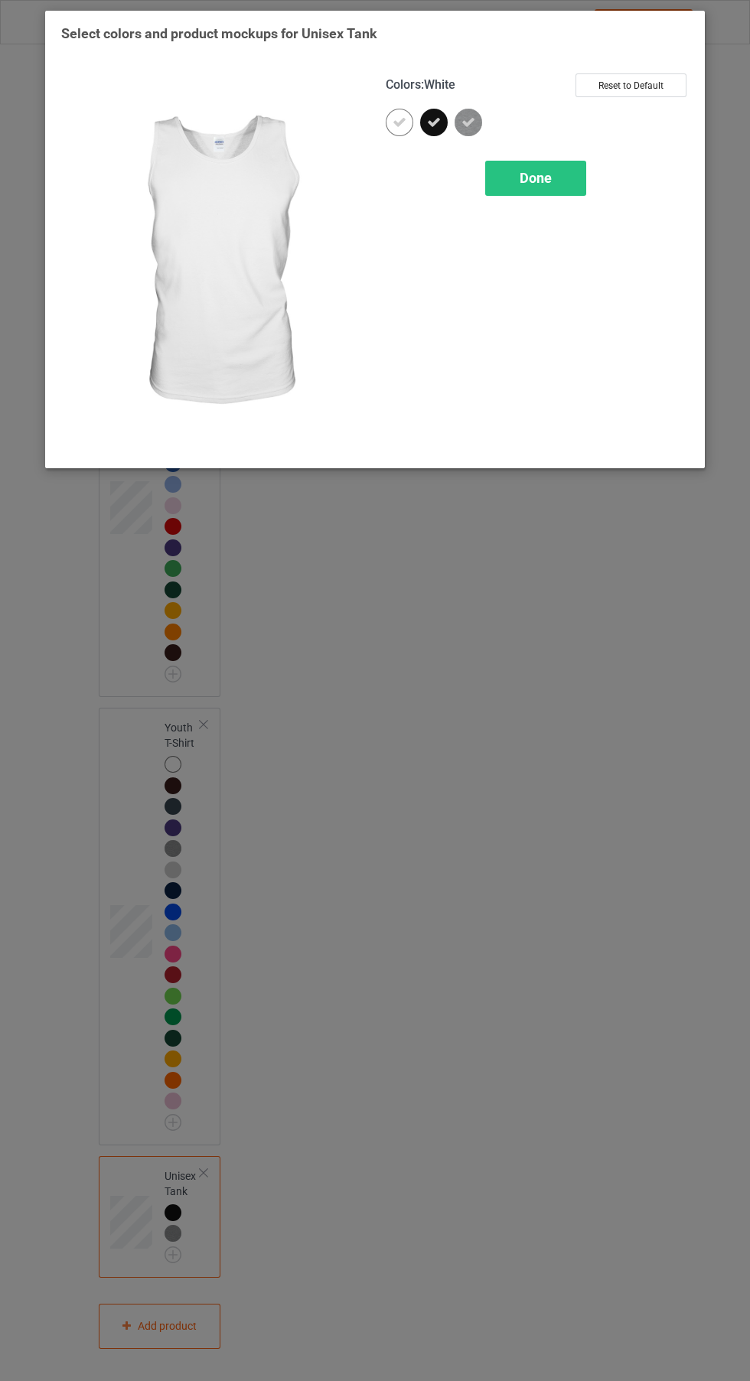
click at [434, 122] on icon at bounding box center [434, 123] width 14 height 14
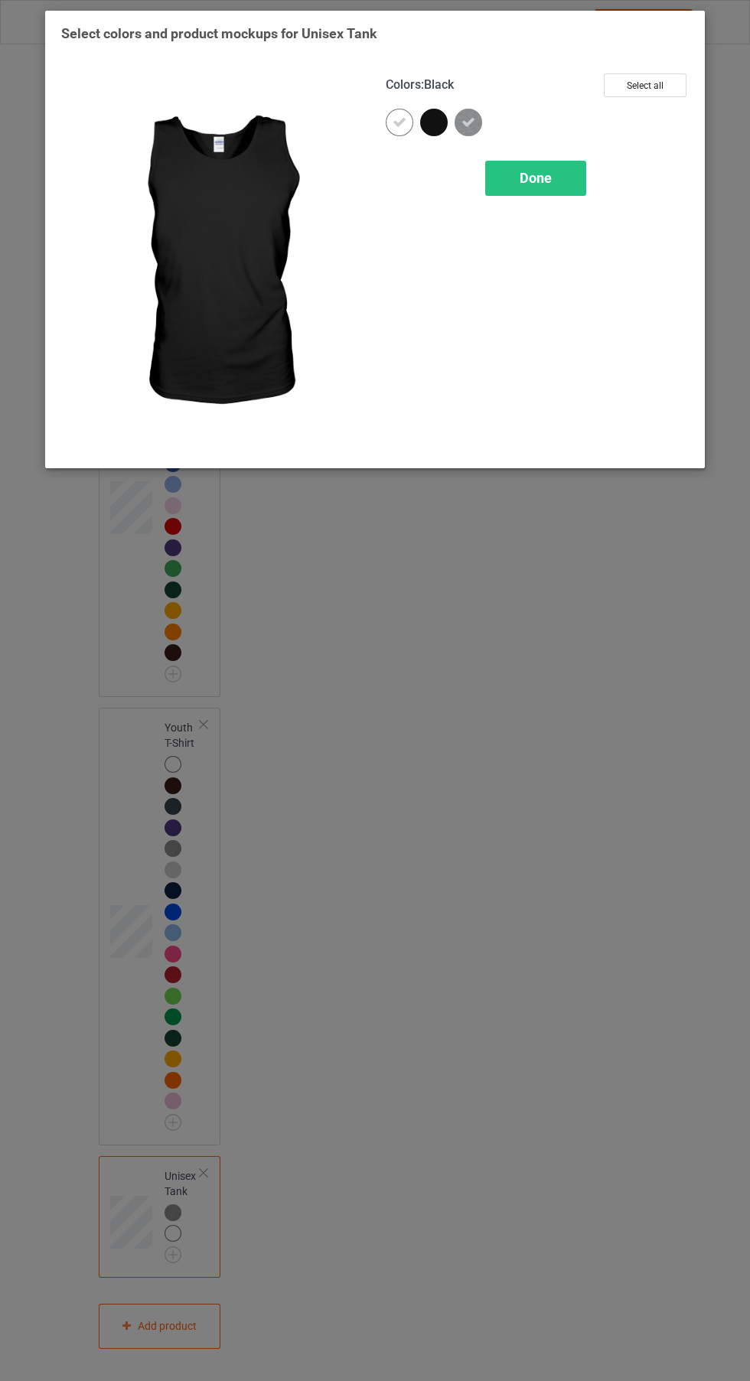
click at [468, 122] on icon at bounding box center [468, 123] width 14 height 14
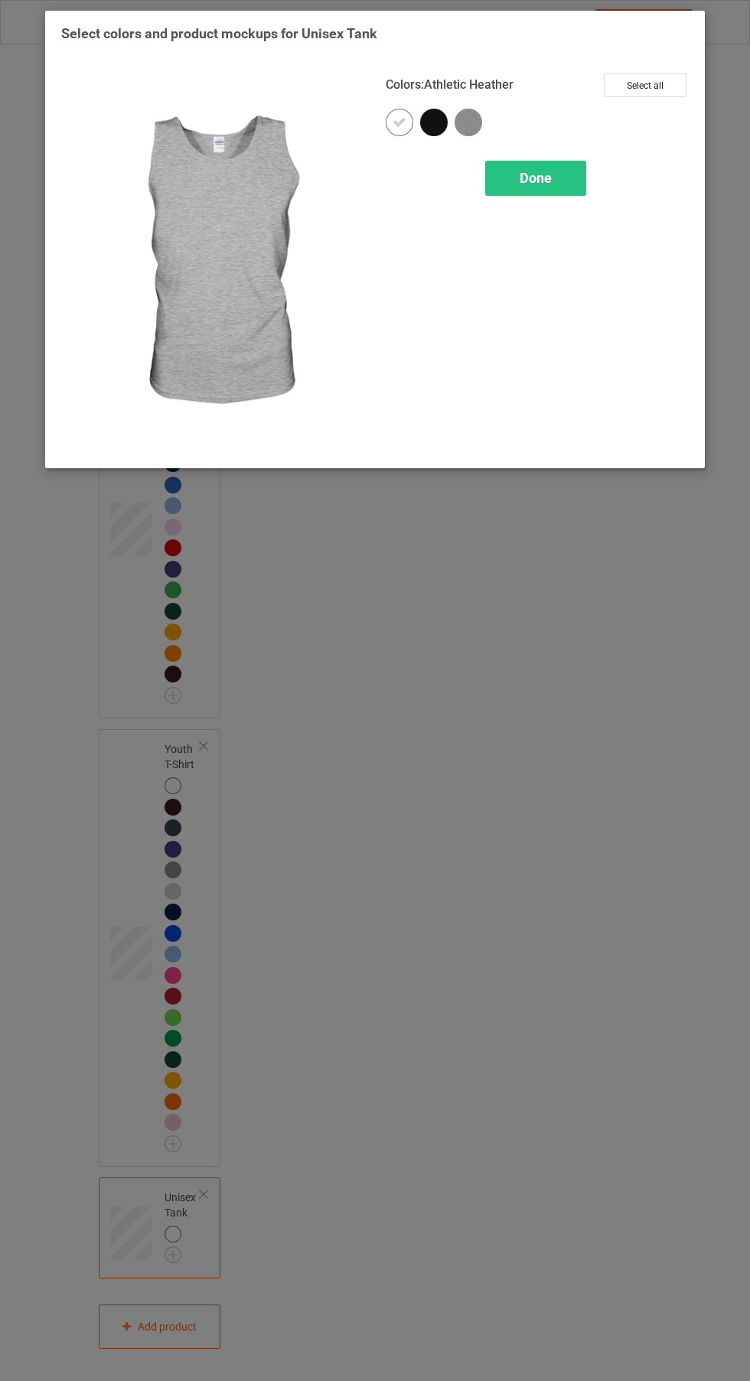
scroll to position [1122, 0]
click at [476, 127] on img at bounding box center [468, 123] width 28 height 28
click at [552, 184] on div "Done" at bounding box center [535, 178] width 101 height 35
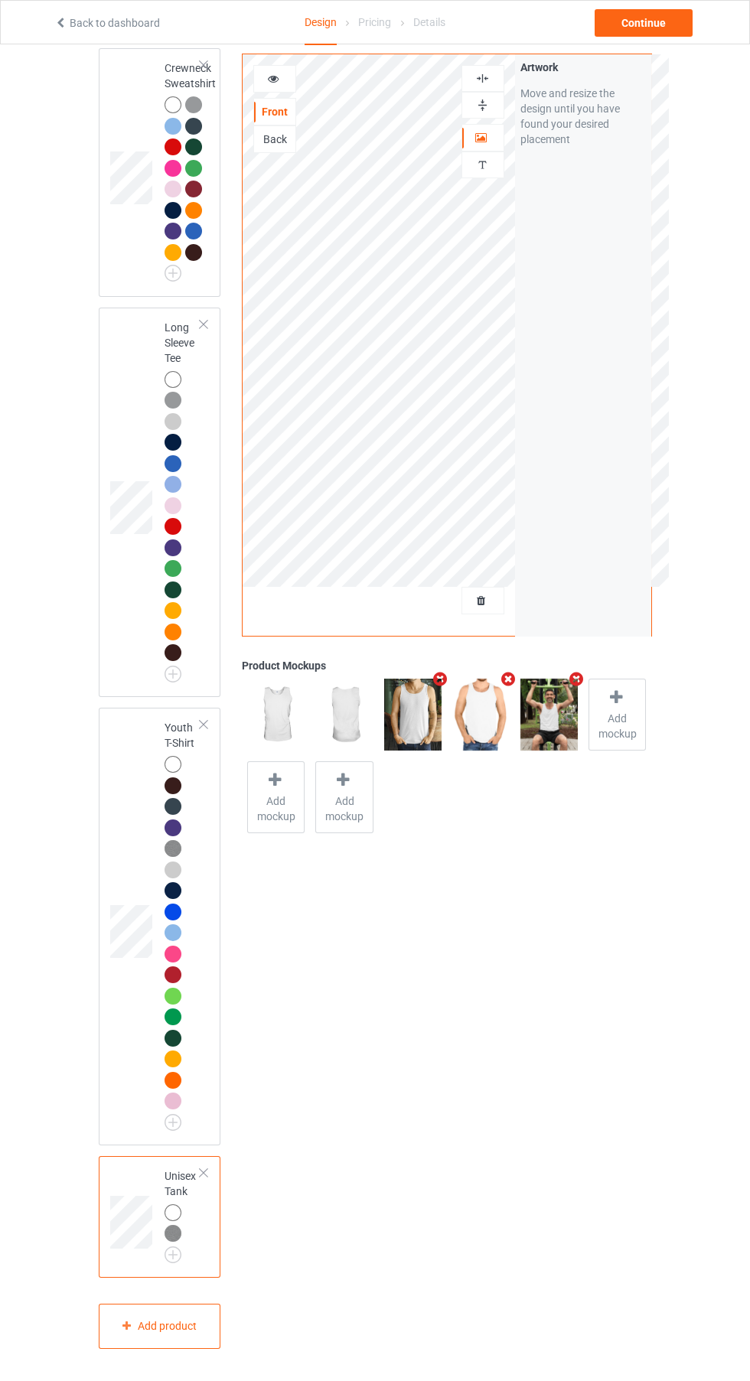
scroll to position [1143, 0]
click at [665, 27] on div "Continue" at bounding box center [643, 23] width 98 height 28
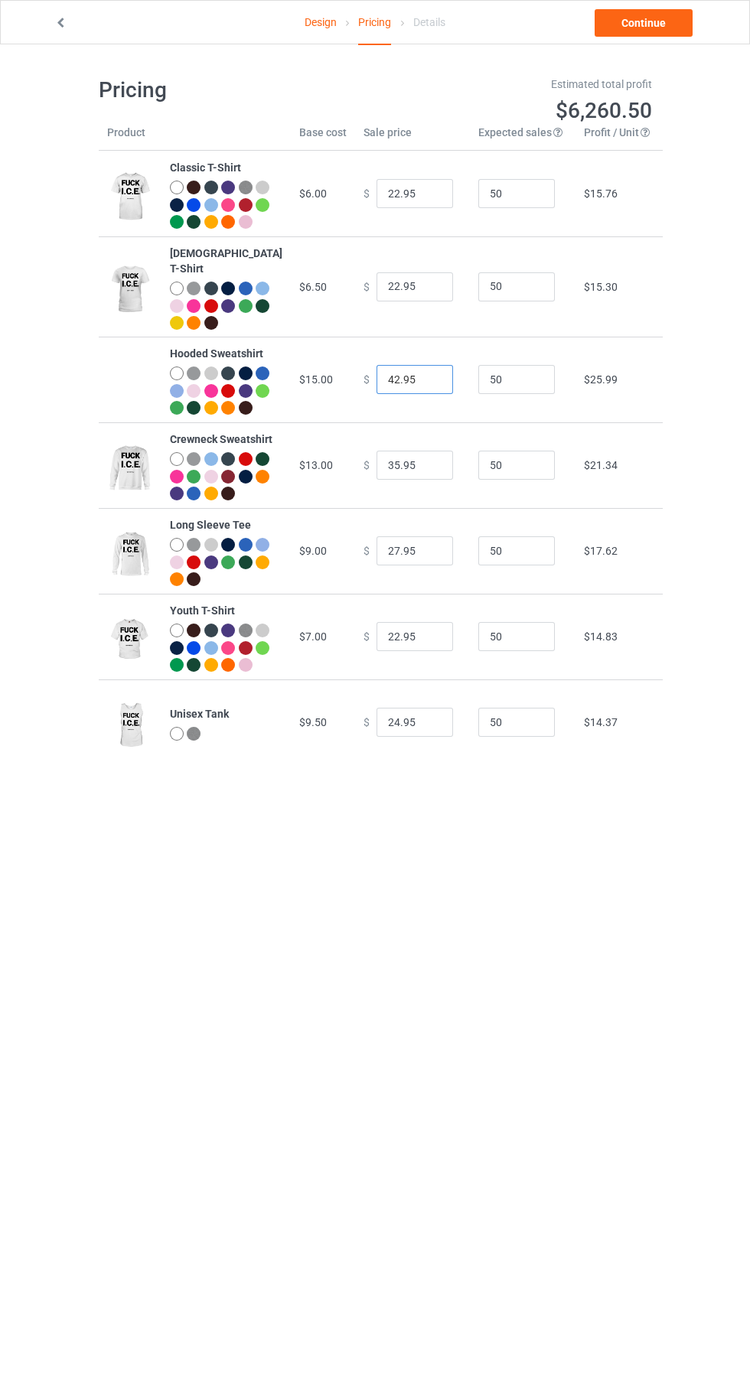
click at [390, 389] on input "42.95" at bounding box center [414, 379] width 76 height 29
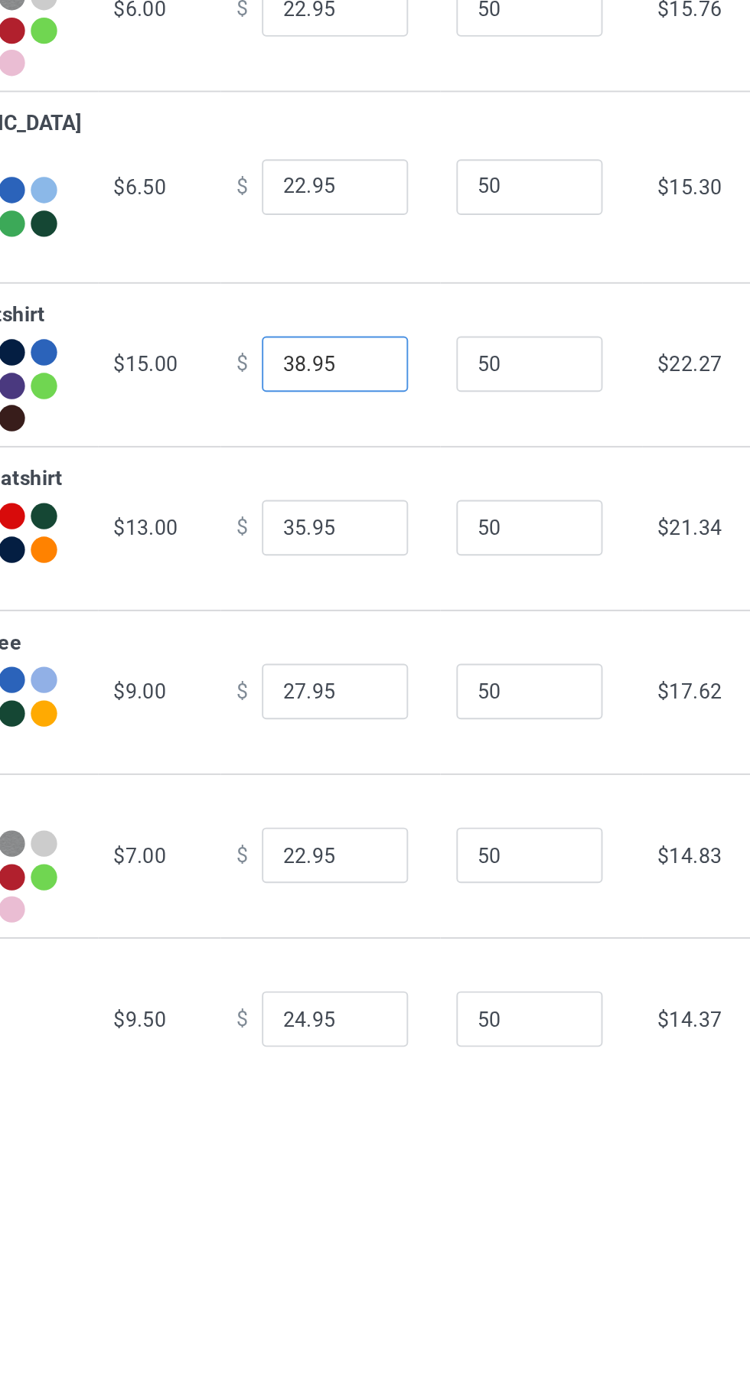
type input "38.95"
click at [376, 480] on input "35.95" at bounding box center [414, 465] width 76 height 29
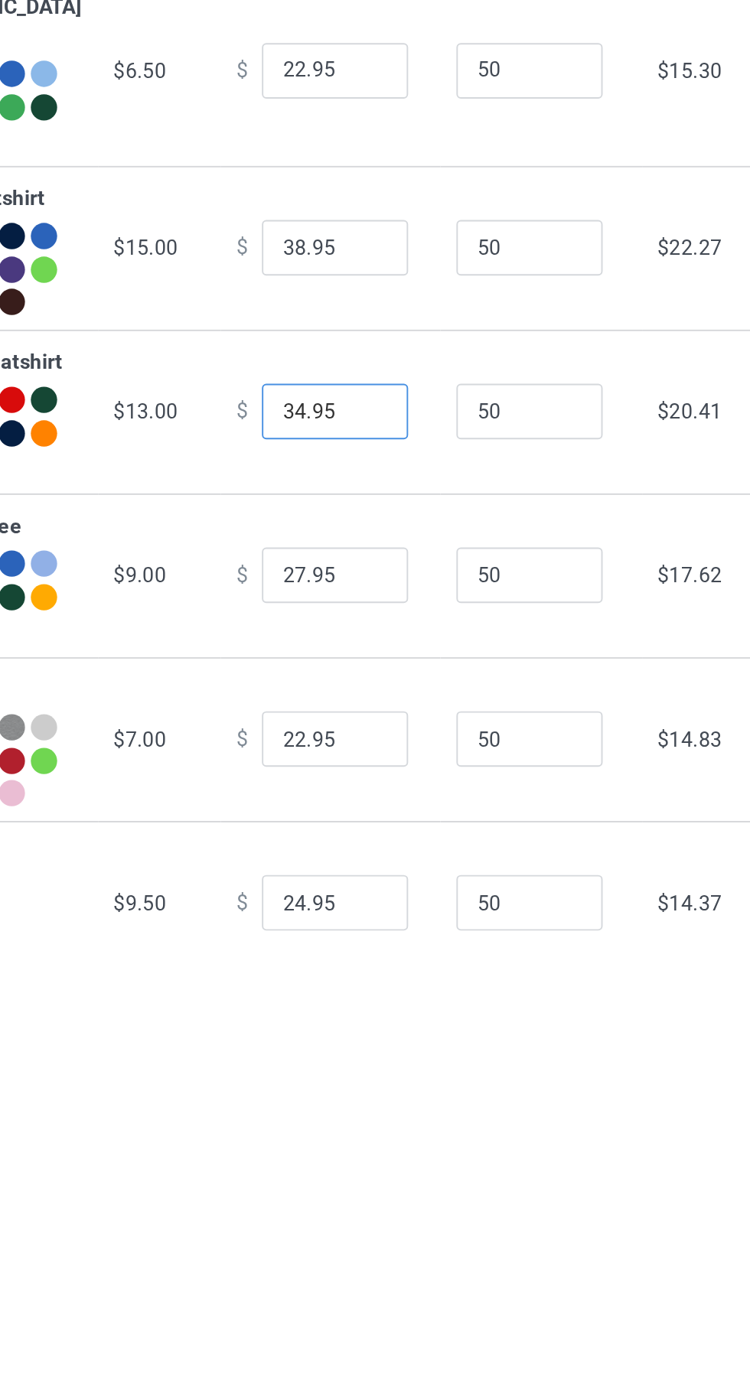
type input "34.95"
click at [385, 565] on input "27.95" at bounding box center [414, 550] width 76 height 29
type input "26.95"
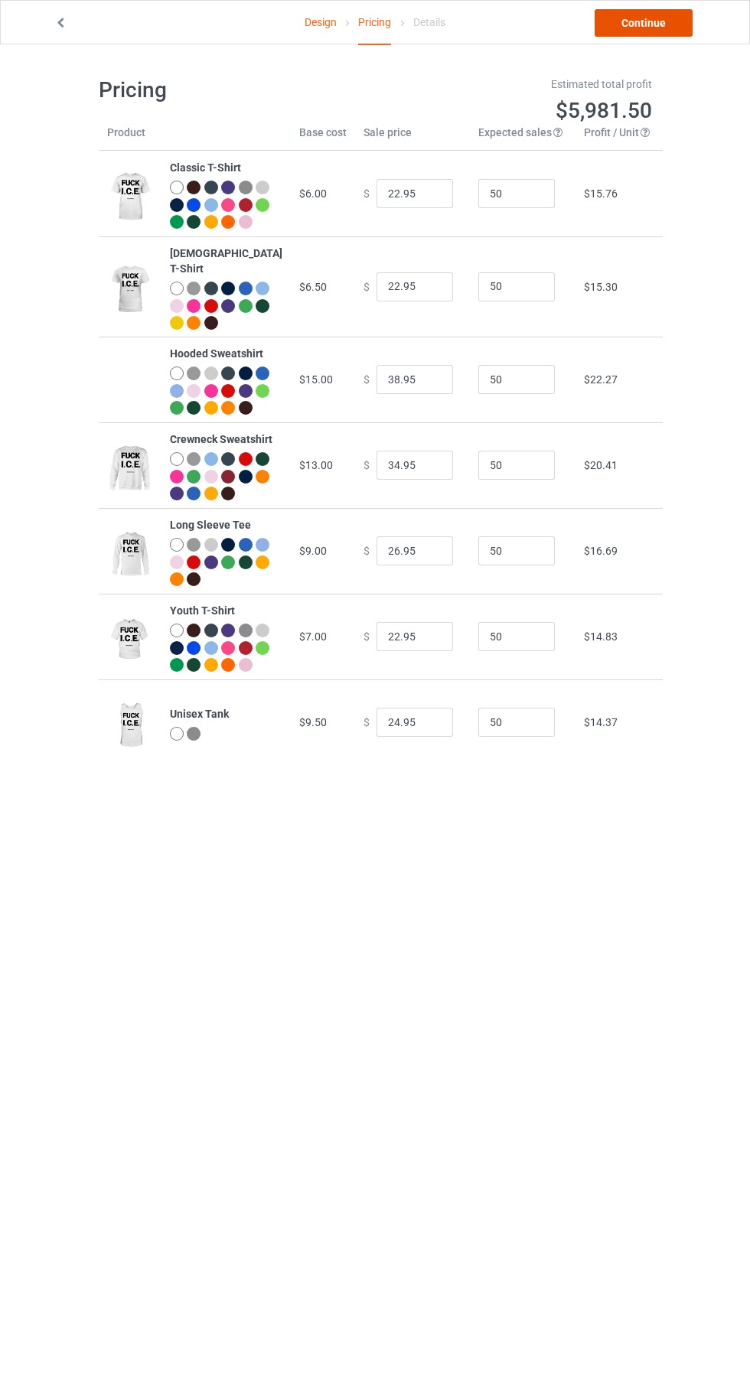
click at [657, 25] on link "Continue" at bounding box center [643, 23] width 98 height 28
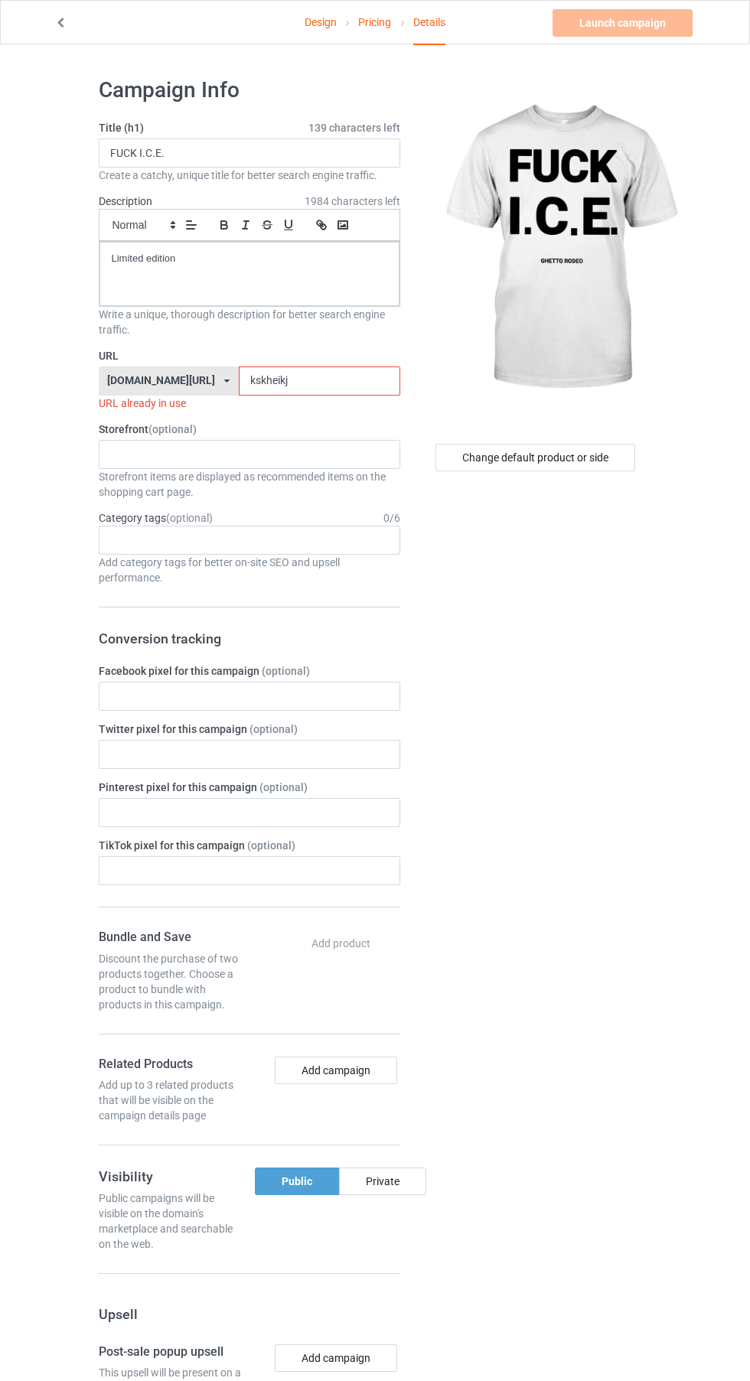
click at [262, 384] on input "kskheikj" at bounding box center [319, 380] width 161 height 29
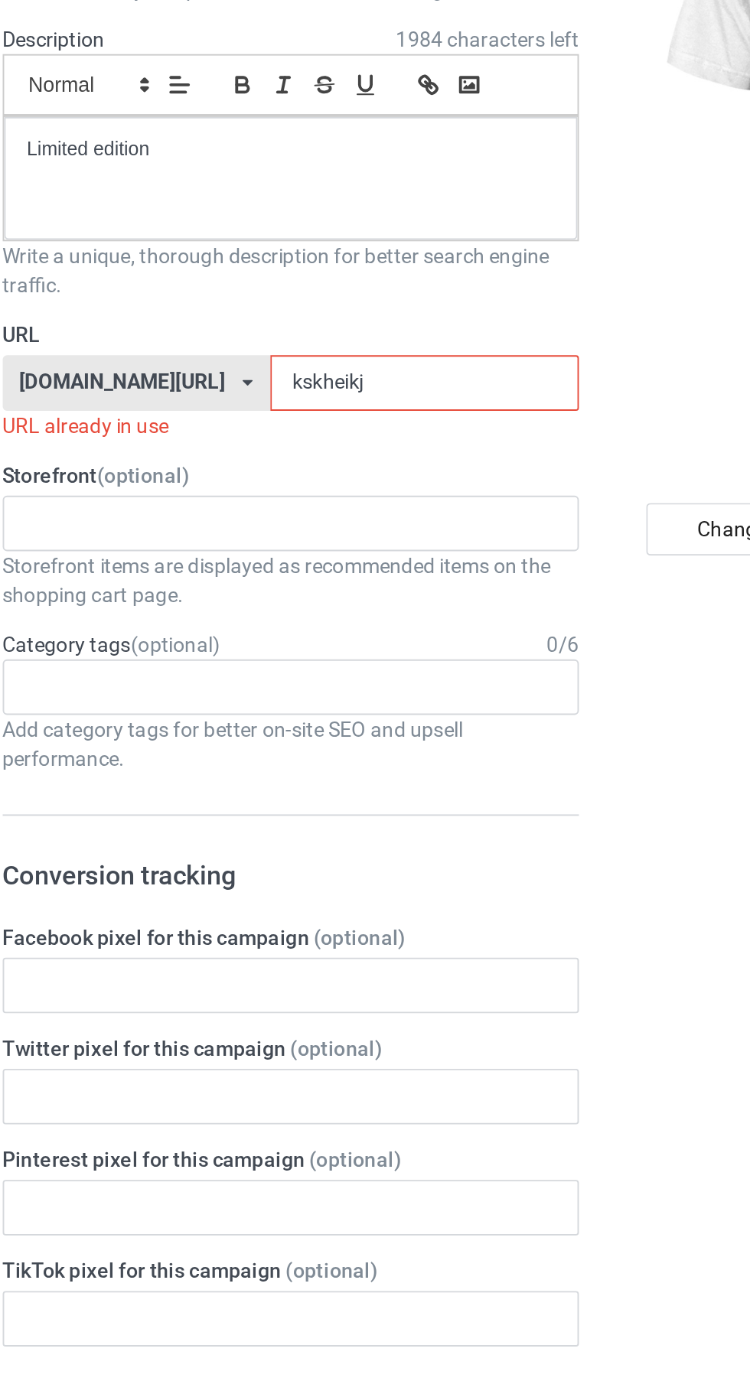
type input "kskheikfj"
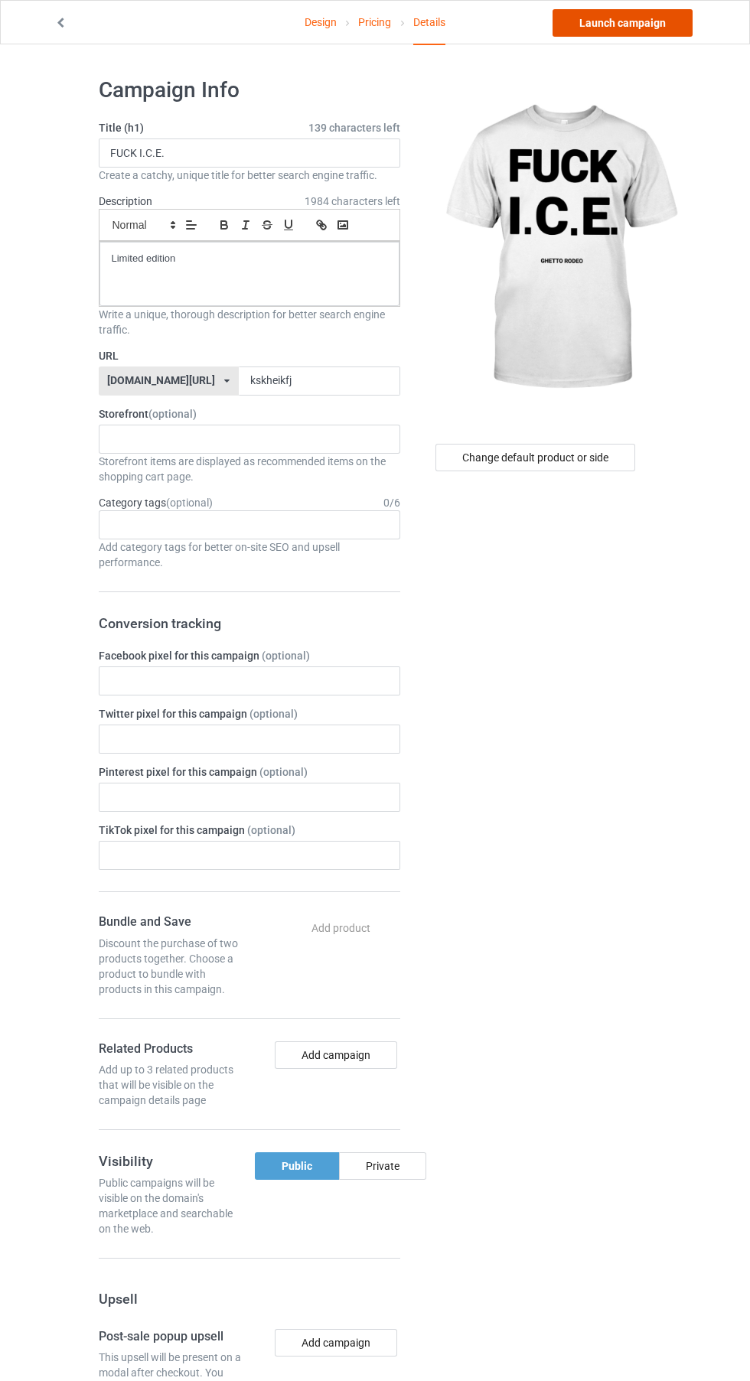
click at [634, 22] on link "Launch campaign" at bounding box center [622, 23] width 140 height 28
